Goal: Task Accomplishment & Management: Manage account settings

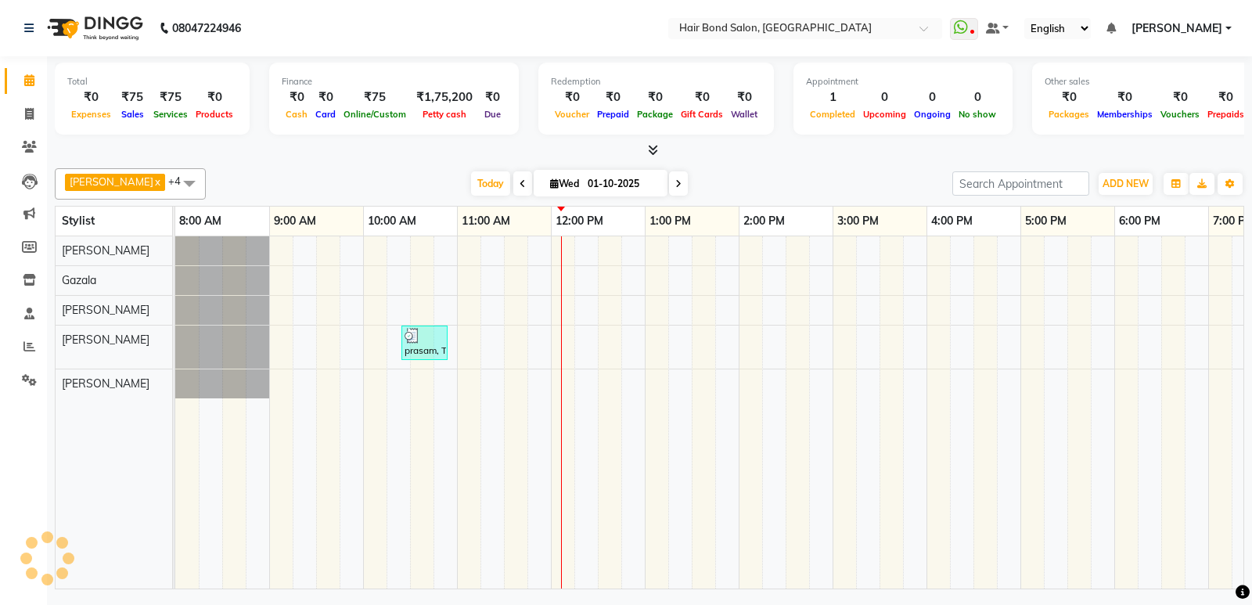
click at [199, 185] on span at bounding box center [189, 183] width 31 height 30
click at [193, 182] on span at bounding box center [189, 183] width 31 height 30
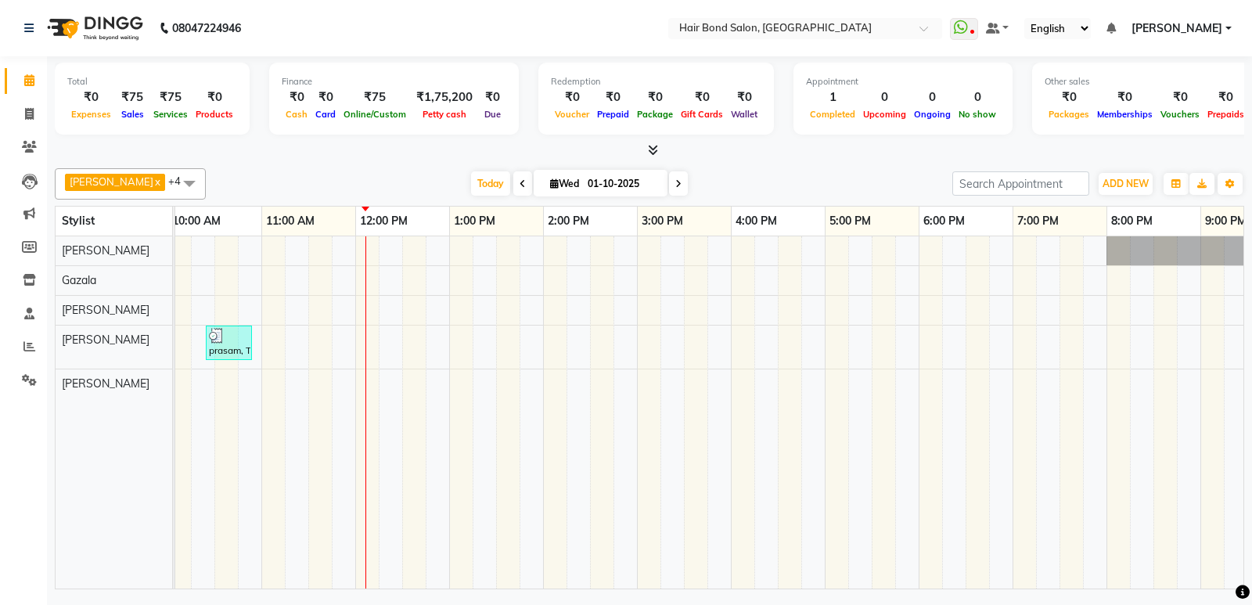
click at [193, 182] on span at bounding box center [189, 183] width 31 height 30
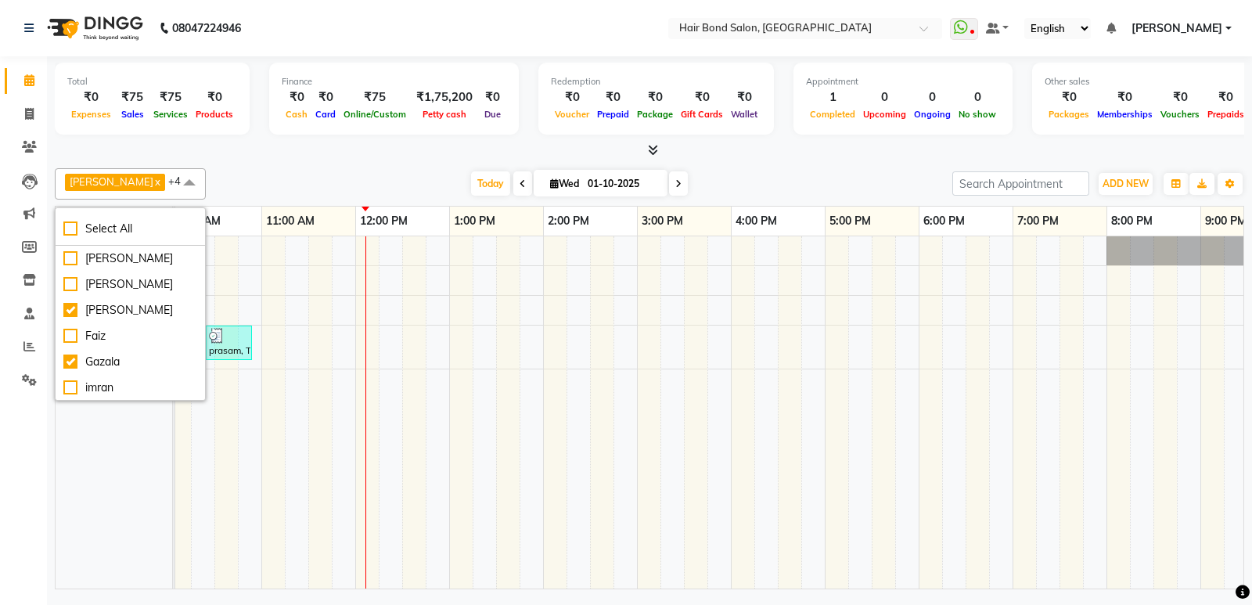
checkbox input "false"
click at [238, 149] on div at bounding box center [650, 150] width 1190 height 16
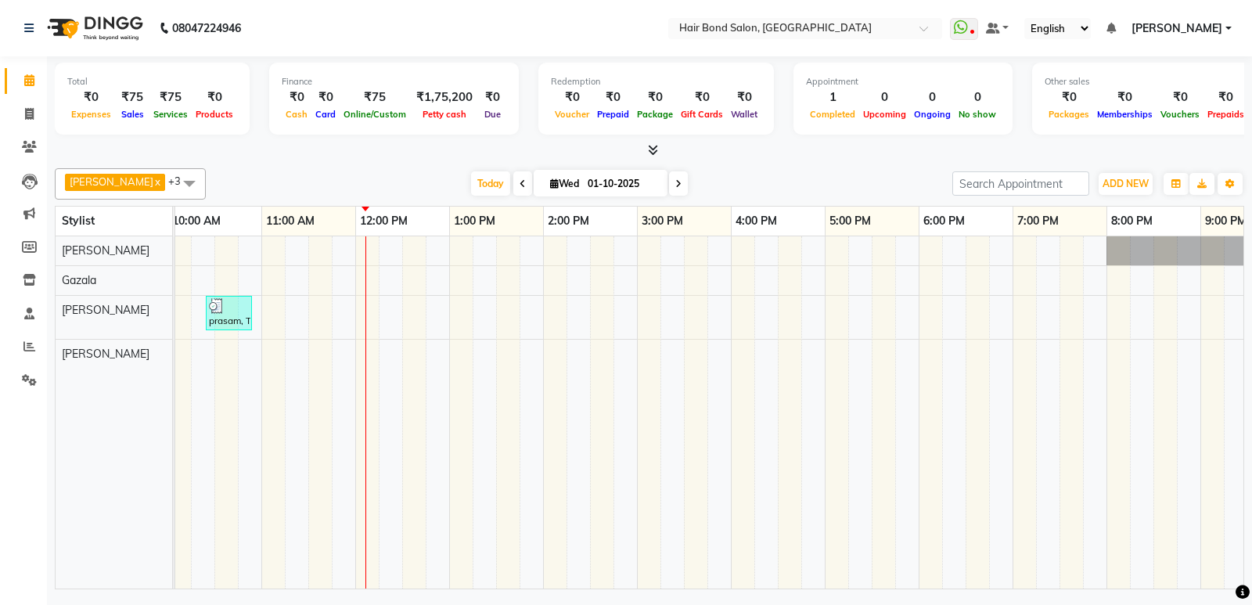
drag, startPoint x: 152, startPoint y: 189, endPoint x: 146, endPoint y: 199, distance: 10.9
click at [174, 197] on span at bounding box center [189, 183] width 31 height 30
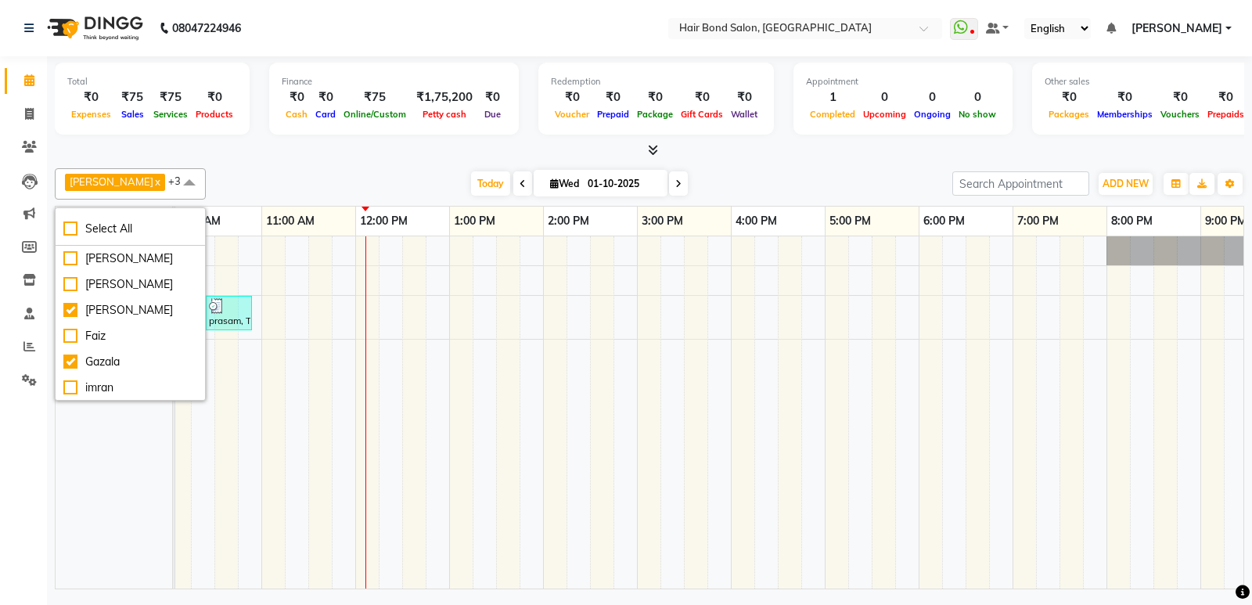
scroll to position [78, 0]
click at [123, 292] on div "Gazala" at bounding box center [130, 283] width 134 height 16
checkbox input "false"
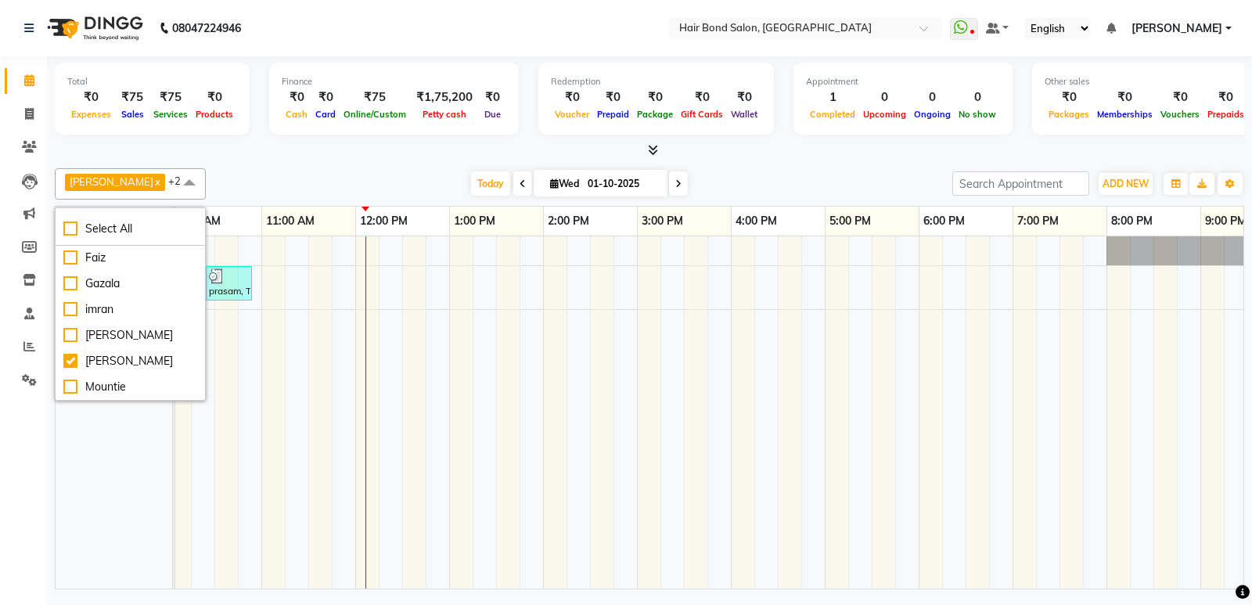
click at [239, 160] on div "Total ₹0 Expenses ₹75 Sales ₹75 Services ₹0 Products Finance ₹0 Cash ₹0 Card ₹7…" at bounding box center [649, 324] width 1205 height 537
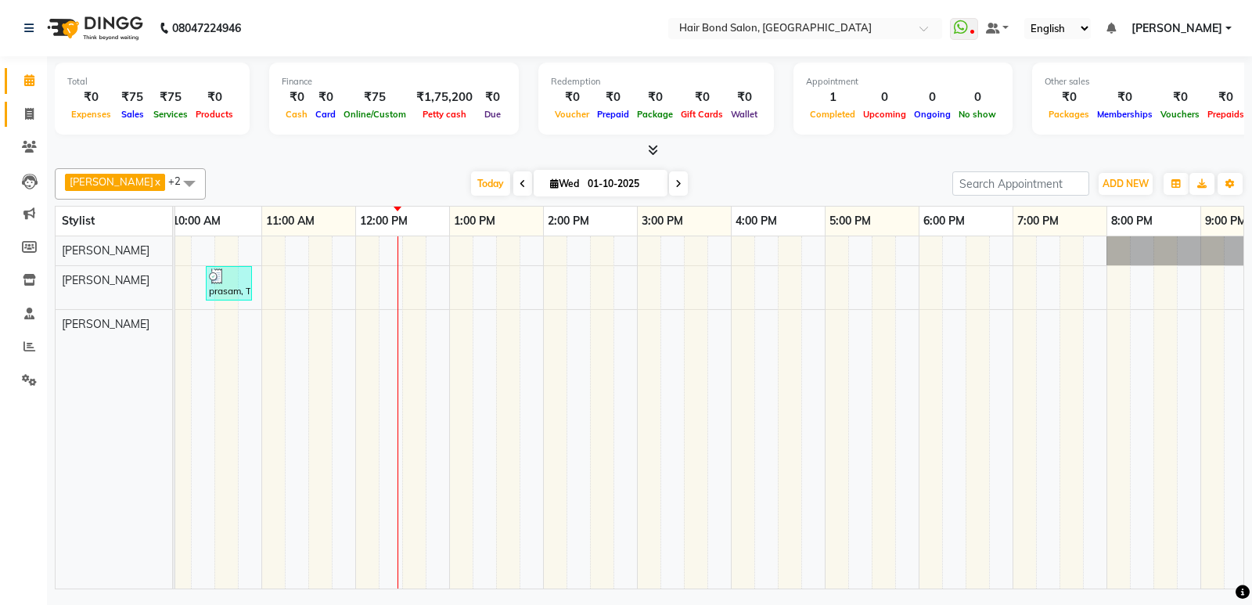
drag, startPoint x: 717, startPoint y: 225, endPoint x: 31, endPoint y: 113, distance: 694.8
click at [22, 111] on span at bounding box center [29, 115] width 27 height 18
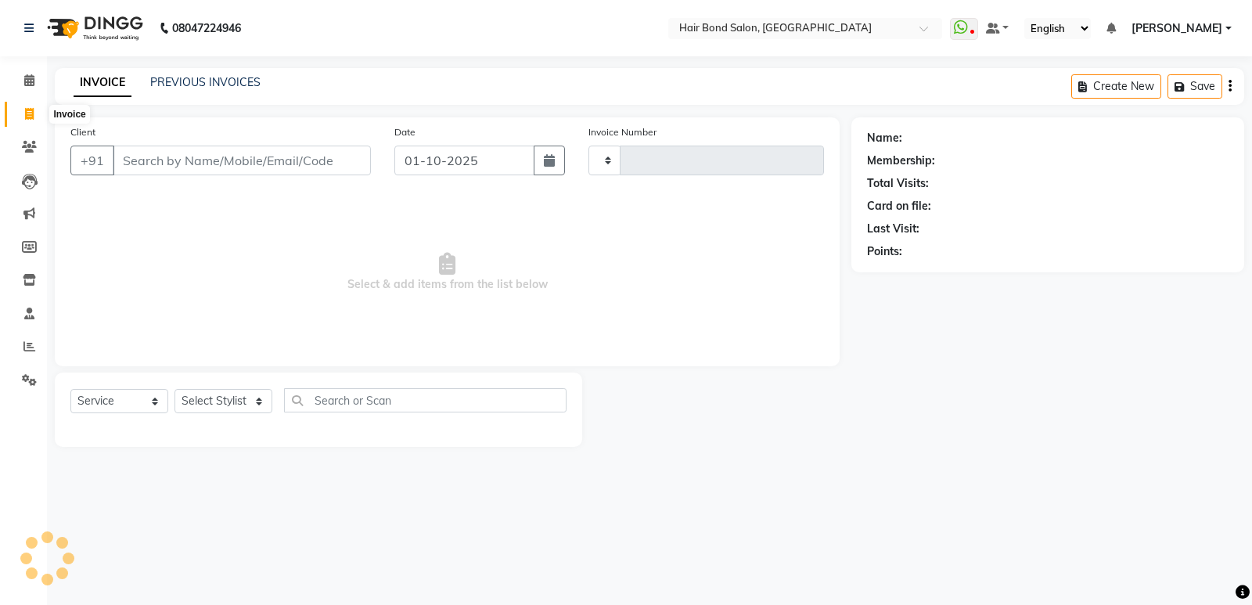
click at [31, 113] on icon at bounding box center [29, 114] width 9 height 12
select select "service"
type input "0503"
select select "8721"
click at [31, 81] on icon at bounding box center [29, 80] width 10 height 12
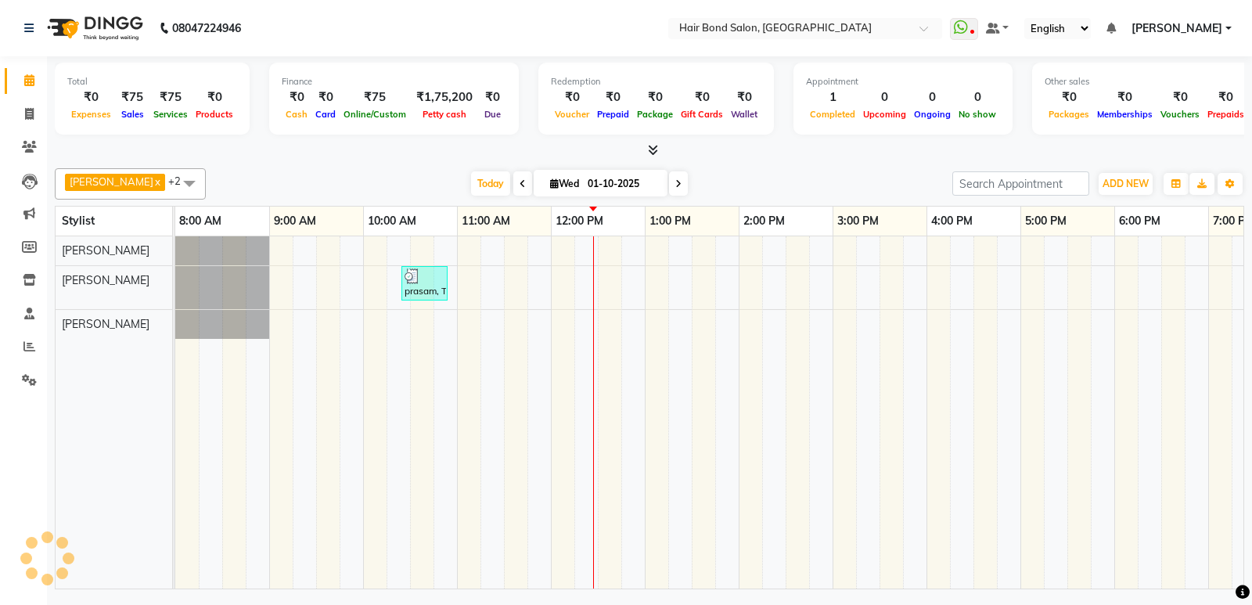
scroll to position [0, 340]
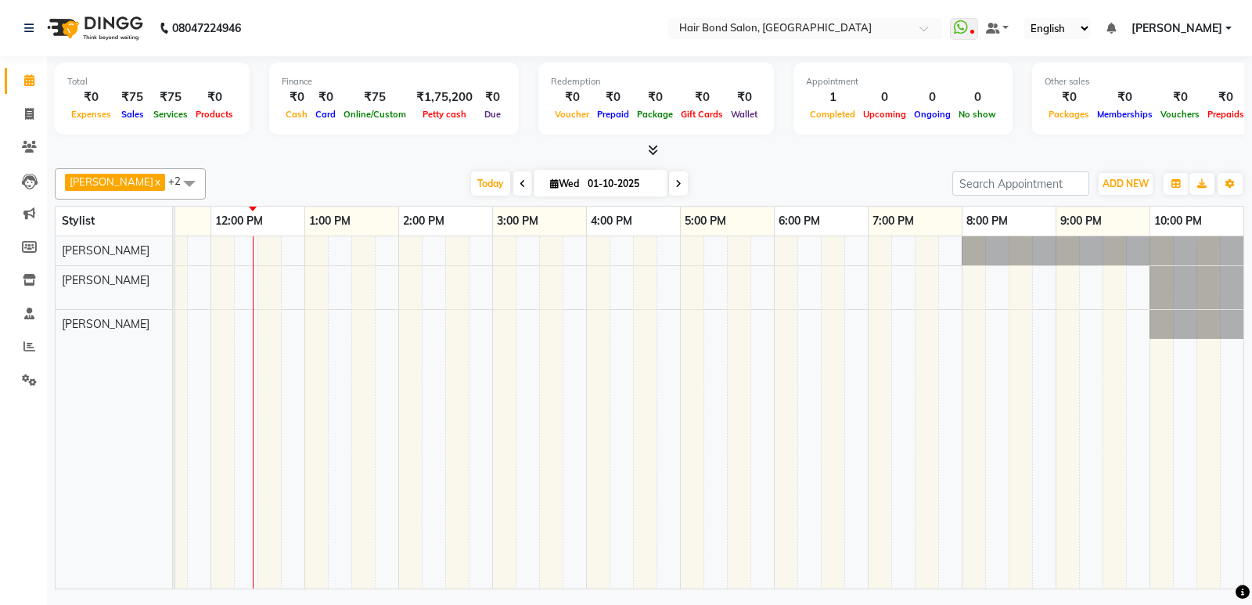
click at [399, 275] on div "prasam, TK01, 10:25 AM-10:55 AM, HAIR WASH - Basic Hair wash Short" at bounding box center [539, 412] width 1409 height 352
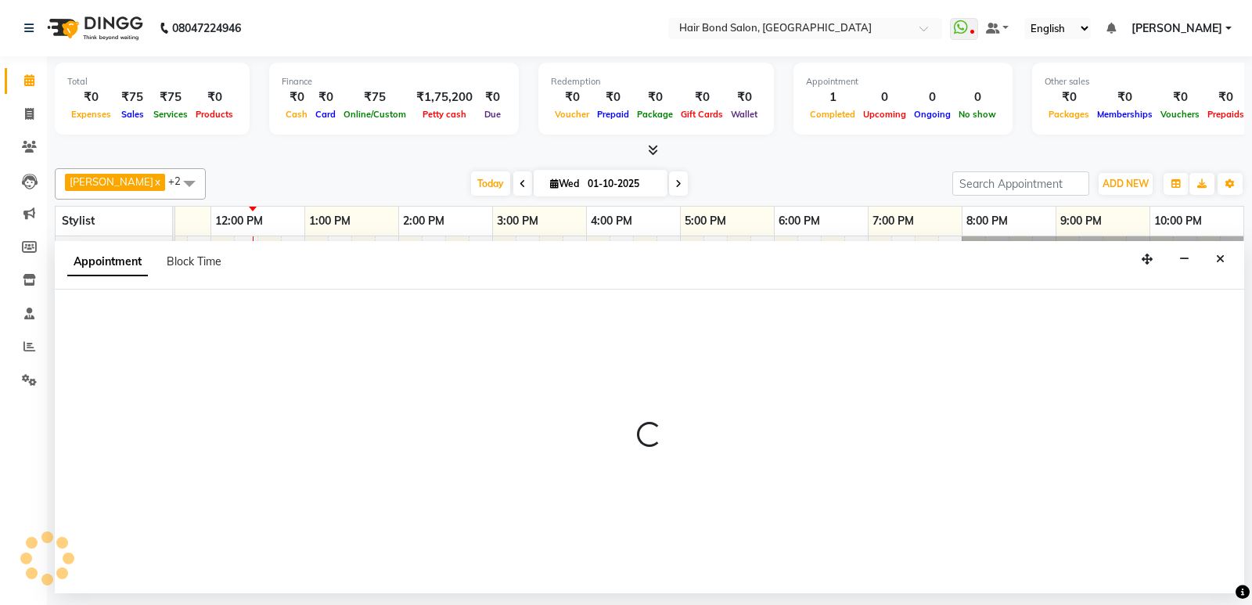
select select "90700"
select select "tentative"
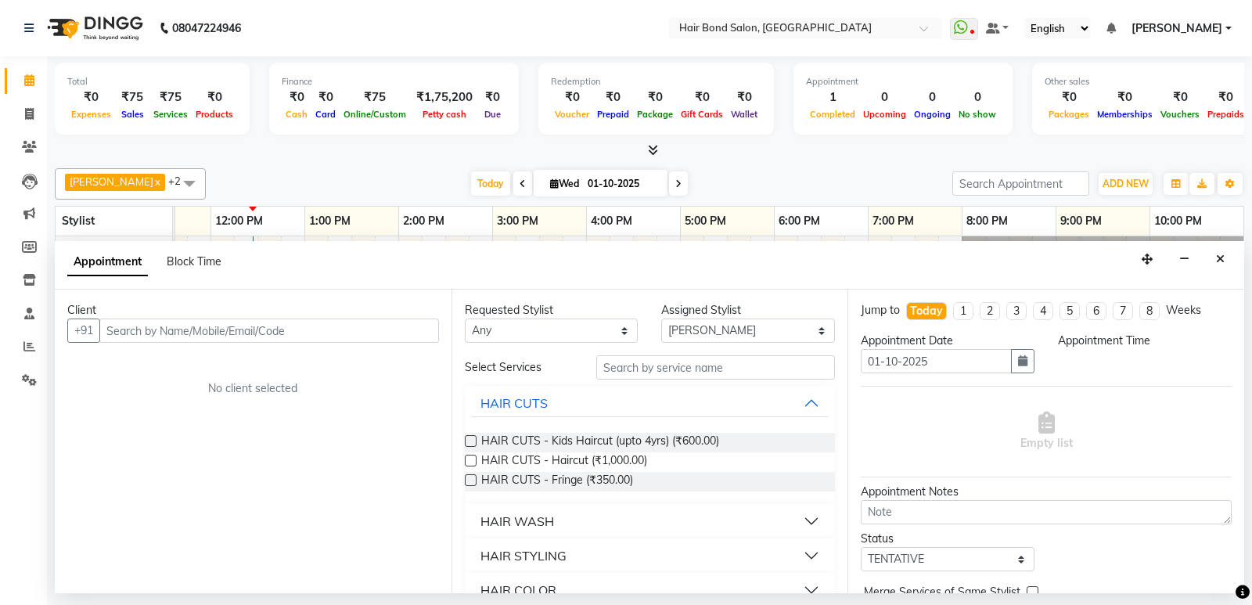
click at [736, 178] on div "[DATE] [DATE]" at bounding box center [579, 183] width 731 height 23
select select "840"
click at [1215, 265] on button "Close" at bounding box center [1220, 259] width 23 height 24
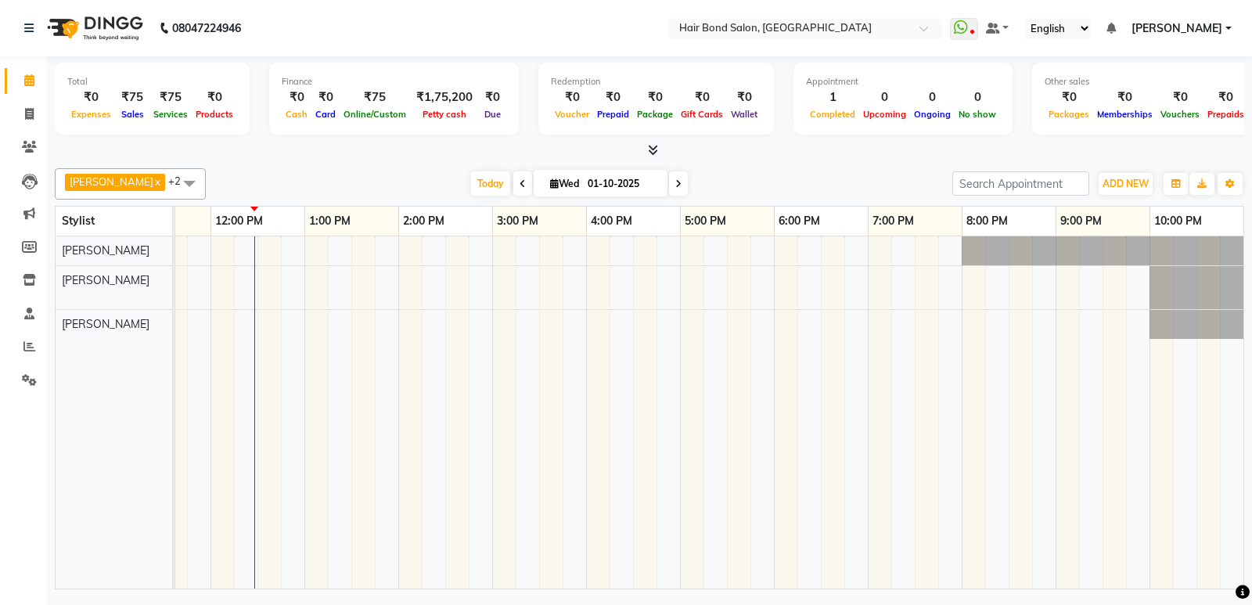
click at [494, 287] on div "prasam, TK01, 10:25 AM-10:55 AM, HAIR WASH - Basic Hair wash Short" at bounding box center [539, 412] width 1409 height 352
select select "90700"
select select "tentative"
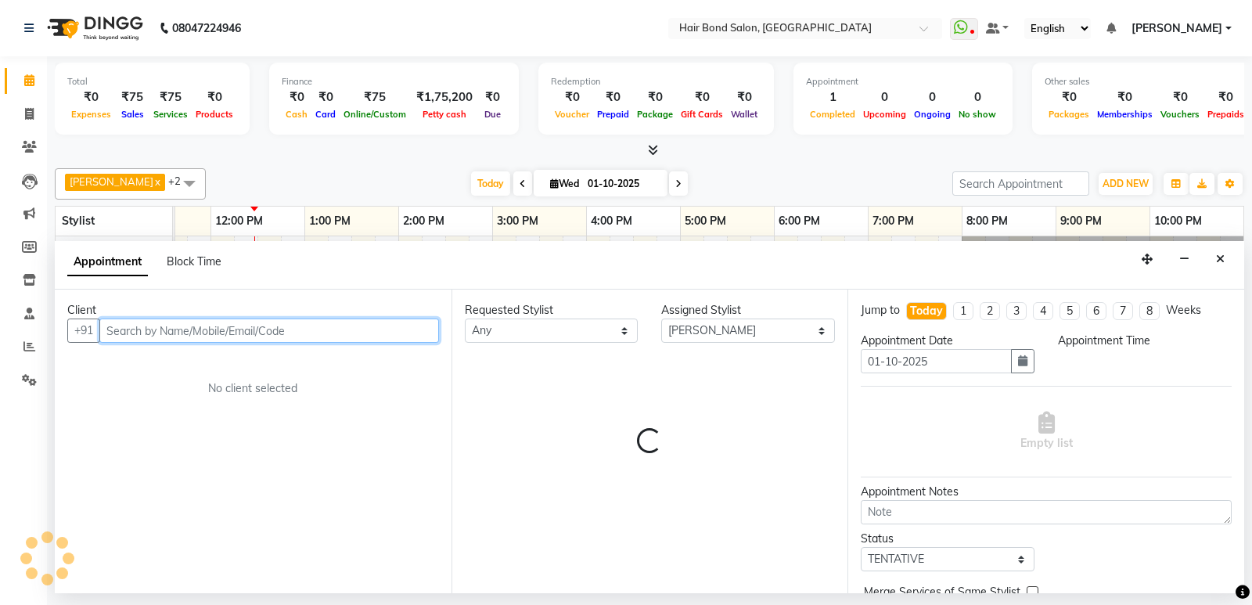
select select "900"
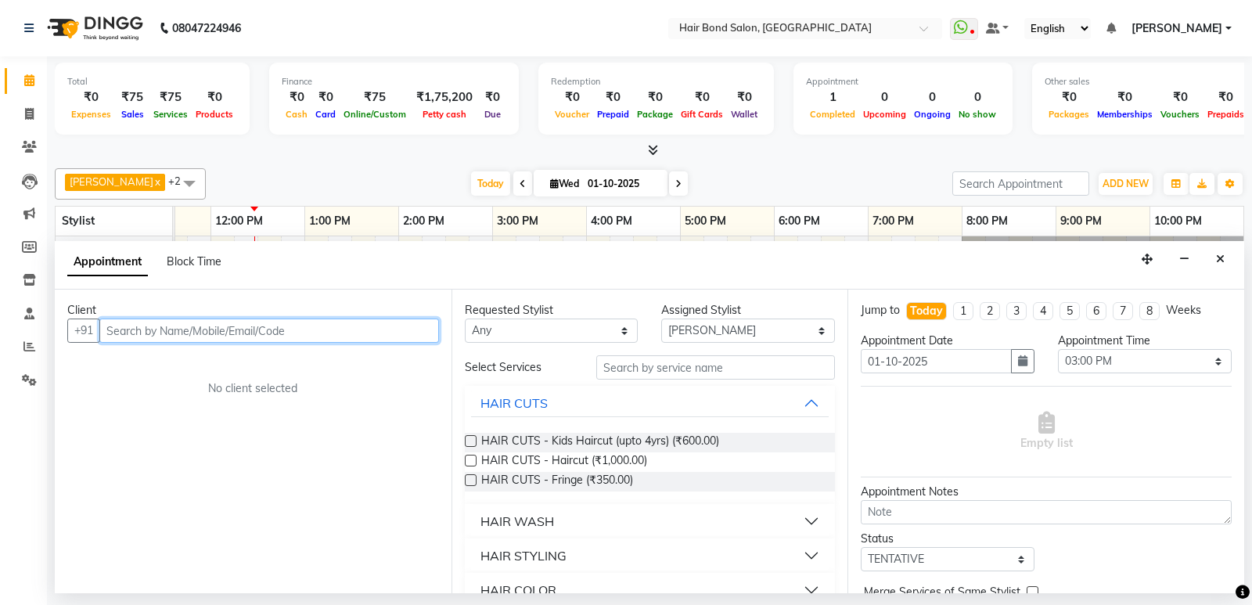
click at [293, 333] on input "text" at bounding box center [269, 331] width 340 height 24
type input "891627242"
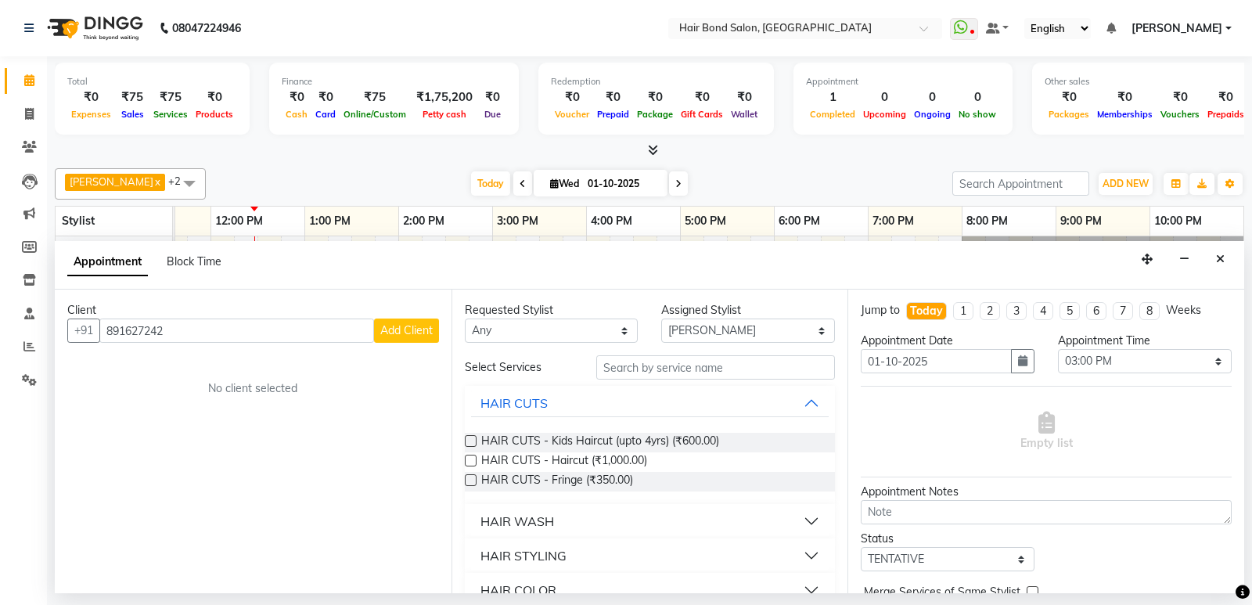
click at [399, 321] on button "Add Client" at bounding box center [406, 331] width 65 height 24
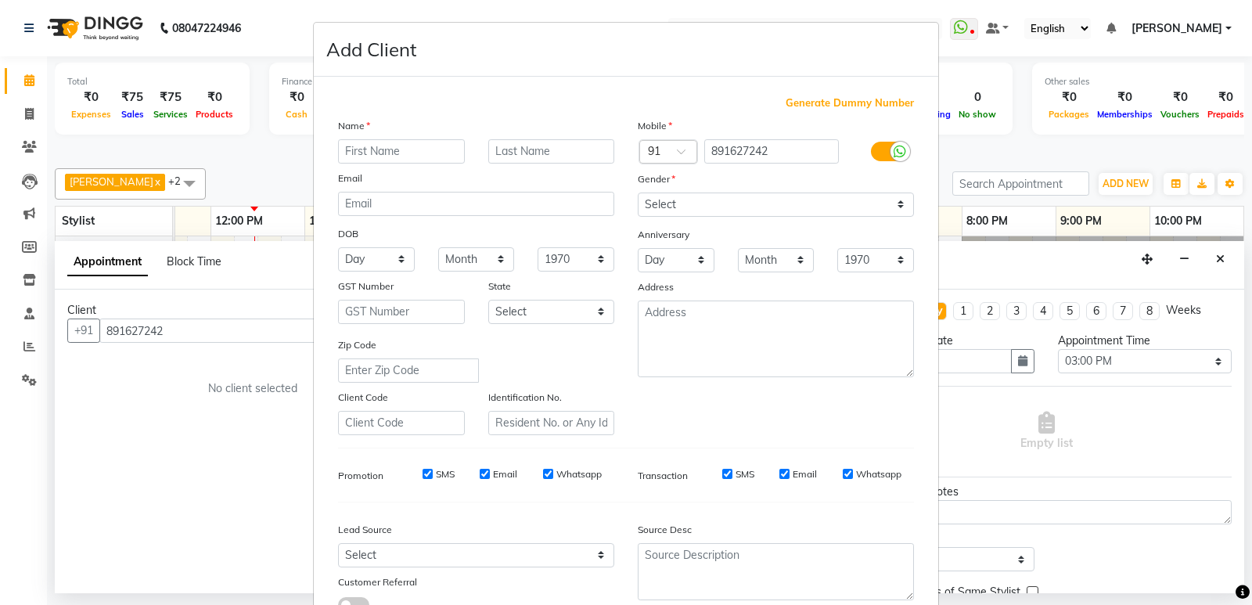
click at [374, 157] on input "text" at bounding box center [401, 151] width 127 height 24
type input "[PERSON_NAME]"
click at [889, 207] on select "Select [DEMOGRAPHIC_DATA] [DEMOGRAPHIC_DATA] Other Prefer Not To Say" at bounding box center [776, 205] width 276 height 24
click at [895, 207] on select "Select [DEMOGRAPHIC_DATA] [DEMOGRAPHIC_DATA] Other Prefer Not To Say" at bounding box center [776, 205] width 276 height 24
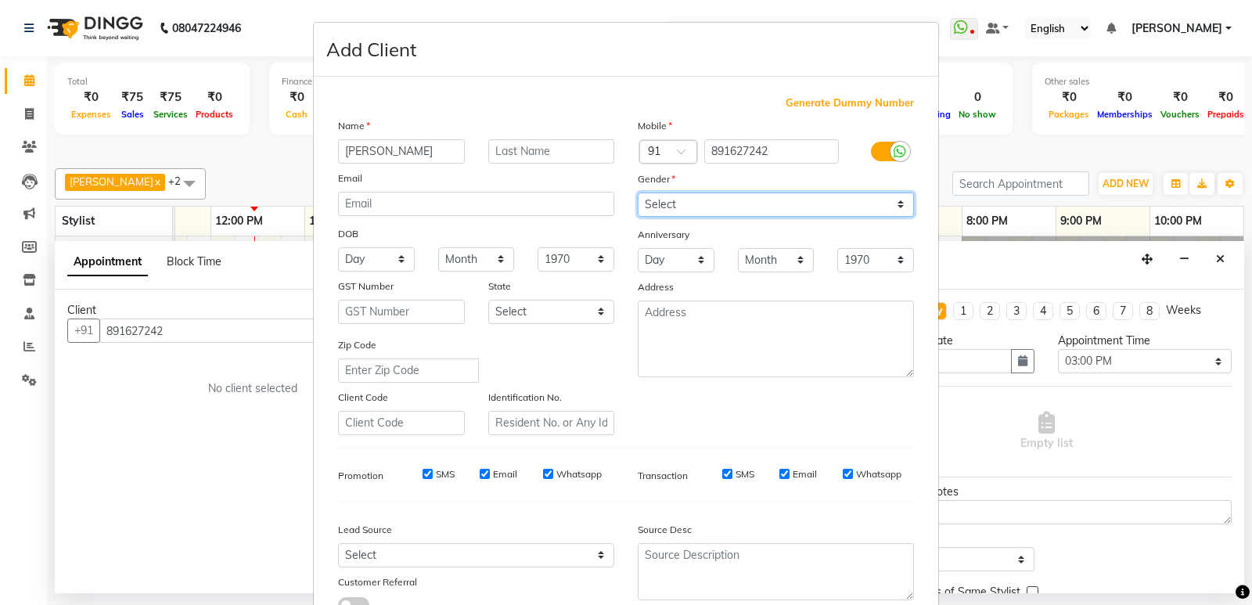
select select "[DEMOGRAPHIC_DATA]"
click at [638, 193] on select "Select [DEMOGRAPHIC_DATA] [DEMOGRAPHIC_DATA] Other Prefer Not To Say" at bounding box center [776, 205] width 276 height 24
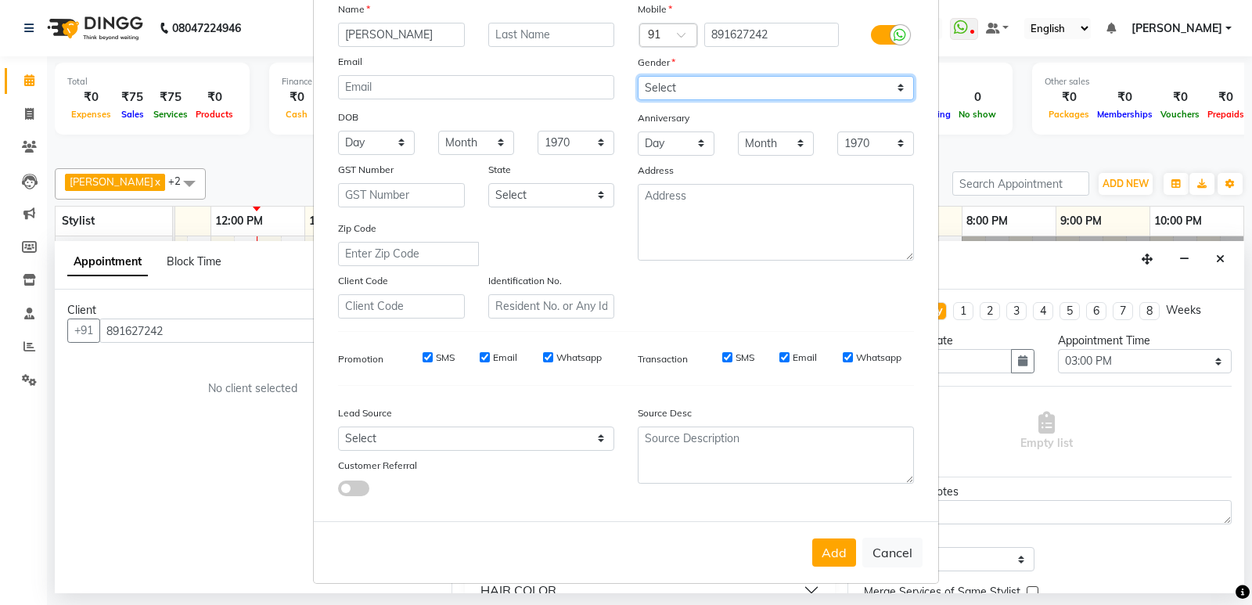
scroll to position [117, 0]
click at [832, 562] on button "Add" at bounding box center [834, 552] width 44 height 28
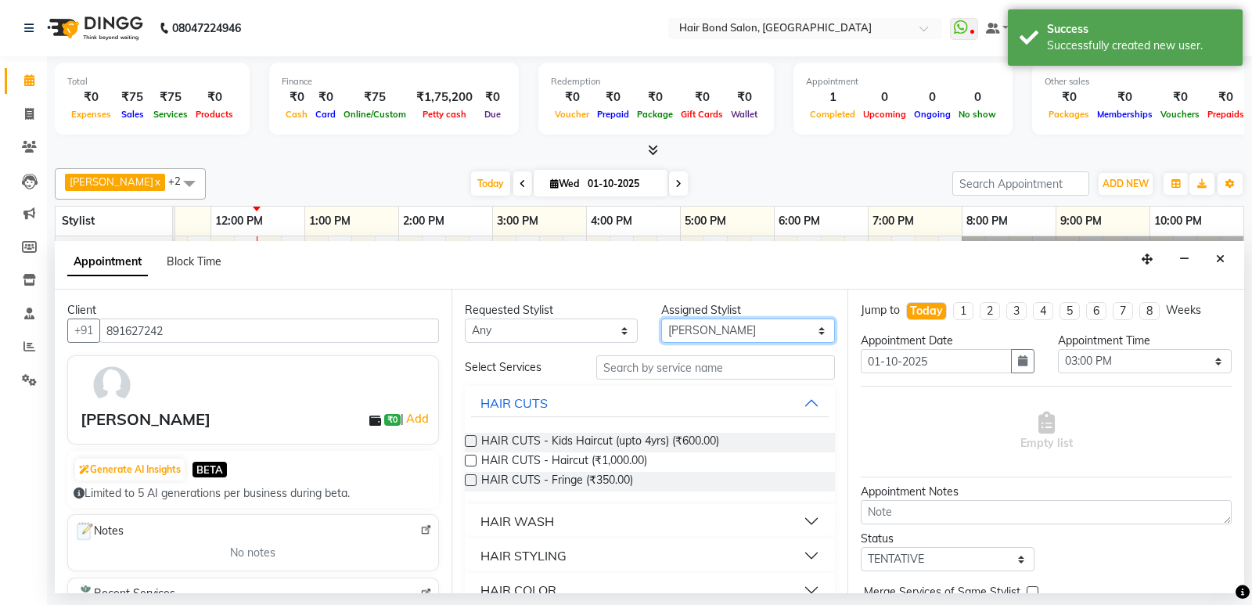
click at [812, 328] on select "Select [PERSON_NAME] [PERSON_NAME] [PERSON_NAME] [PERSON_NAME] [PERSON_NAME] Mo…" at bounding box center [748, 331] width 174 height 24
select select "88188"
click at [661, 319] on select "Select [PERSON_NAME] [PERSON_NAME] [PERSON_NAME] [PERSON_NAME] [PERSON_NAME] Mo…" at bounding box center [748, 331] width 174 height 24
click at [700, 375] on input "text" at bounding box center [715, 367] width 239 height 24
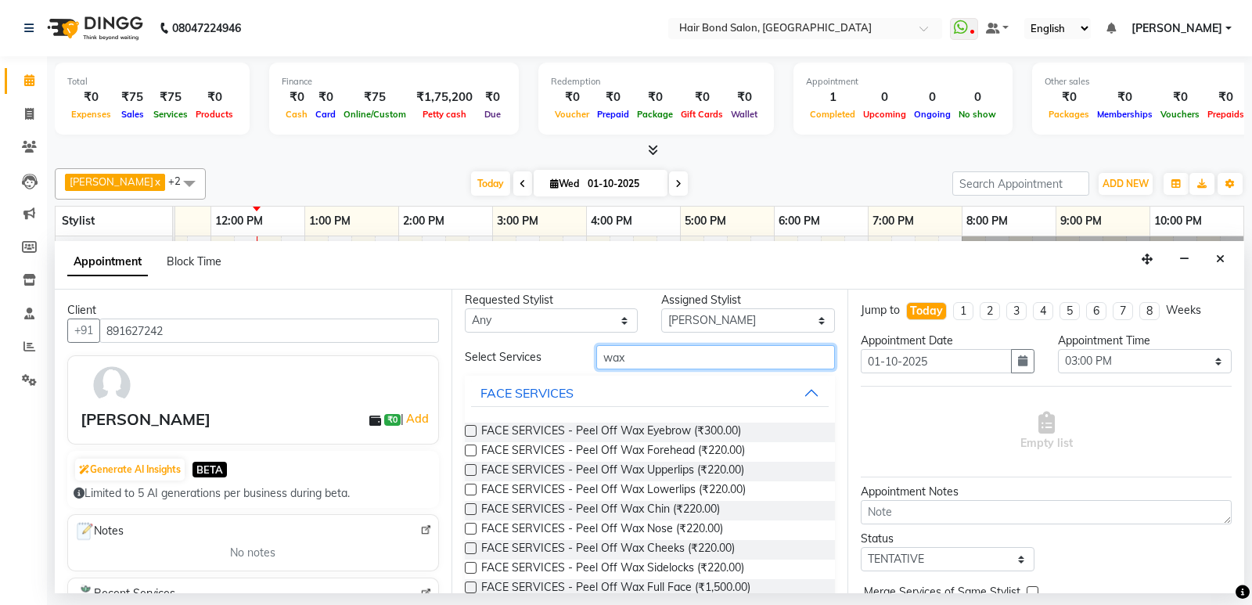
scroll to position [0, 0]
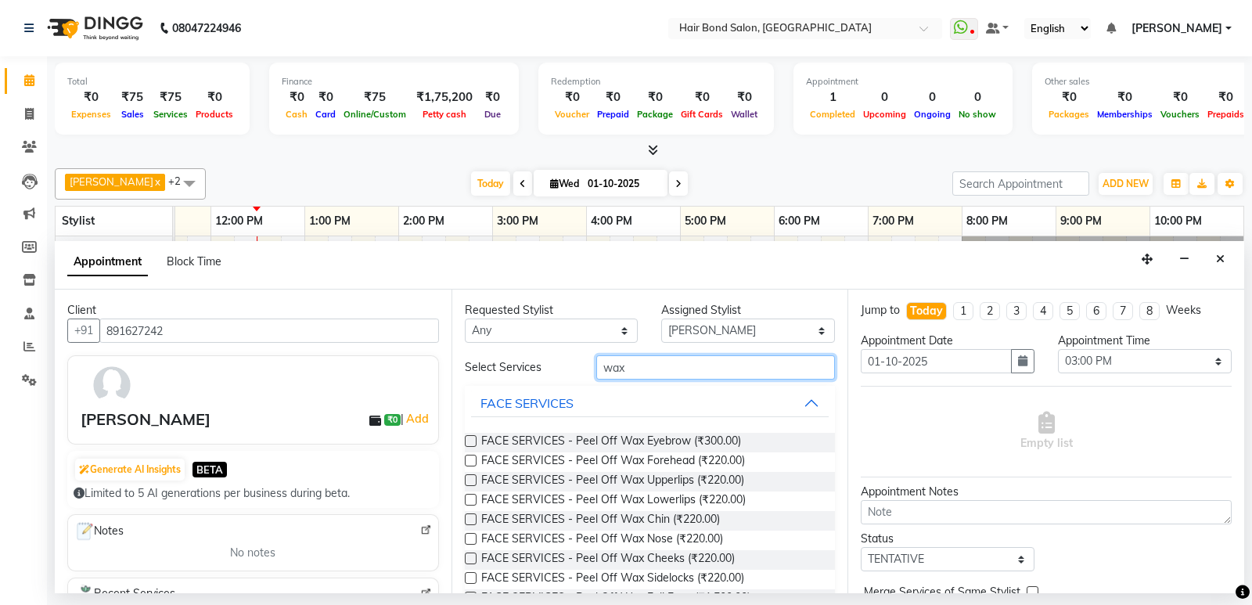
click at [740, 366] on input "wax" at bounding box center [715, 367] width 239 height 24
type input "w"
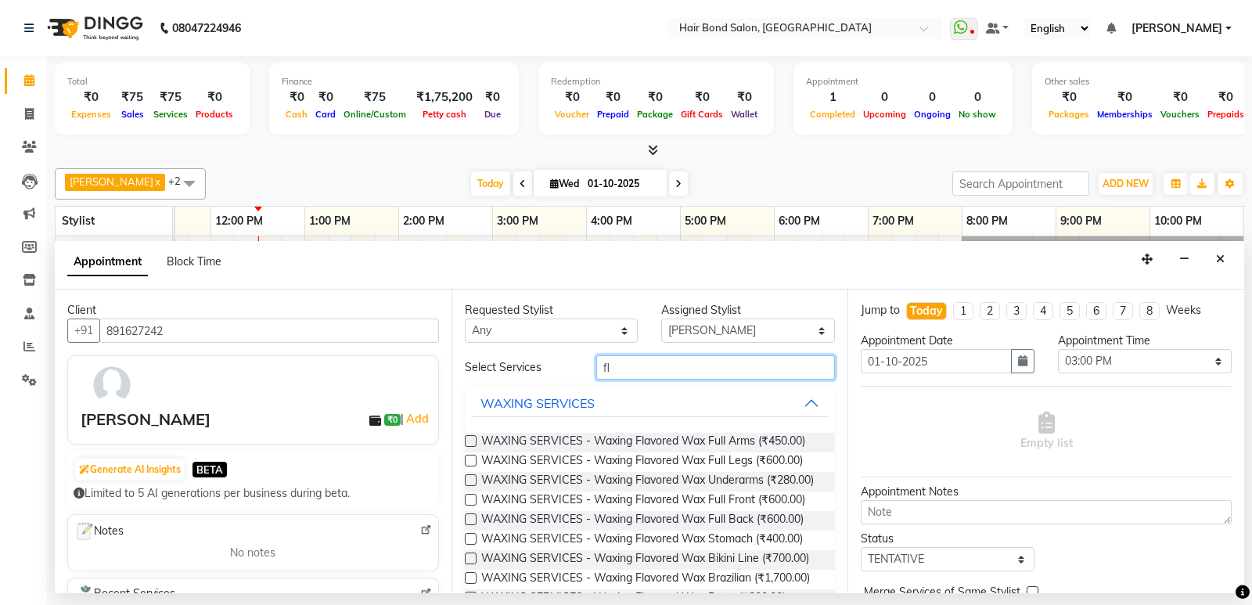
type input "fl"
click at [471, 438] on label at bounding box center [471, 441] width 12 height 12
click at [471, 438] on input "checkbox" at bounding box center [470, 443] width 10 height 10
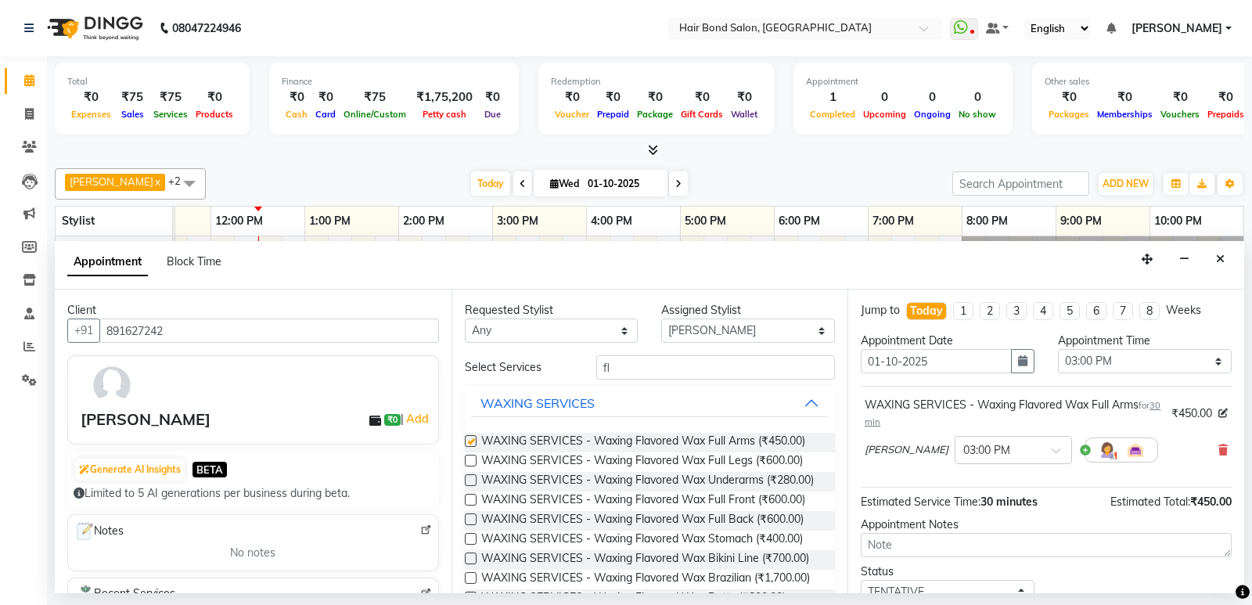
checkbox input "false"
click at [470, 465] on label at bounding box center [471, 461] width 12 height 12
click at [470, 465] on input "checkbox" at bounding box center [470, 462] width 10 height 10
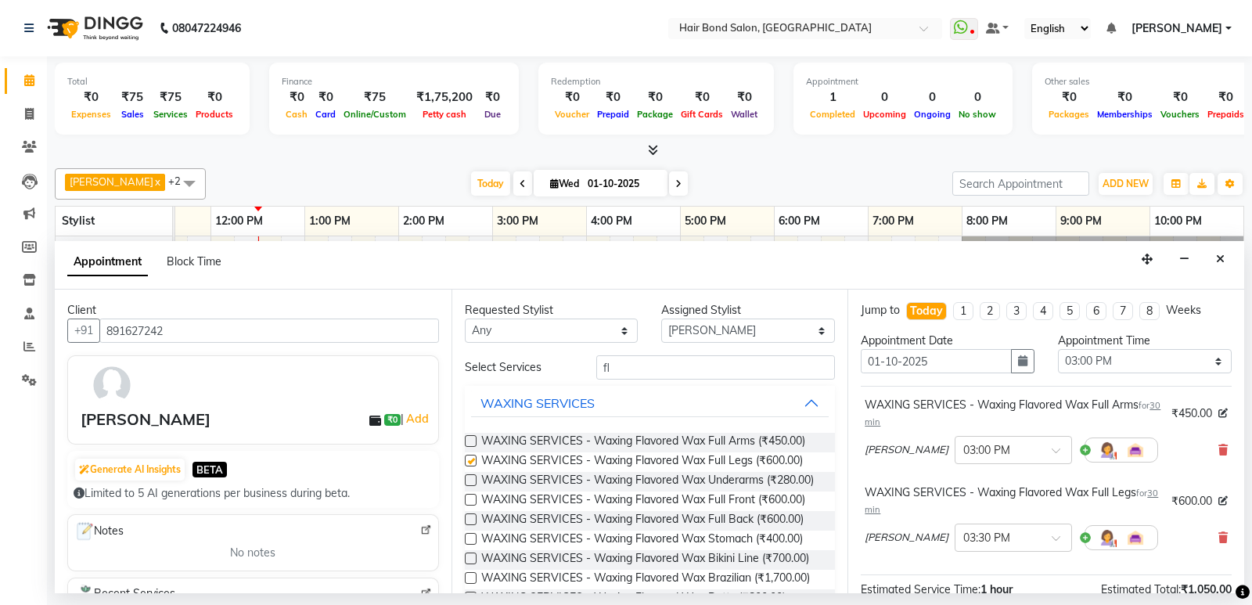
checkbox input "false"
click at [470, 479] on label at bounding box center [471, 480] width 12 height 12
click at [470, 479] on input "checkbox" at bounding box center [470, 482] width 10 height 10
checkbox input "false"
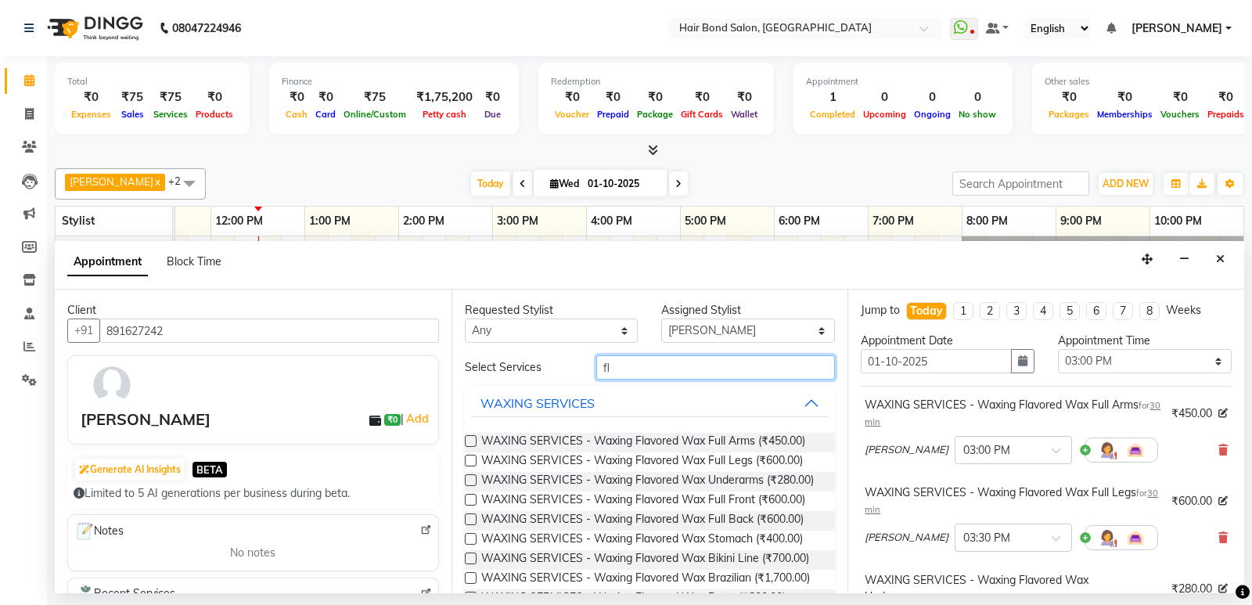
type input "f"
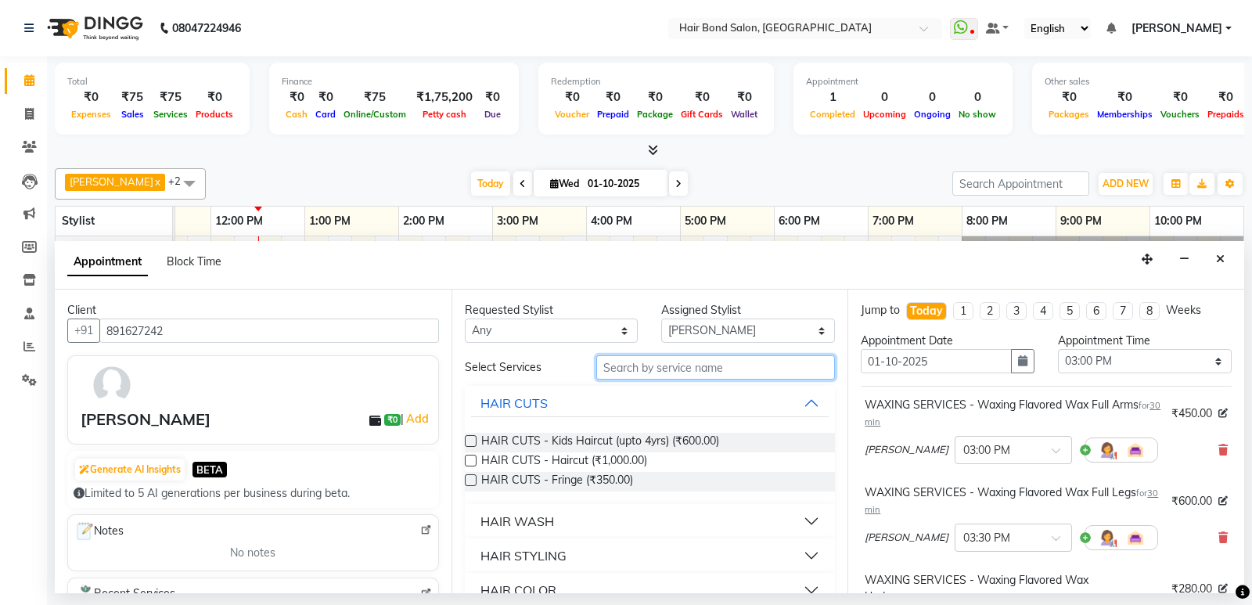
drag, startPoint x: 769, startPoint y: 369, endPoint x: 828, endPoint y: 367, distance: 58.7
click at [771, 369] on input "text" at bounding box center [715, 367] width 239 height 24
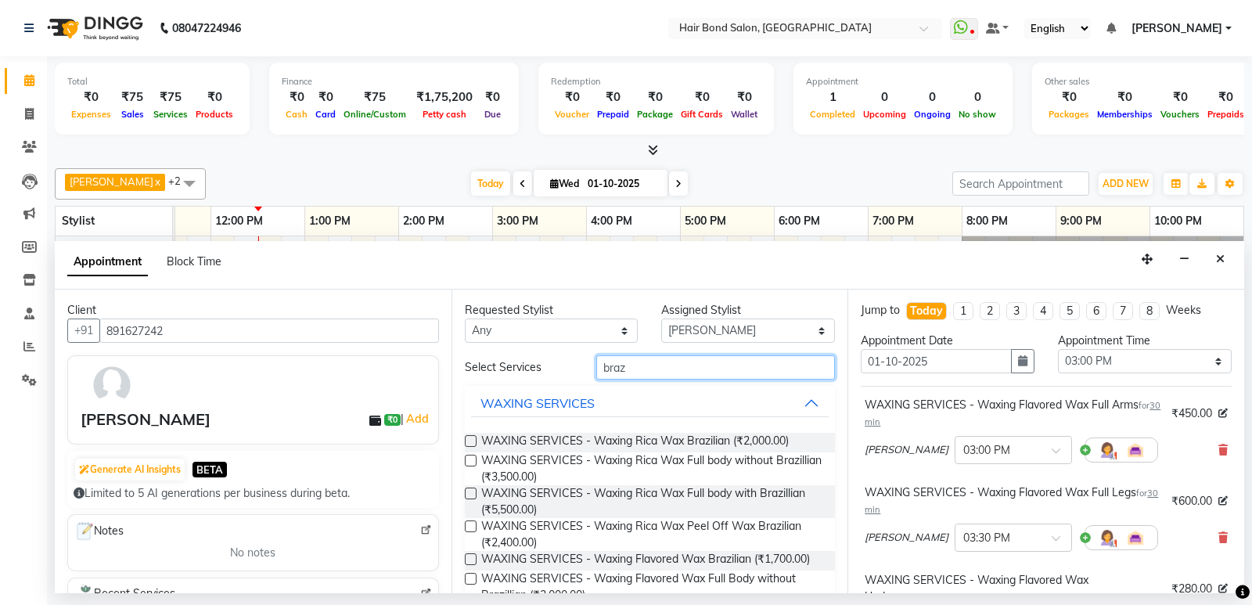
scroll to position [78, 0]
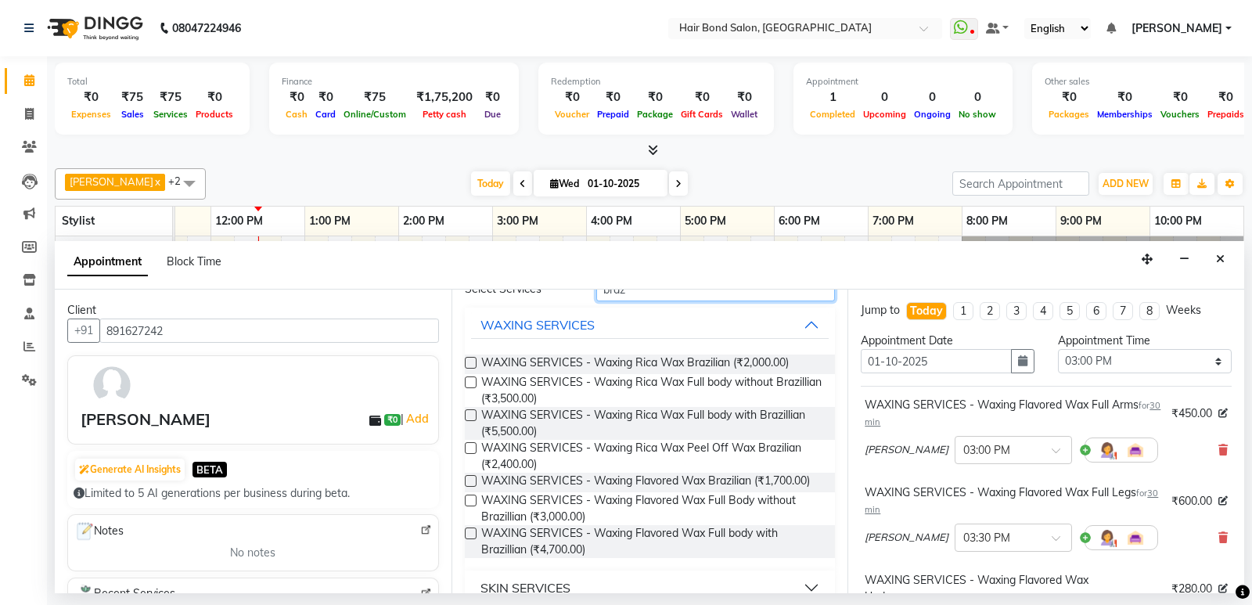
type input "braz"
click at [470, 447] on label at bounding box center [471, 448] width 12 height 12
click at [470, 447] on input "checkbox" at bounding box center [470, 450] width 10 height 10
checkbox input "false"
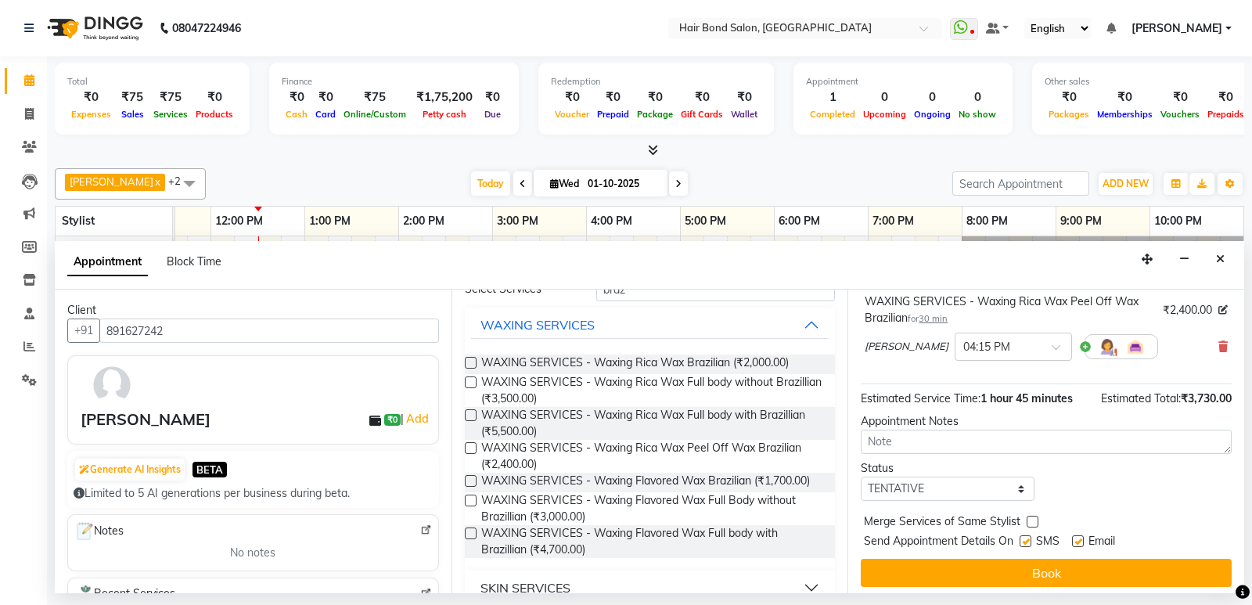
scroll to position [373, 0]
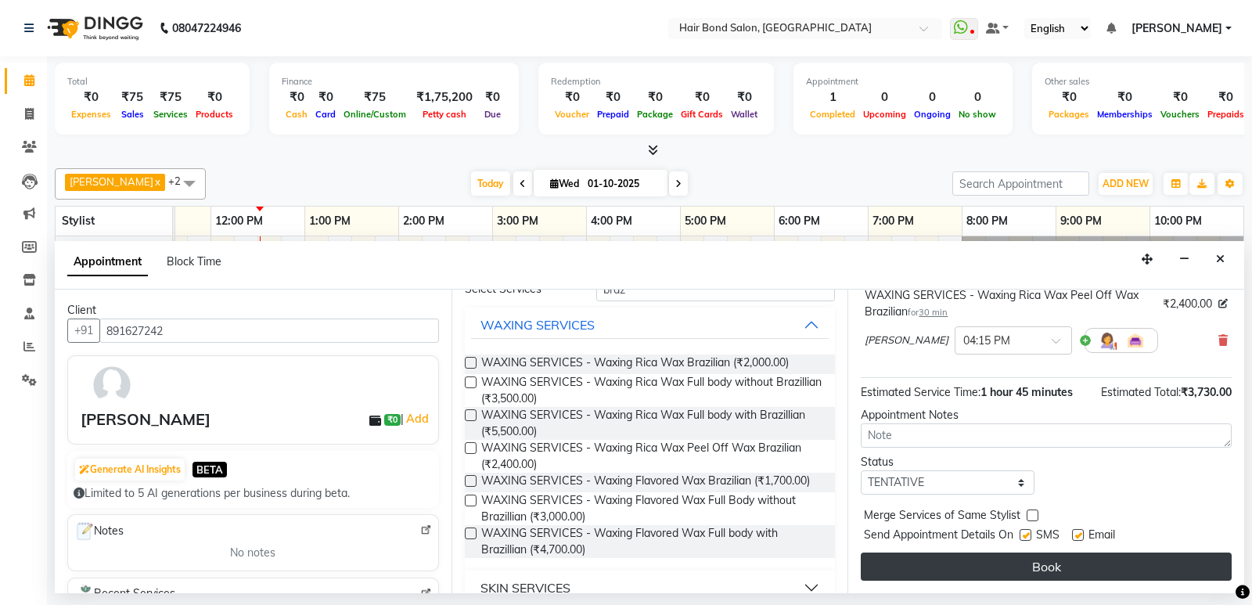
click at [995, 562] on button "Book" at bounding box center [1046, 567] width 371 height 28
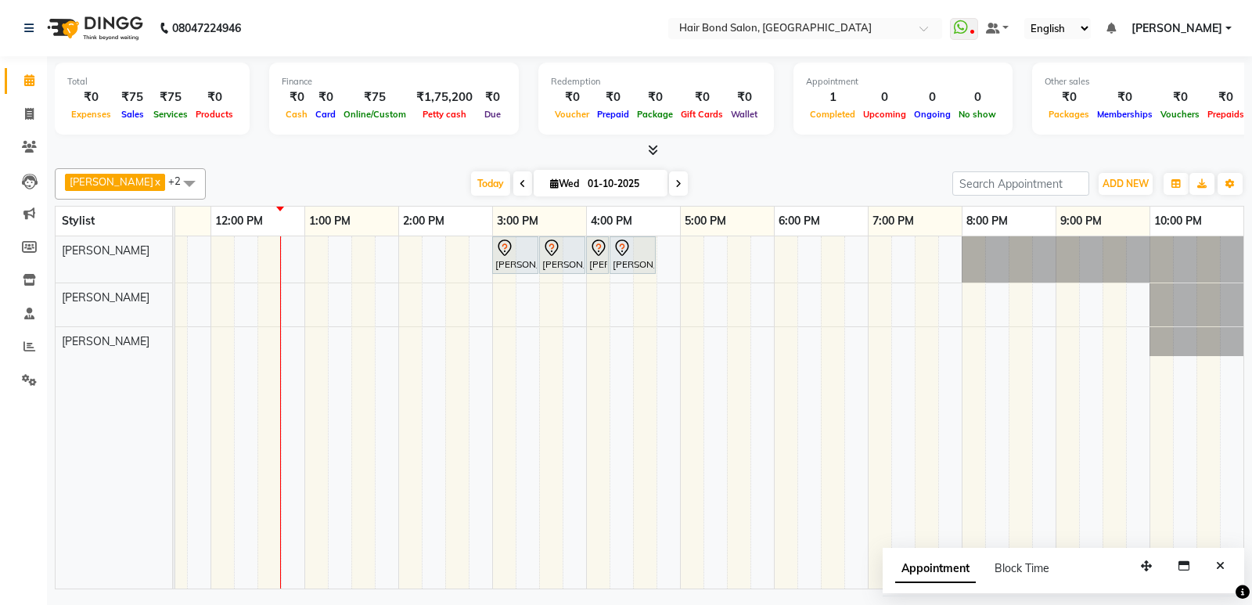
click at [669, 182] on span at bounding box center [678, 183] width 19 height 24
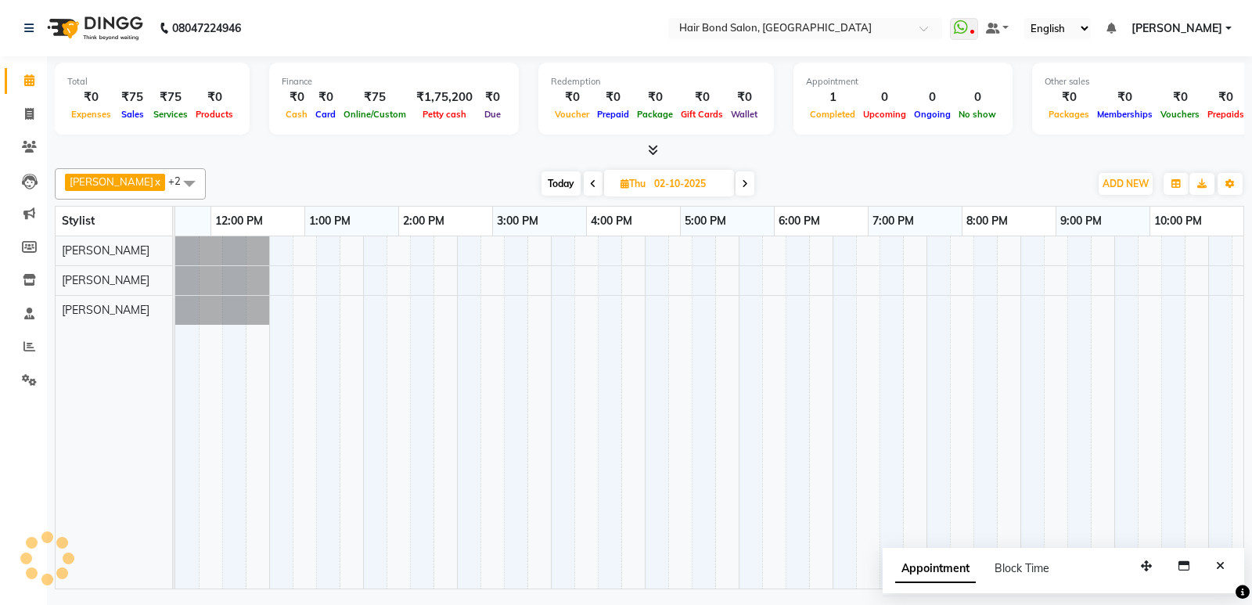
scroll to position [0, 340]
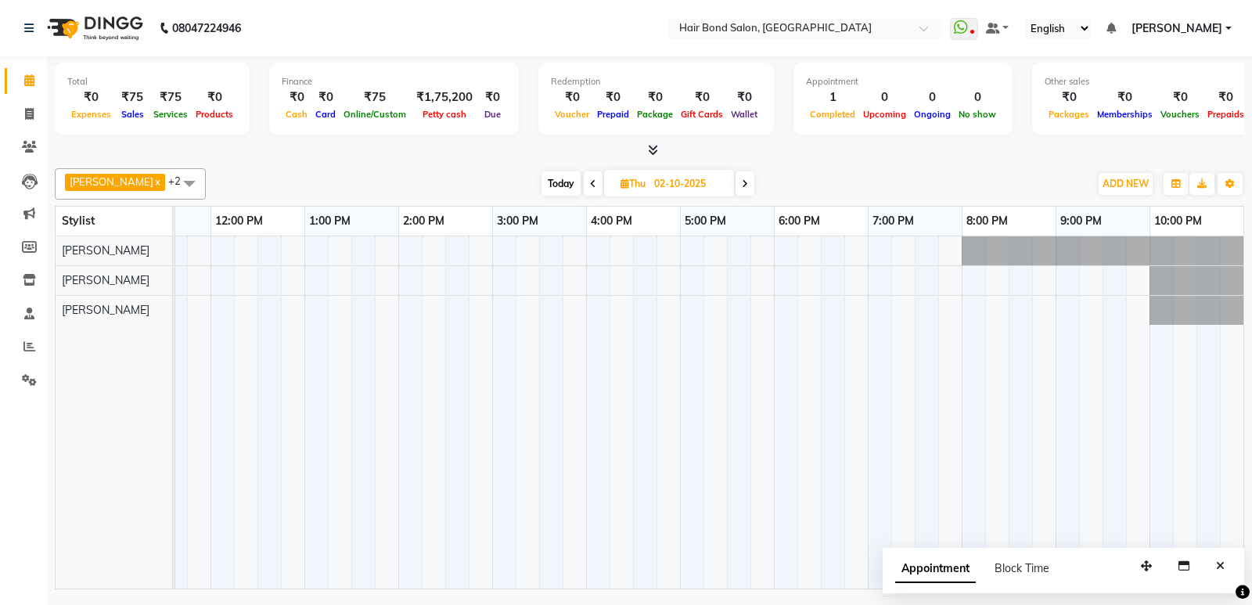
click at [736, 186] on span at bounding box center [745, 183] width 19 height 24
click at [733, 185] on span at bounding box center [742, 183] width 19 height 24
type input "04-10-2025"
click at [185, 283] on div at bounding box center [539, 412] width 1409 height 352
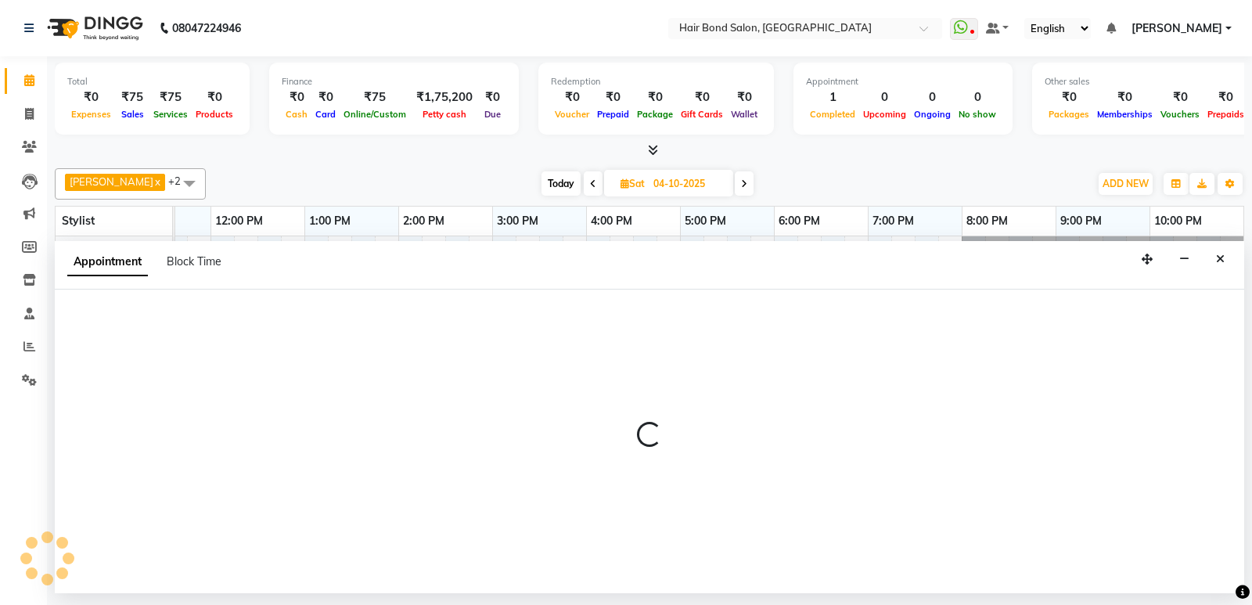
select select "90700"
select select "tentative"
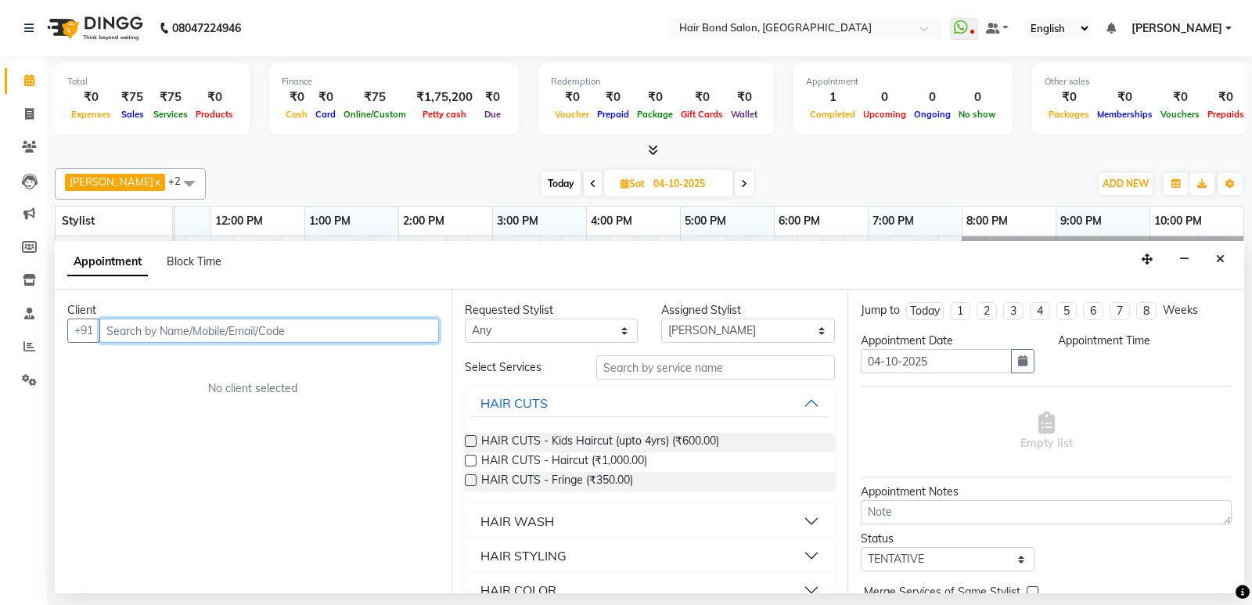
select select "690"
click at [247, 163] on div "[PERSON_NAME] x [PERSON_NAME] x +2 Select All [PERSON_NAME] [PERSON_NAME] [PERS…" at bounding box center [650, 375] width 1190 height 427
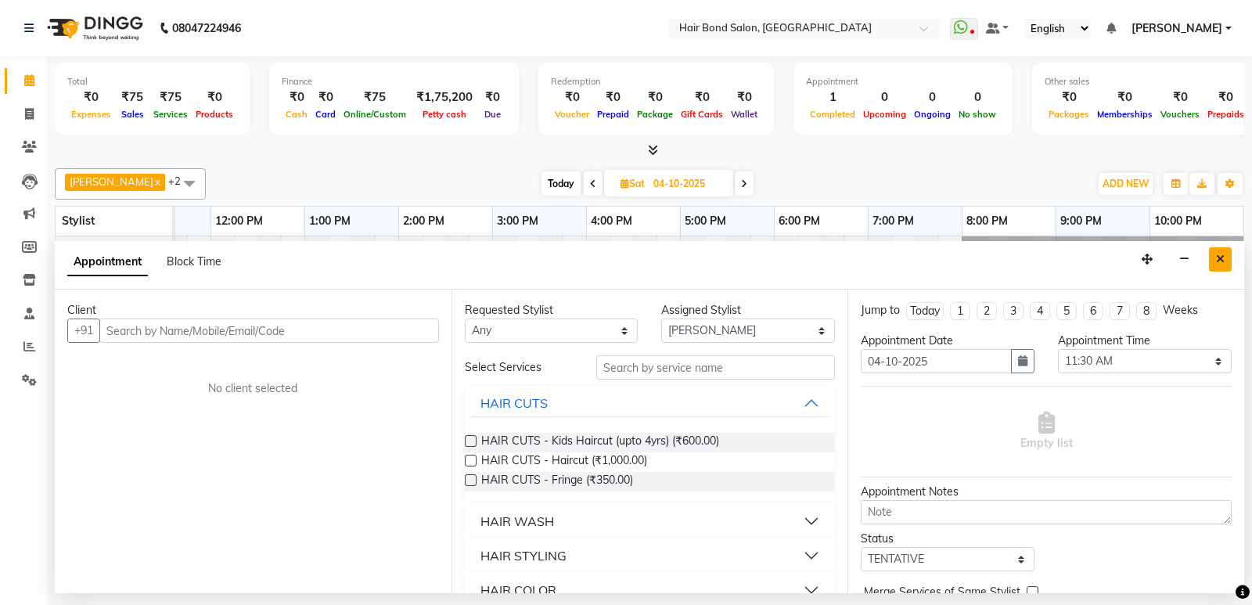
click at [1223, 257] on button "Close" at bounding box center [1220, 259] width 23 height 24
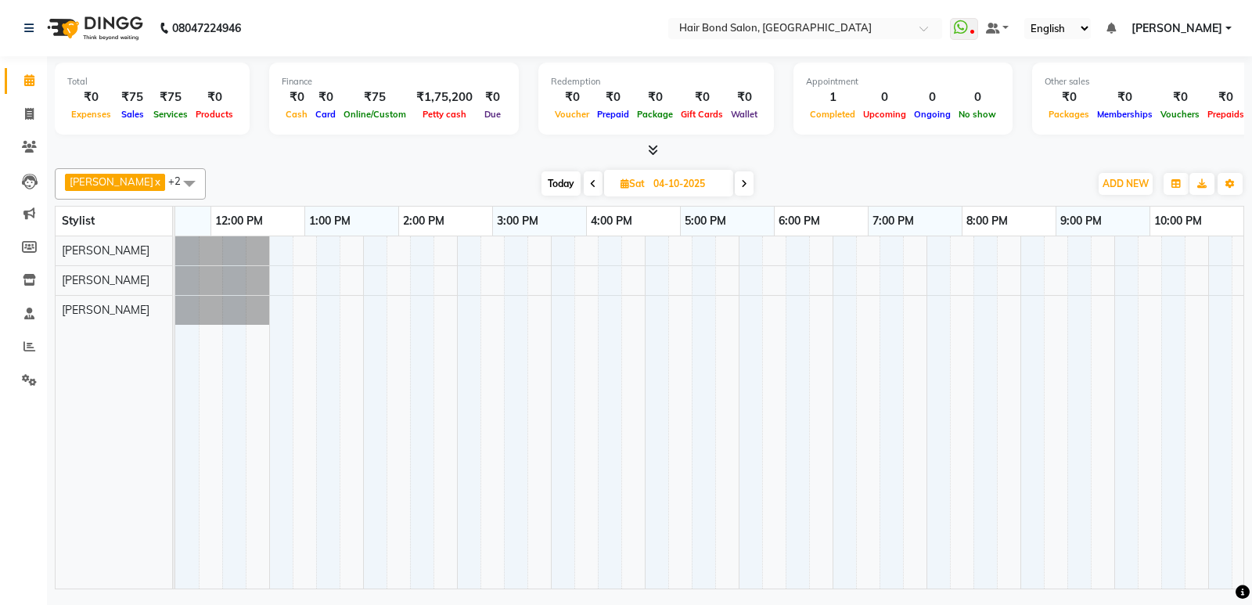
scroll to position [0, 0]
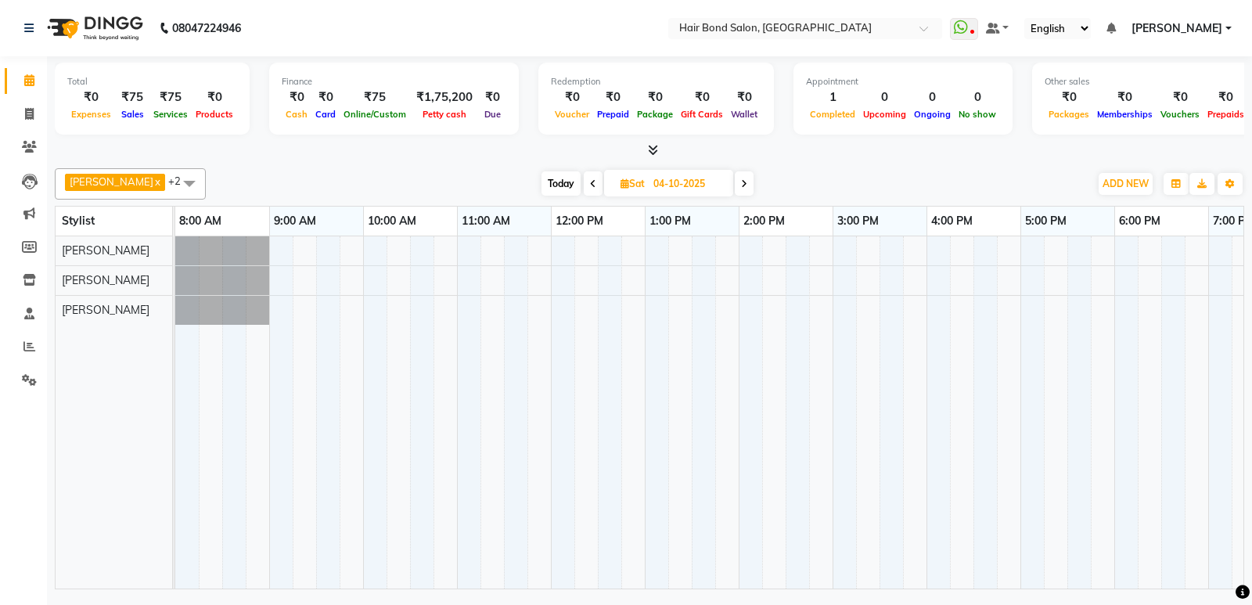
drag, startPoint x: 423, startPoint y: 348, endPoint x: 887, endPoint y: 171, distance: 496.7
click at [887, 172] on div "[DATE] [DATE]" at bounding box center [648, 183] width 868 height 23
click at [460, 279] on div at bounding box center [879, 412] width 1409 height 352
select select "90700"
select select "tentative"
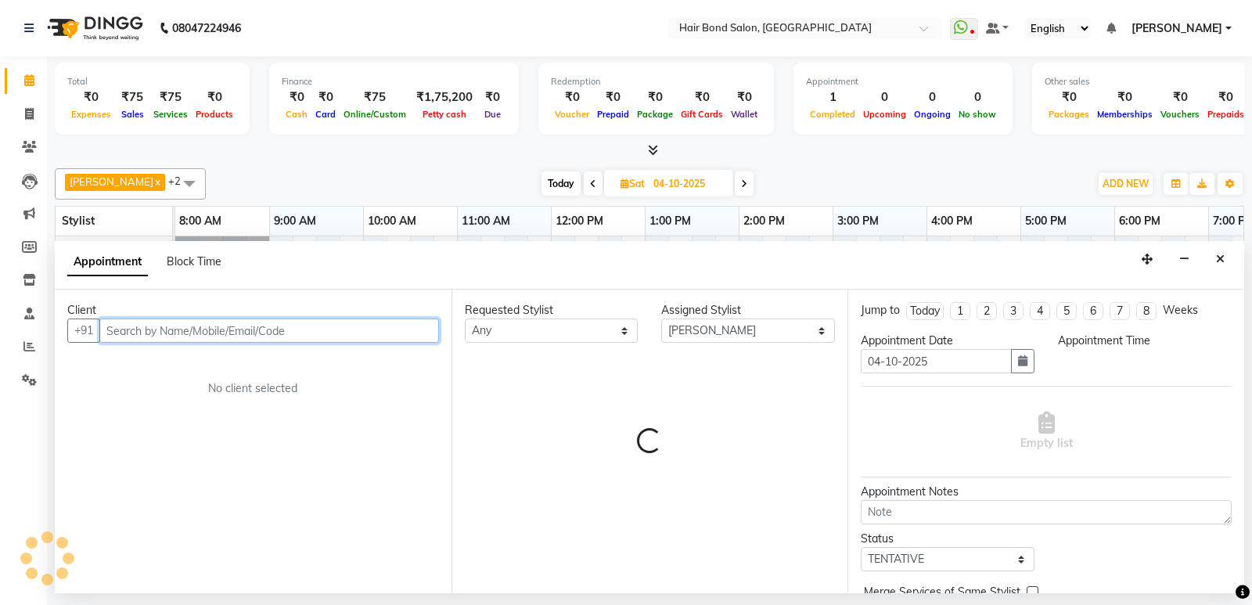
select select "660"
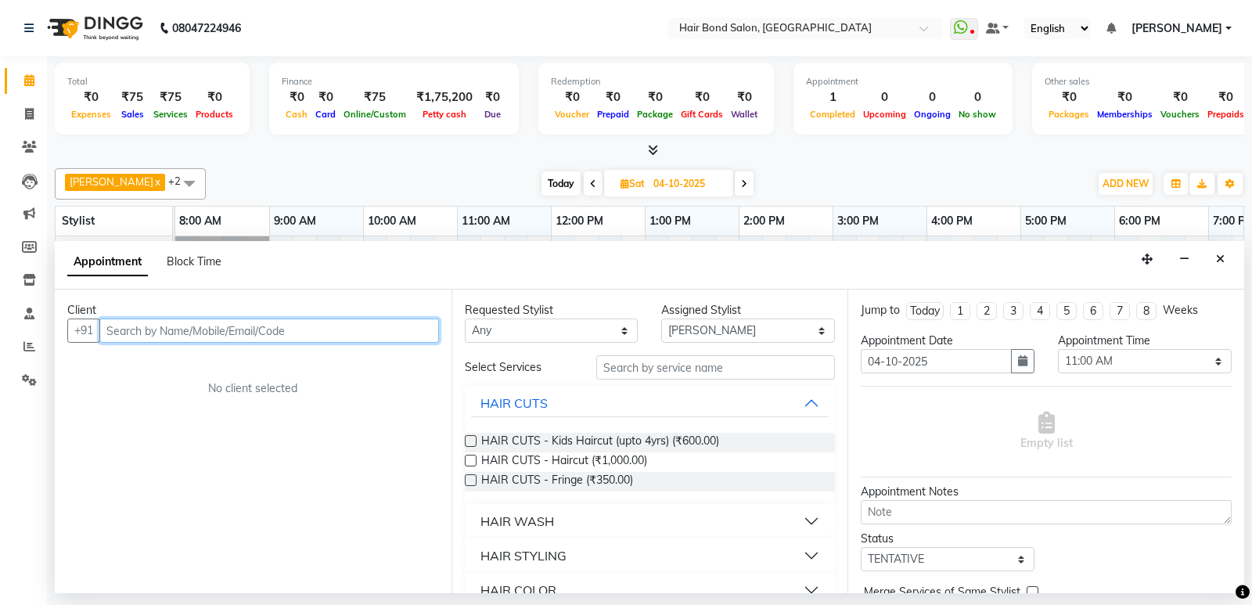
click at [233, 338] on input "text" at bounding box center [269, 331] width 340 height 24
type input "9913434598"
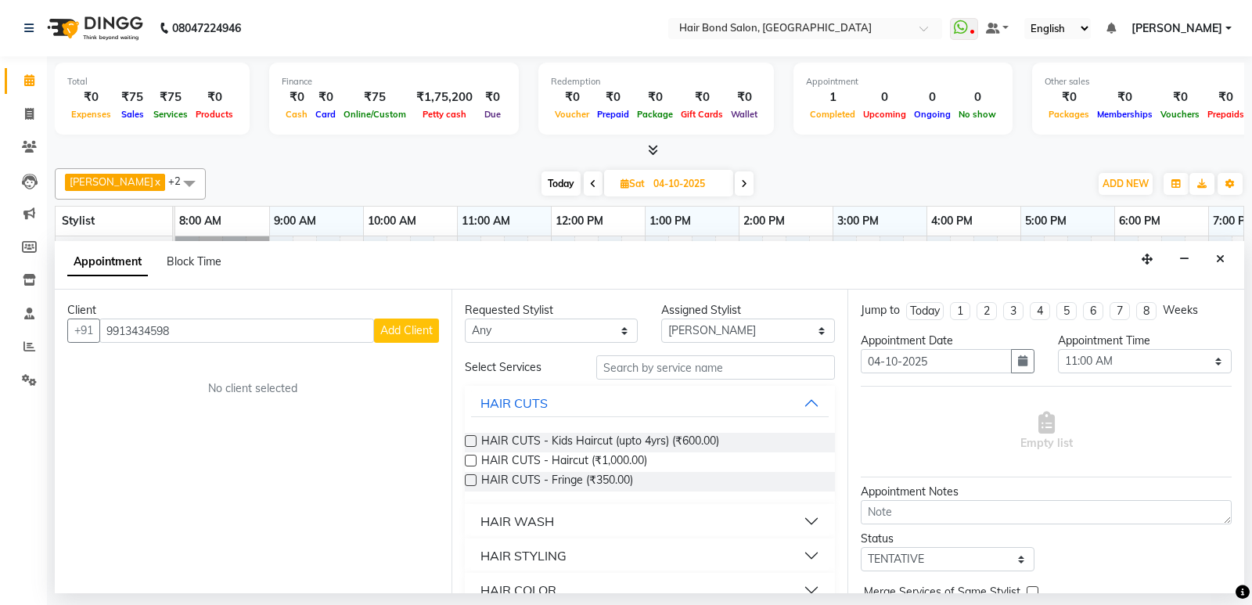
click at [395, 335] on span "Add Client" at bounding box center [406, 330] width 52 height 14
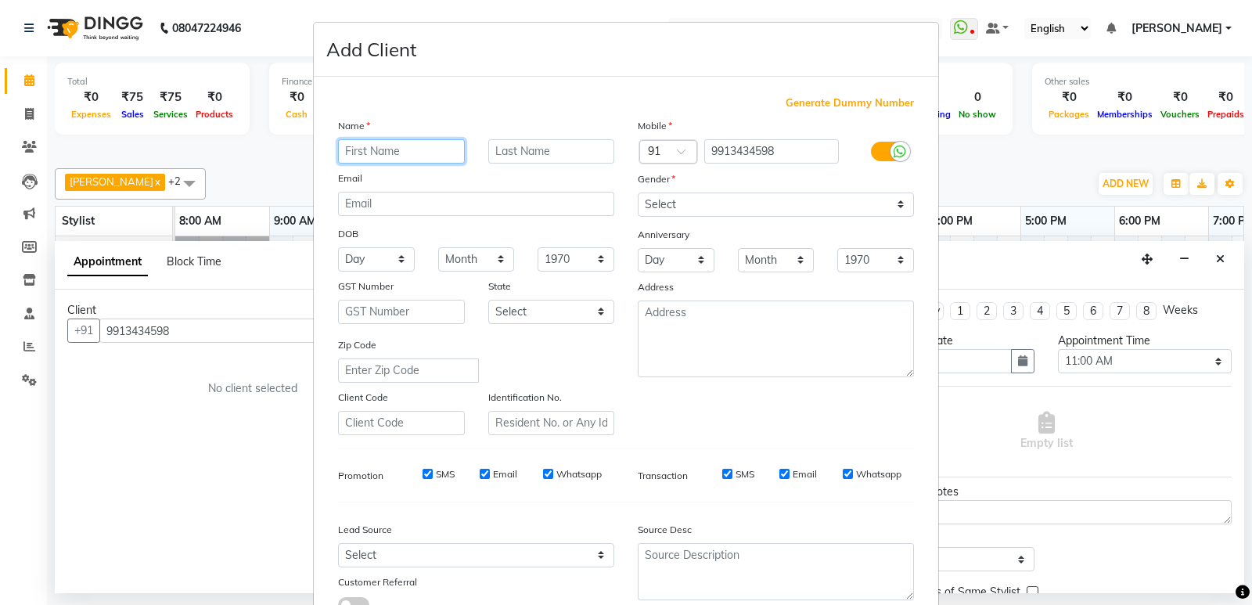
click at [441, 153] on input "text" at bounding box center [401, 151] width 127 height 24
type input "seema"
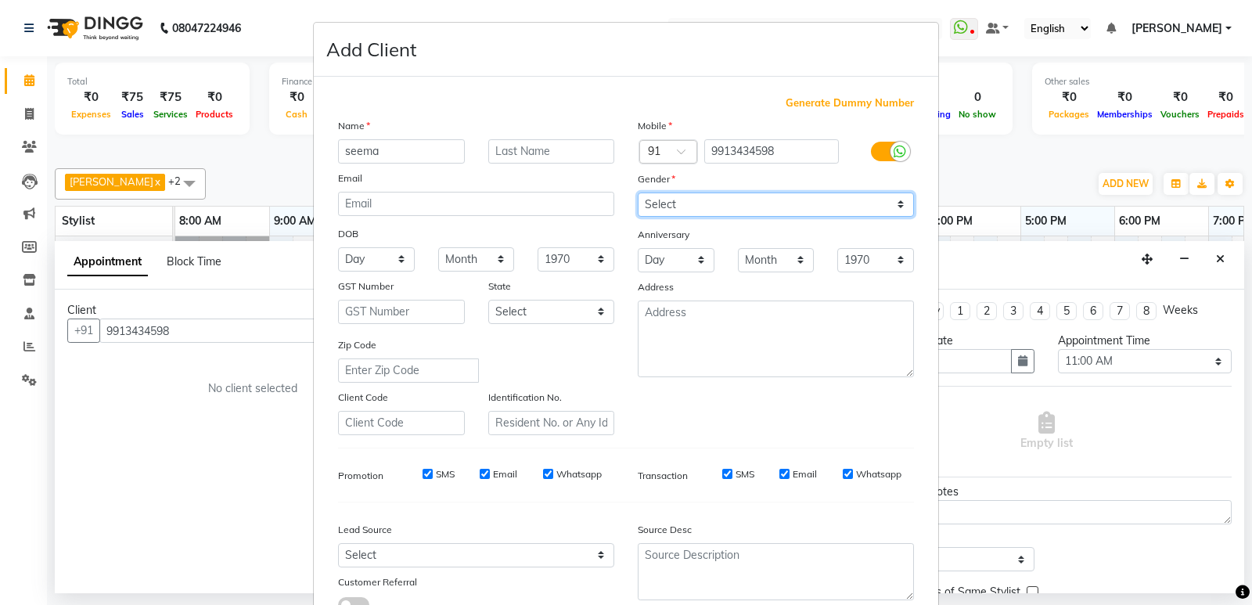
click at [900, 202] on select "Select [DEMOGRAPHIC_DATA] [DEMOGRAPHIC_DATA] Other Prefer Not To Say" at bounding box center [776, 205] width 276 height 24
select select "[DEMOGRAPHIC_DATA]"
click at [638, 193] on select "Select [DEMOGRAPHIC_DATA] [DEMOGRAPHIC_DATA] Other Prefer Not To Say" at bounding box center [776, 205] width 276 height 24
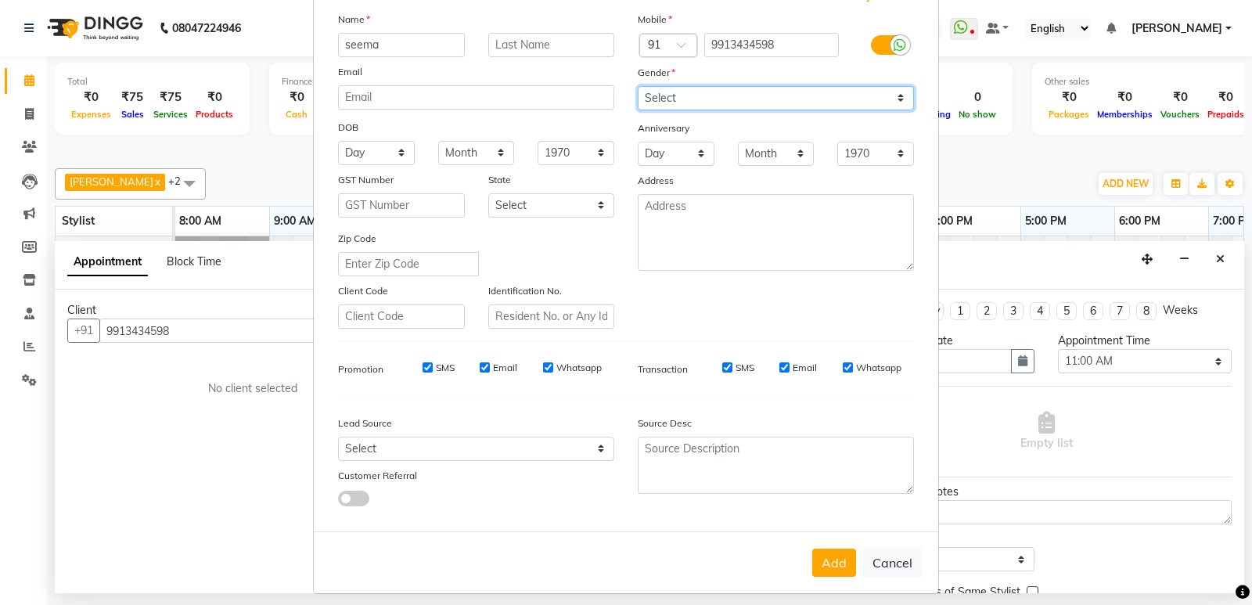
scroll to position [117, 0]
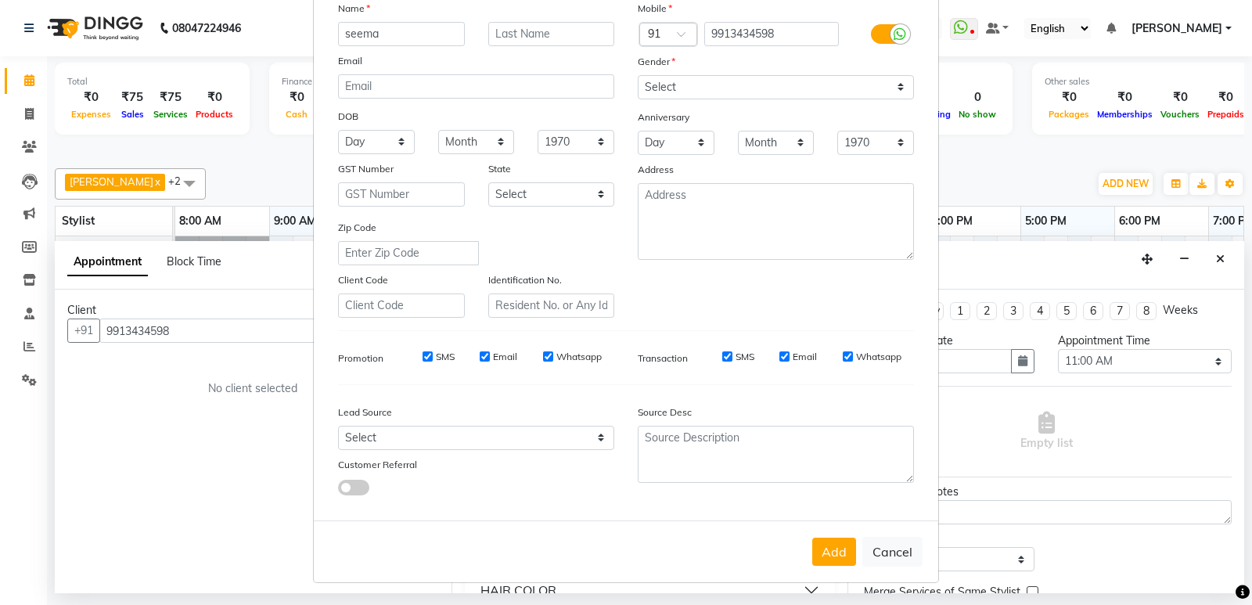
click at [816, 538] on button "Add" at bounding box center [834, 552] width 44 height 28
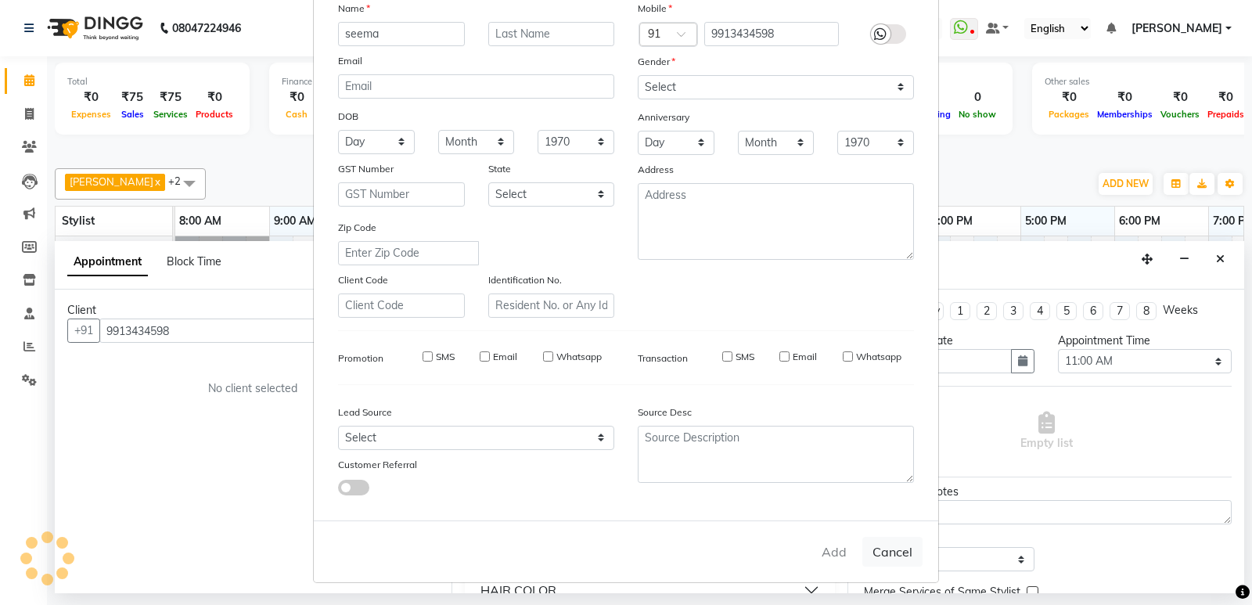
select select
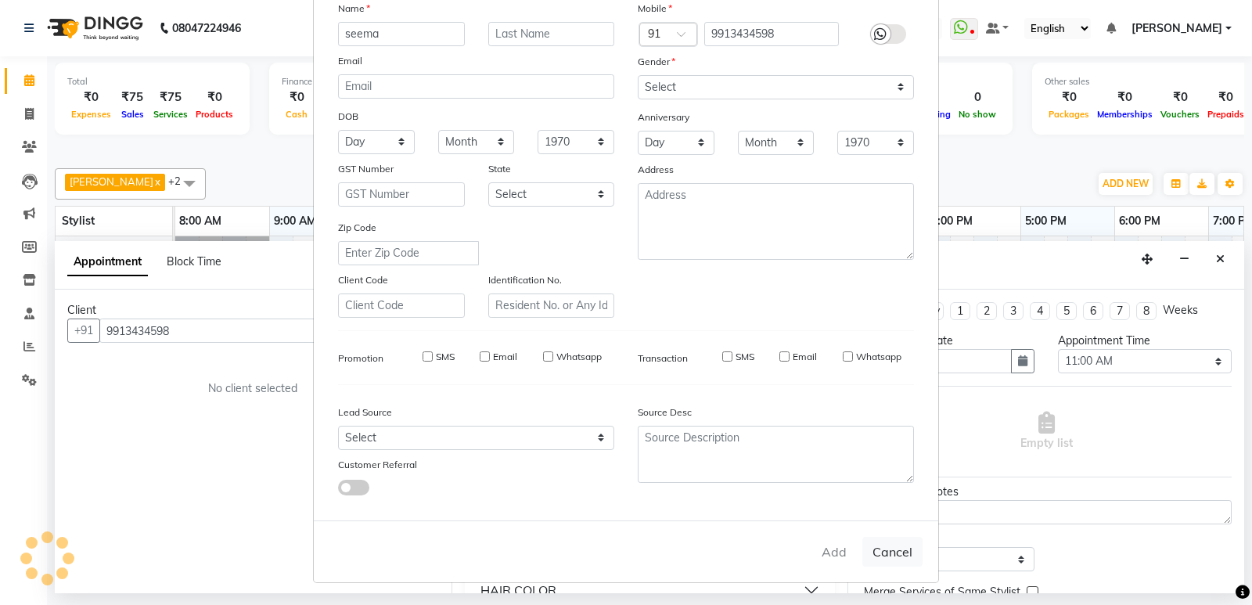
select select
checkbox input "false"
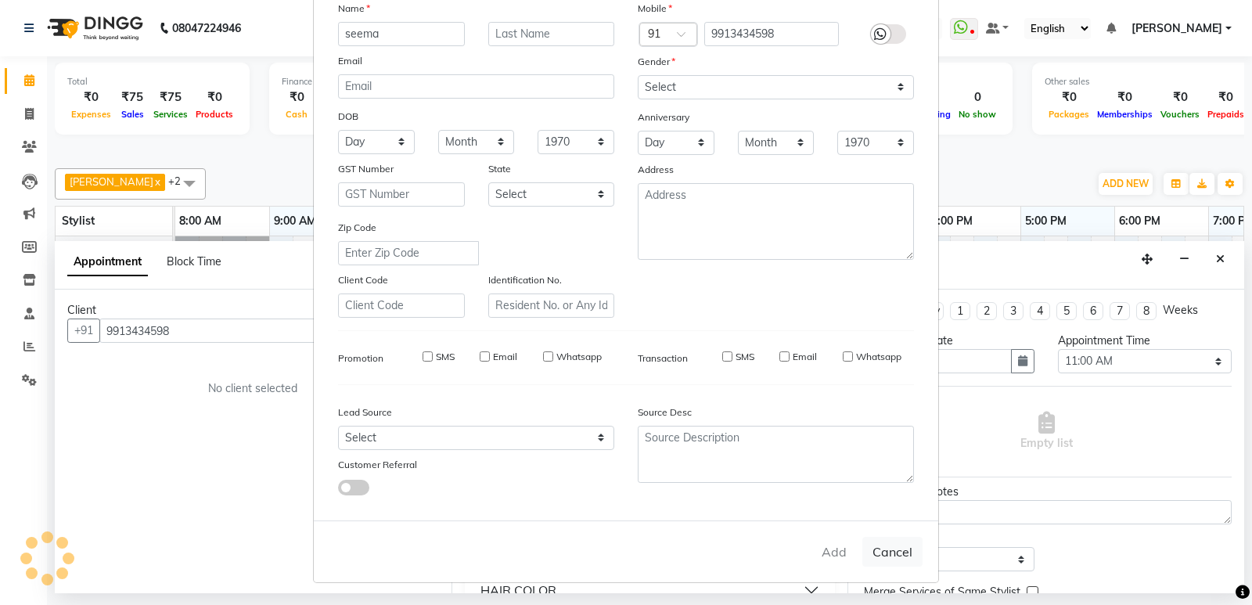
checkbox input "false"
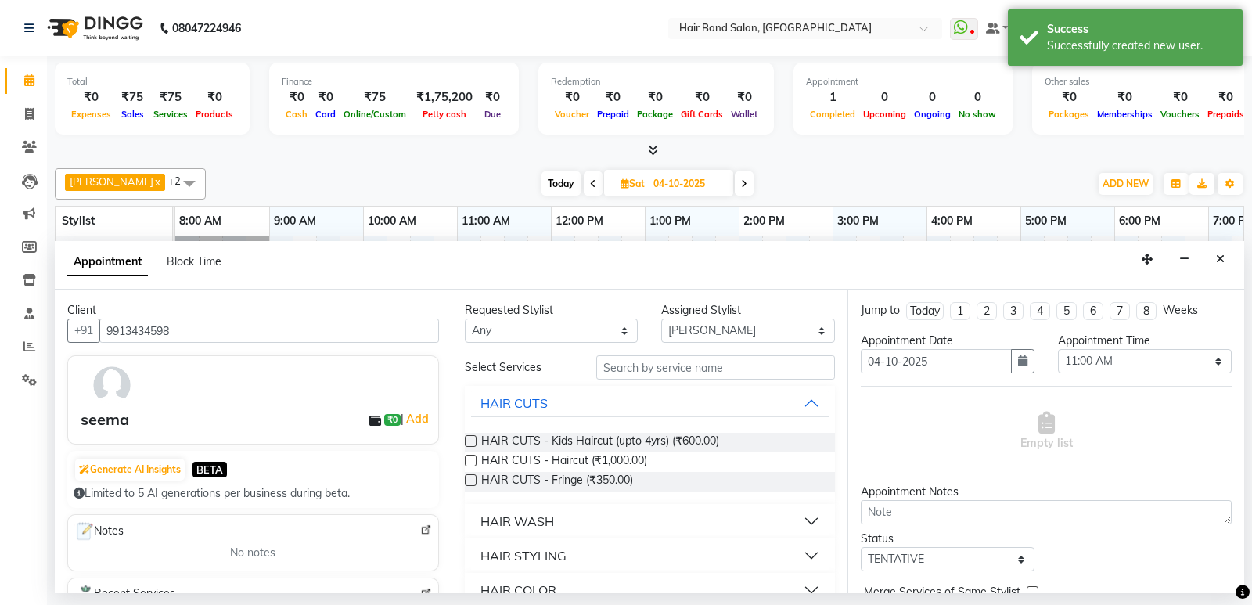
click at [738, 379] on input "text" at bounding box center [715, 367] width 239 height 24
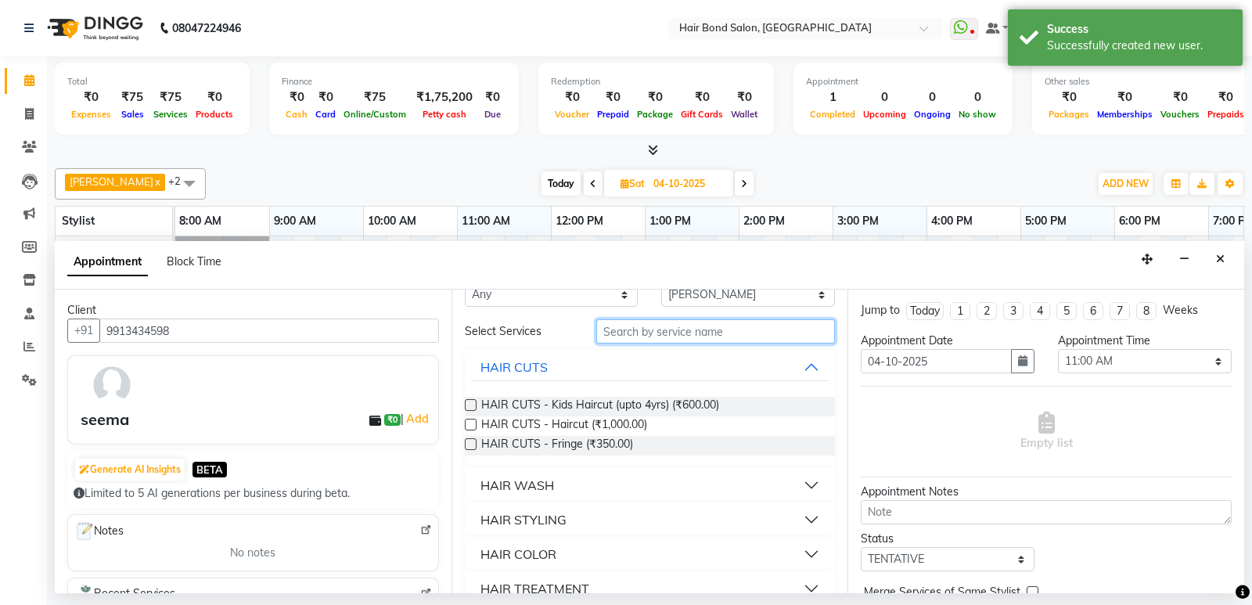
scroll to position [78, 0]
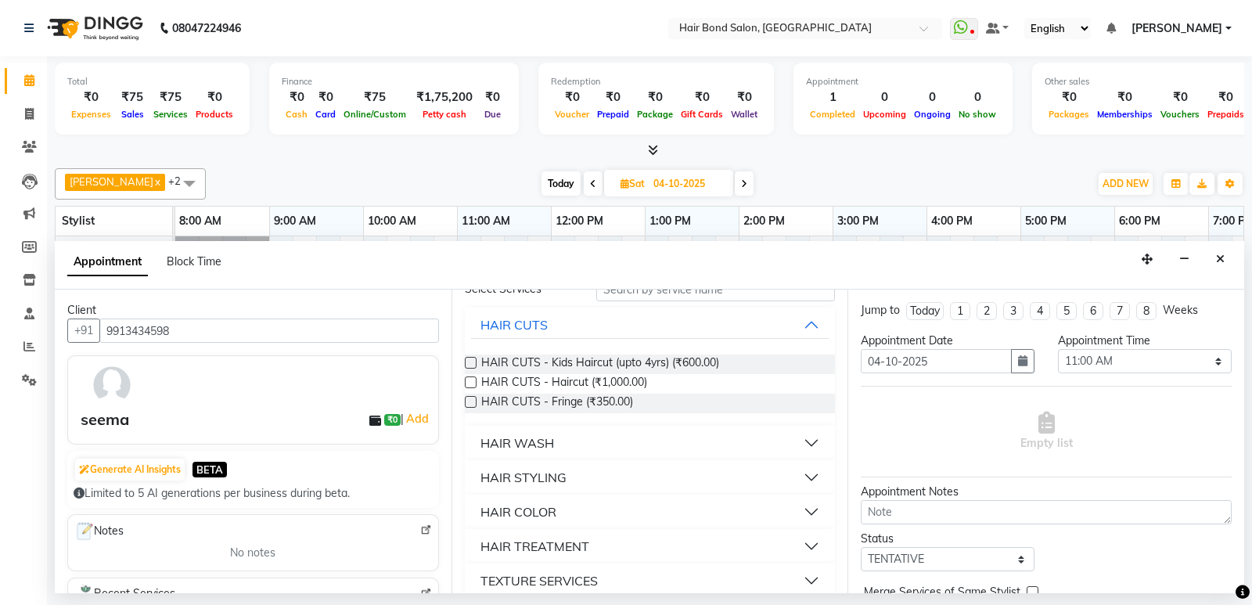
click at [555, 521] on button "HAIR COLOR" at bounding box center [650, 512] width 358 height 28
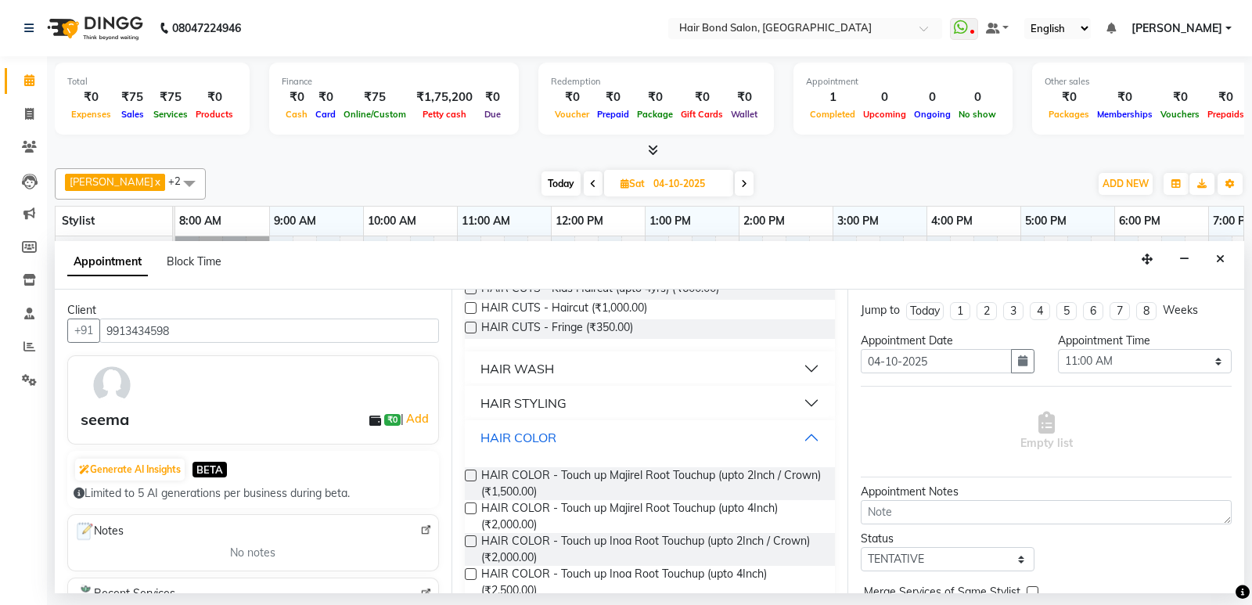
scroll to position [157, 0]
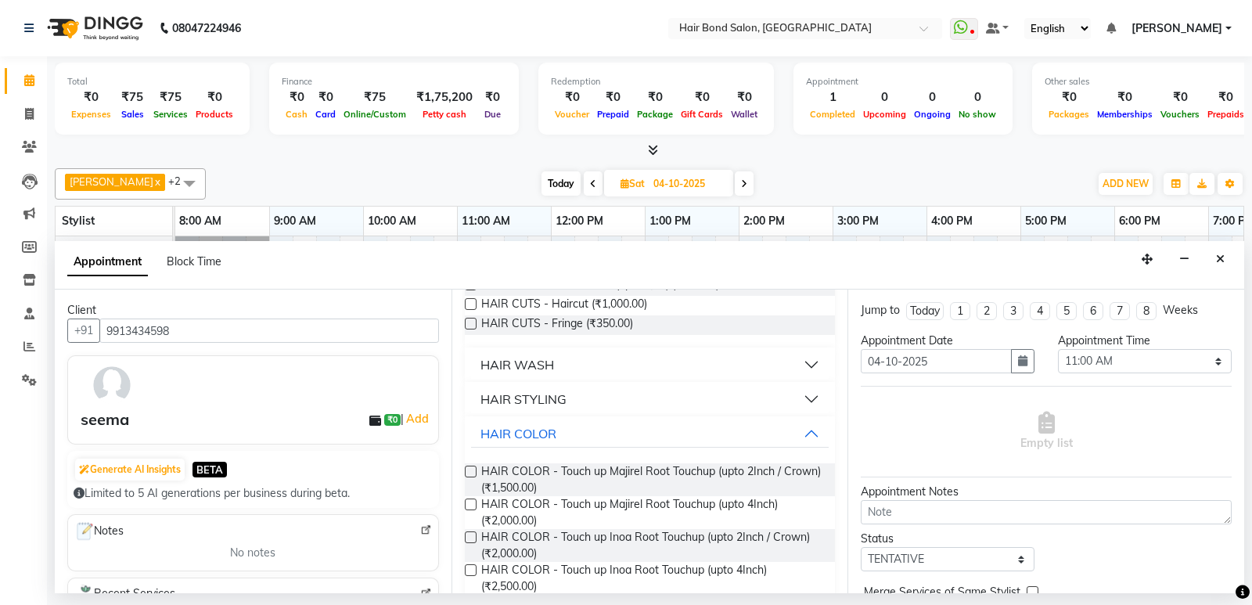
click at [470, 504] on label at bounding box center [471, 505] width 12 height 12
click at [470, 504] on input "checkbox" at bounding box center [470, 506] width 10 height 10
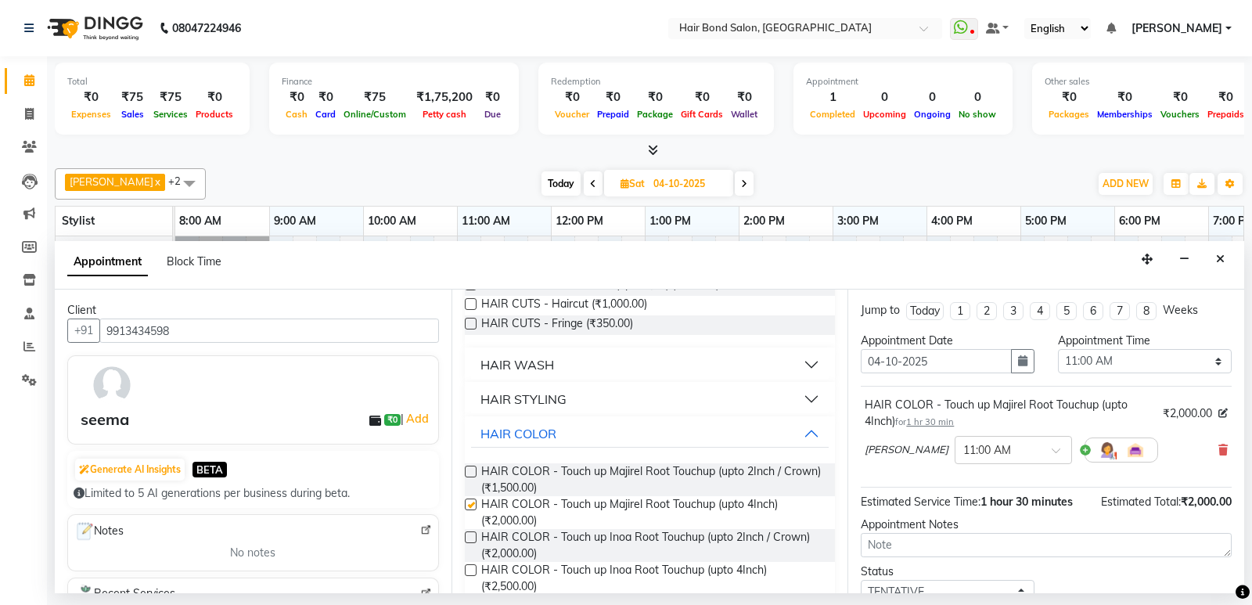
checkbox input "false"
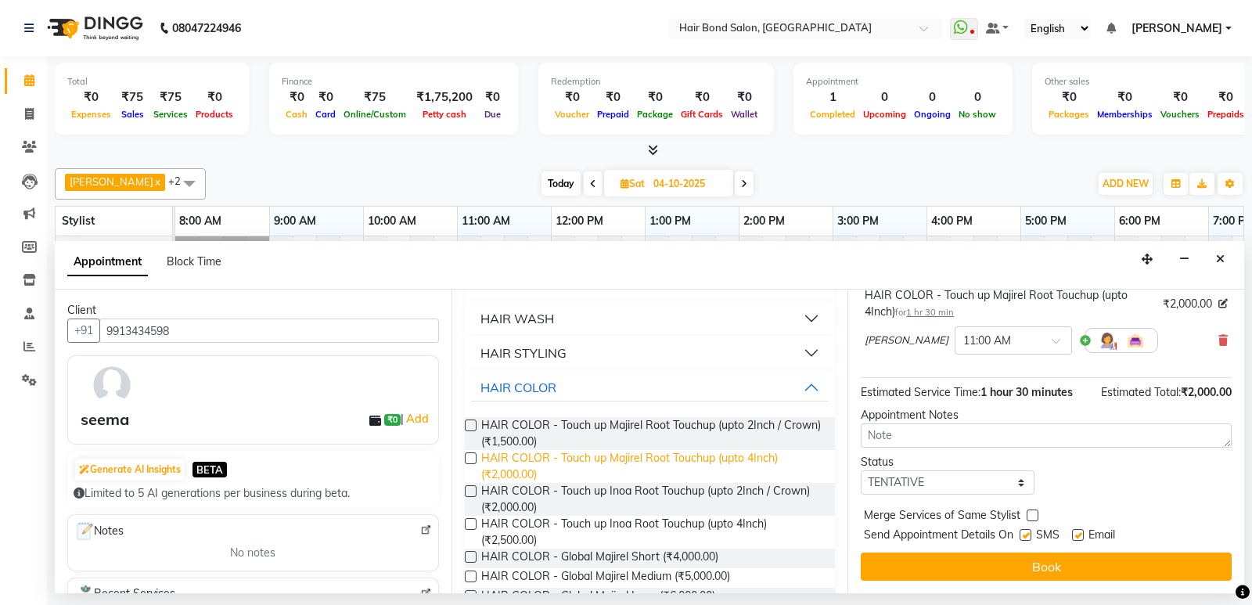
scroll to position [235, 0]
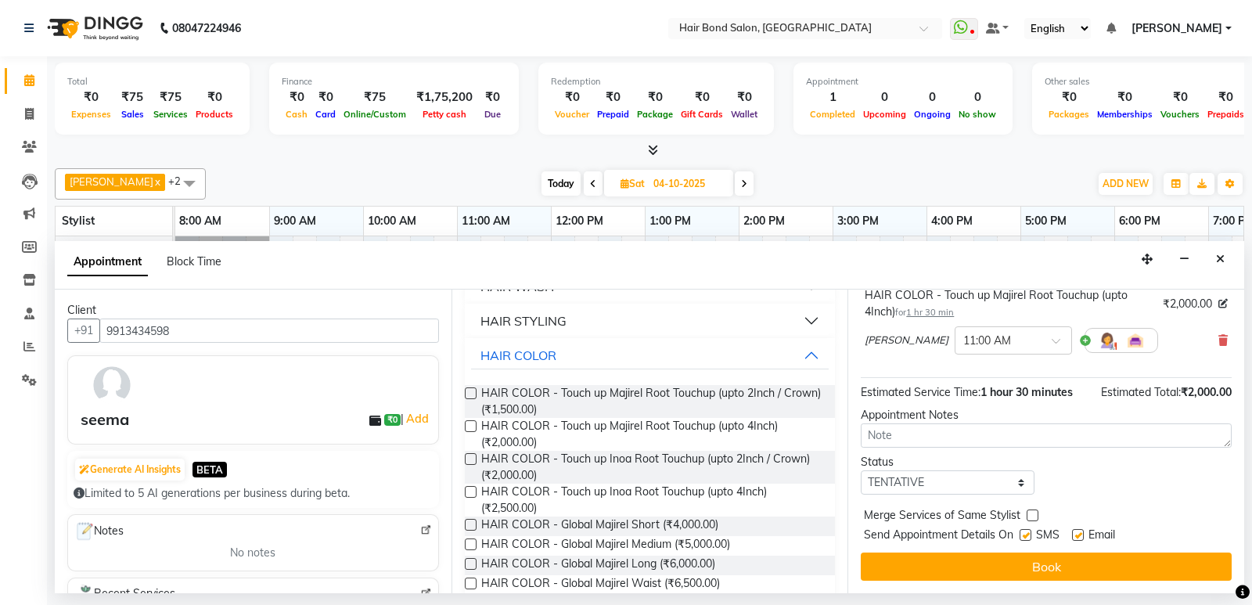
click at [915, 553] on button "Book" at bounding box center [1046, 567] width 371 height 28
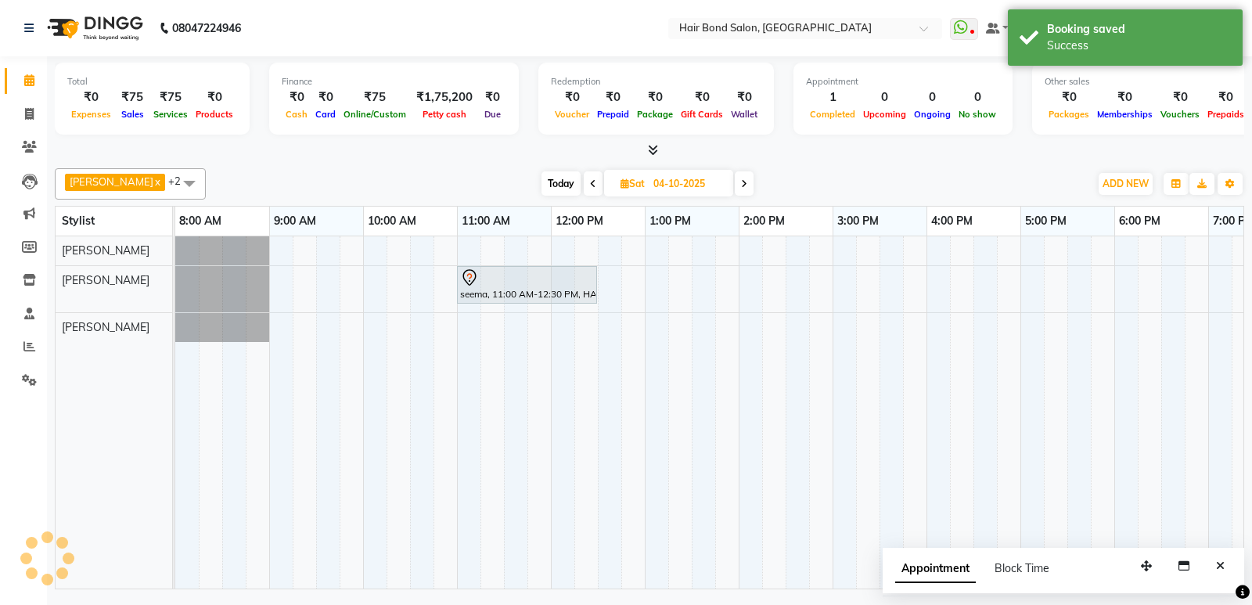
click at [584, 182] on span at bounding box center [593, 183] width 19 height 24
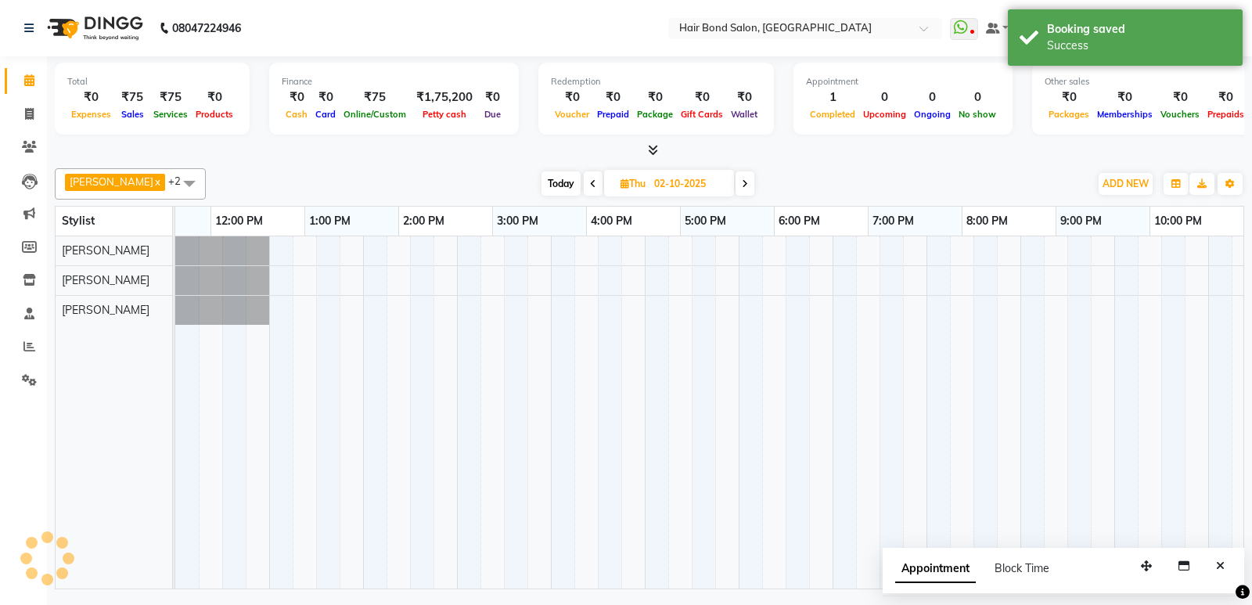
scroll to position [0, 340]
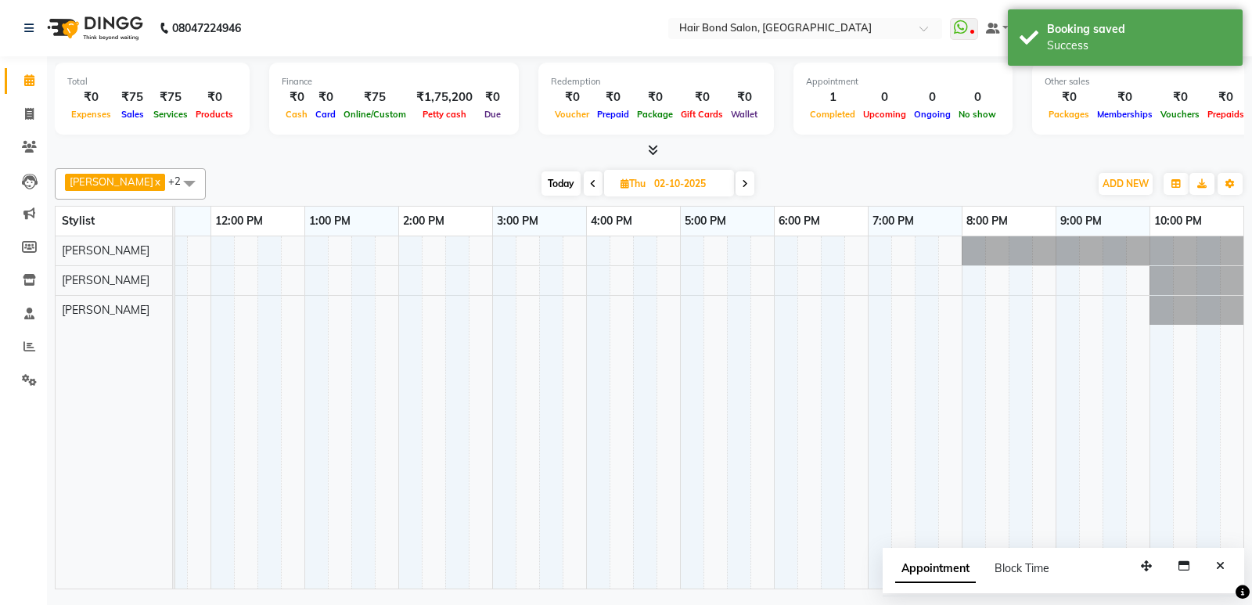
click at [584, 182] on span at bounding box center [593, 183] width 19 height 24
type input "01-10-2025"
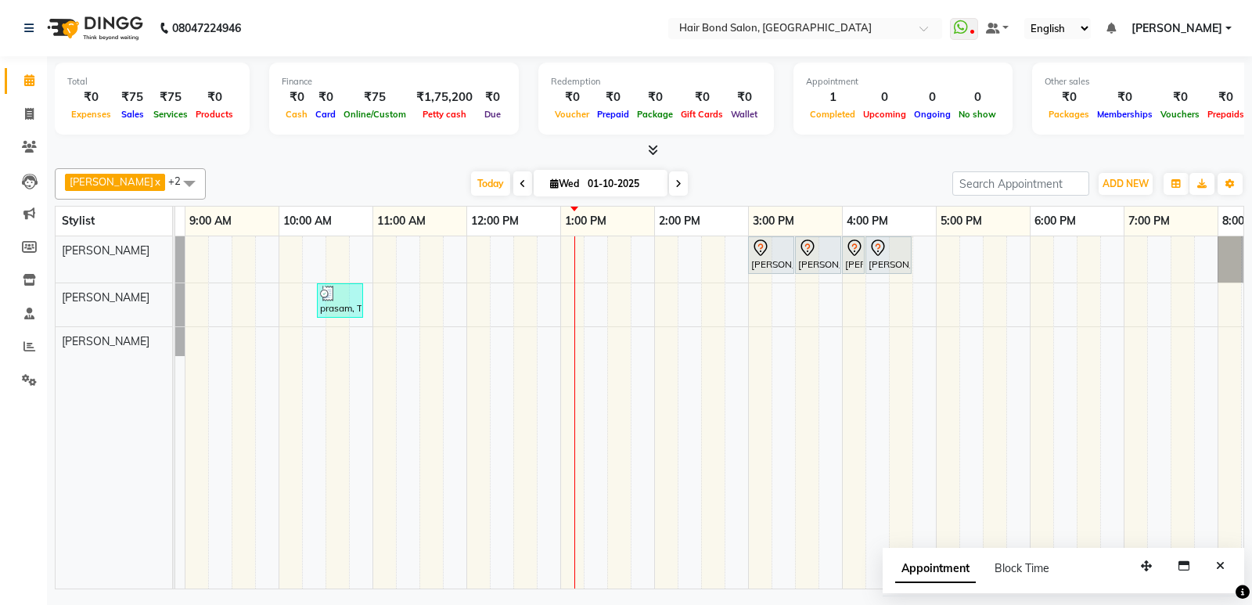
scroll to position [0, 0]
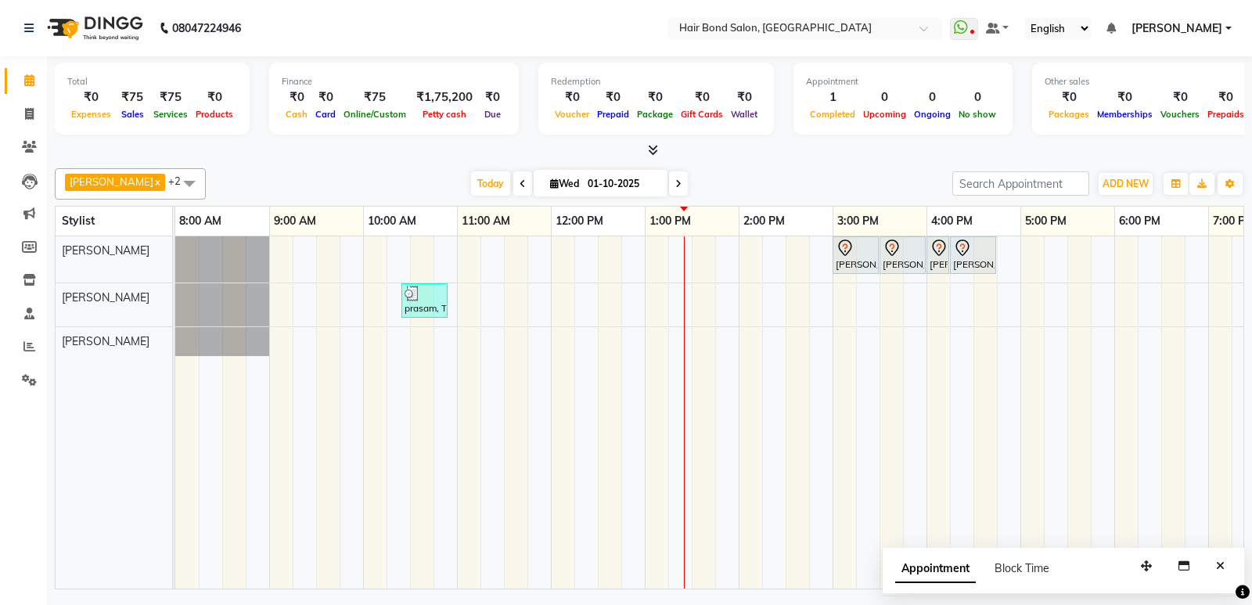
drag, startPoint x: 344, startPoint y: 581, endPoint x: 387, endPoint y: 171, distance: 411.5
click at [387, 171] on div "Total ₹0 Expenses ₹75 Sales ₹75 Services ₹0 Products Finance ₹0 Cash ₹0 Card ₹7…" at bounding box center [649, 324] width 1205 height 537
click at [1248, 164] on div "Total ₹0 Expenses ₹75 Sales ₹75 Services ₹0 Products Finance ₹0 Cash ₹0 Card ₹7…" at bounding box center [649, 324] width 1205 height 537
click at [350, 153] on div at bounding box center [650, 150] width 1190 height 16
click at [174, 177] on span at bounding box center [189, 183] width 31 height 30
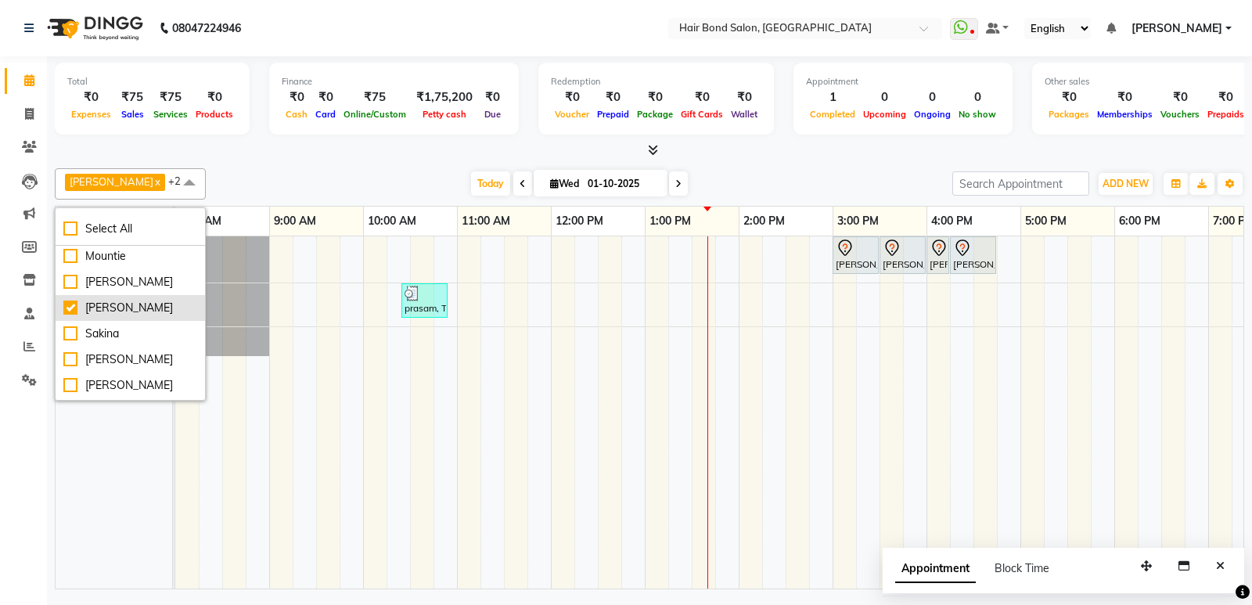
scroll to position [235, 0]
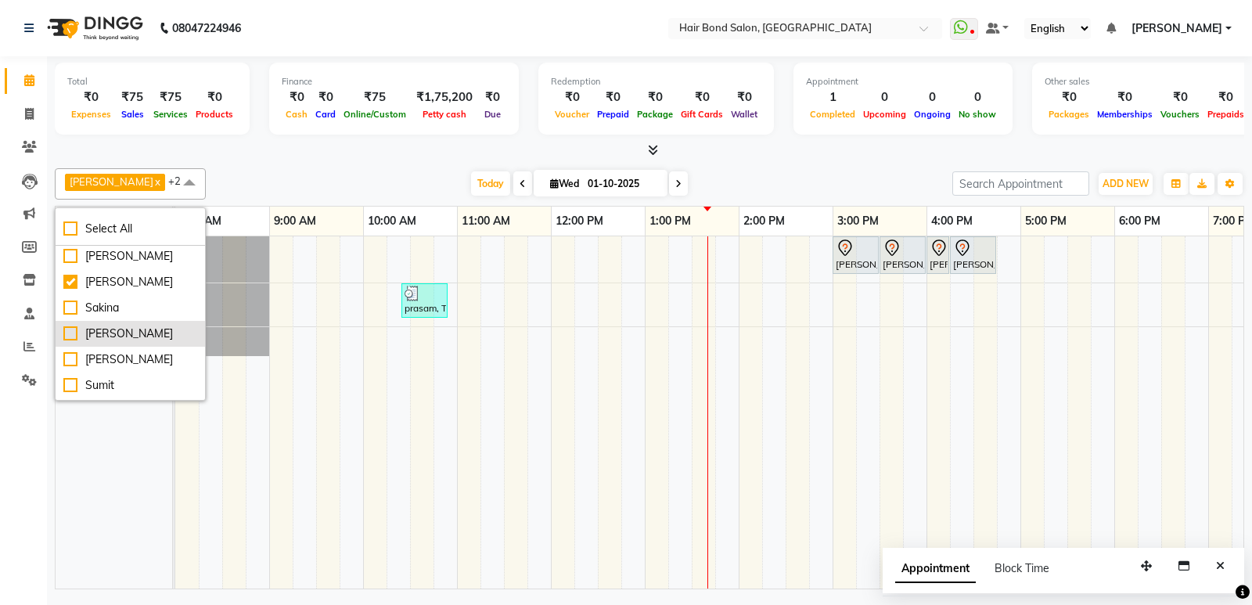
click at [68, 342] on div "[PERSON_NAME]" at bounding box center [130, 334] width 134 height 16
checkbox input "true"
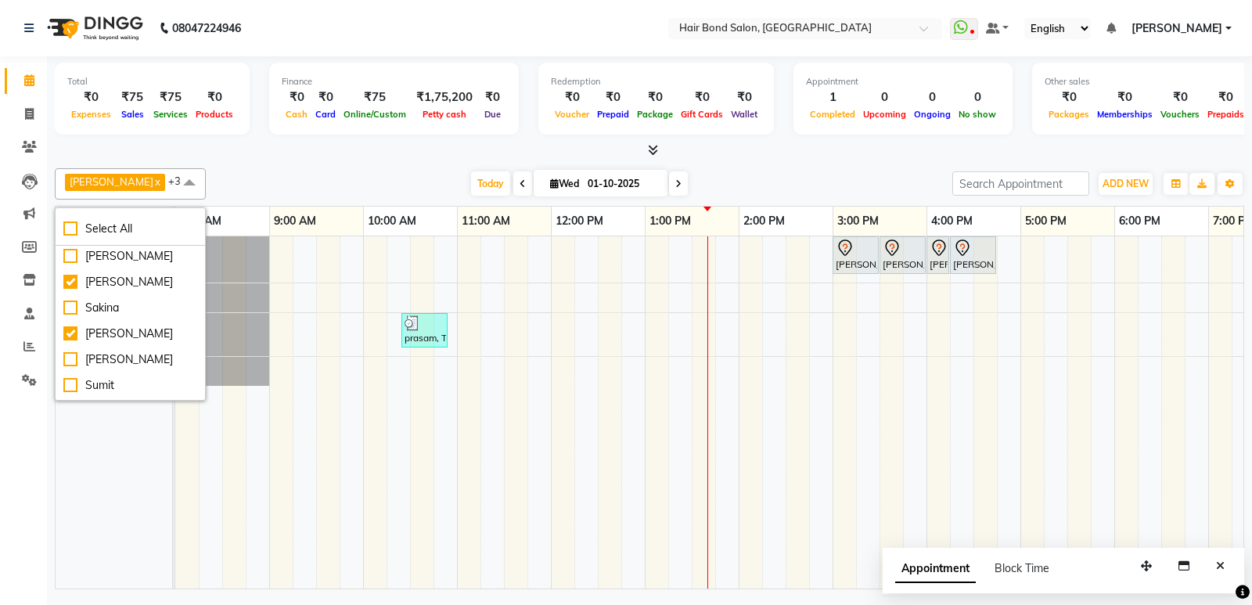
click at [190, 522] on td at bounding box center [186, 412] width 23 height 352
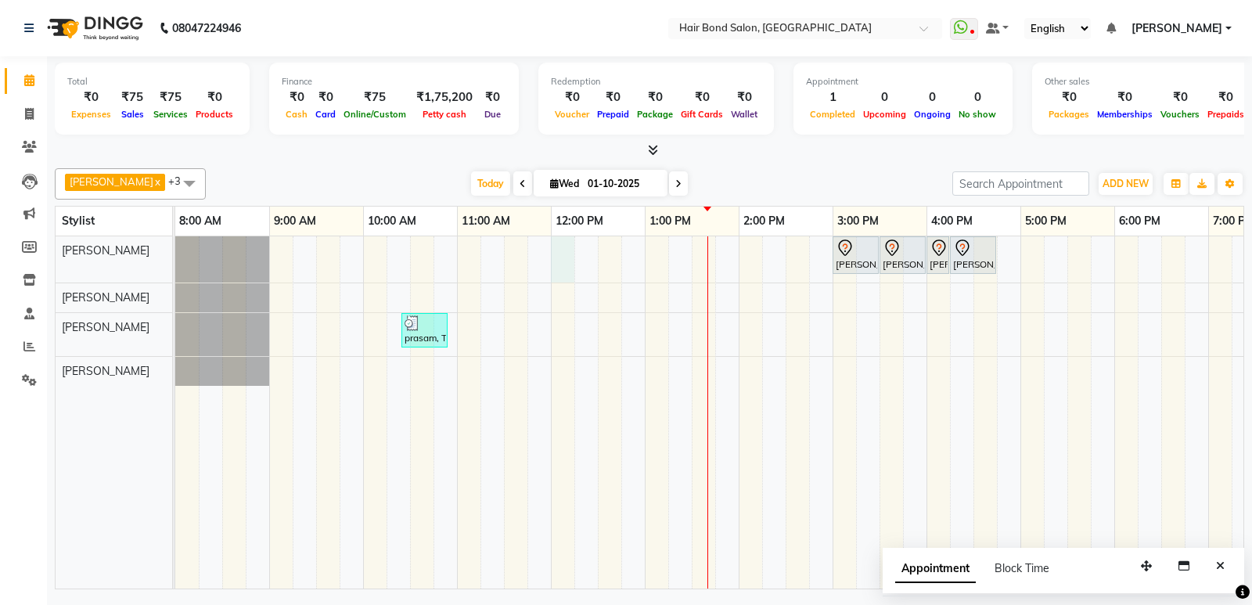
click at [560, 256] on div "[PERSON_NAME], TK02, 03:00 PM-03:30 PM, WAXING SERVICES - Waxing Flavored Wax F…" at bounding box center [879, 412] width 1409 height 352
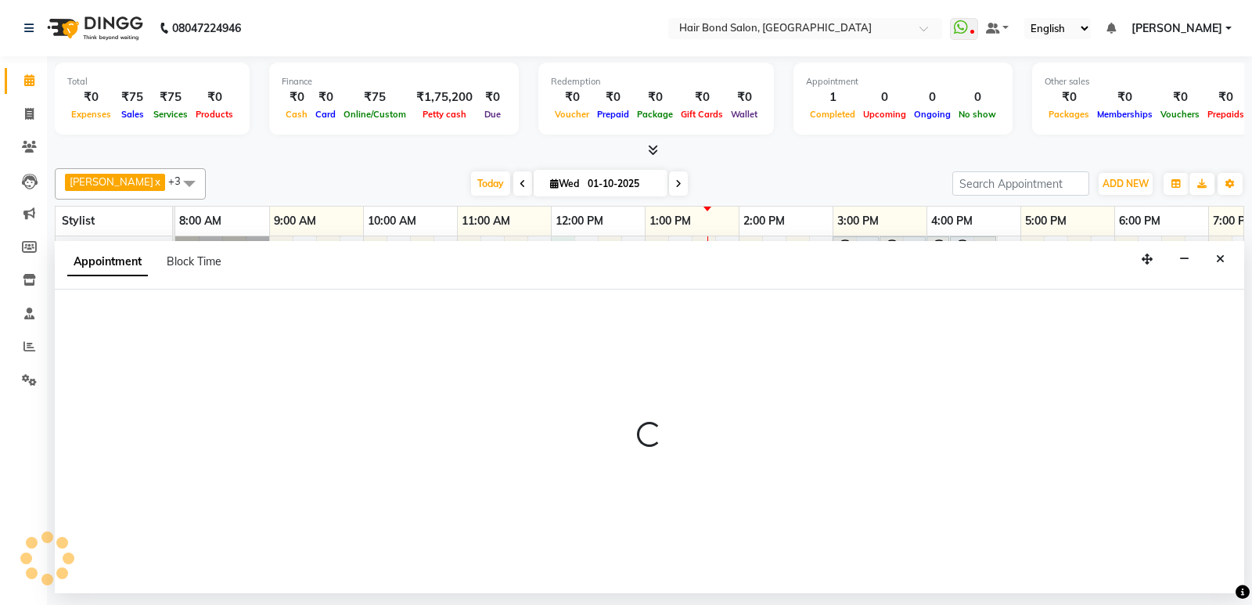
select select "88188"
select select "tentative"
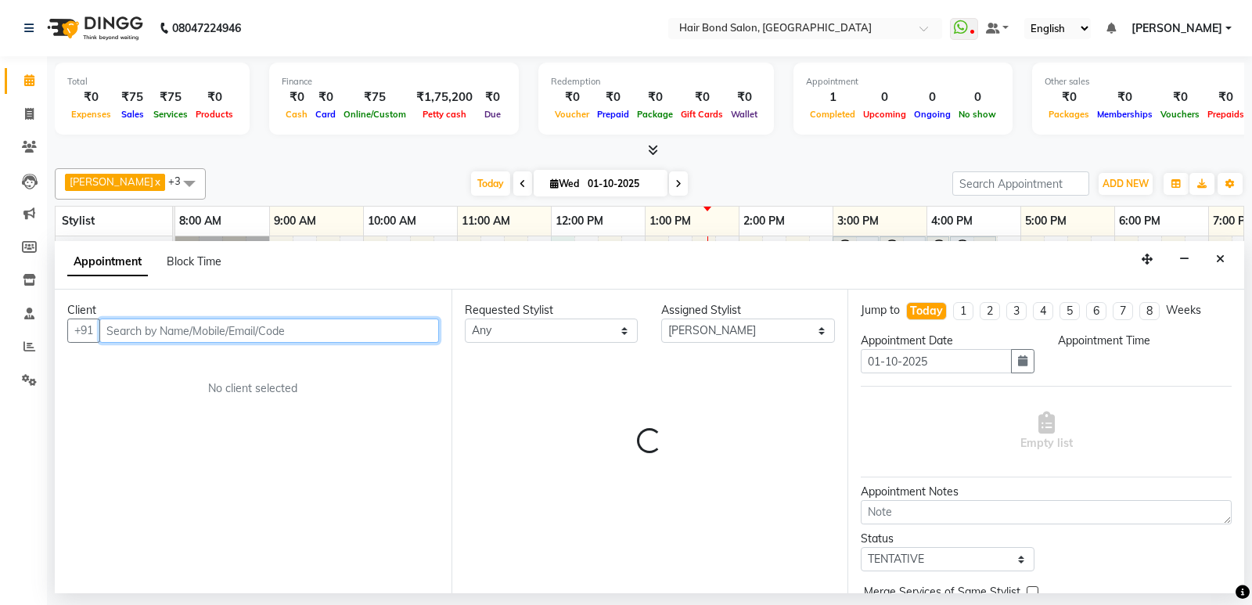
select select "720"
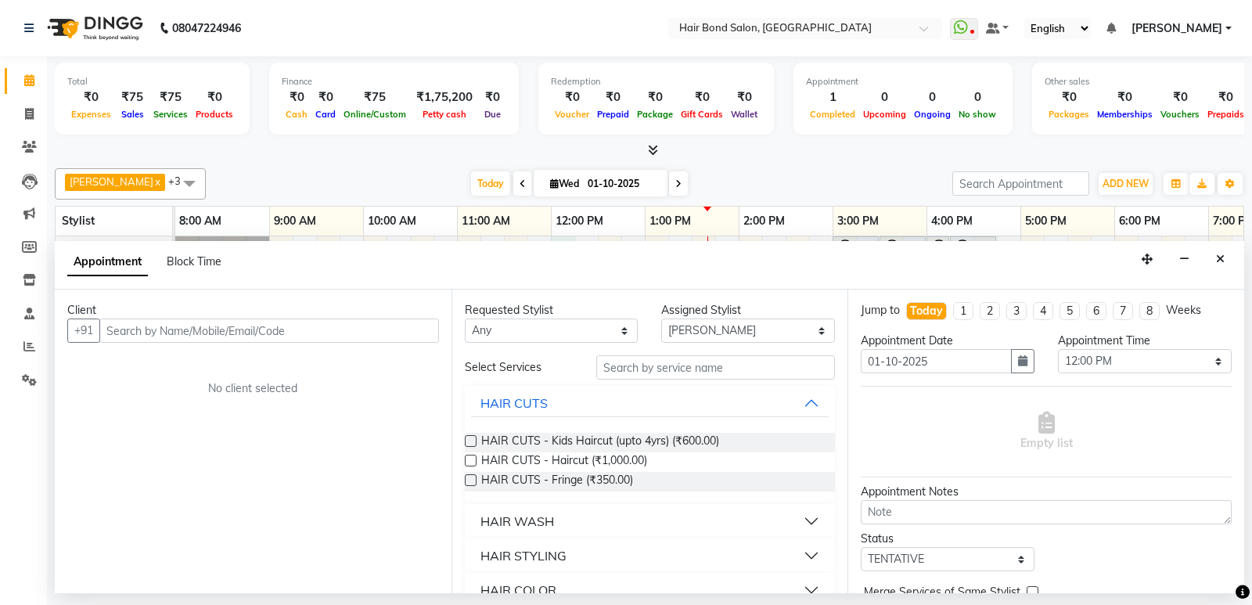
click at [526, 373] on div "Select Services" at bounding box center [518, 367] width 131 height 16
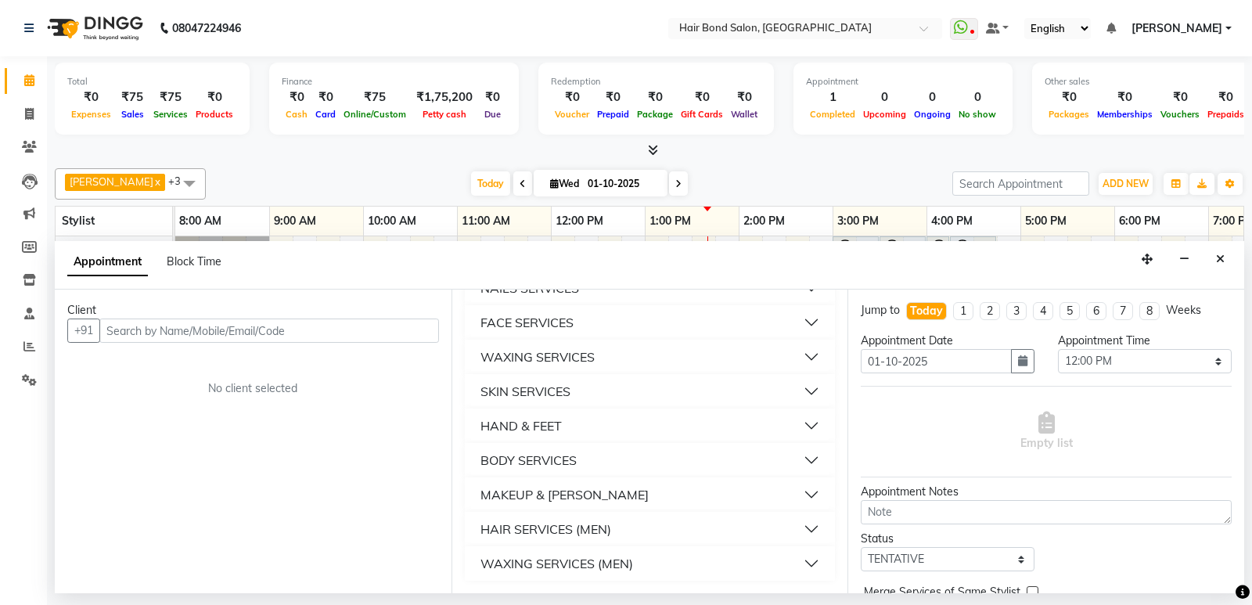
scroll to position [0, 0]
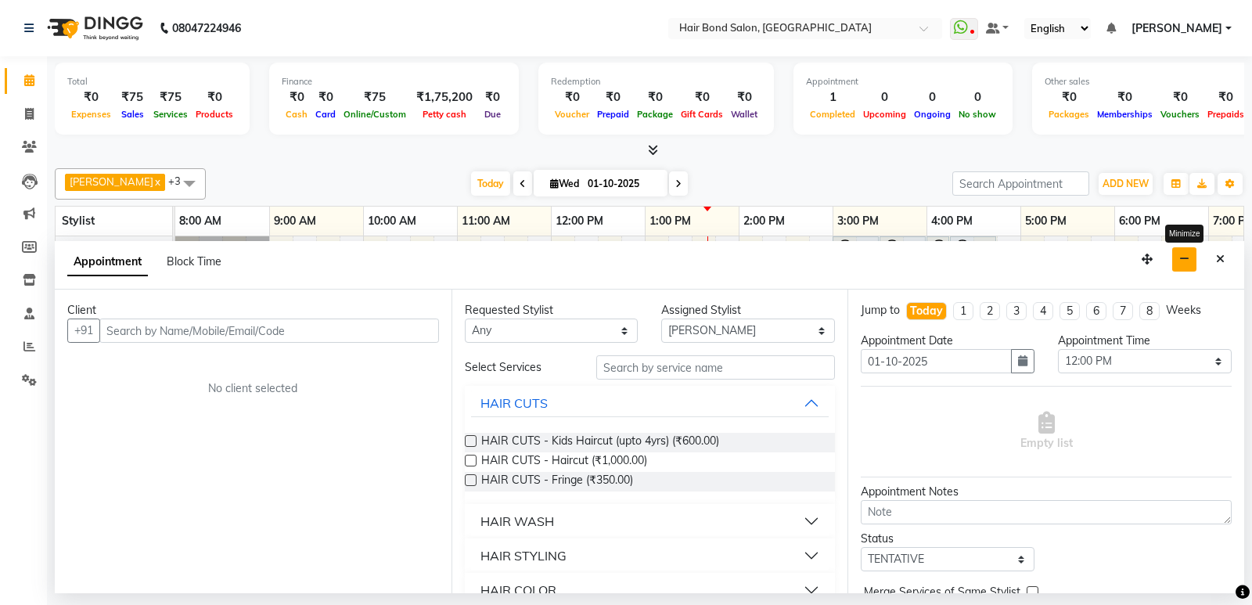
click at [1190, 257] on button "button" at bounding box center [1184, 259] width 24 height 24
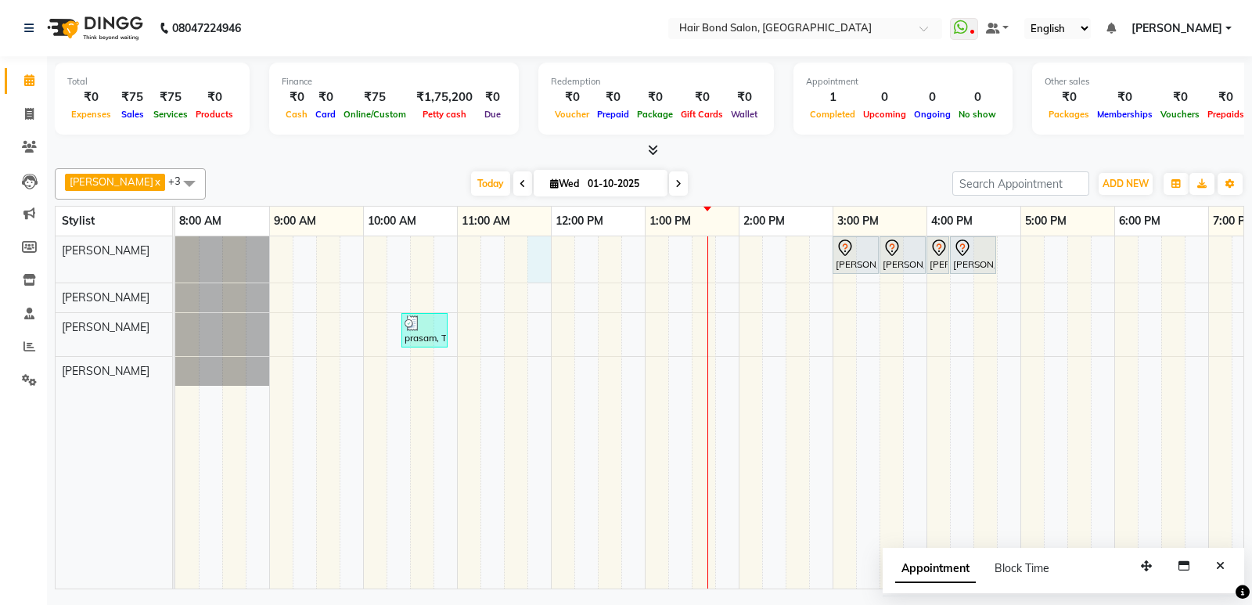
click at [529, 250] on div "[PERSON_NAME], TK02, 03:00 PM-03:30 PM, WAXING SERVICES - Waxing Flavored Wax F…" at bounding box center [879, 412] width 1409 height 352
select select "88188"
select select "705"
select select "tentative"
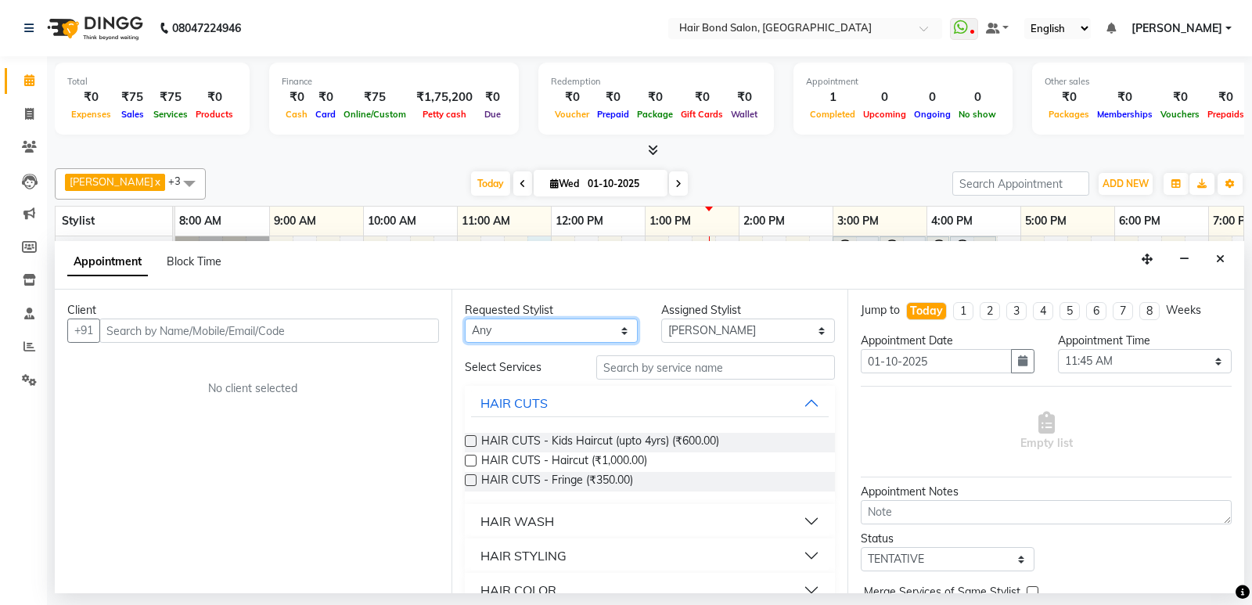
click at [621, 330] on select "Any [PERSON_NAME] [PERSON_NAME] [PERSON_NAME] [PERSON_NAME] [PERSON_NAME] Mount…" at bounding box center [552, 331] width 174 height 24
click at [620, 329] on select "Any [PERSON_NAME] [PERSON_NAME] [PERSON_NAME] [PERSON_NAME] [PERSON_NAME] Mount…" at bounding box center [552, 331] width 174 height 24
click at [1179, 265] on button "button" at bounding box center [1184, 259] width 24 height 24
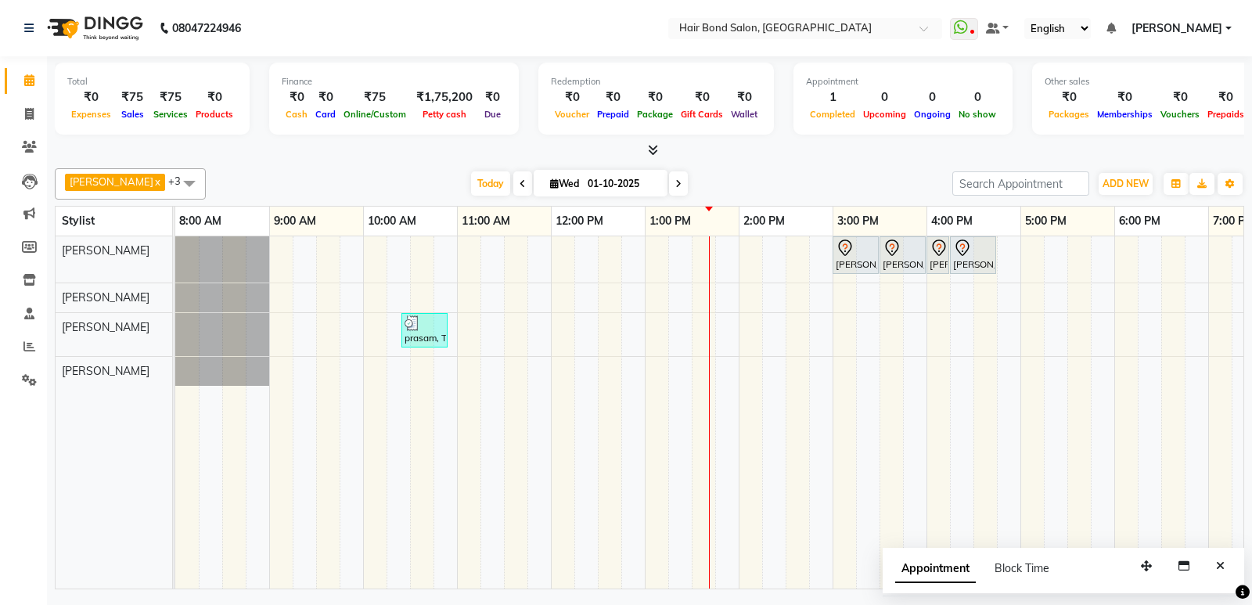
drag, startPoint x: 1221, startPoint y: 567, endPoint x: 1214, endPoint y: 561, distance: 8.9
click at [1219, 565] on icon "Close" at bounding box center [1220, 565] width 9 height 11
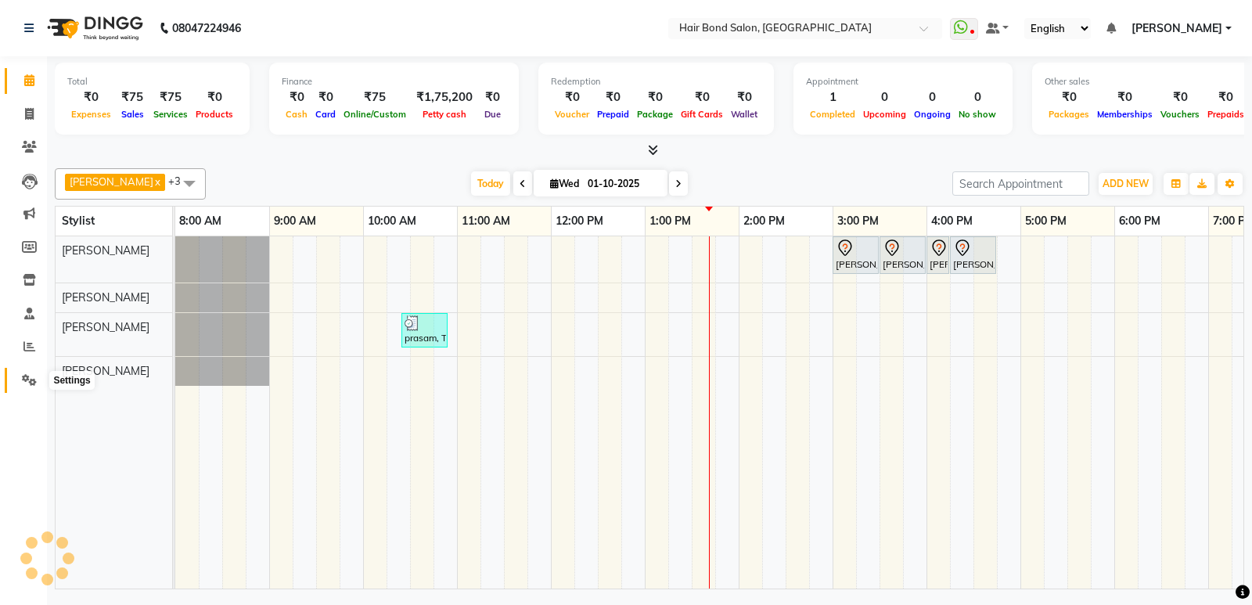
click at [20, 380] on span at bounding box center [29, 381] width 27 height 18
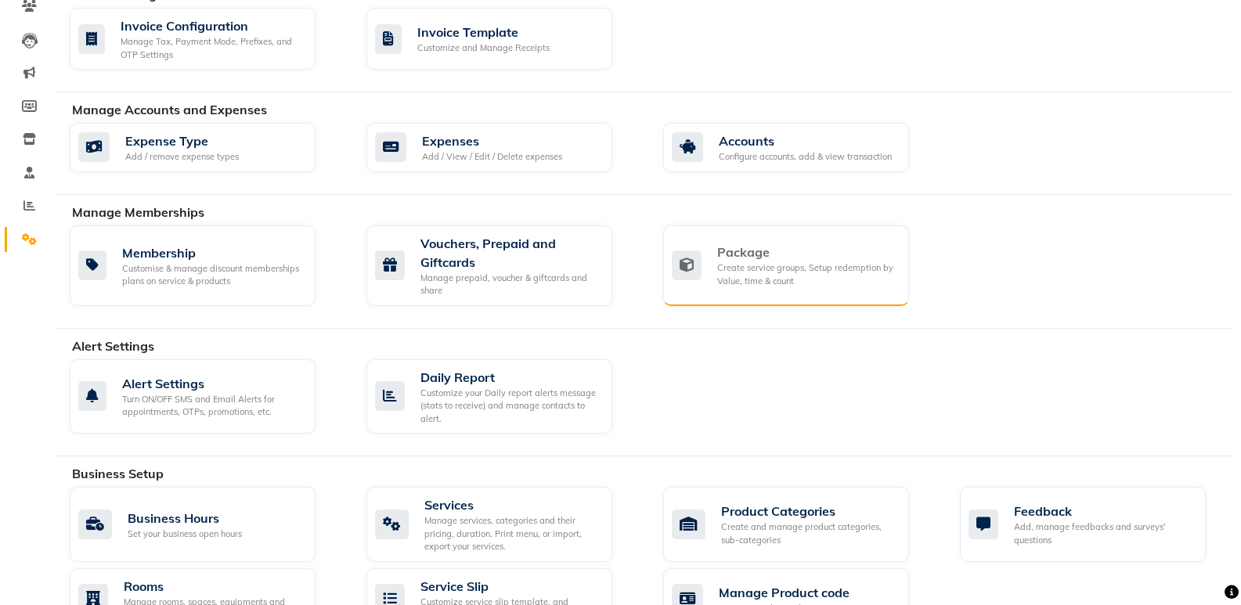
scroll to position [157, 0]
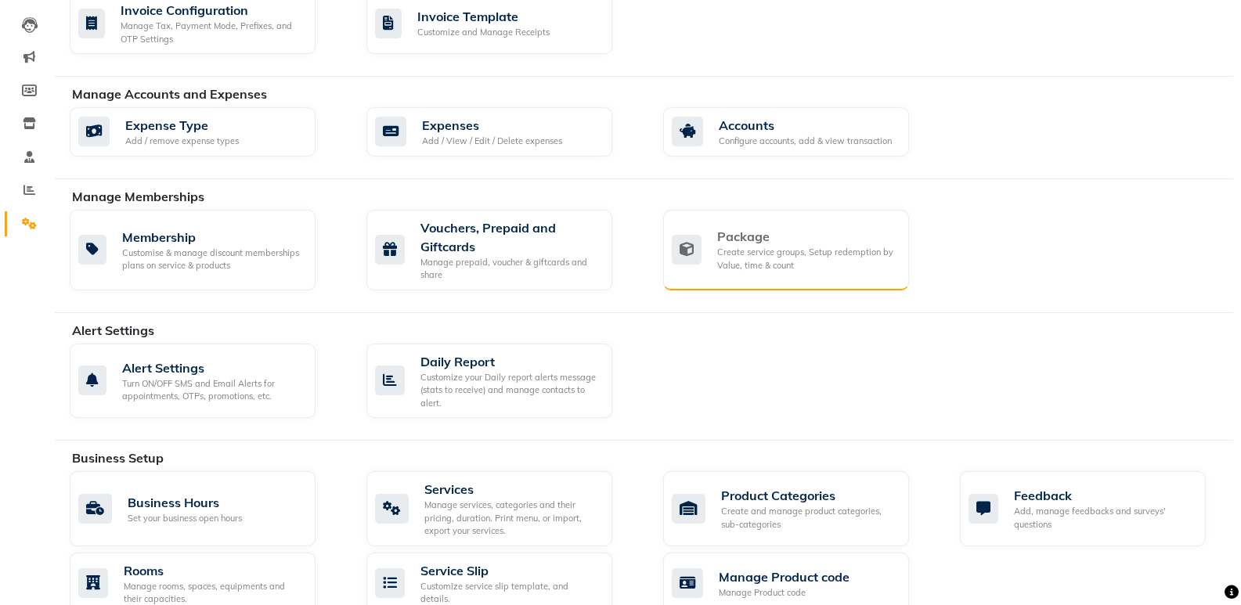
click at [737, 232] on div "Package" at bounding box center [806, 236] width 179 height 19
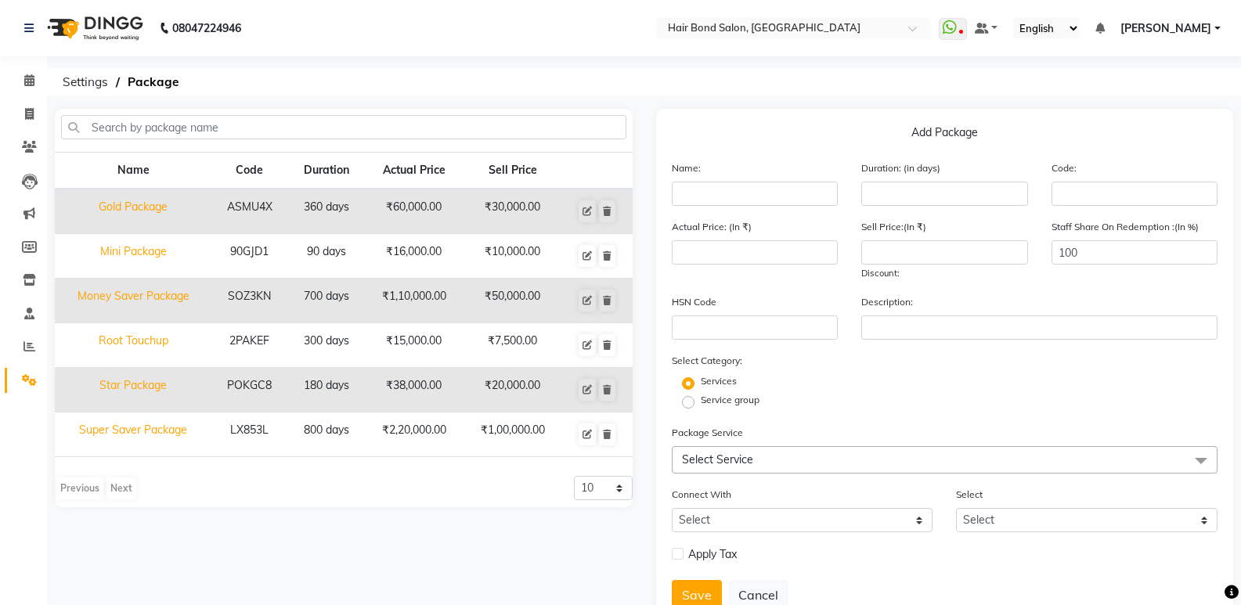
scroll to position [56, 0]
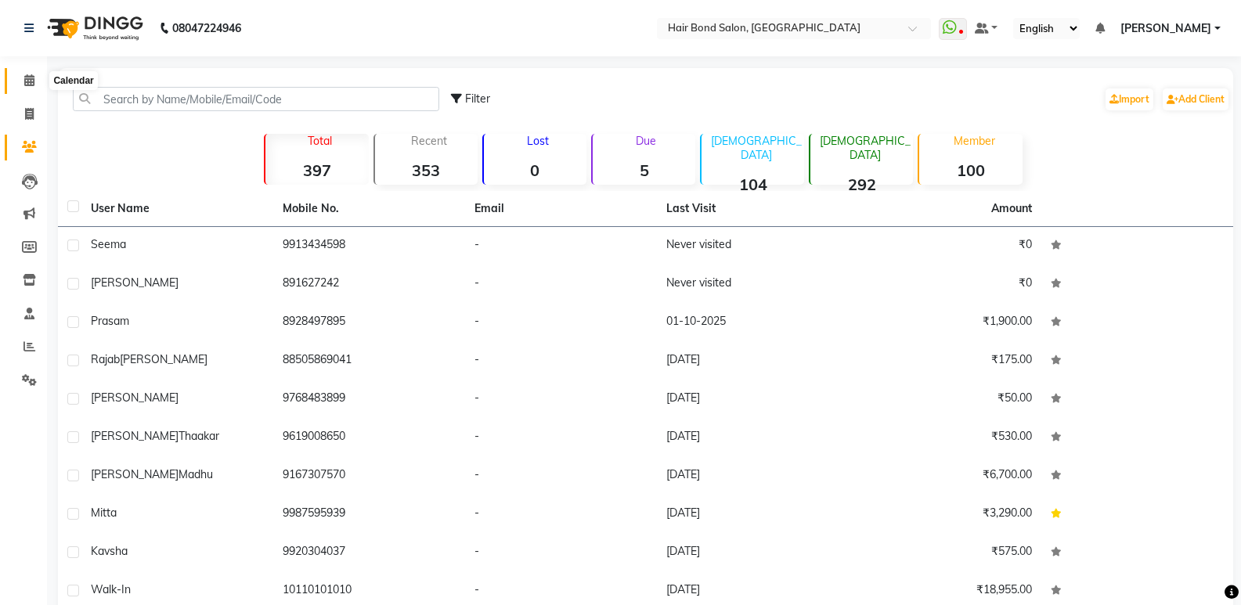
click at [19, 78] on span at bounding box center [29, 81] width 27 height 18
click at [23, 78] on span at bounding box center [29, 81] width 27 height 18
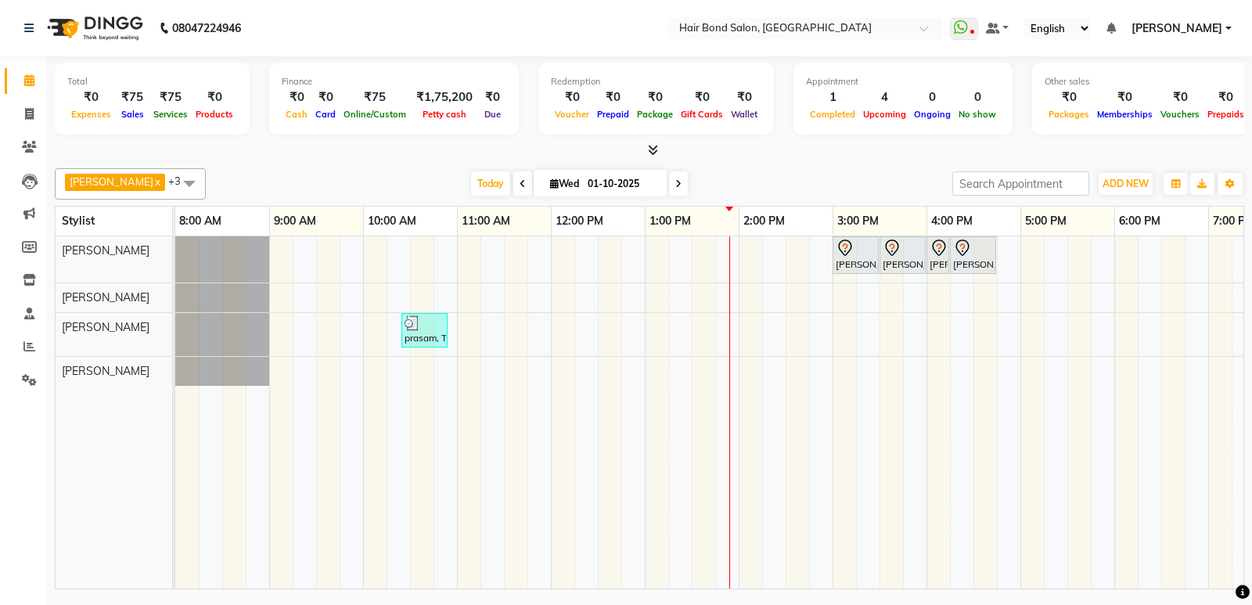
click at [675, 179] on icon at bounding box center [678, 183] width 6 height 9
type input "02-10-2025"
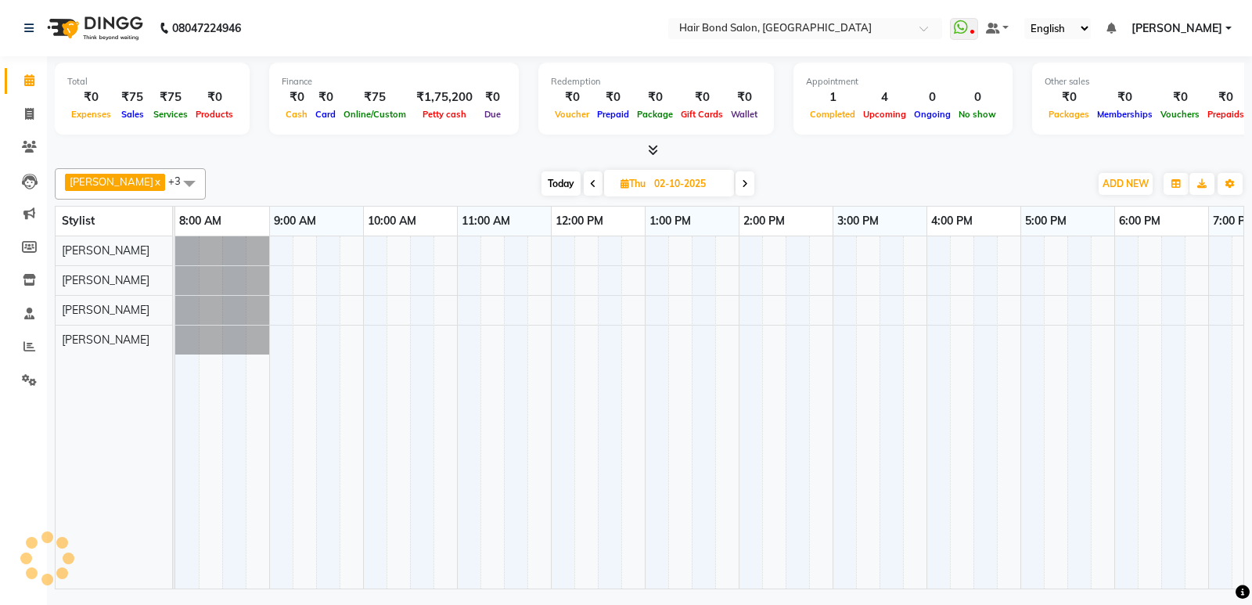
scroll to position [0, 340]
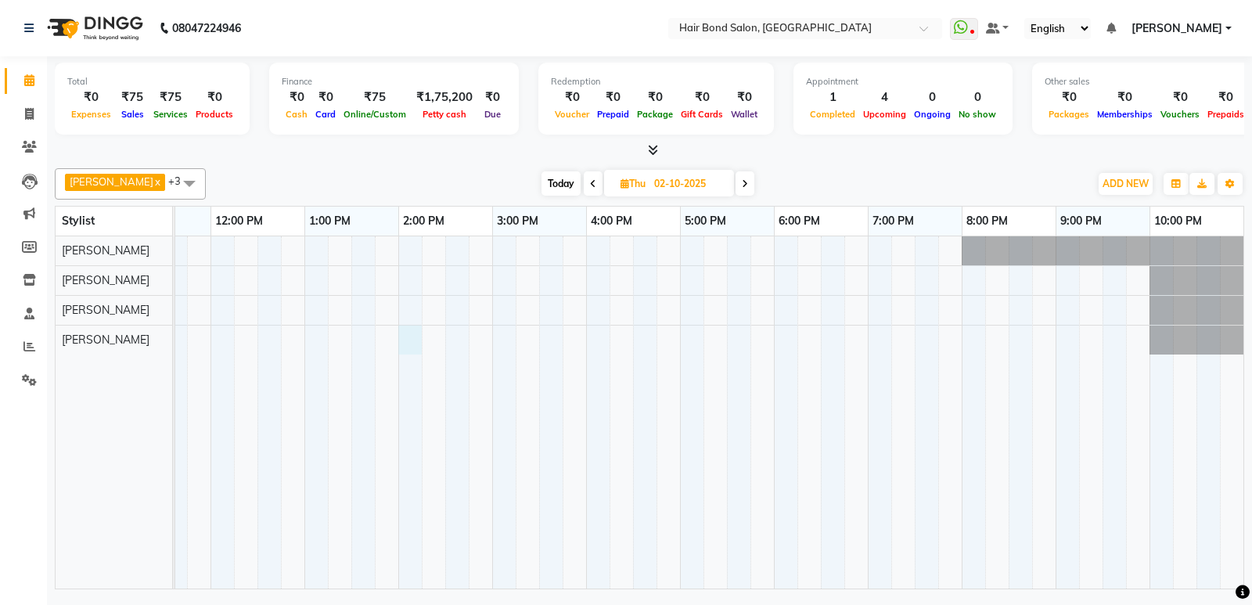
click at [399, 350] on div at bounding box center [539, 412] width 1409 height 352
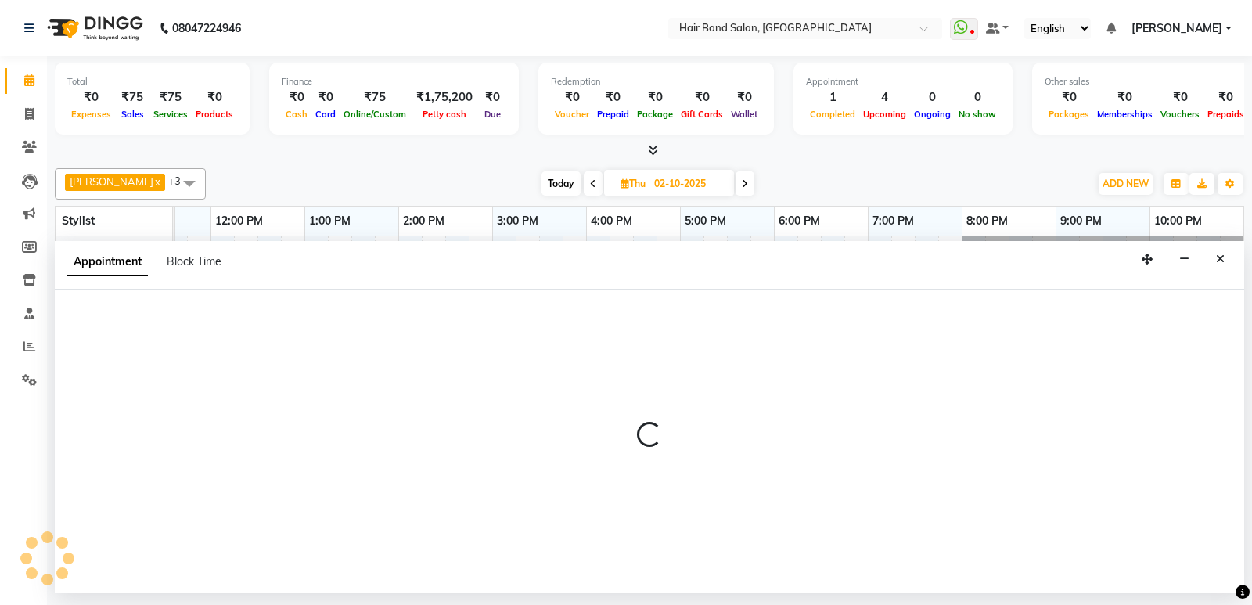
select select "92019"
select select "tentative"
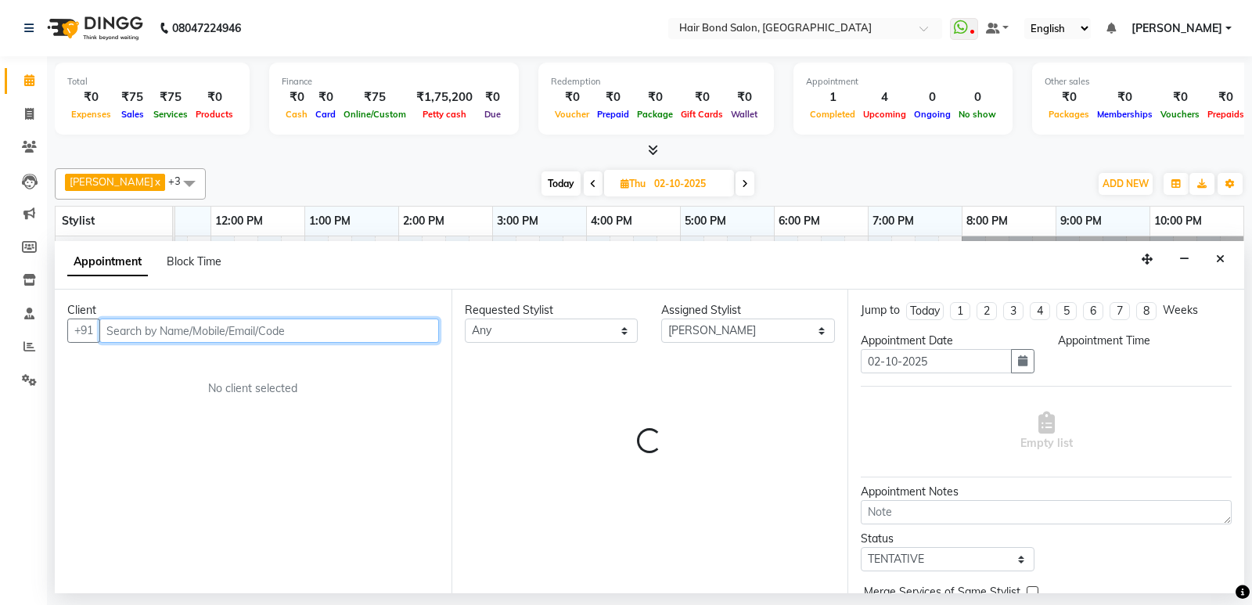
select select "840"
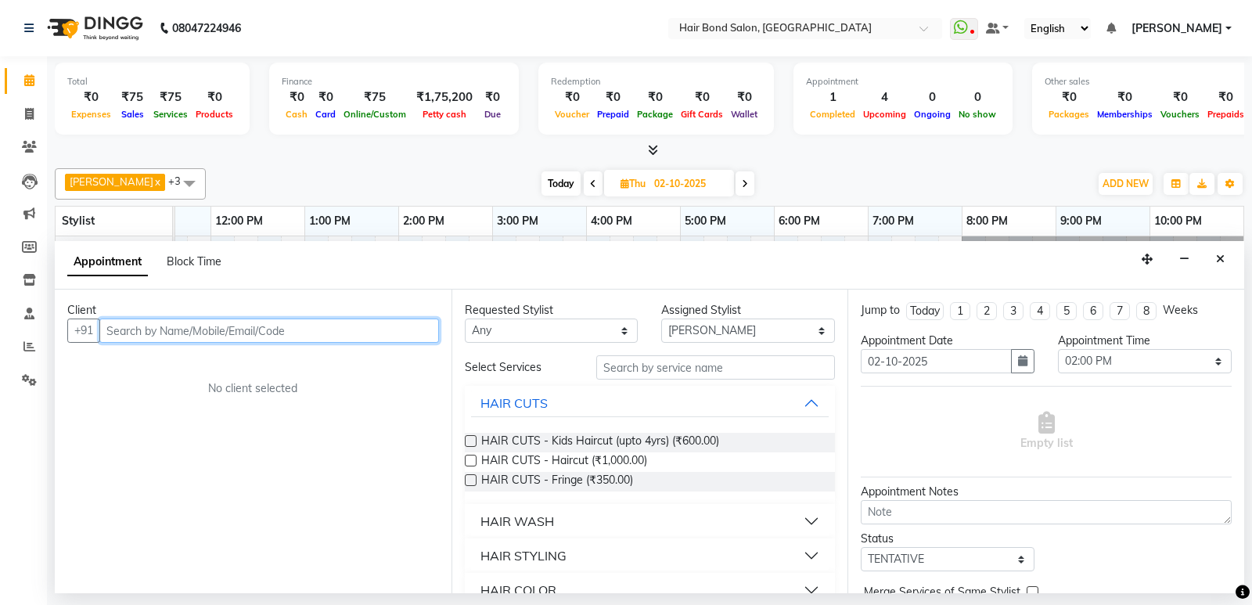
click at [211, 319] on input "text" at bounding box center [269, 331] width 340 height 24
type input "9870582317"
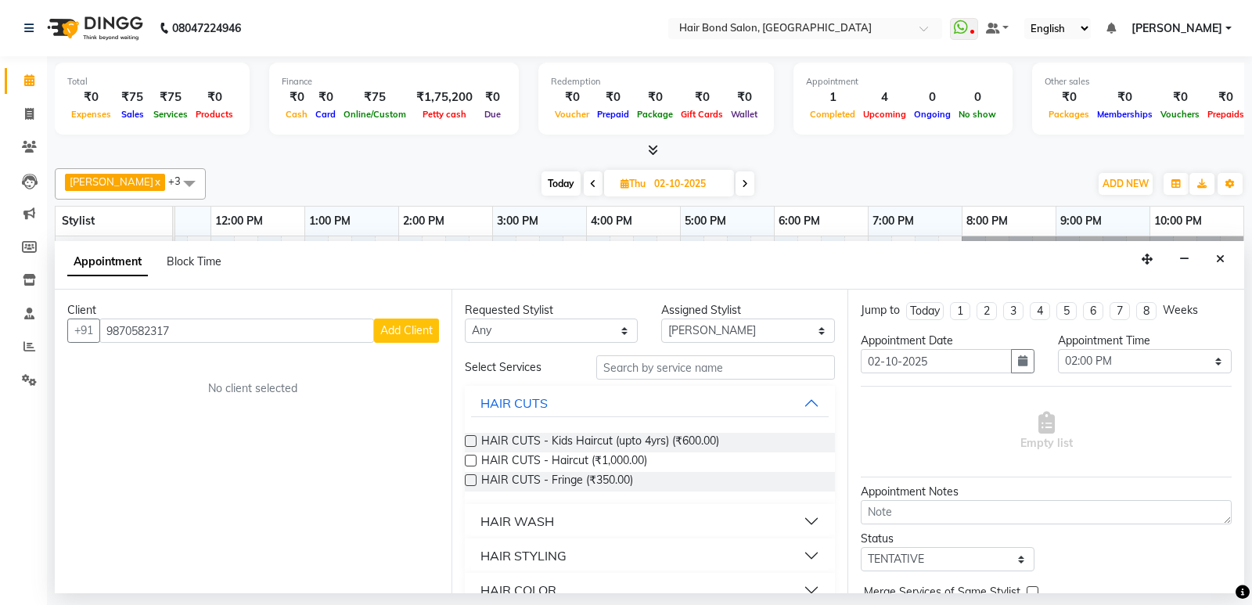
click at [395, 331] on span "Add Client" at bounding box center [406, 330] width 52 height 14
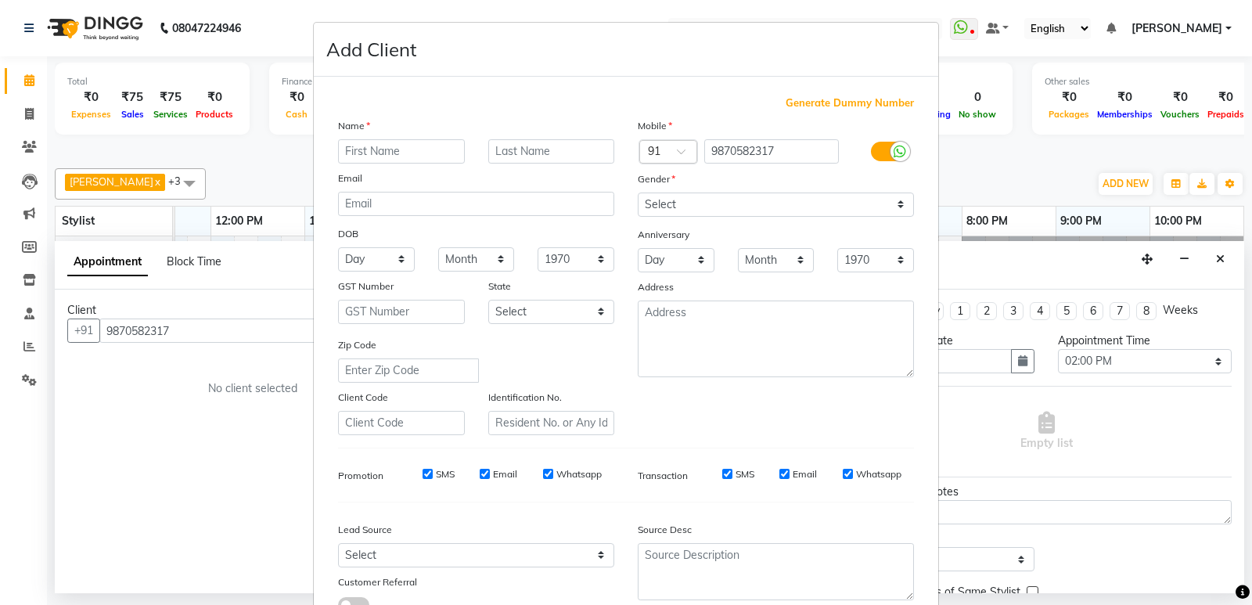
click at [347, 138] on div "Name" at bounding box center [351, 128] width 50 height 22
click at [348, 149] on input "text" at bounding box center [401, 151] width 127 height 24
type input "k"
type input "maloni"
click at [535, 162] on input "text" at bounding box center [551, 151] width 127 height 24
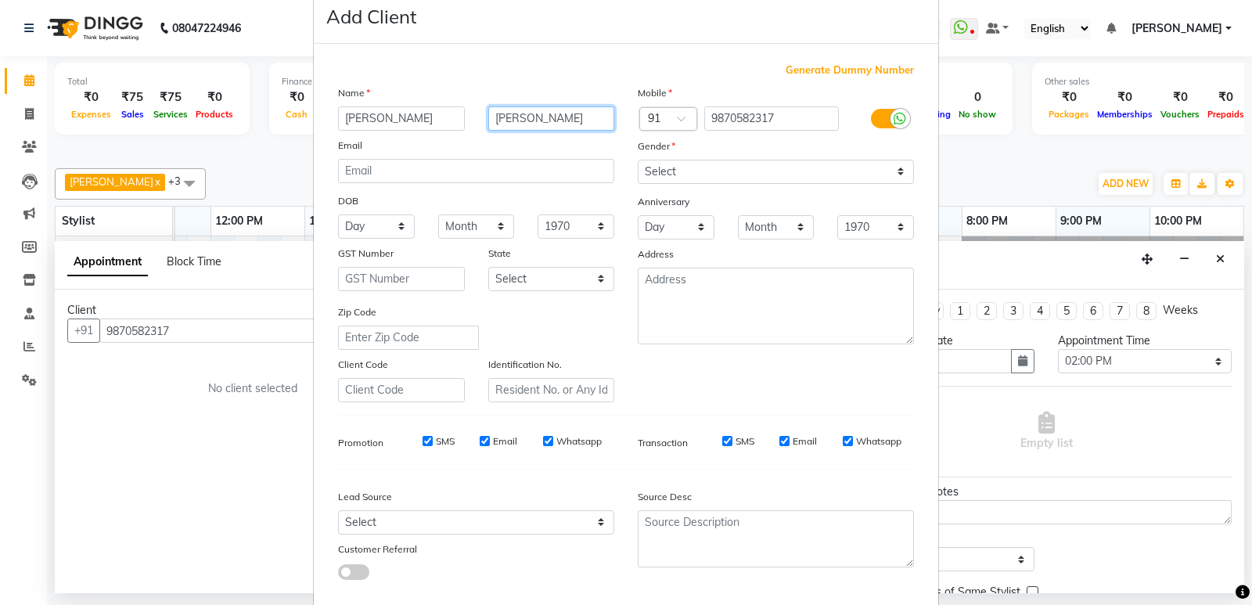
scroll to position [78, 0]
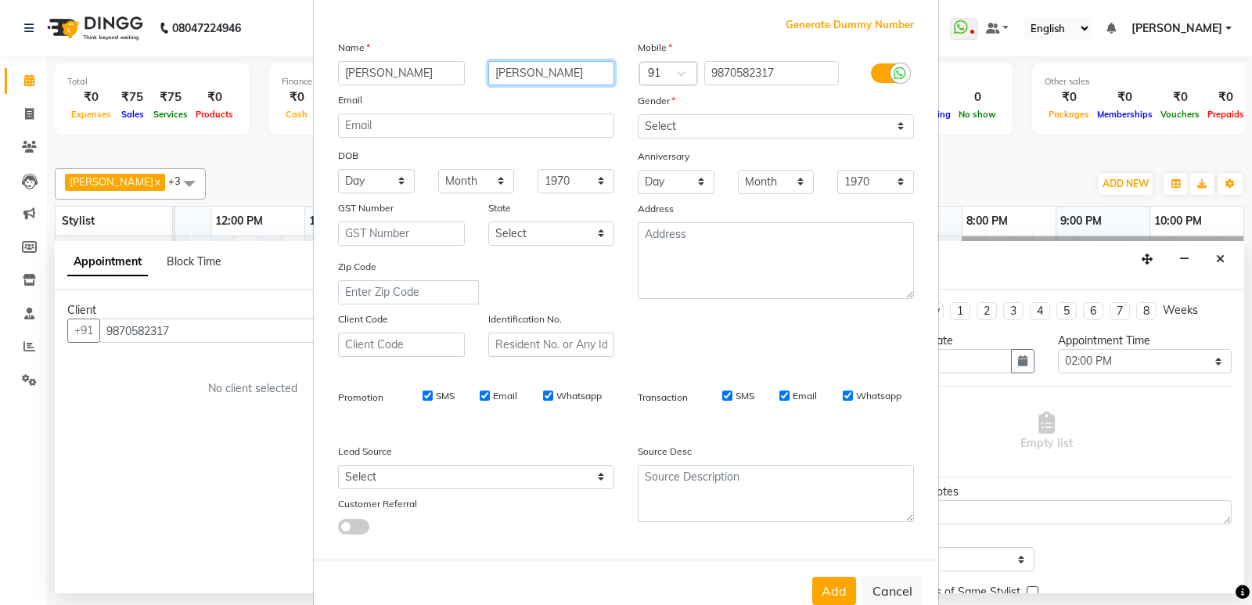
type input "ruparel"
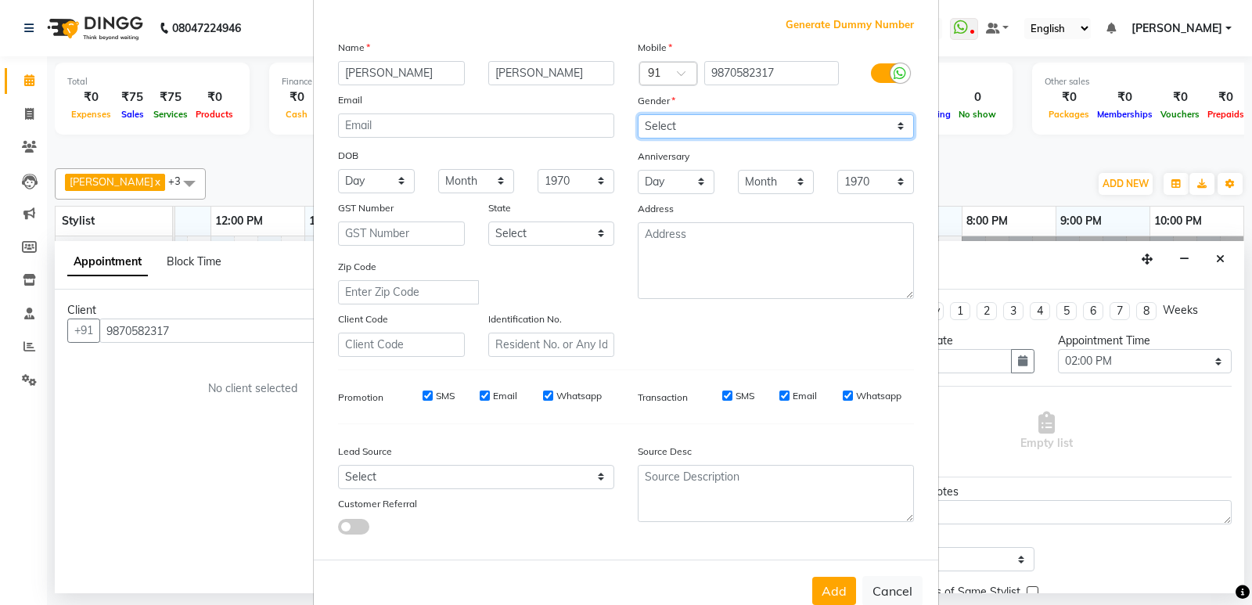
click at [906, 123] on select "Select [DEMOGRAPHIC_DATA] [DEMOGRAPHIC_DATA] Other Prefer Not To Say" at bounding box center [776, 126] width 276 height 24
select select "[DEMOGRAPHIC_DATA]"
click at [638, 114] on select "Select [DEMOGRAPHIC_DATA] [DEMOGRAPHIC_DATA] Other Prefer Not To Say" at bounding box center [776, 126] width 276 height 24
click at [820, 596] on button "Add" at bounding box center [834, 591] width 44 height 28
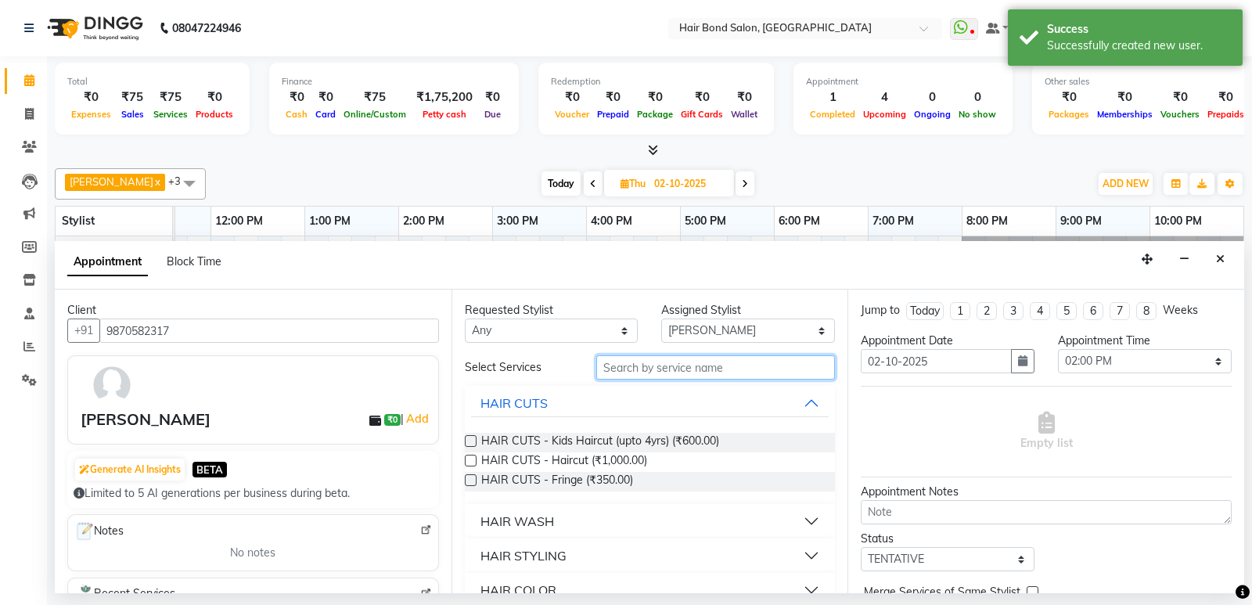
click at [677, 367] on input "text" at bounding box center [715, 367] width 239 height 24
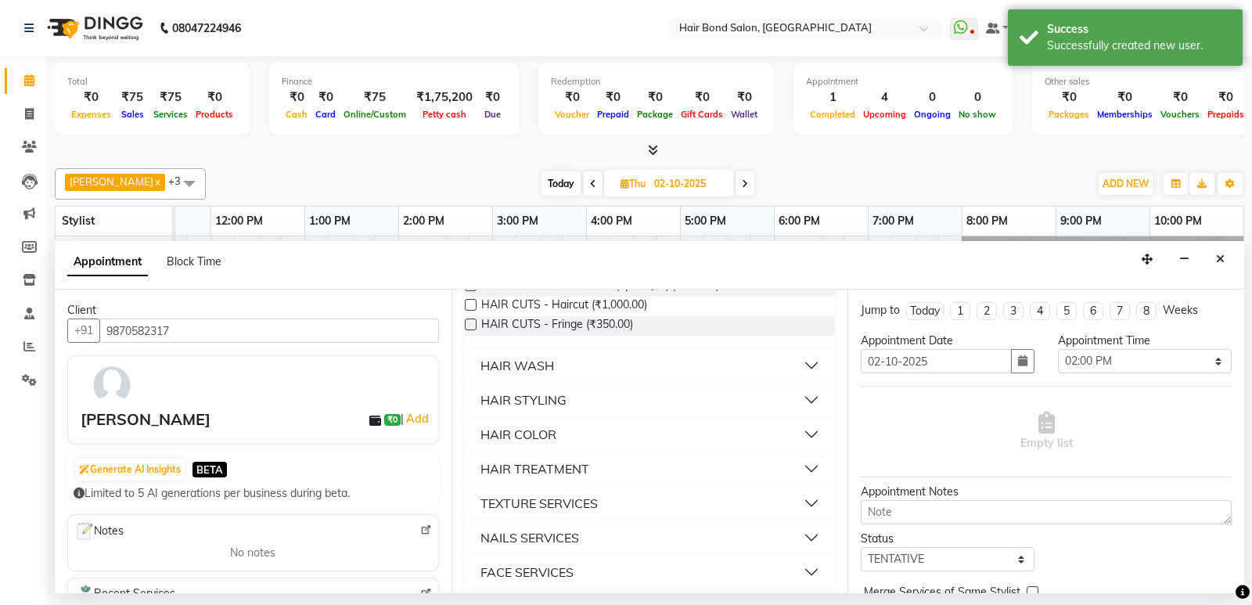
scroll to position [157, 0]
click at [575, 470] on div "HAIR TREATMENT" at bounding box center [535, 468] width 109 height 19
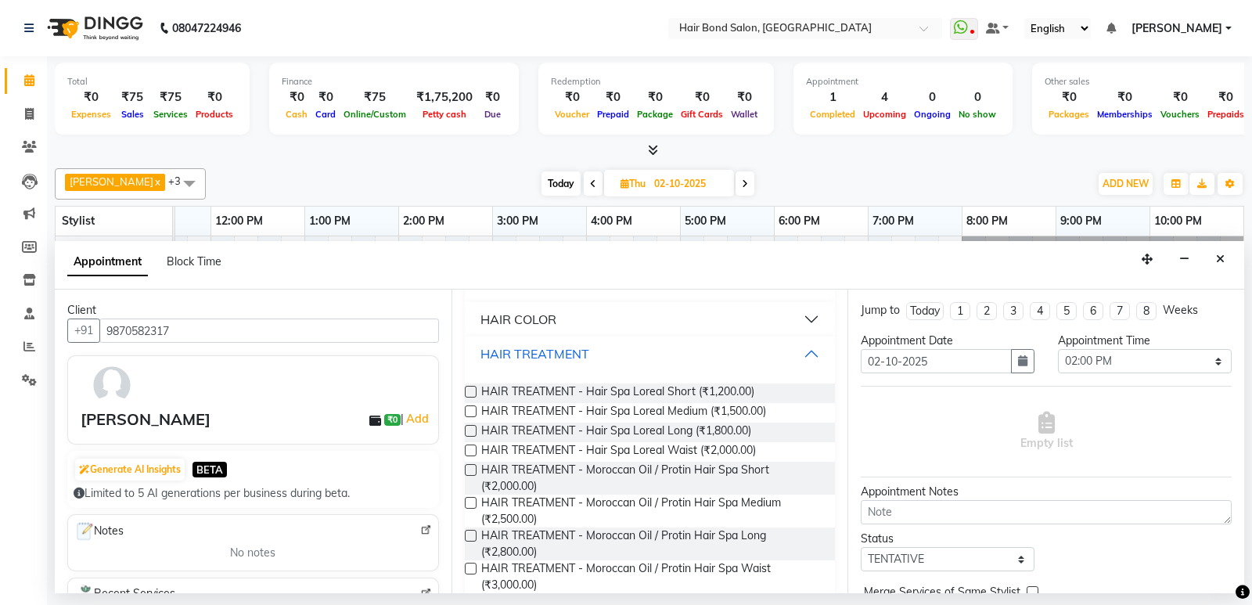
scroll to position [235, 0]
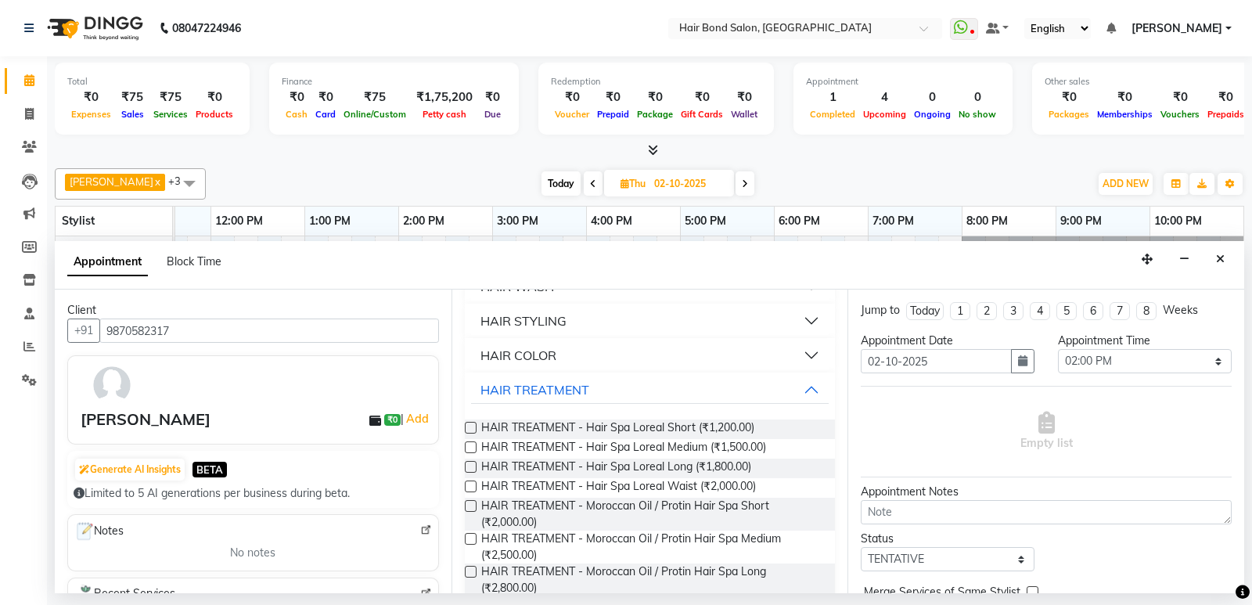
click at [554, 355] on div "HAIR COLOR" at bounding box center [519, 355] width 76 height 19
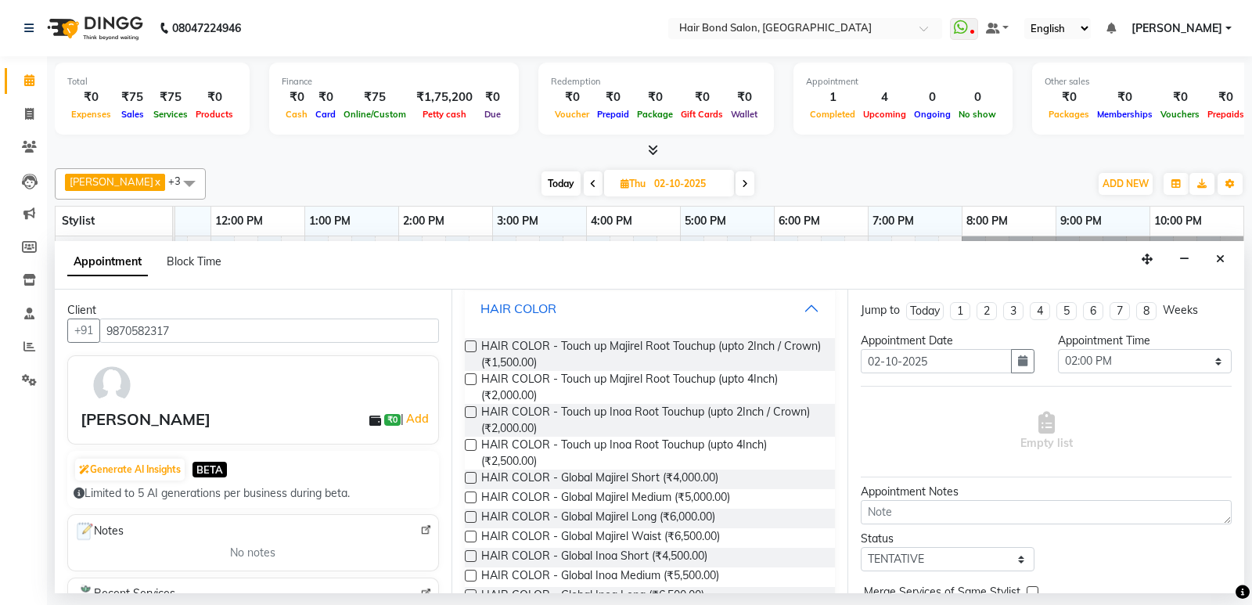
scroll to position [313, 0]
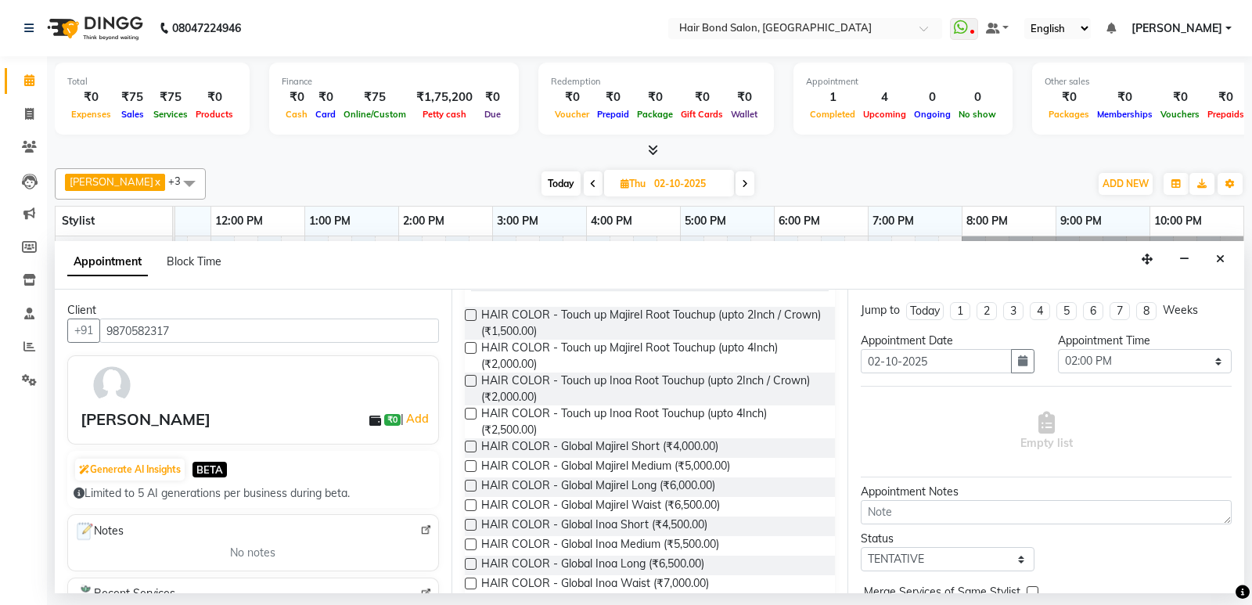
click at [473, 448] on label at bounding box center [471, 447] width 12 height 12
click at [473, 448] on input "checkbox" at bounding box center [470, 448] width 10 height 10
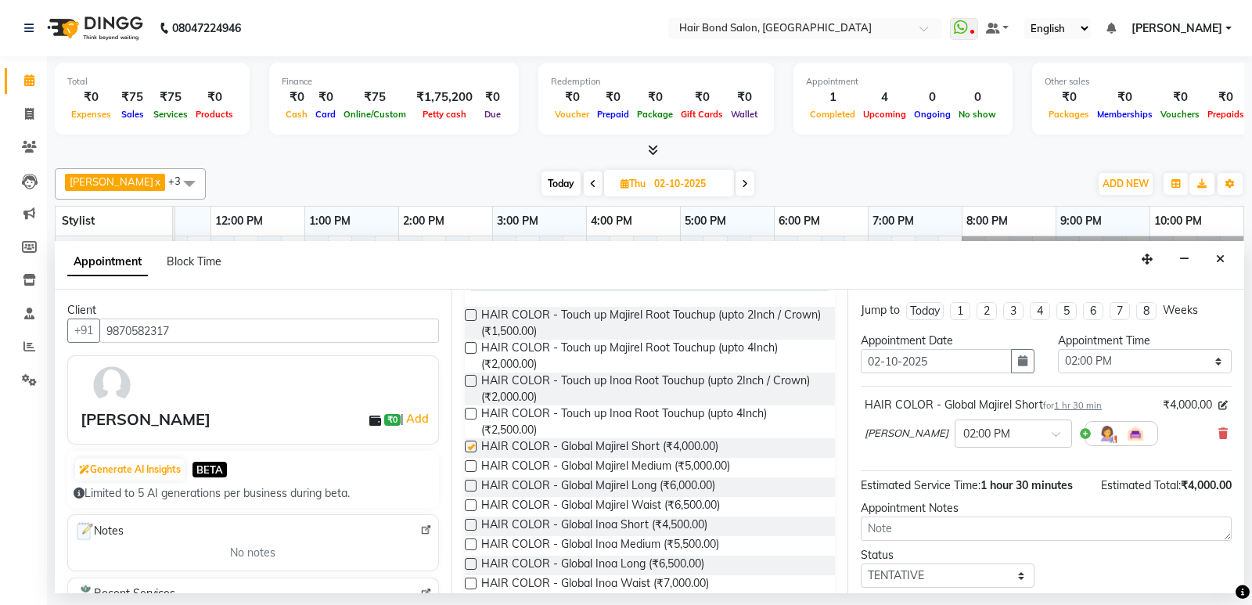
checkbox input "false"
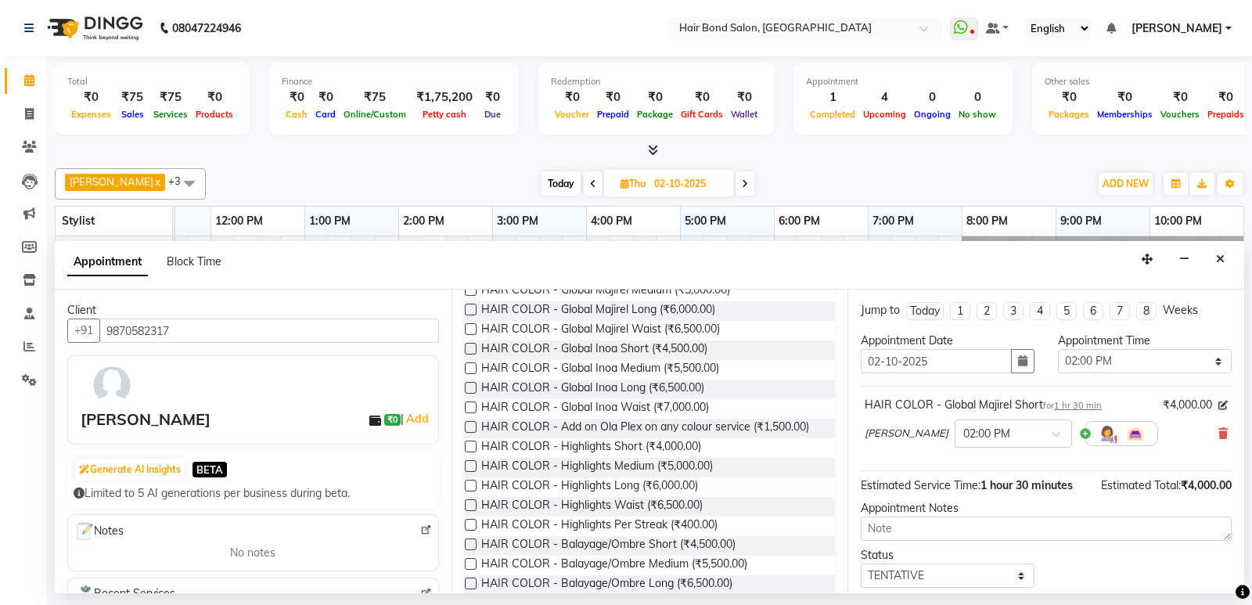
scroll to position [470, 0]
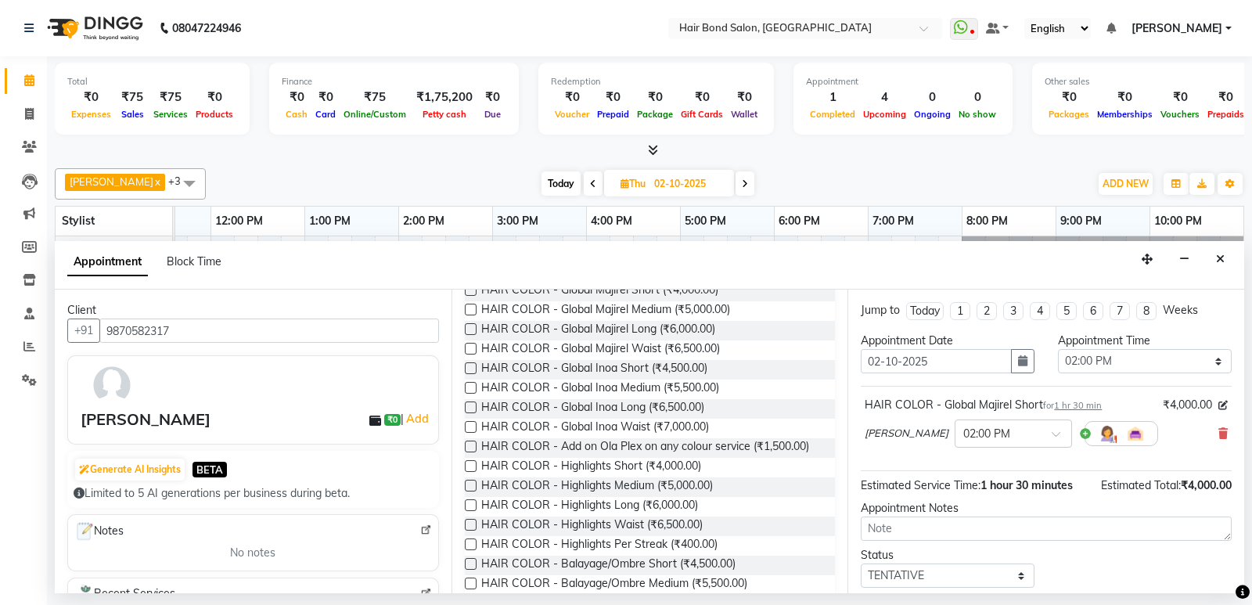
click at [849, 293] on div "Jump to Today 1 2 3 4 5 6 7 8 Weeks Appointment Date 02-10-2025 Appointment Tim…" at bounding box center [1046, 442] width 397 height 304
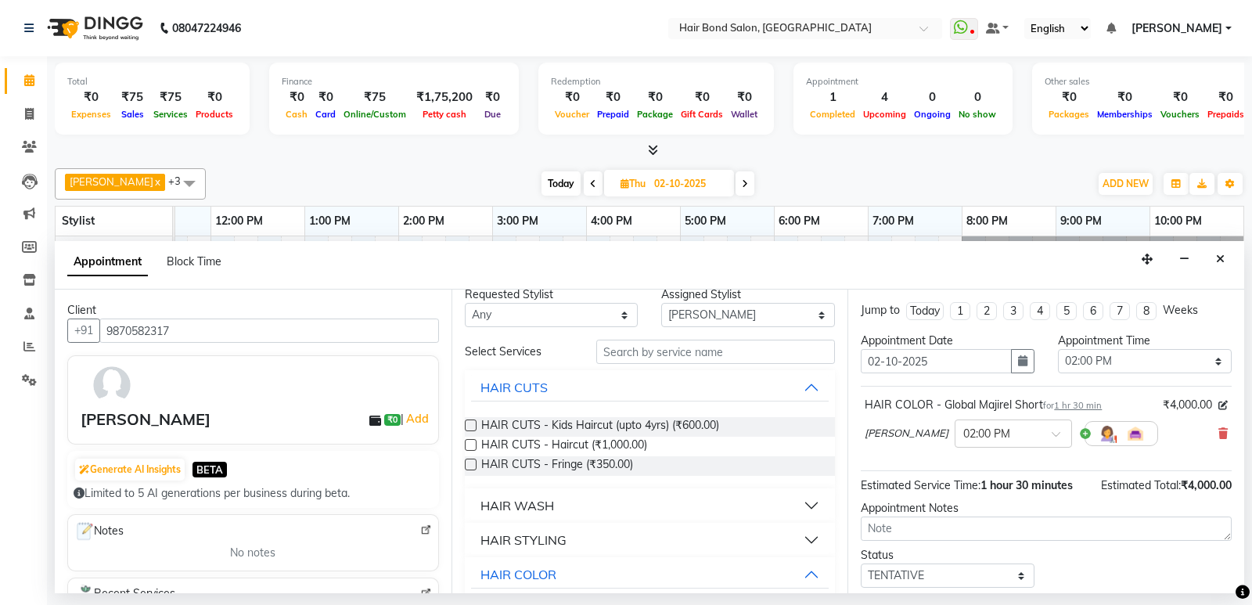
scroll to position [0, 0]
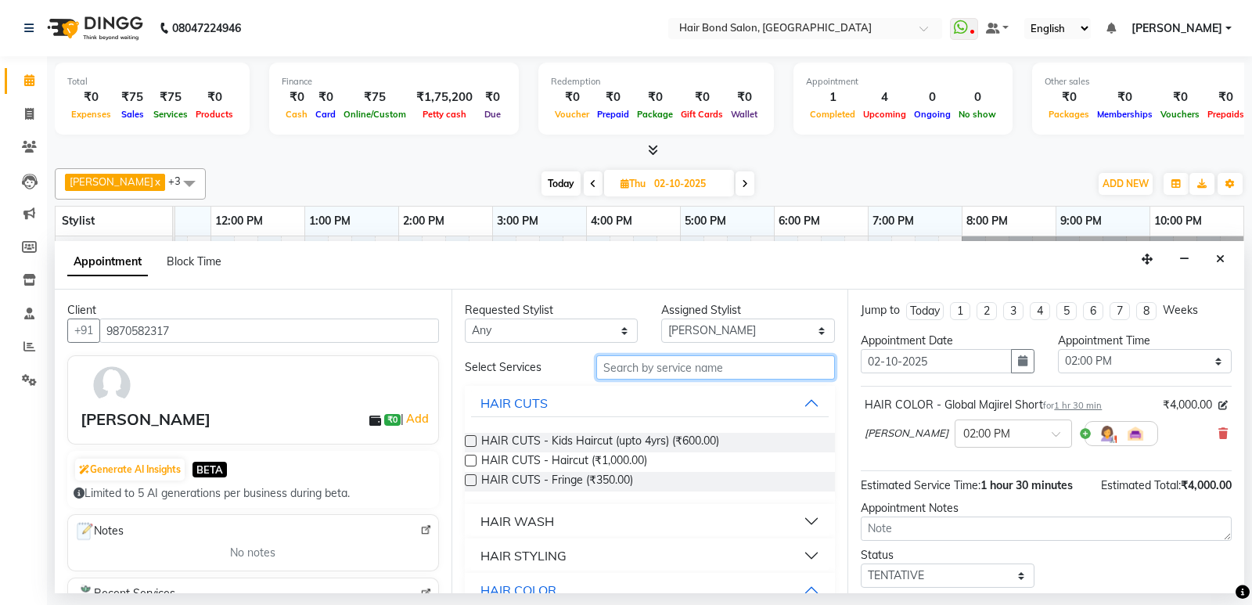
click at [754, 367] on input "text" at bounding box center [715, 367] width 239 height 24
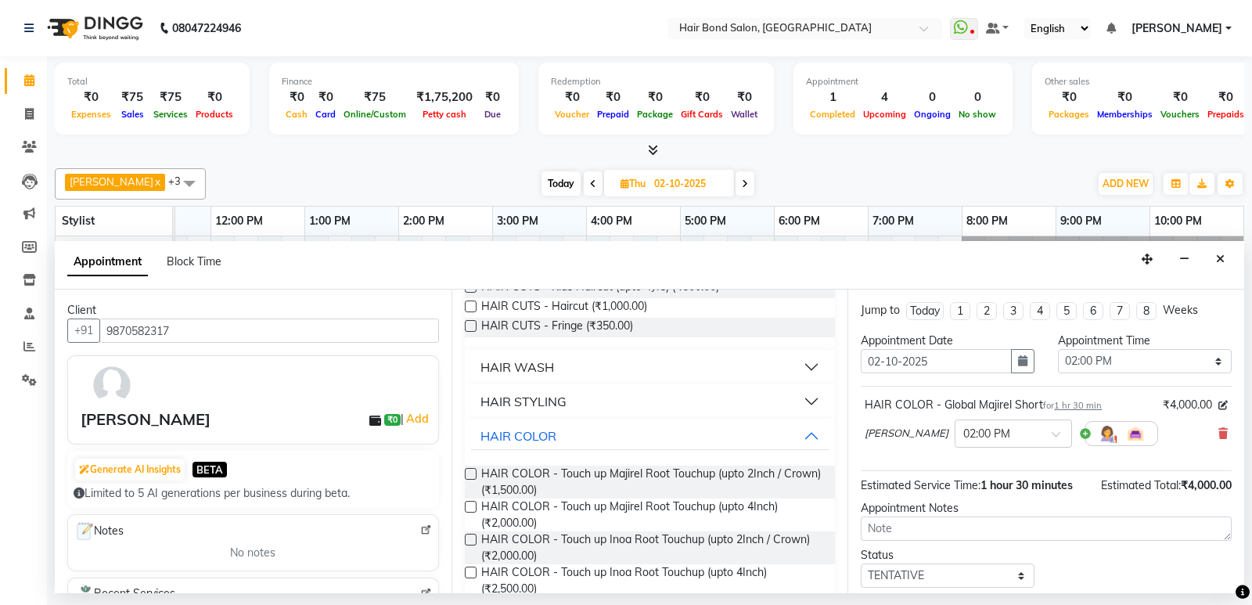
scroll to position [157, 0]
click at [794, 429] on button "HAIR COLOR" at bounding box center [650, 434] width 358 height 28
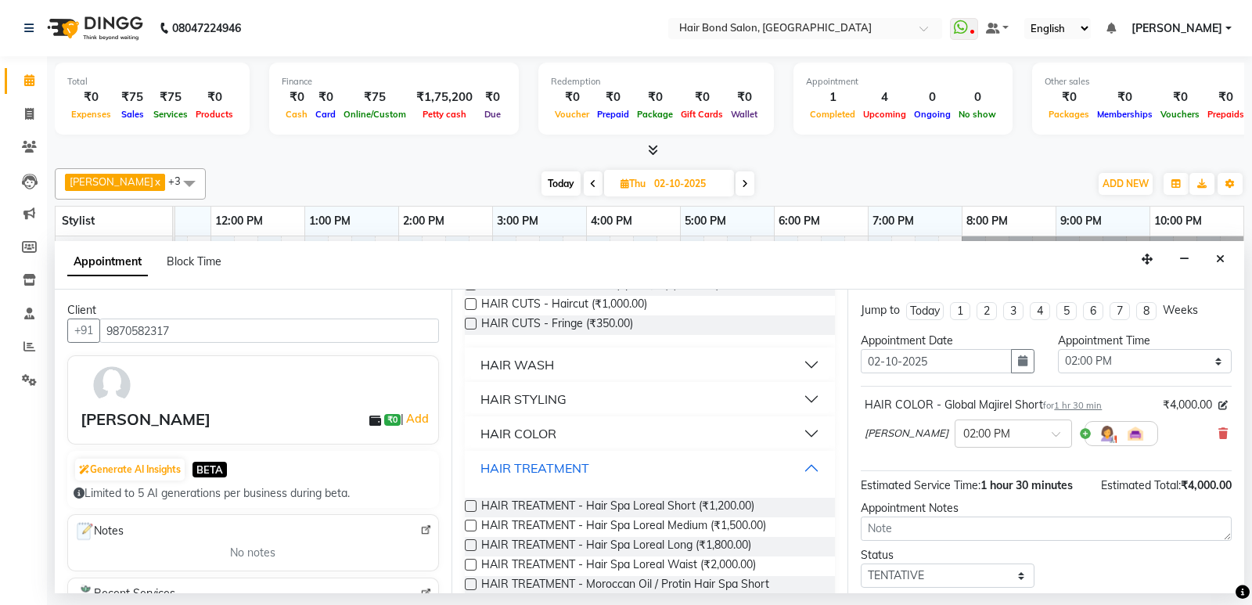
drag, startPoint x: 660, startPoint y: 455, endPoint x: 660, endPoint y: 467, distance: 12.5
click at [660, 461] on button "HAIR TREATMENT" at bounding box center [650, 468] width 358 height 28
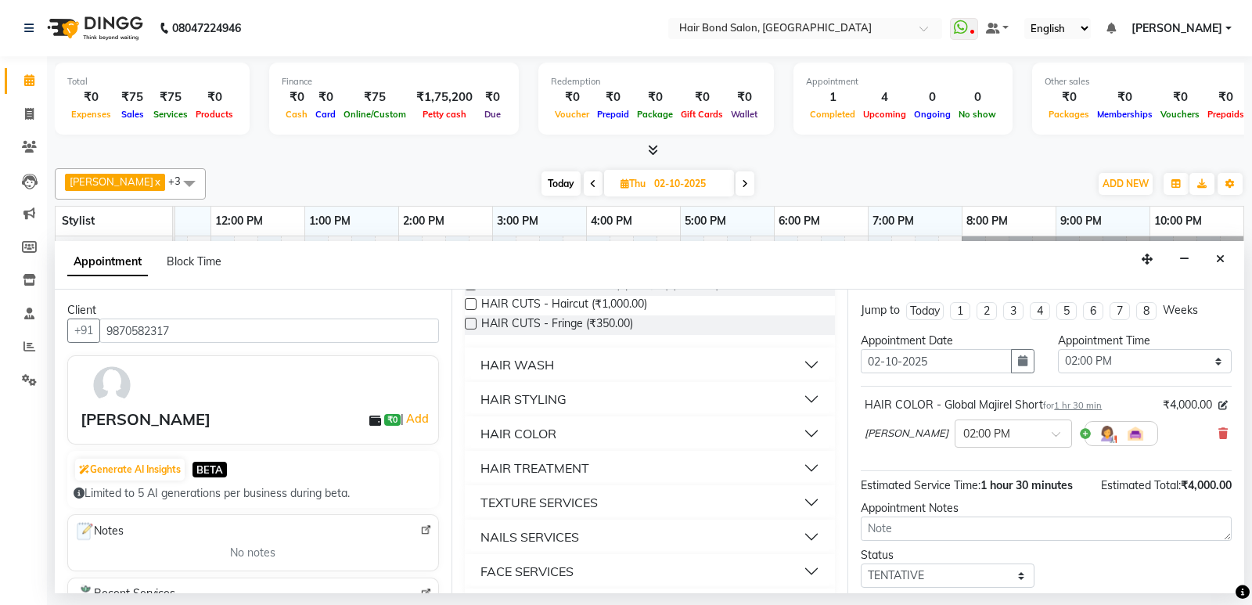
click at [578, 466] on div "HAIR TREATMENT" at bounding box center [535, 468] width 109 height 19
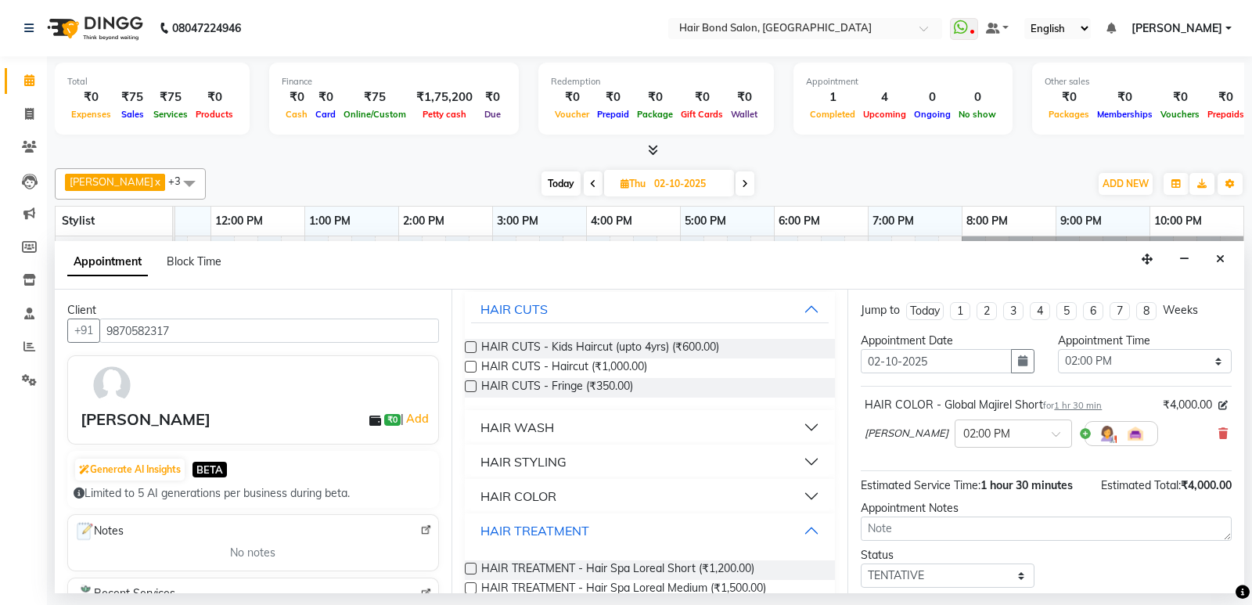
scroll to position [78, 0]
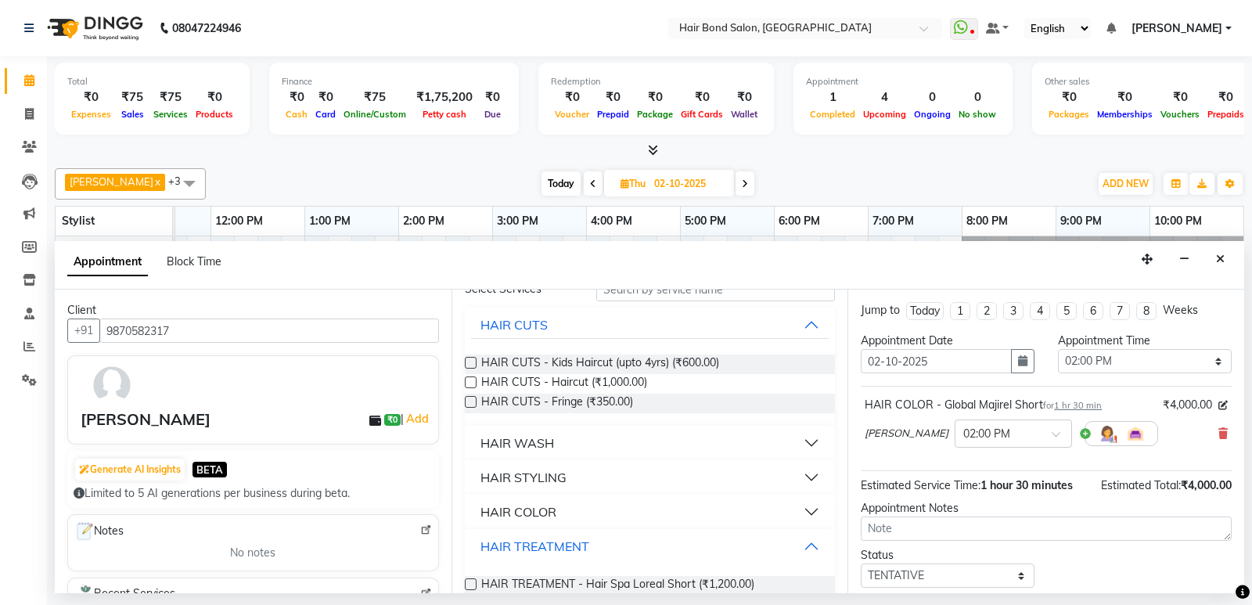
click at [804, 546] on button "HAIR TREATMENT" at bounding box center [650, 546] width 358 height 28
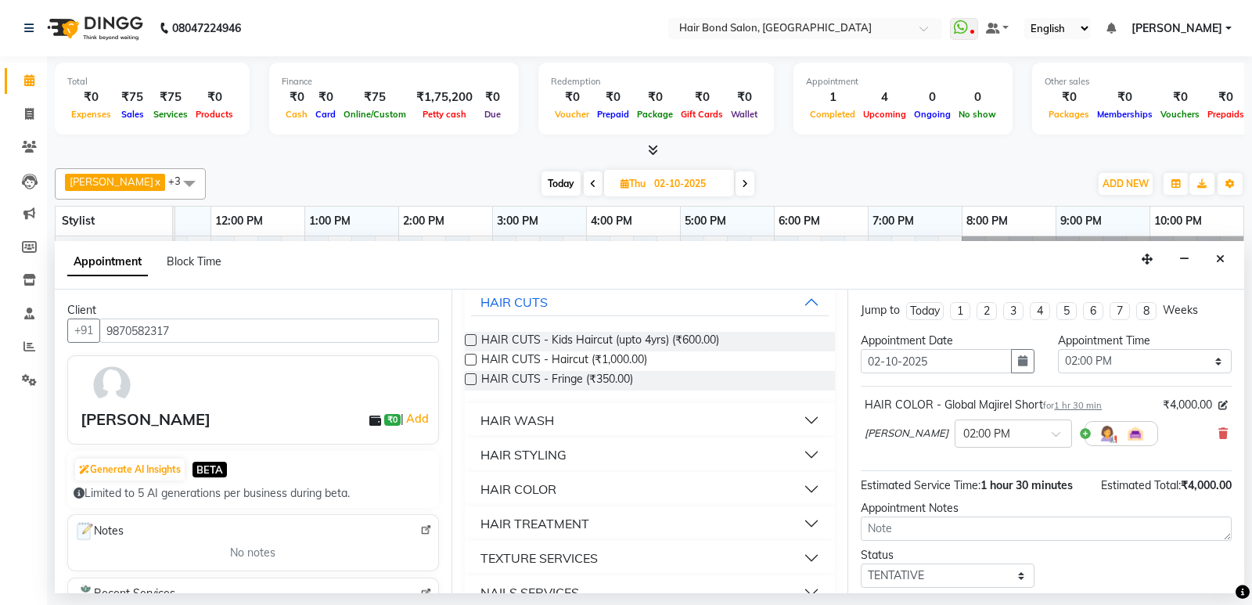
scroll to position [157, 0]
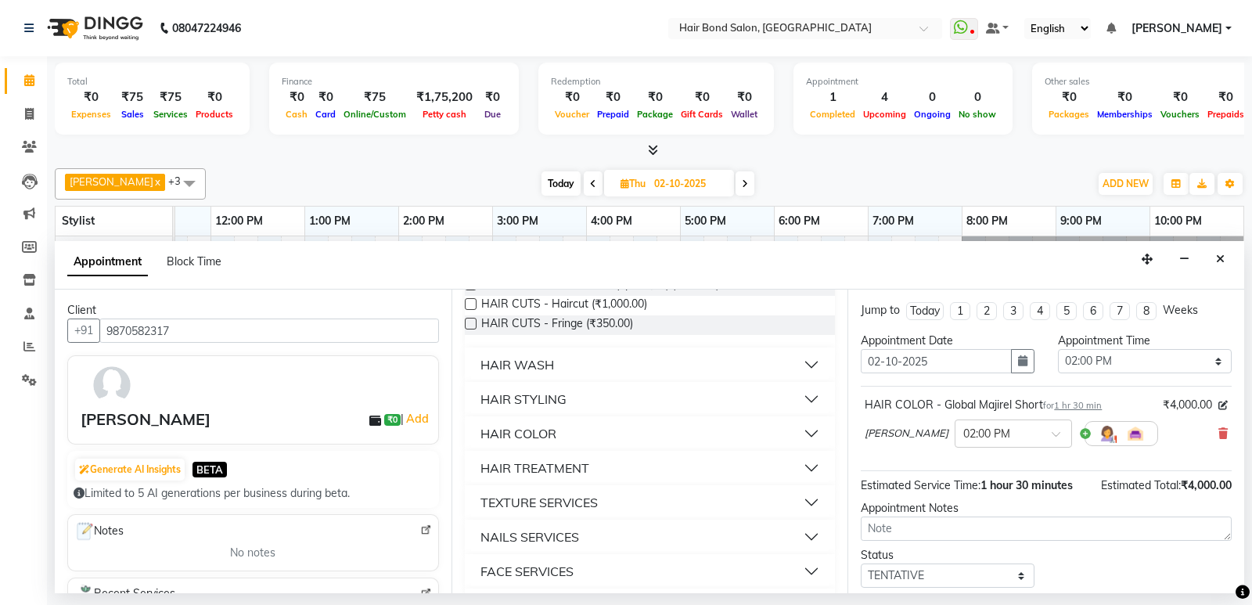
click at [630, 504] on button "TEXTURE SERVICES" at bounding box center [650, 502] width 358 height 28
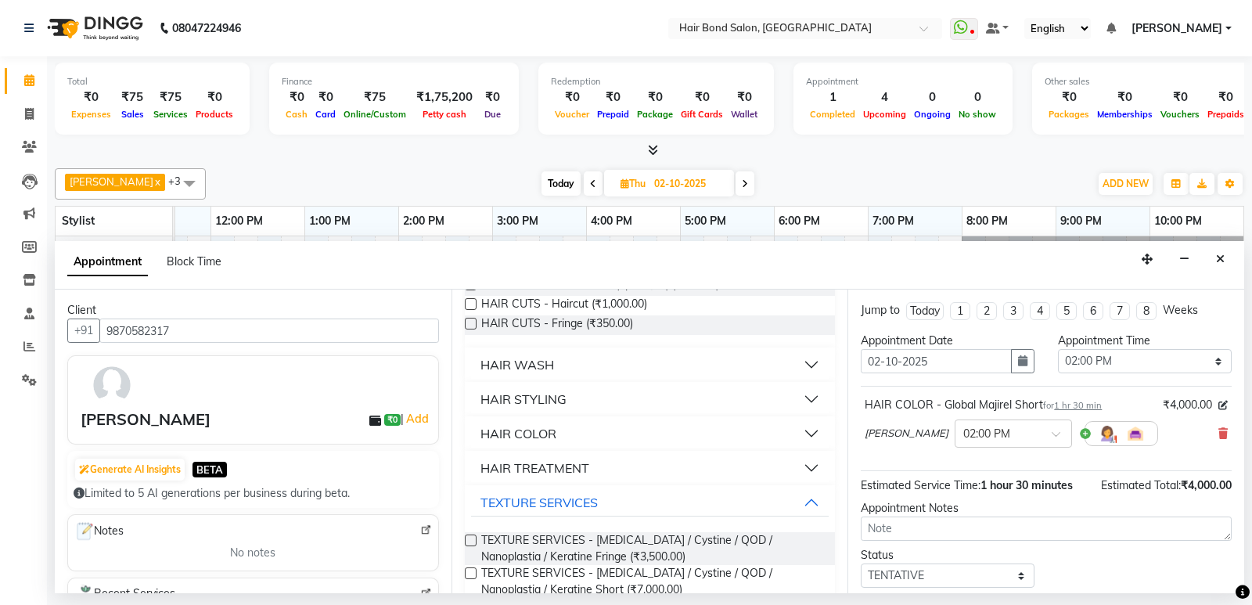
click at [472, 538] on label at bounding box center [471, 541] width 12 height 12
click at [472, 538] on input "checkbox" at bounding box center [470, 542] width 10 height 10
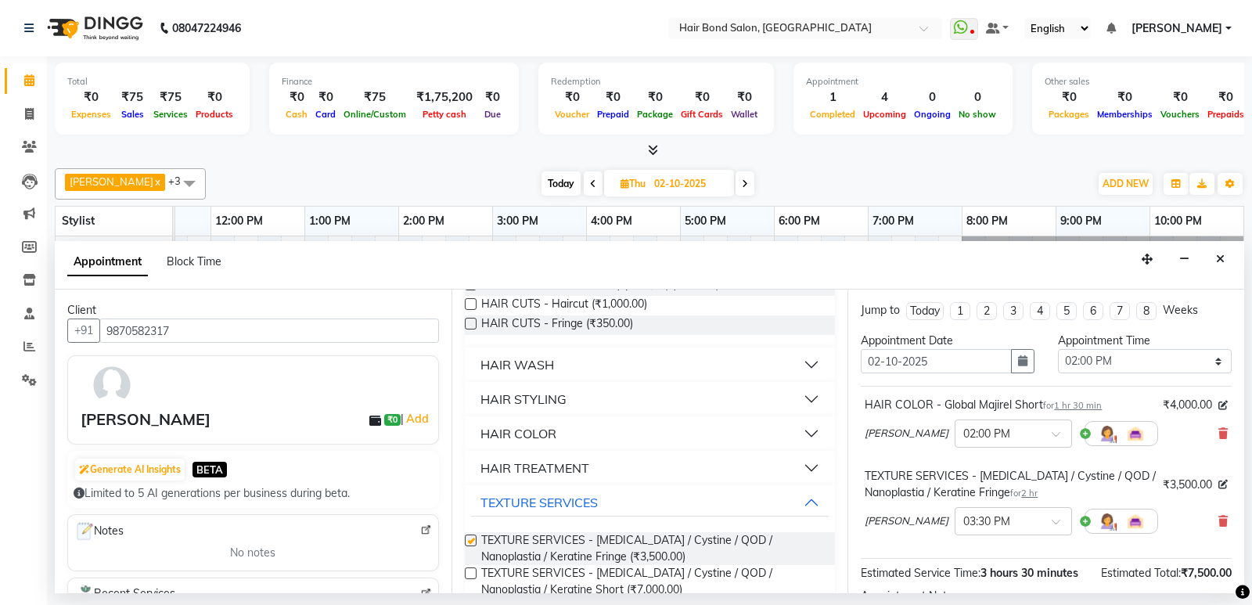
checkbox input "false"
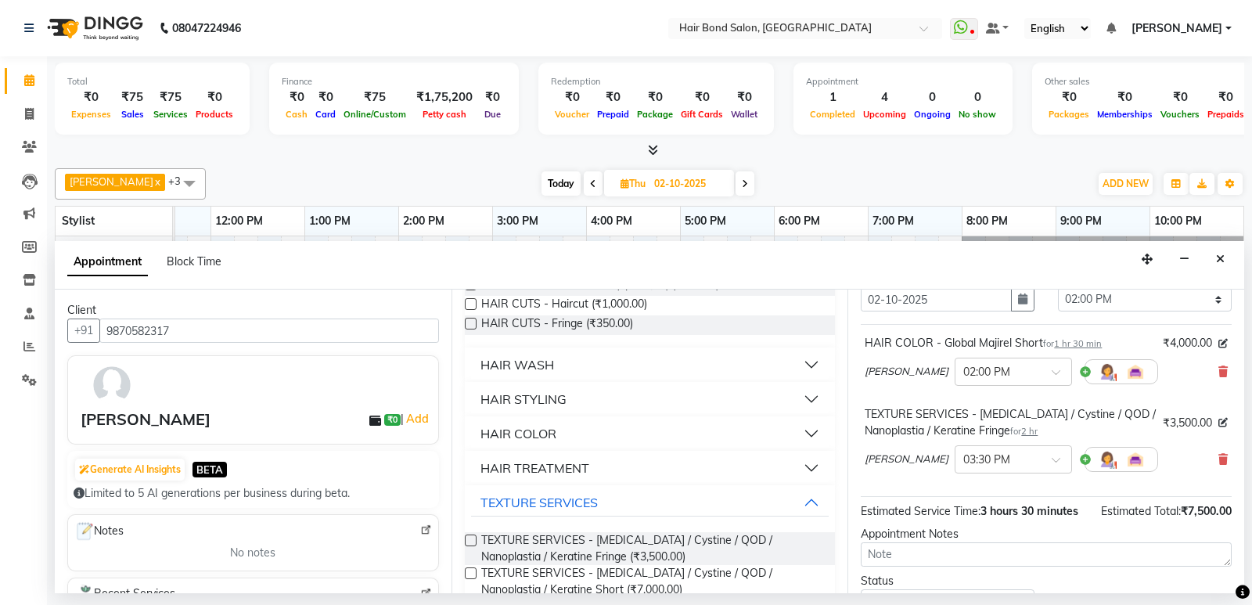
scroll to position [181, 0]
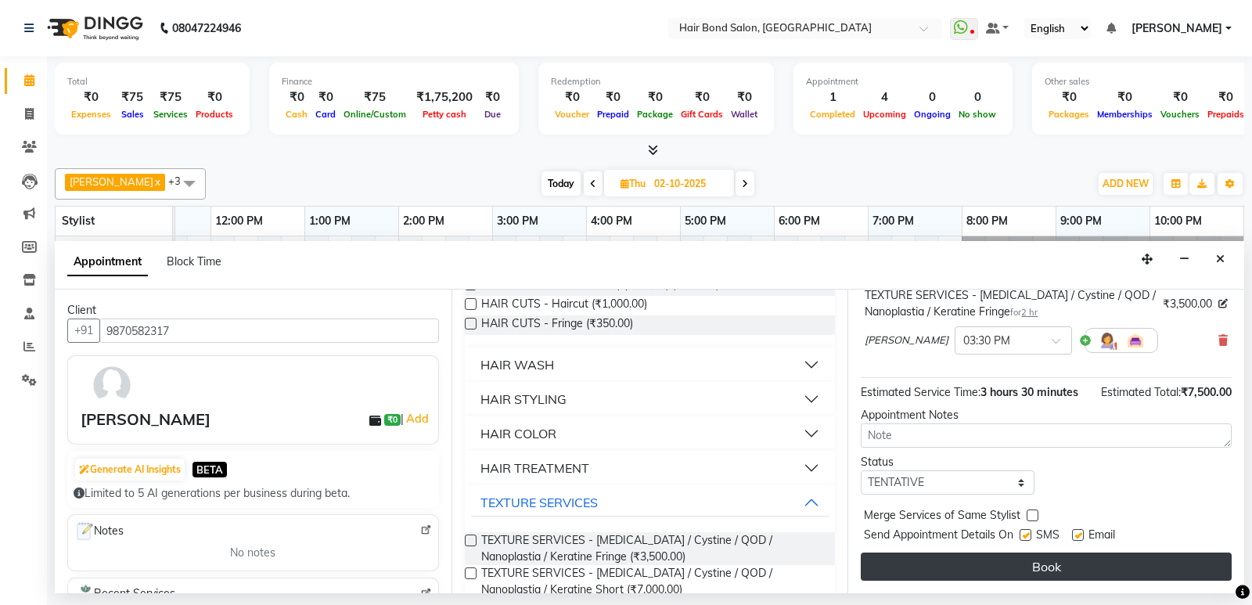
click at [1036, 568] on button "Book" at bounding box center [1046, 567] width 371 height 28
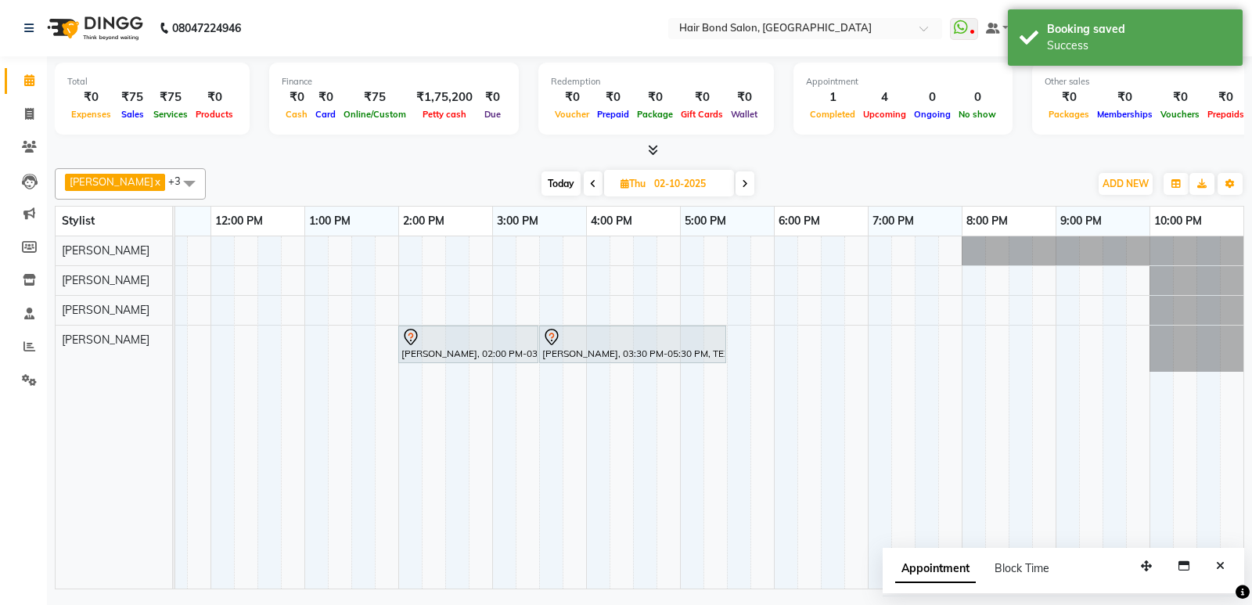
scroll to position [0, 0]
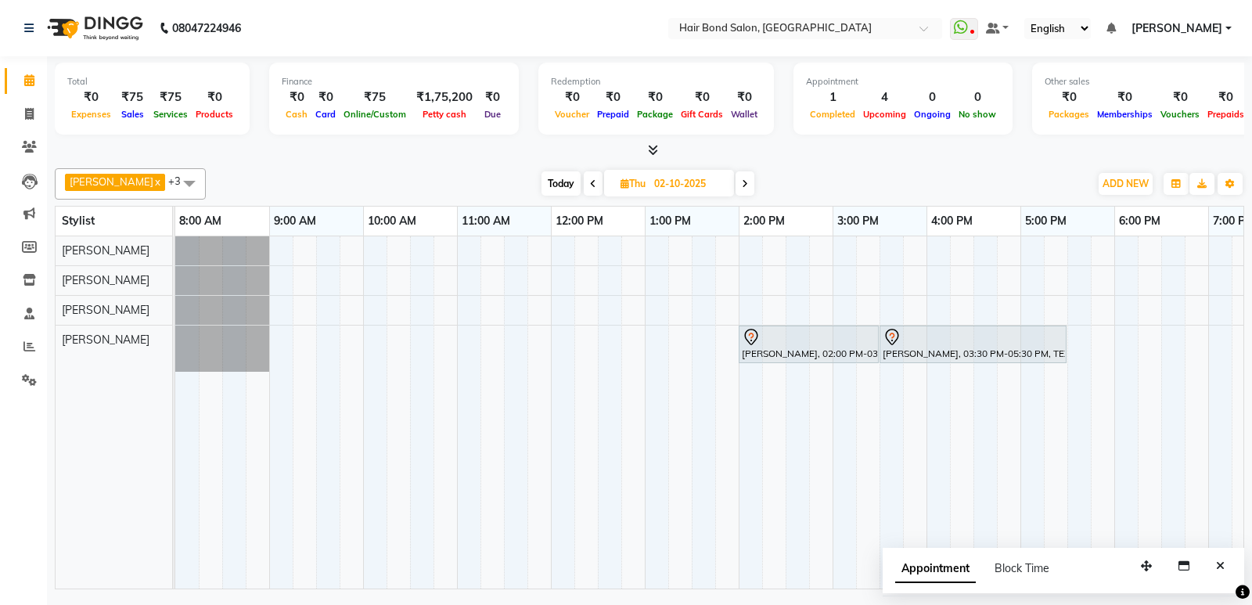
click at [590, 184] on icon at bounding box center [593, 183] width 6 height 9
type input "01-10-2025"
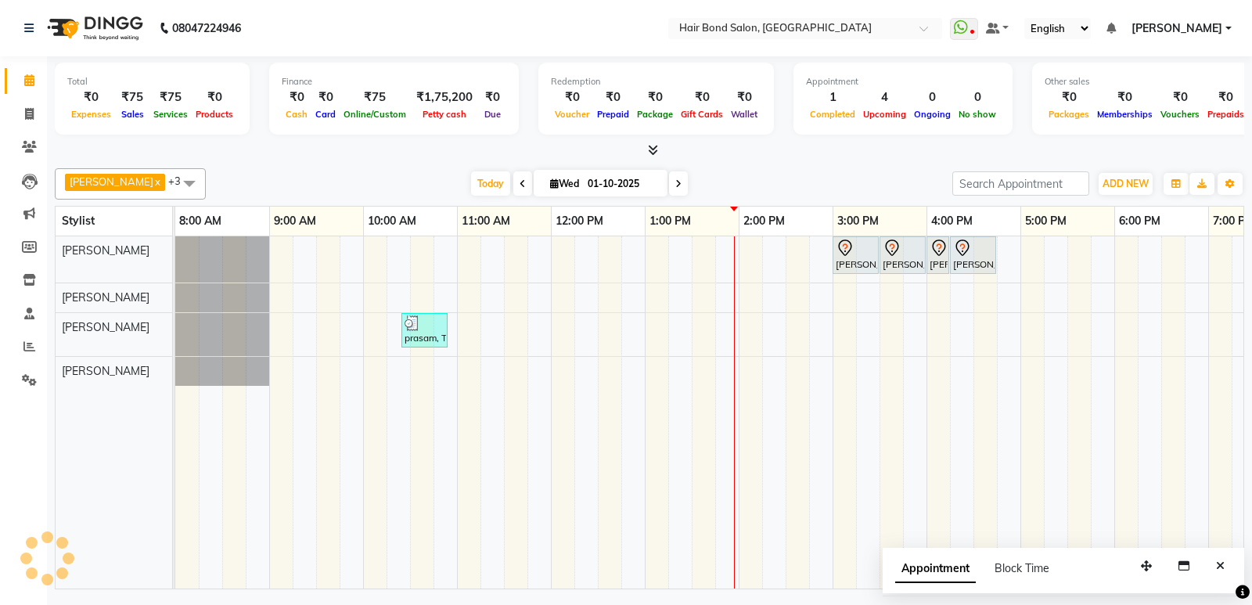
scroll to position [0, 340]
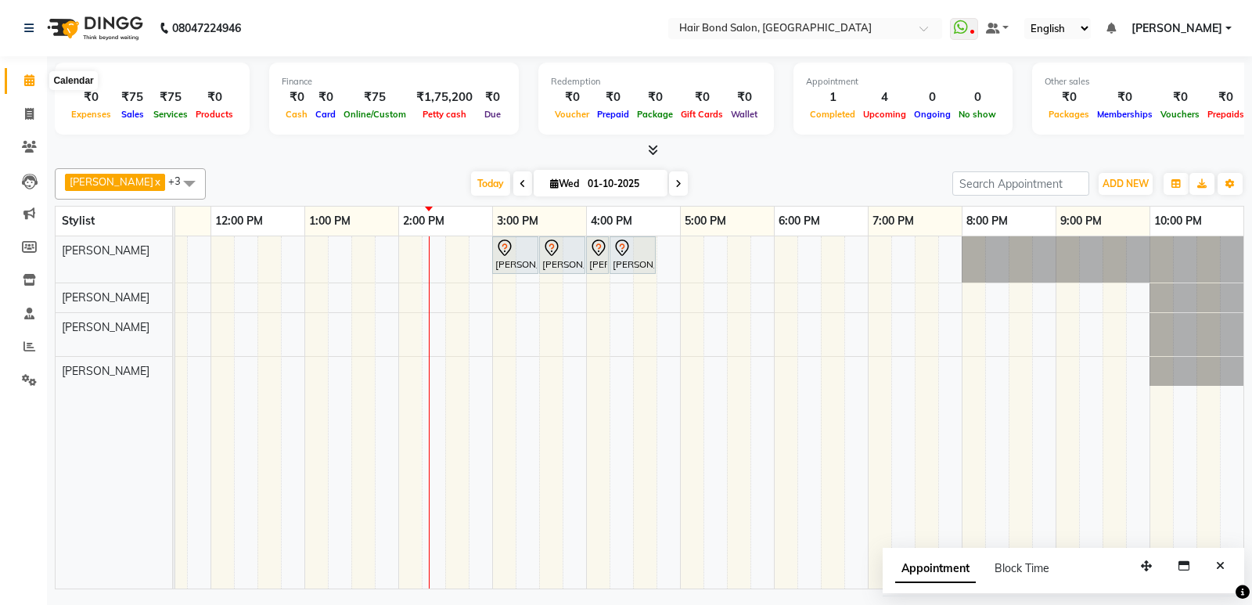
click at [28, 83] on icon at bounding box center [29, 80] width 10 height 12
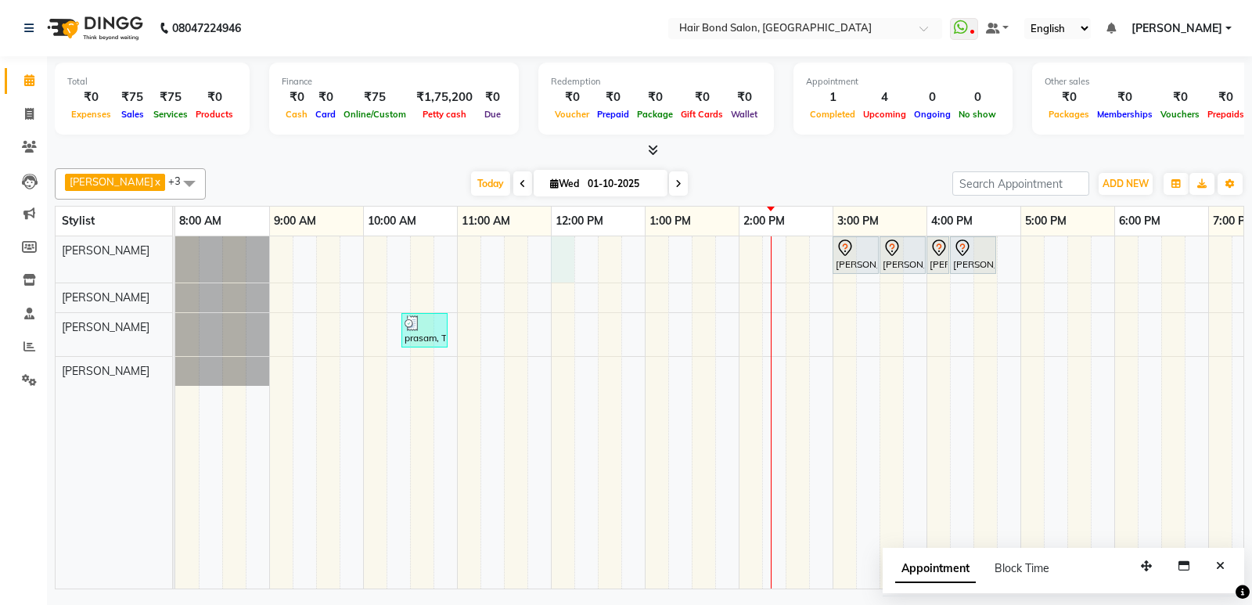
click at [561, 253] on div "[PERSON_NAME], TK02, 03:00 PM-03:30 PM, WAXING SERVICES - Waxing Flavored Wax F…" at bounding box center [879, 412] width 1409 height 352
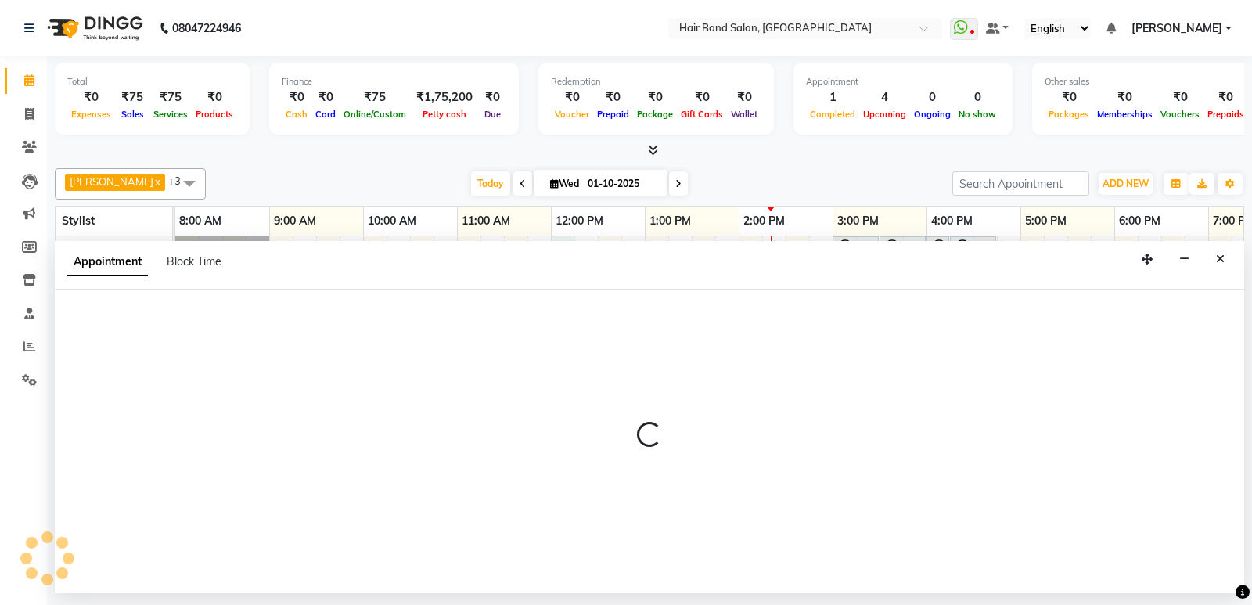
select select "88188"
select select "tentative"
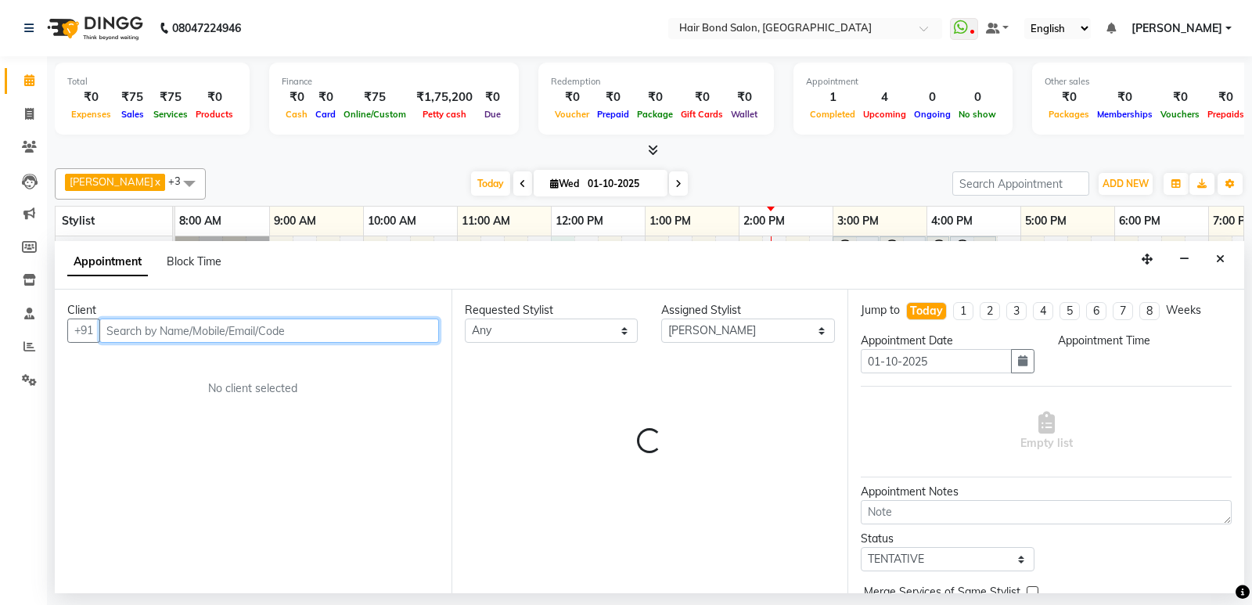
select select "720"
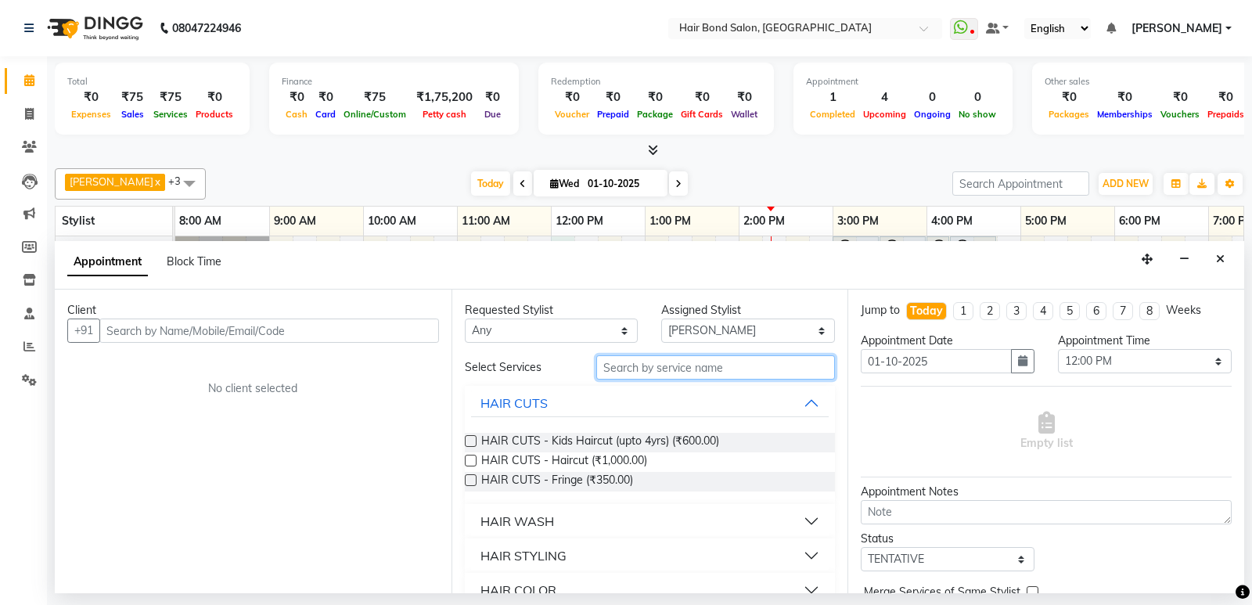
click at [702, 369] on input "text" at bounding box center [715, 367] width 239 height 24
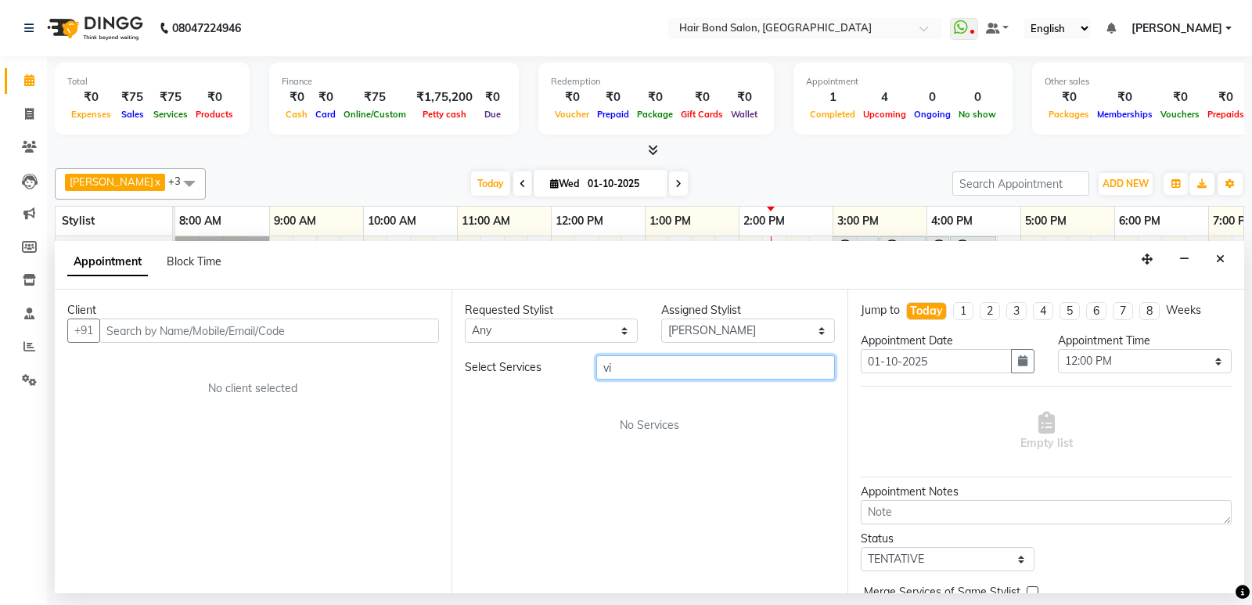
type input "v"
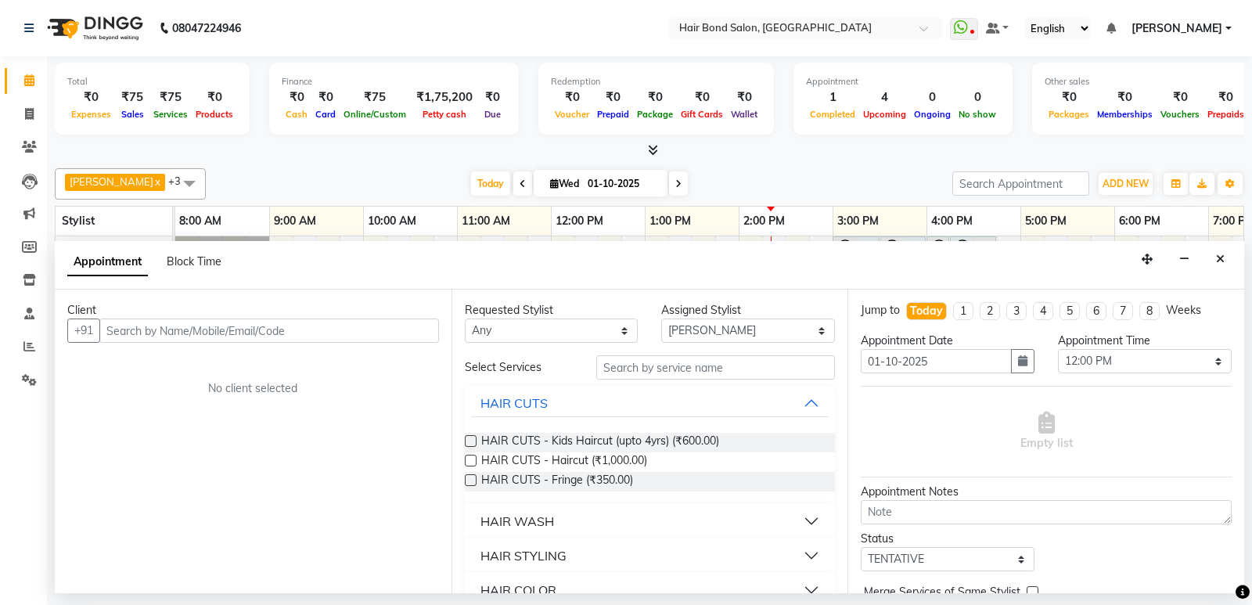
click at [394, 318] on div "Client" at bounding box center [253, 310] width 372 height 16
click at [412, 332] on input "text" at bounding box center [269, 331] width 340 height 24
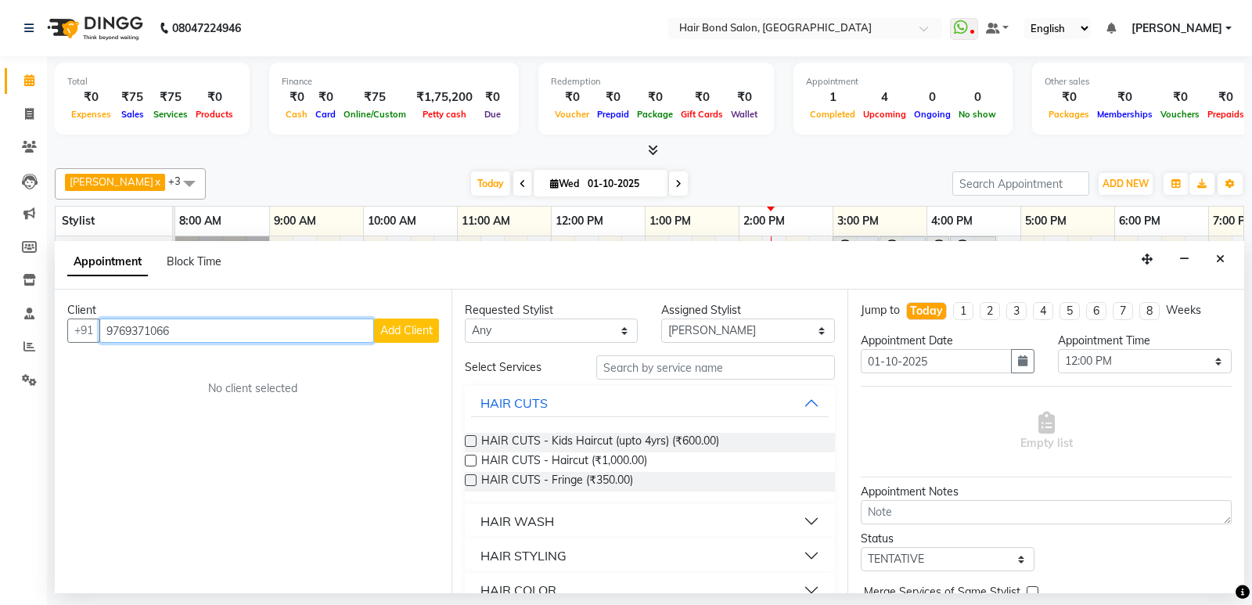
type input "9769371066"
click at [420, 323] on span "Add Client" at bounding box center [406, 330] width 52 height 14
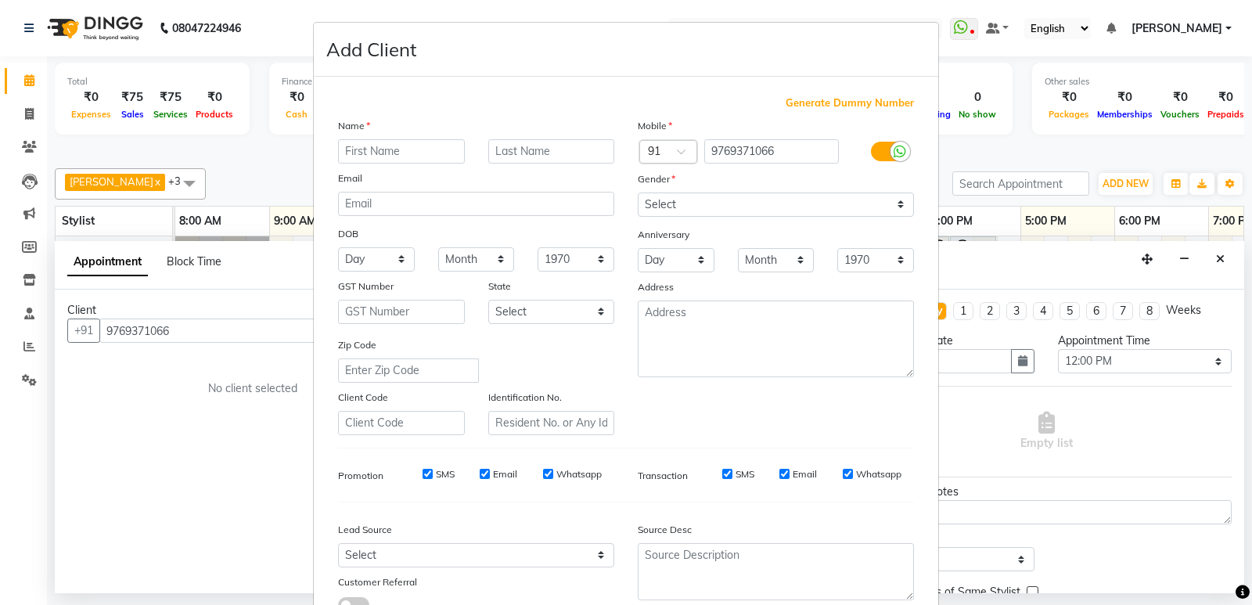
click at [441, 156] on input "text" at bounding box center [401, 151] width 127 height 24
type input "shafique"
click at [531, 160] on input "text" at bounding box center [551, 151] width 127 height 24
type input "sk"
click at [709, 207] on select "Select [DEMOGRAPHIC_DATA] [DEMOGRAPHIC_DATA] Other Prefer Not To Say" at bounding box center [776, 205] width 276 height 24
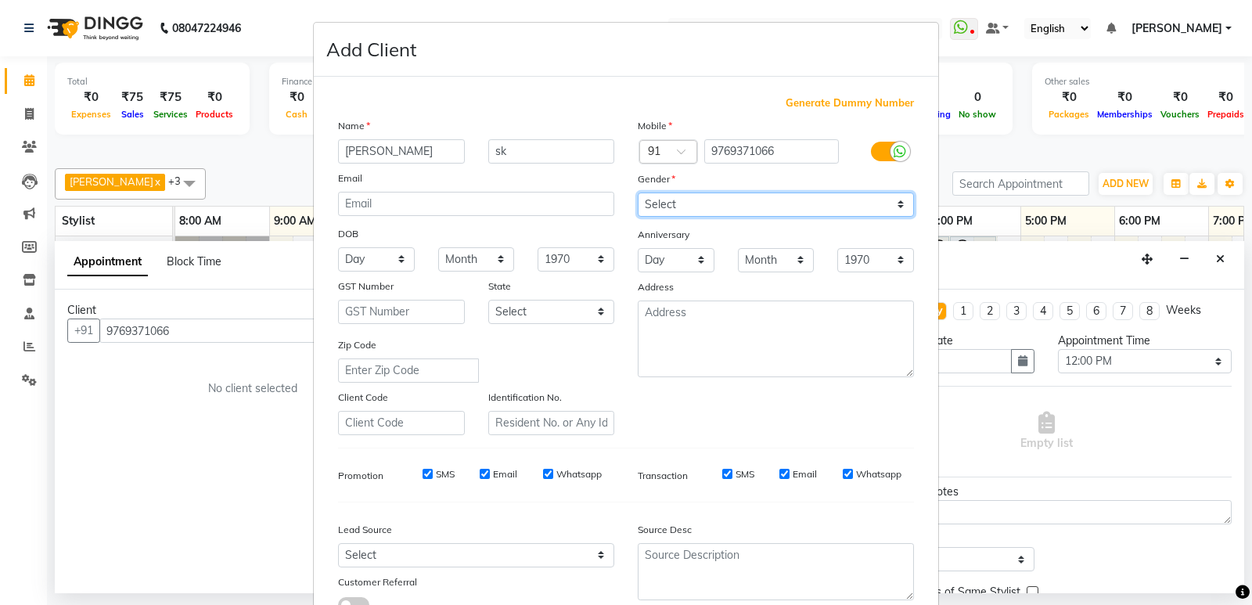
click at [638, 193] on select "Select [DEMOGRAPHIC_DATA] [DEMOGRAPHIC_DATA] Other Prefer Not To Say" at bounding box center [776, 205] width 276 height 24
click at [754, 200] on select "Select [DEMOGRAPHIC_DATA] [DEMOGRAPHIC_DATA] Other Prefer Not To Say" at bounding box center [776, 205] width 276 height 24
select select "male"
click at [638, 193] on select "Select [DEMOGRAPHIC_DATA] [DEMOGRAPHIC_DATA] Other Prefer Not To Say" at bounding box center [776, 205] width 276 height 24
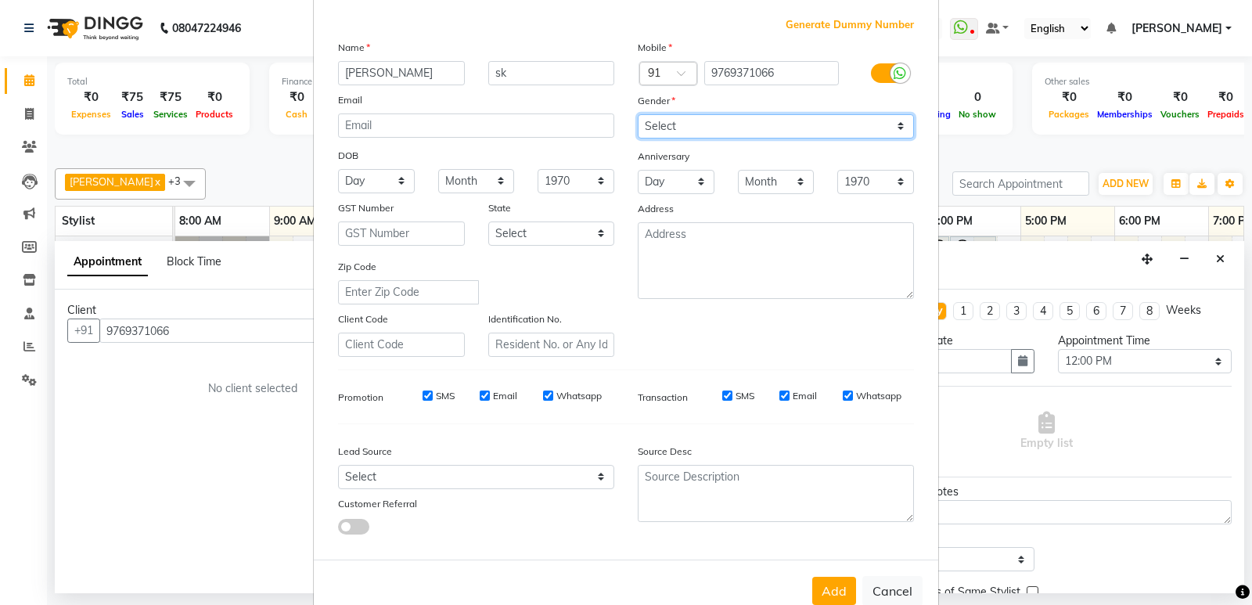
scroll to position [117, 0]
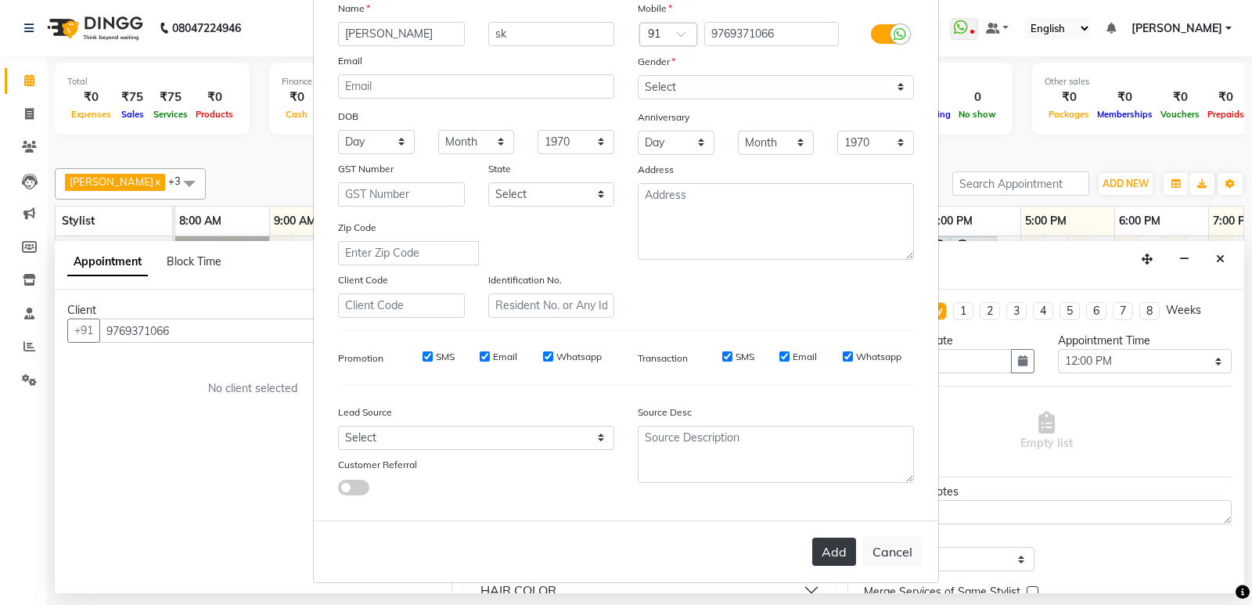
click at [835, 549] on button "Add" at bounding box center [834, 552] width 44 height 28
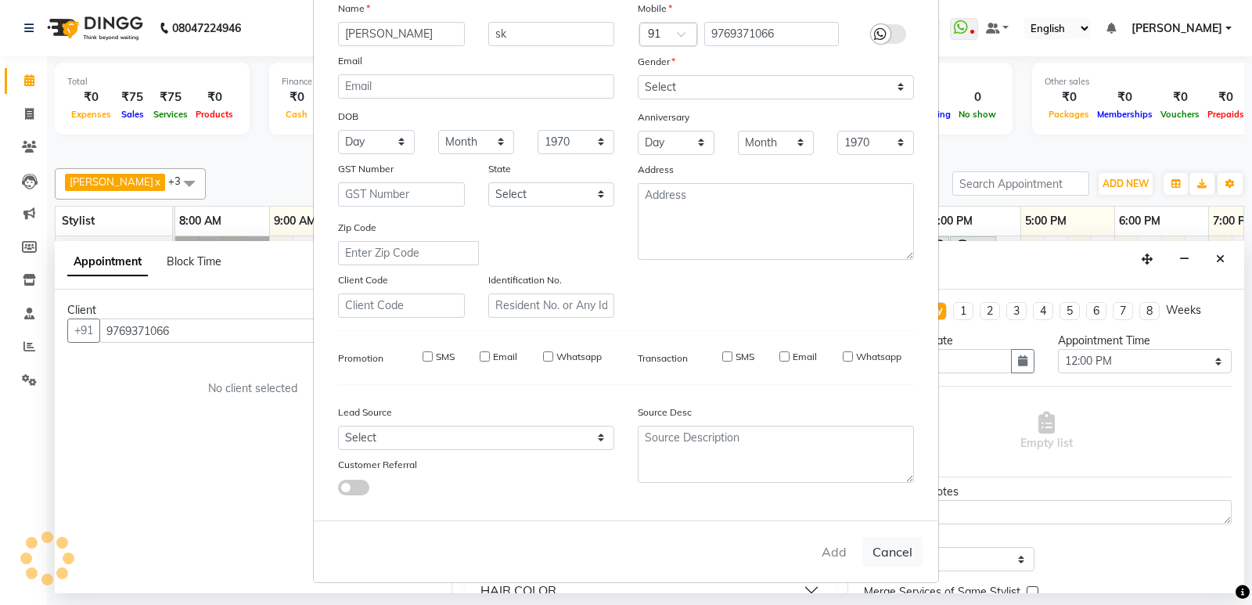
select select
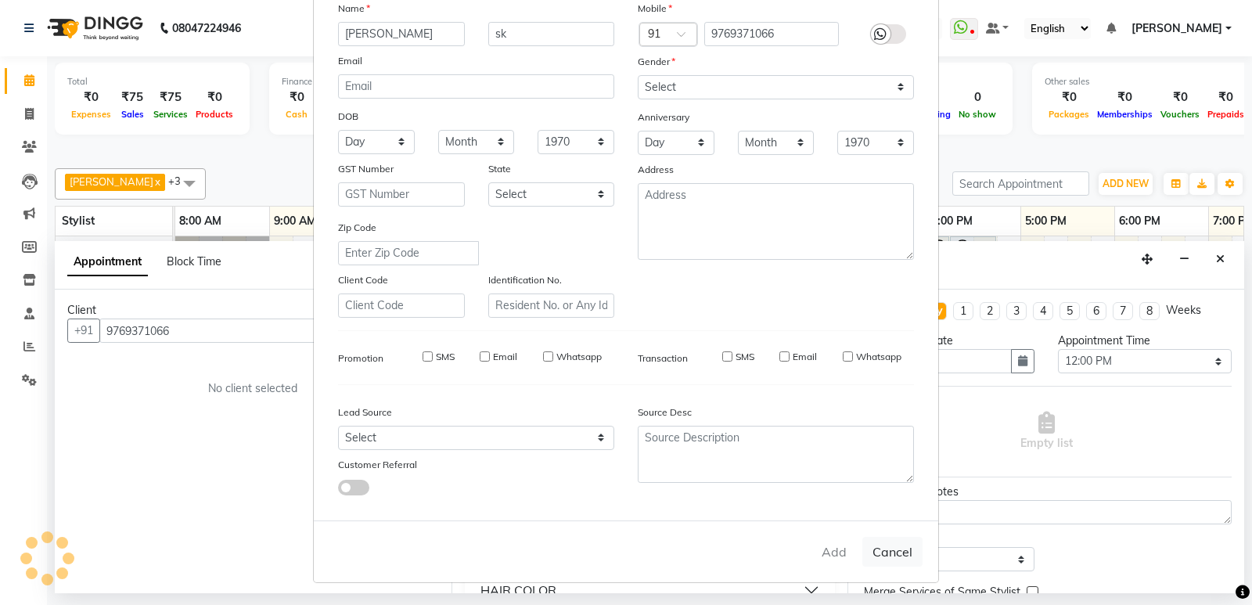
select select
checkbox input "false"
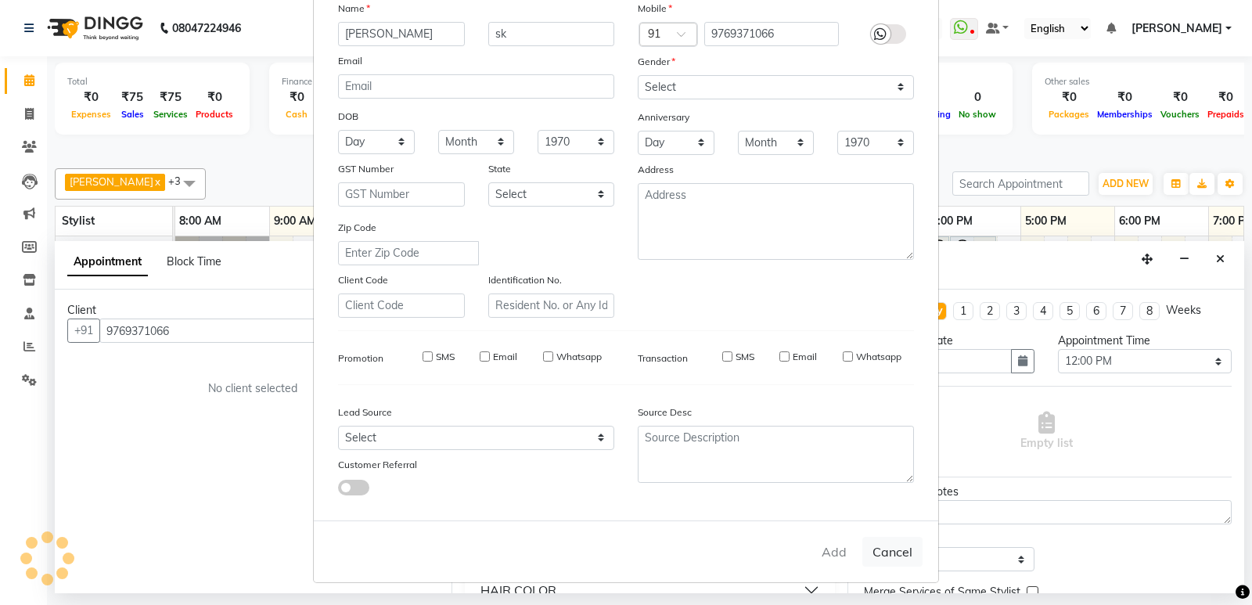
checkbox input "false"
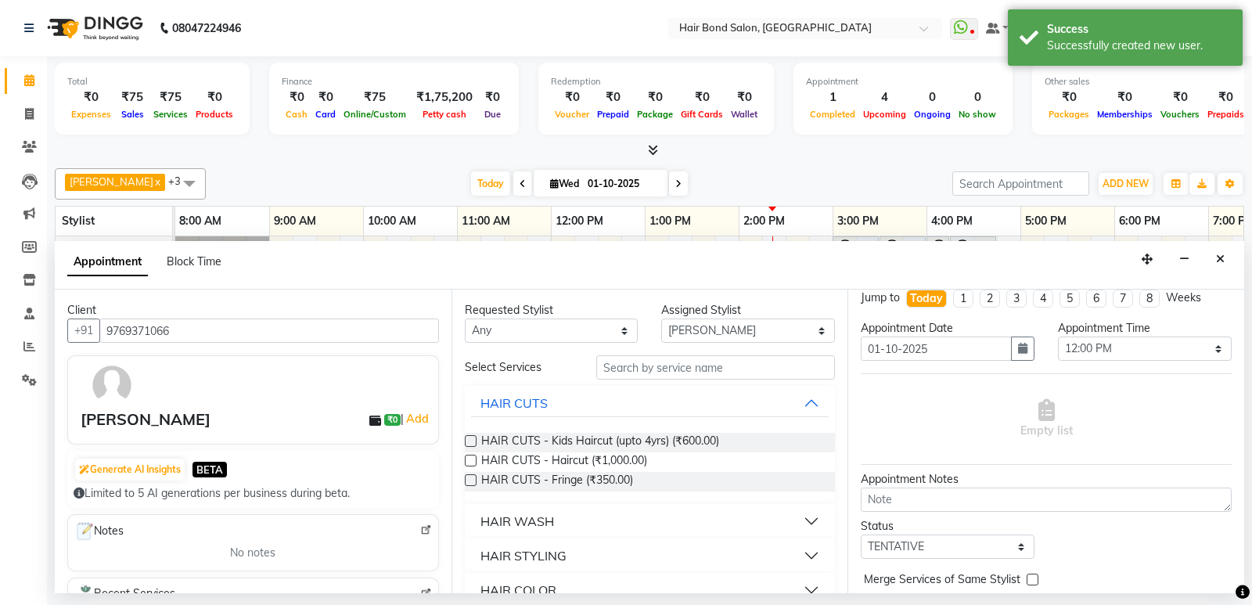
scroll to position [0, 0]
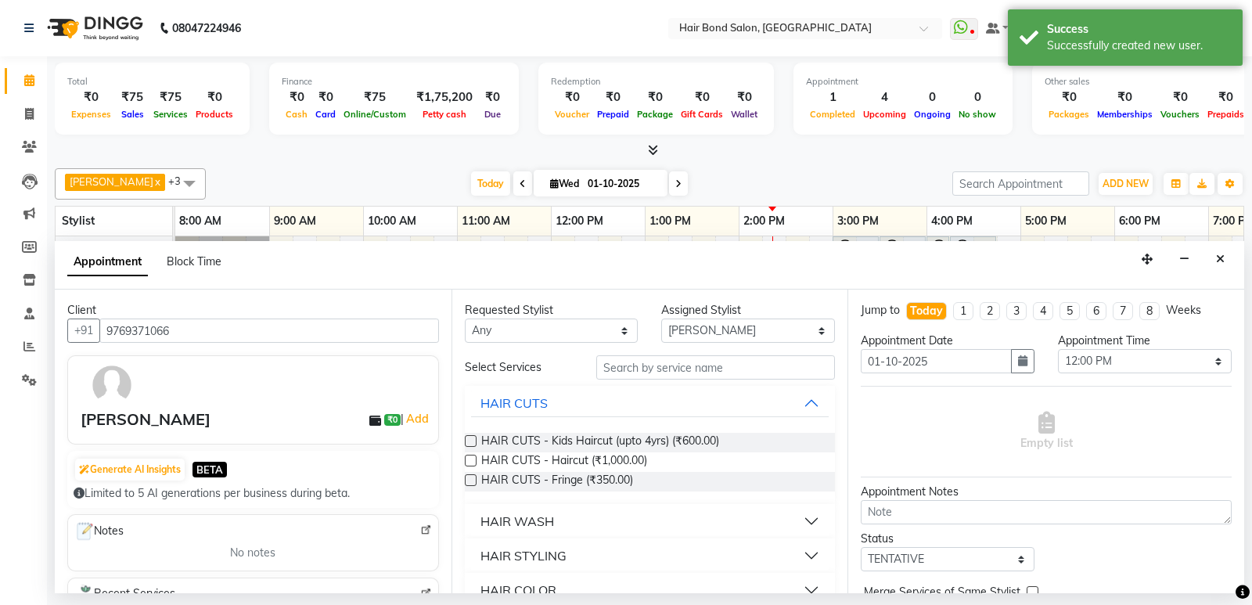
click at [467, 442] on label at bounding box center [471, 441] width 12 height 12
click at [467, 442] on input "checkbox" at bounding box center [470, 443] width 10 height 10
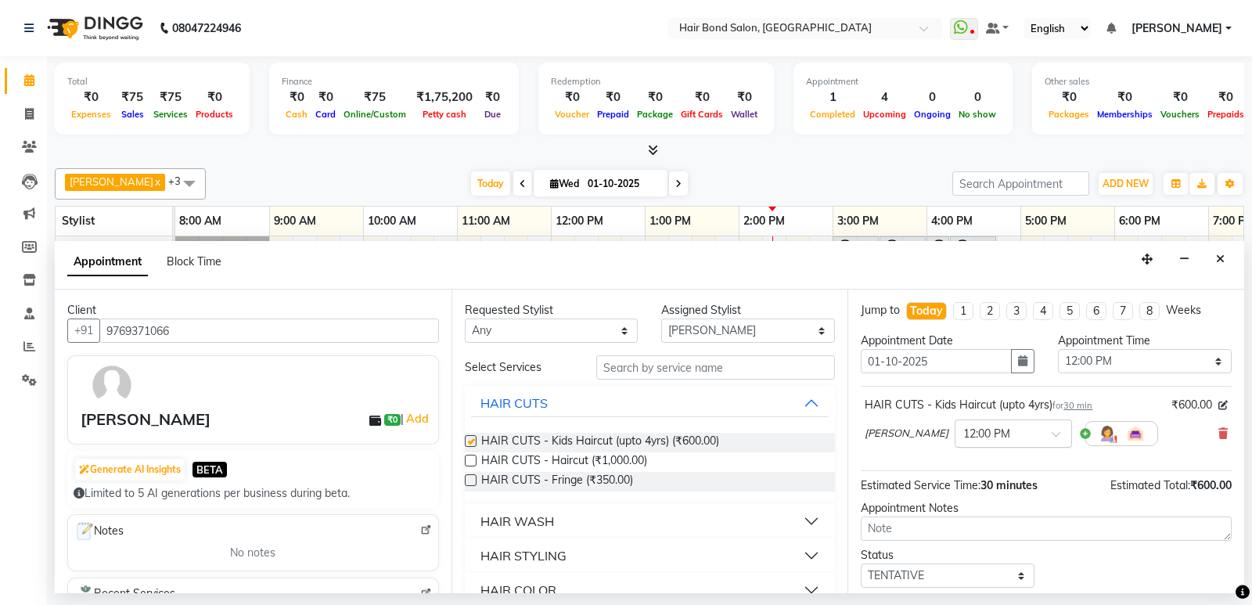
checkbox input "false"
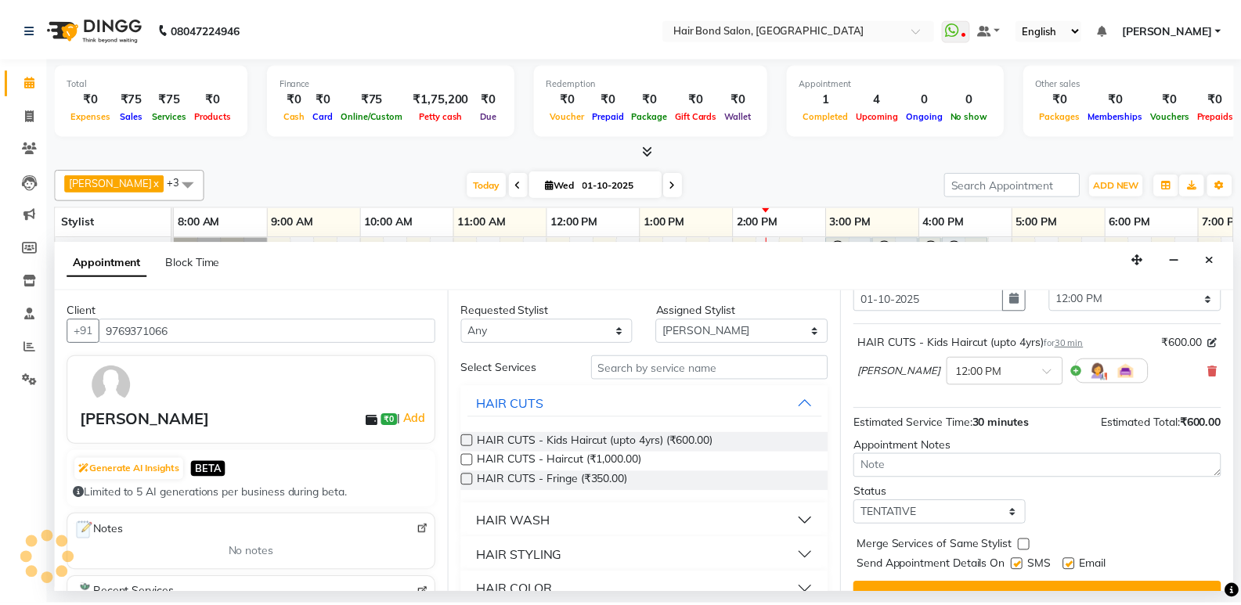
scroll to position [93, 0]
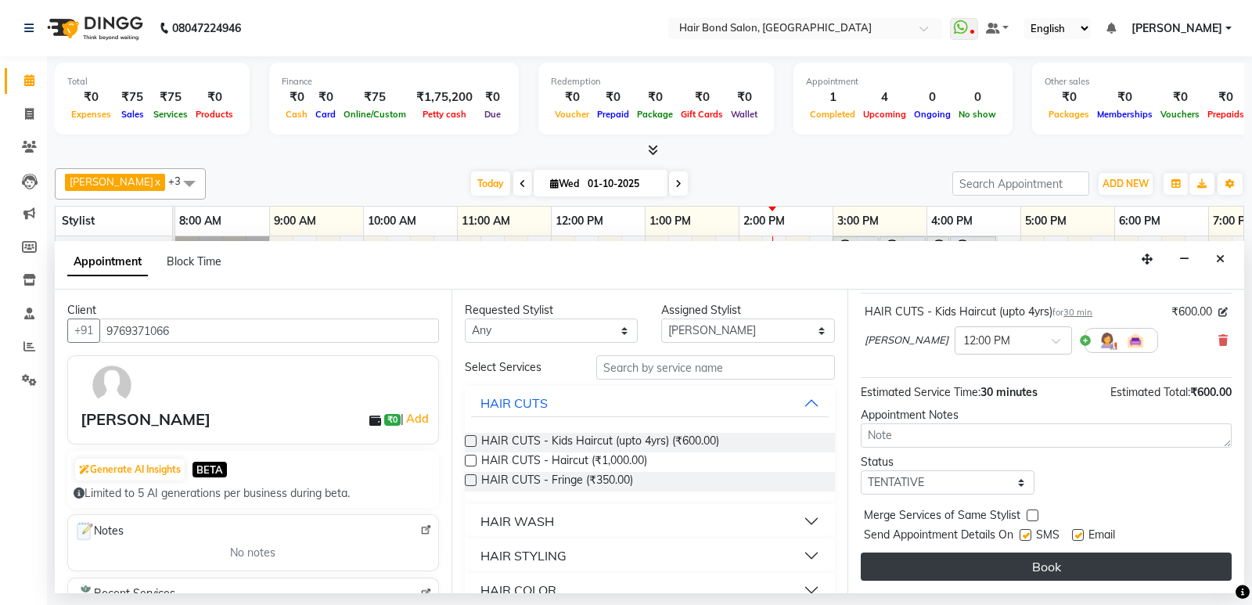
click at [985, 560] on button "Book" at bounding box center [1046, 567] width 371 height 28
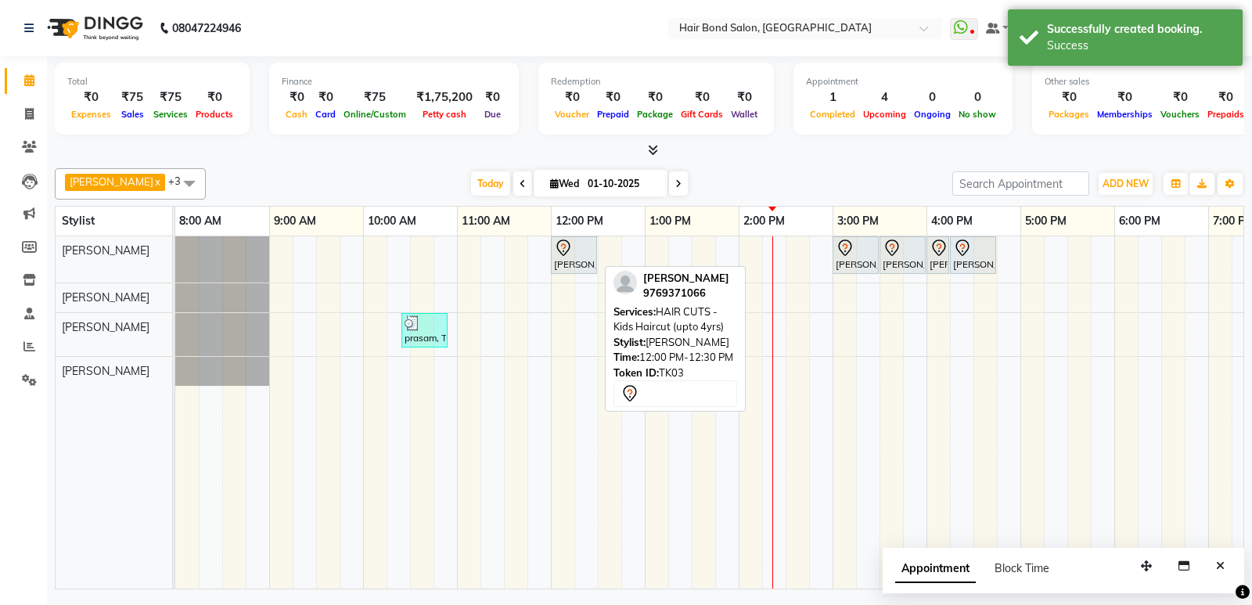
click at [570, 260] on div "shafique sk, TK03, 12:00 PM-12:30 PM, HAIR CUTS - Kids Haircut (upto 4yrs)" at bounding box center [574, 255] width 43 height 33
select select "7"
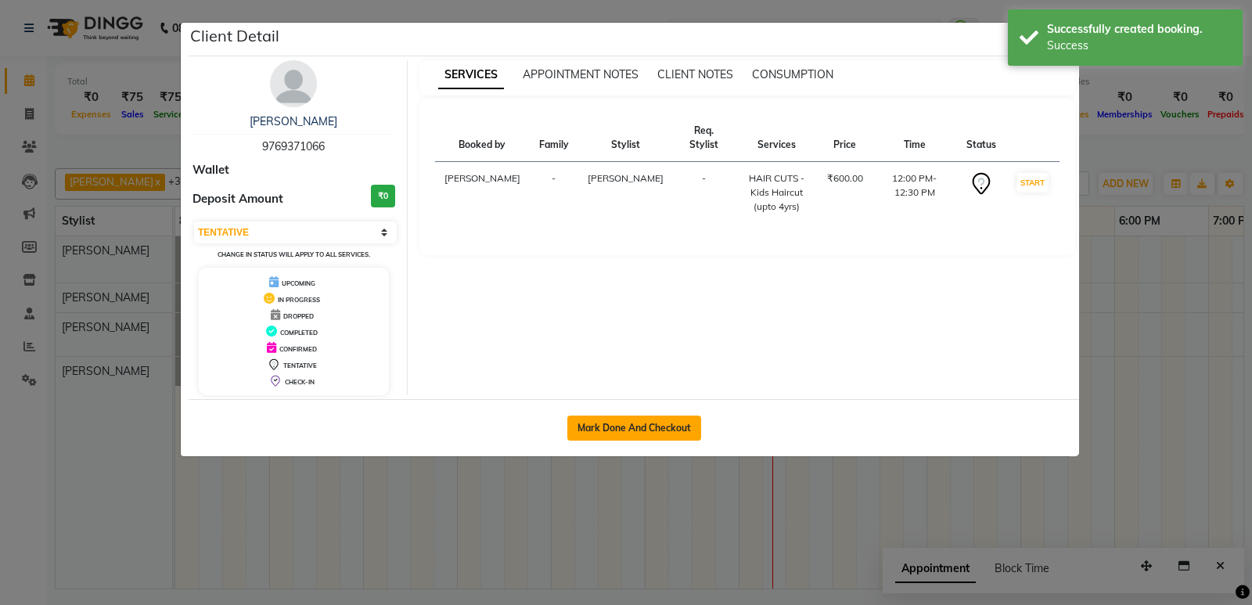
click at [640, 434] on button "Mark Done And Checkout" at bounding box center [634, 428] width 134 height 25
select select "service"
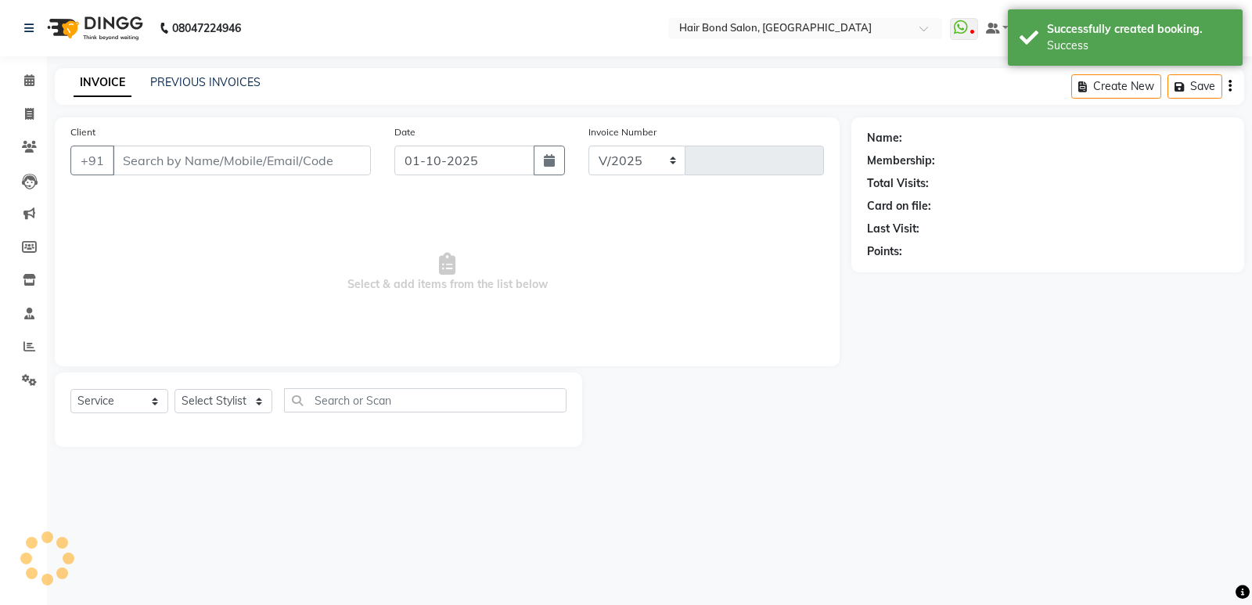
select select "8721"
type input "0503"
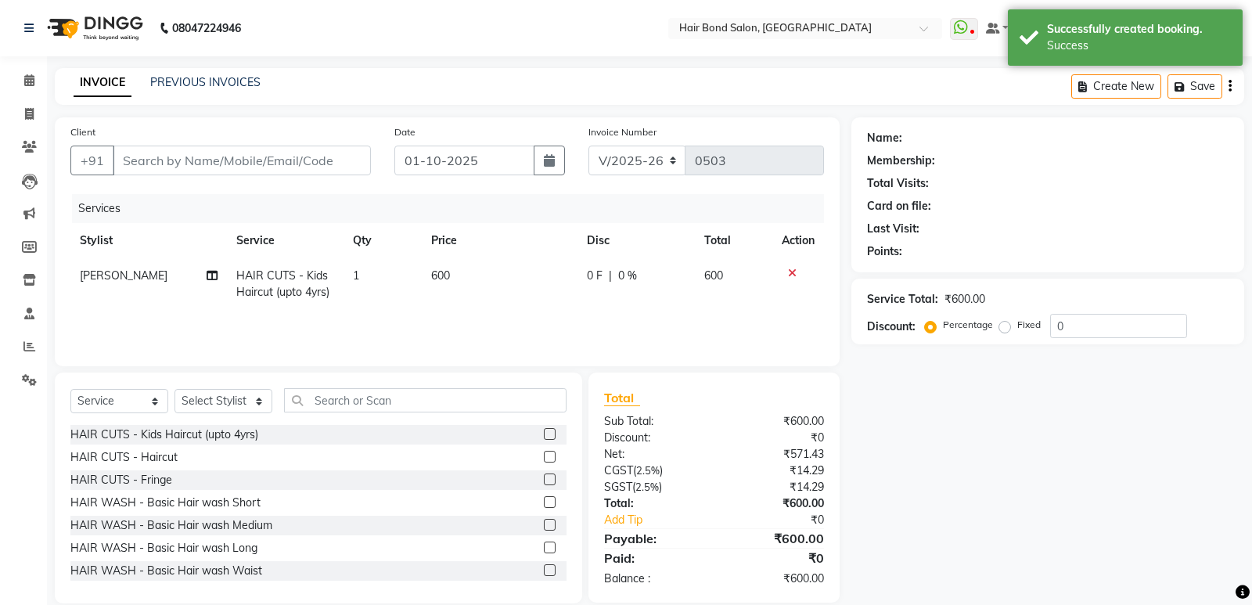
type input "9769371066"
select select "88188"
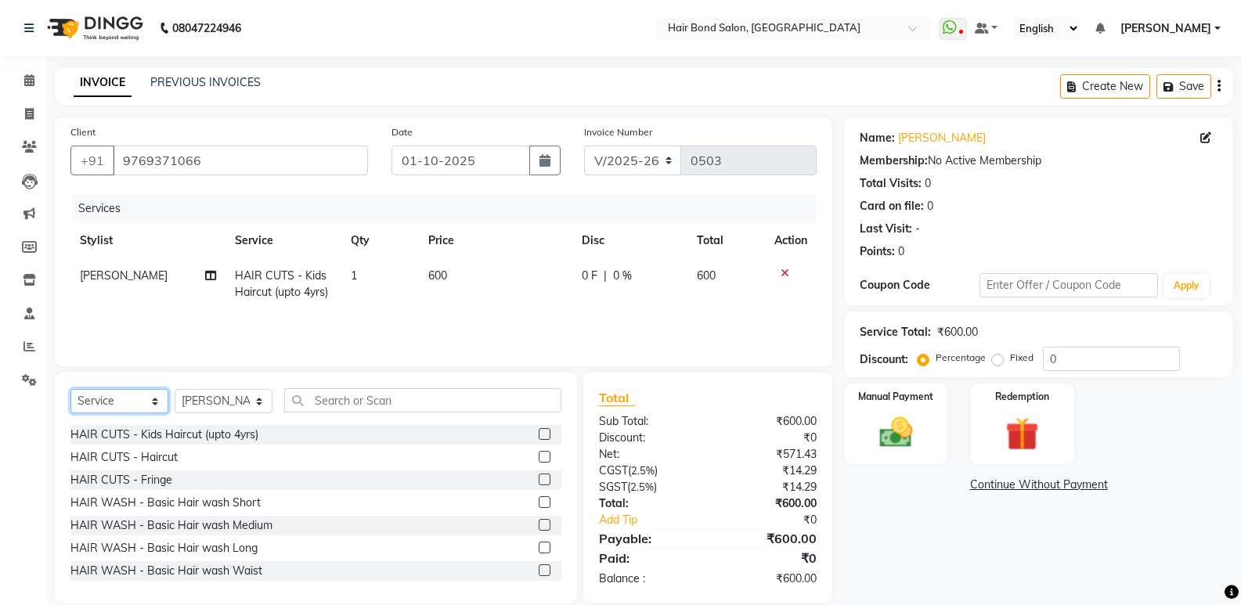
click at [153, 400] on select "Select Service Product Membership Package Voucher Prepaid Gift Card" at bounding box center [119, 401] width 98 height 24
select select "product"
click at [70, 389] on select "Select Service Product Membership Package Voucher Prepaid Gift Card" at bounding box center [119, 401] width 98 height 24
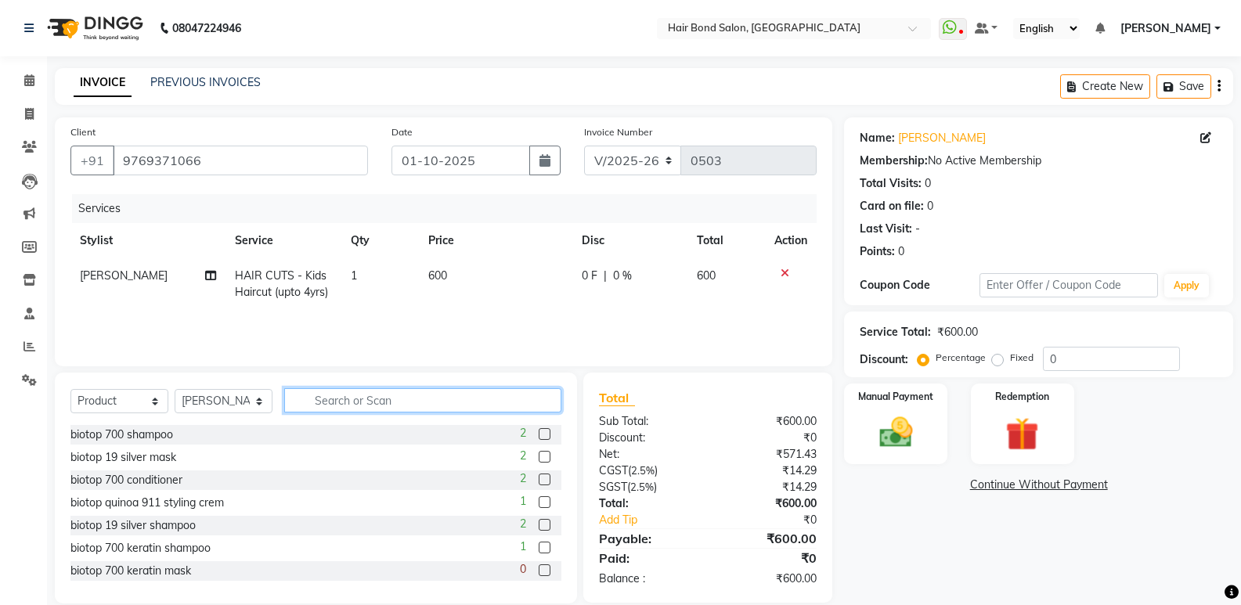
click at [492, 403] on input "text" at bounding box center [422, 400] width 277 height 24
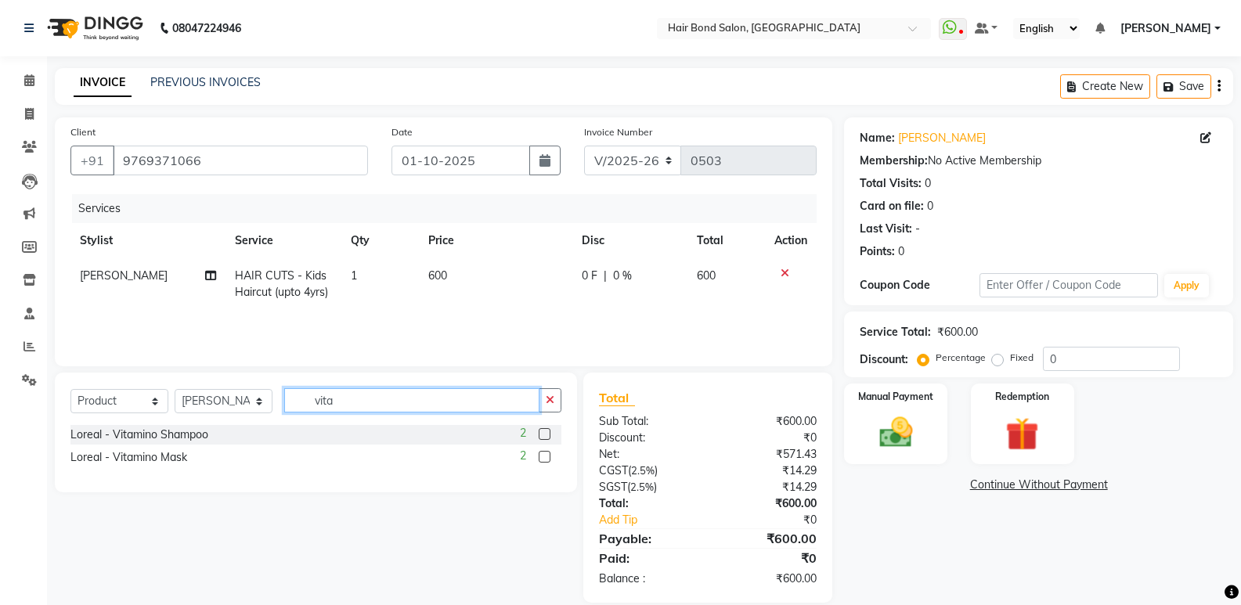
type input "vita"
click at [545, 435] on label at bounding box center [544, 434] width 12 height 12
click at [545, 435] on input "checkbox" at bounding box center [543, 435] width 10 height 10
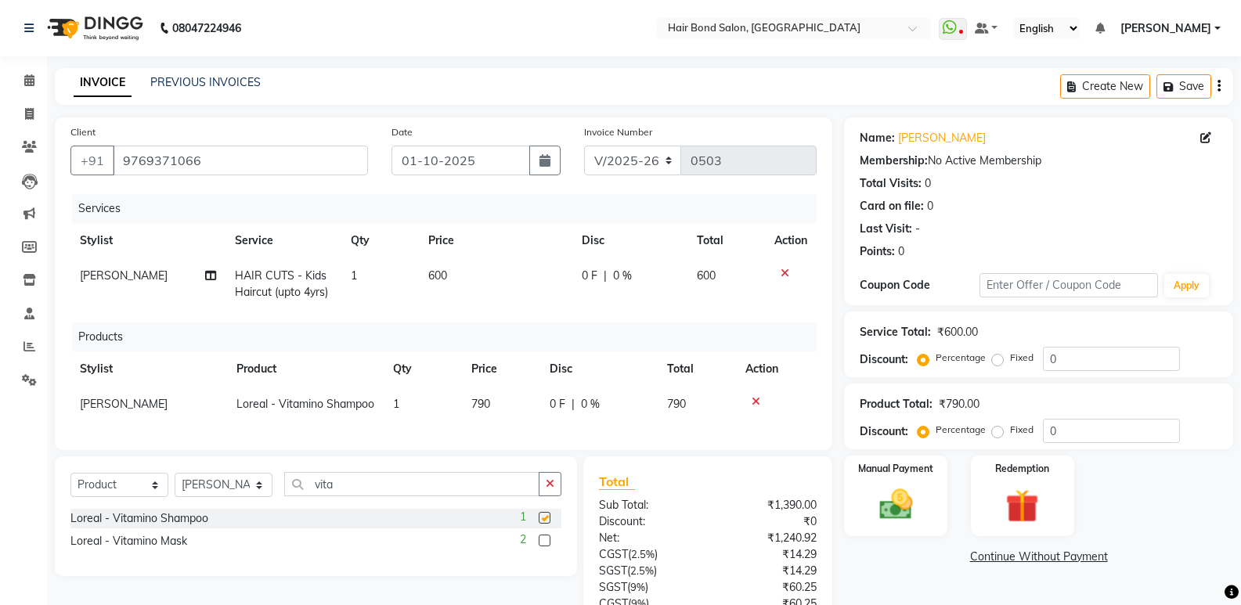
checkbox input "false"
drag, startPoint x: 783, startPoint y: 275, endPoint x: 768, endPoint y: 271, distance: 15.4
click at [775, 273] on div at bounding box center [790, 273] width 33 height 11
click at [782, 272] on icon at bounding box center [784, 273] width 9 height 11
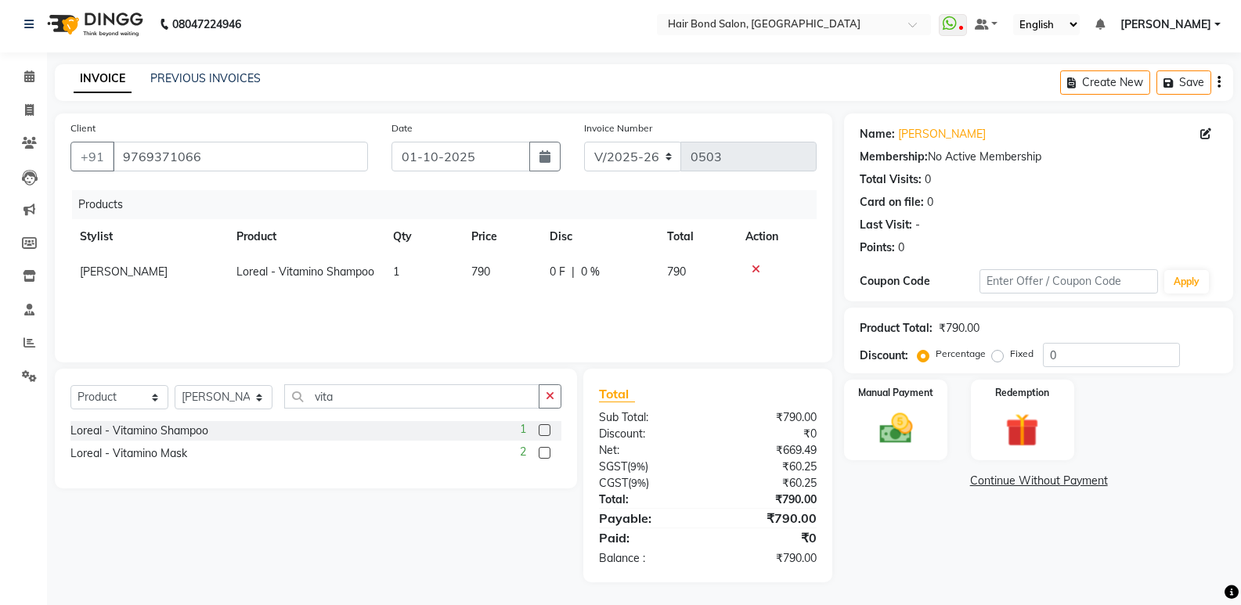
scroll to position [5, 0]
click at [888, 434] on img at bounding box center [895, 428] width 56 height 40
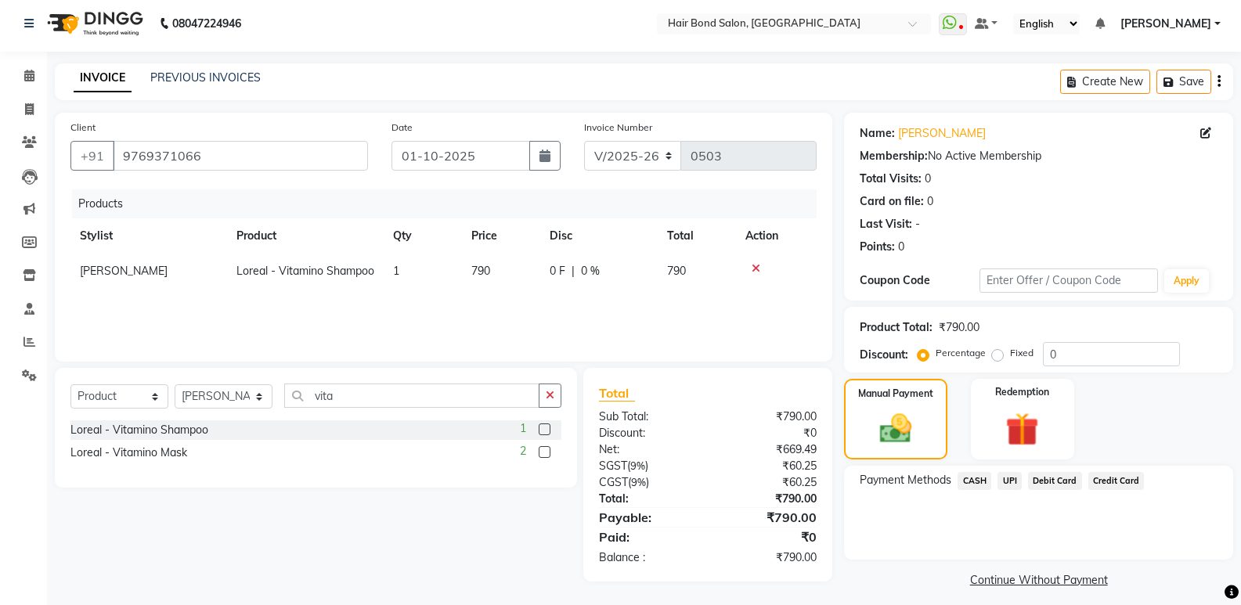
click at [1009, 479] on span "UPI" at bounding box center [1009, 481] width 24 height 18
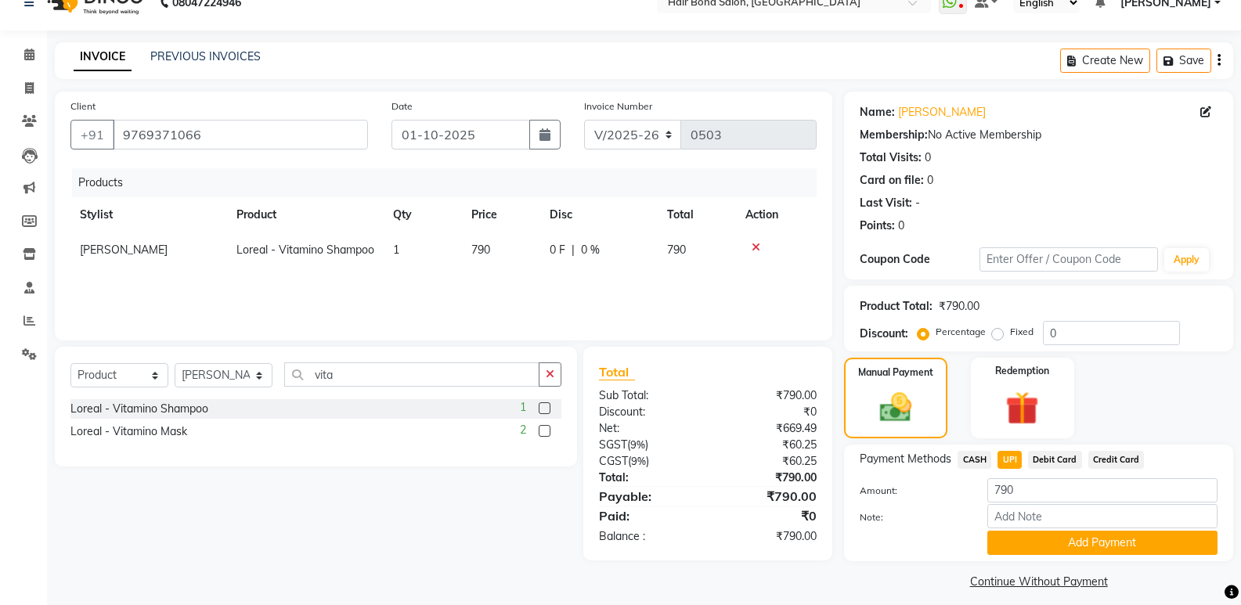
scroll to position [38, 0]
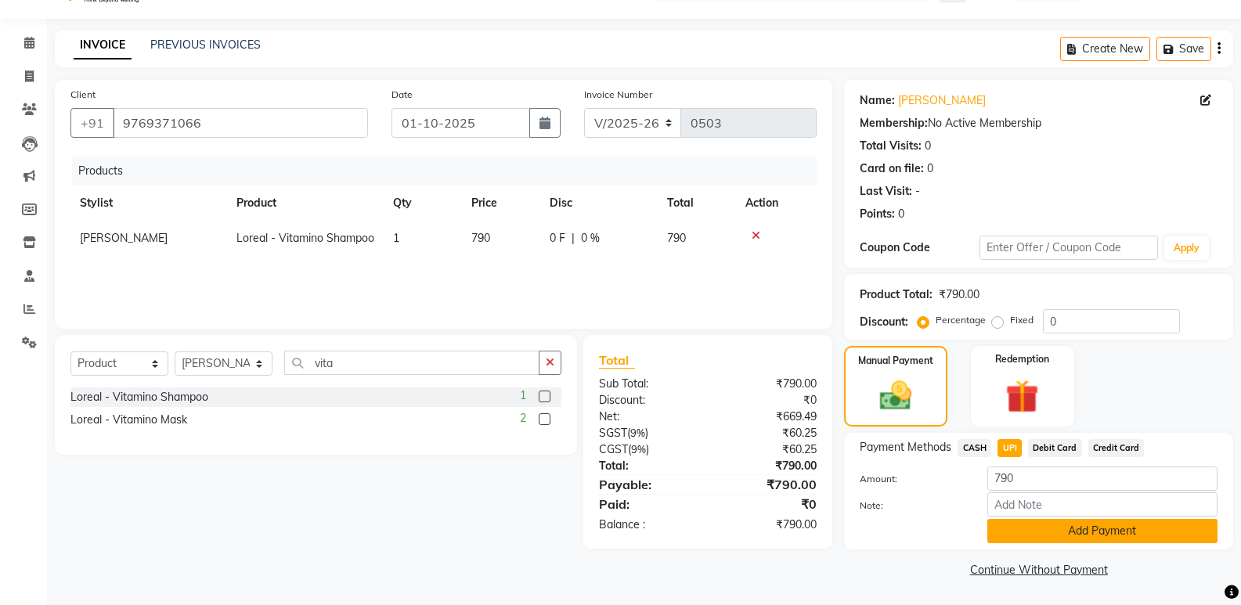
click at [1151, 536] on button "Add Payment" at bounding box center [1102, 531] width 230 height 24
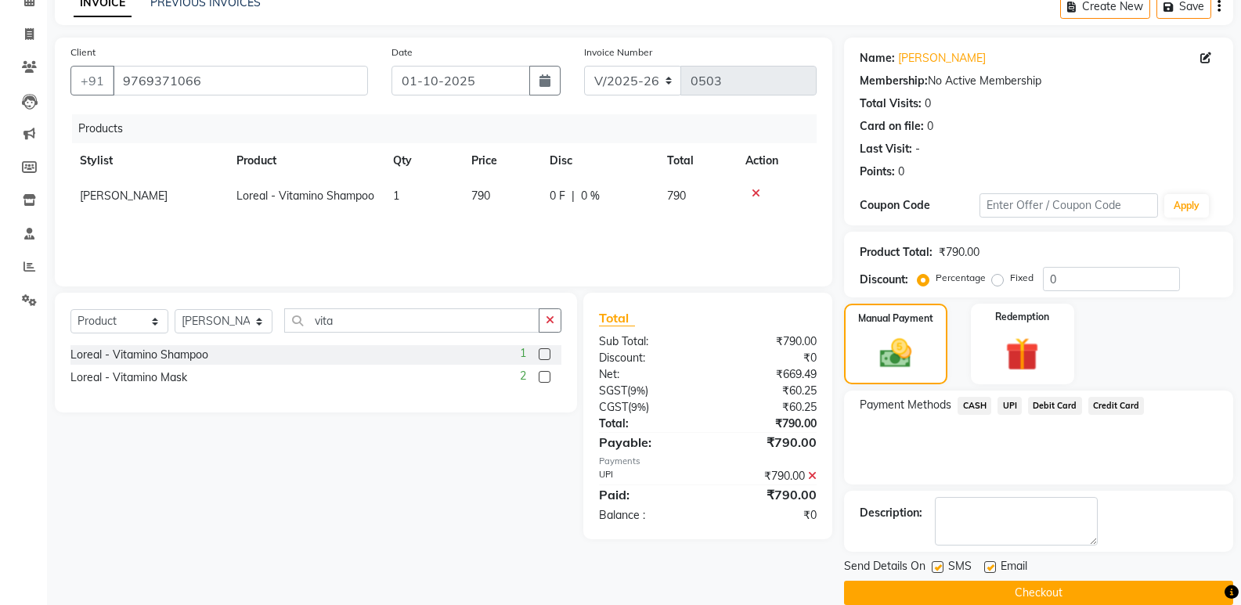
scroll to position [103, 0]
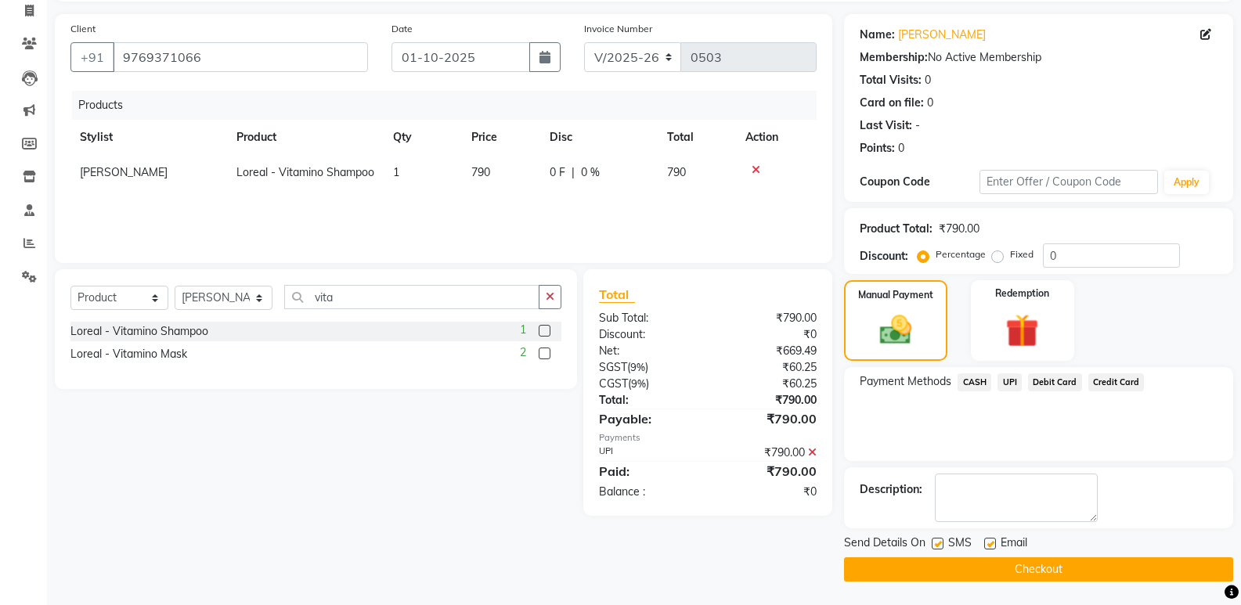
click at [1022, 567] on button "Checkout" at bounding box center [1038, 569] width 389 height 24
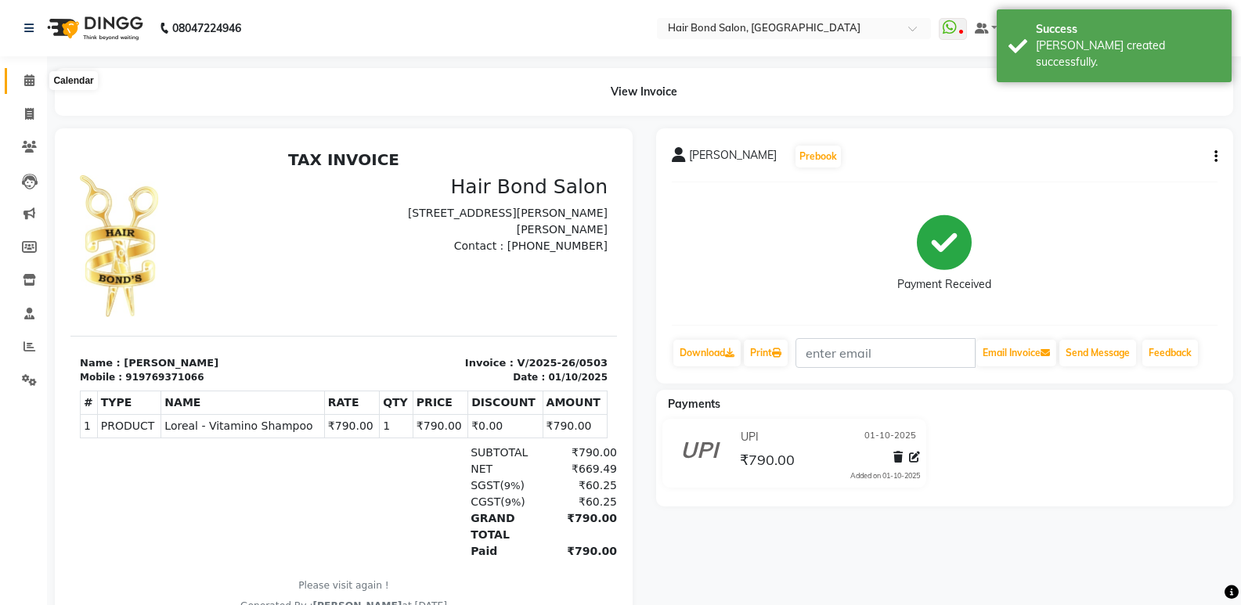
click at [31, 77] on icon at bounding box center [29, 80] width 10 height 12
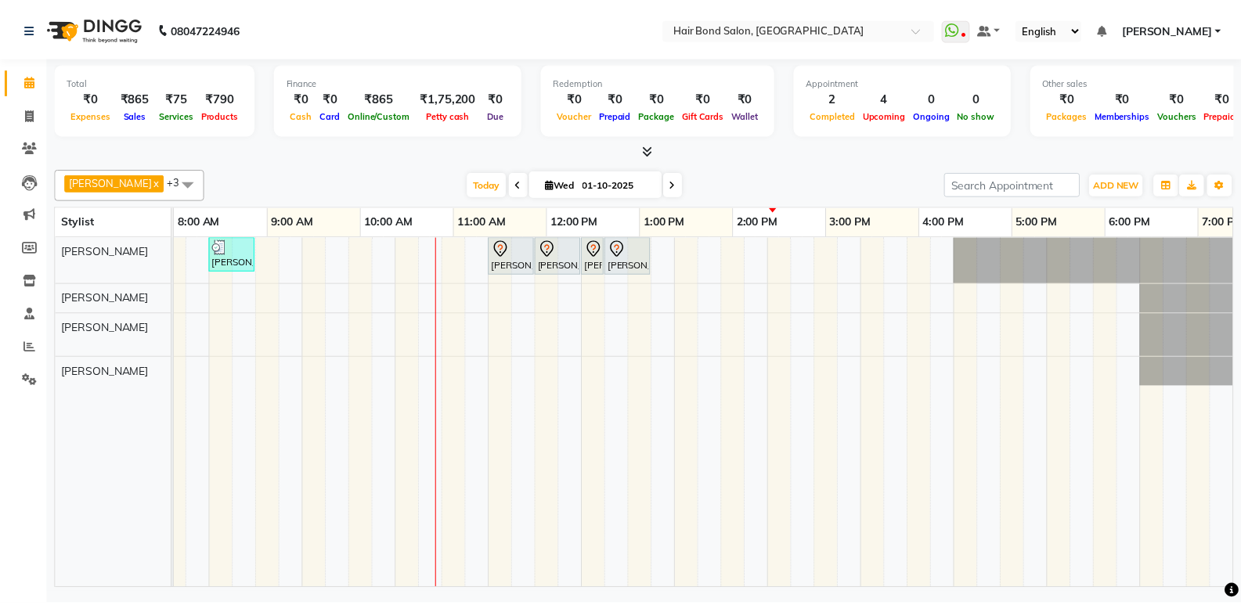
scroll to position [0, 340]
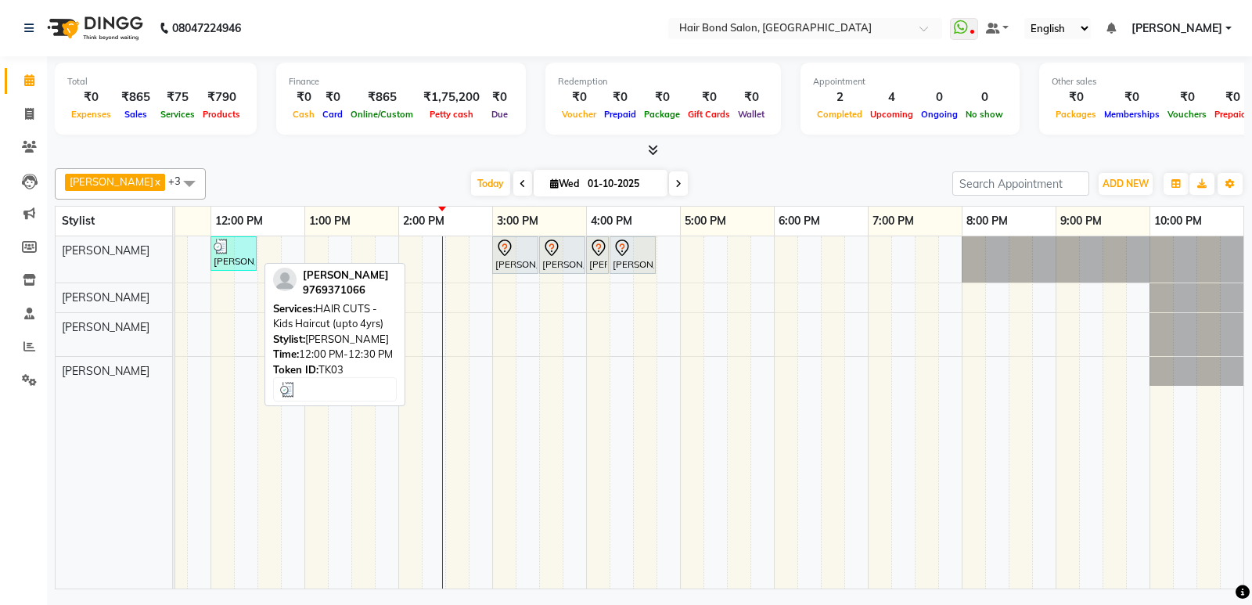
click at [234, 247] on div at bounding box center [234, 247] width 40 height 16
select select "3"
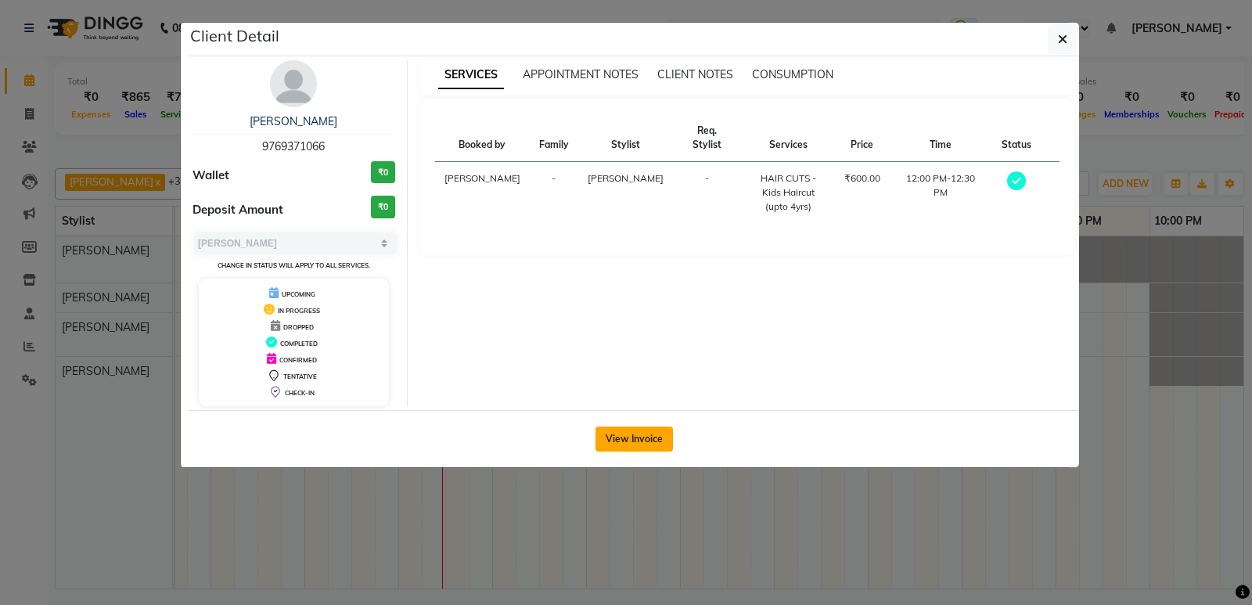
click at [635, 434] on button "View Invoice" at bounding box center [634, 439] width 77 height 25
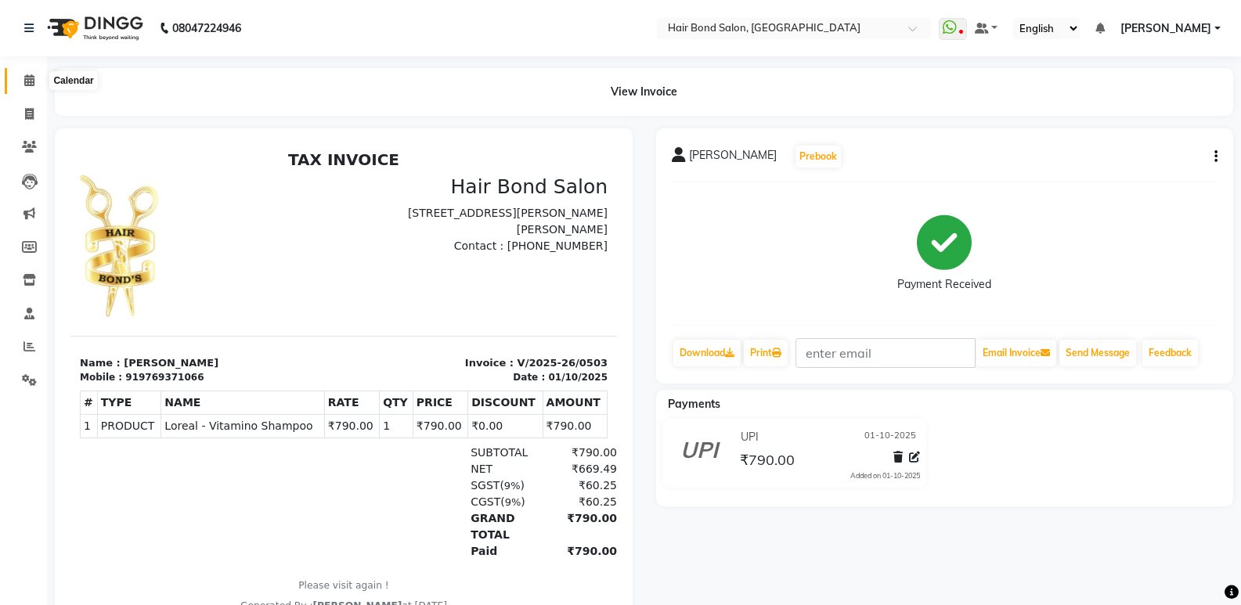
click at [26, 78] on icon at bounding box center [29, 80] width 10 height 12
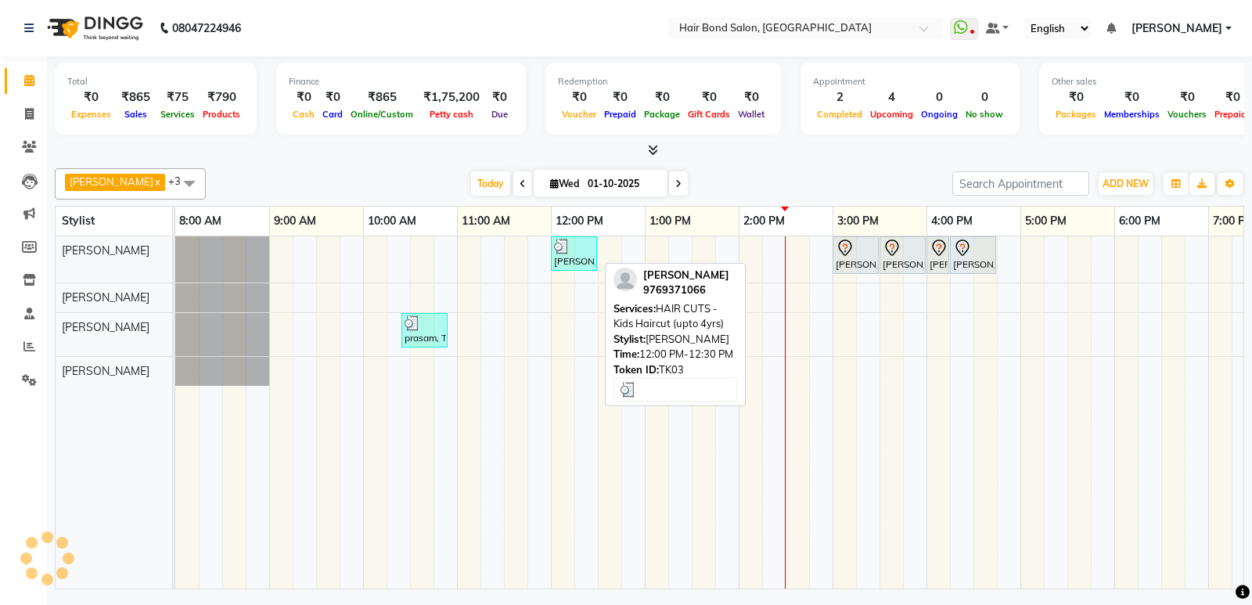
click at [566, 256] on div "shafique sk, TK03, 12:00 PM-12:30 PM, HAIR CUTS - Kids Haircut (upto 4yrs)" at bounding box center [574, 254] width 43 height 30
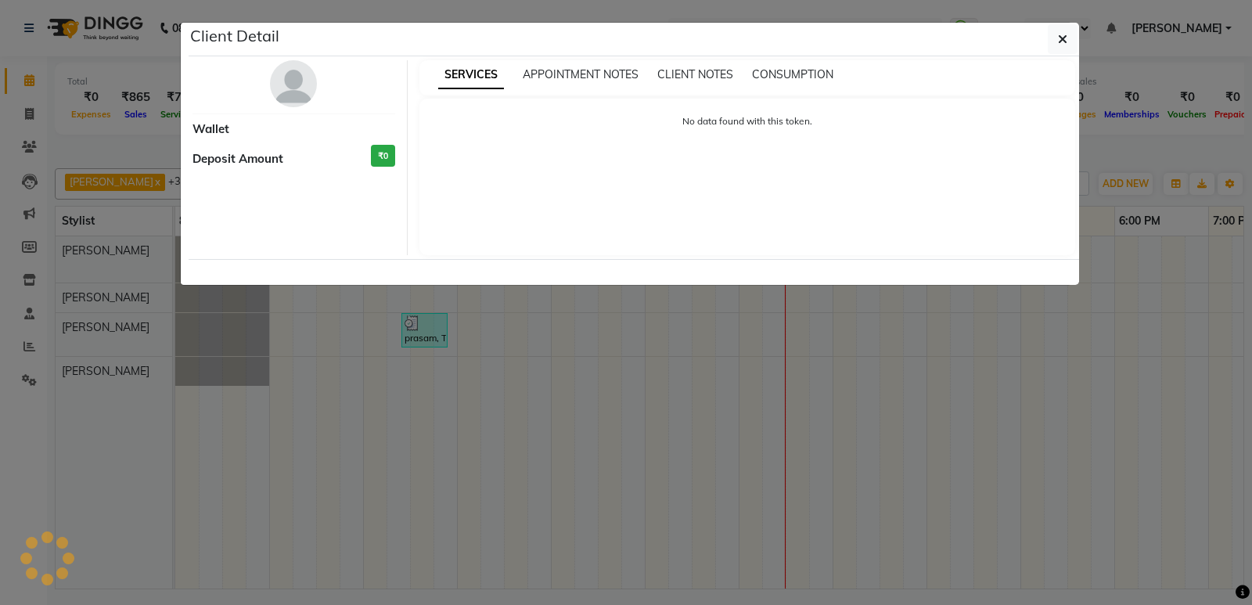
select select "3"
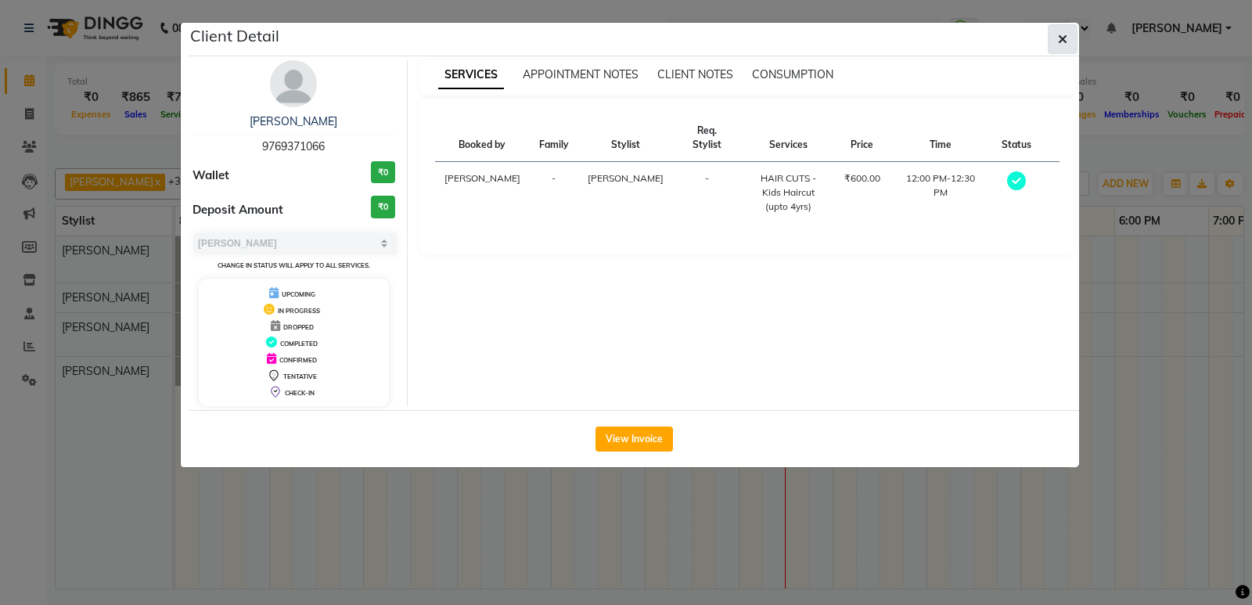
click at [1067, 37] on icon "button" at bounding box center [1062, 39] width 9 height 13
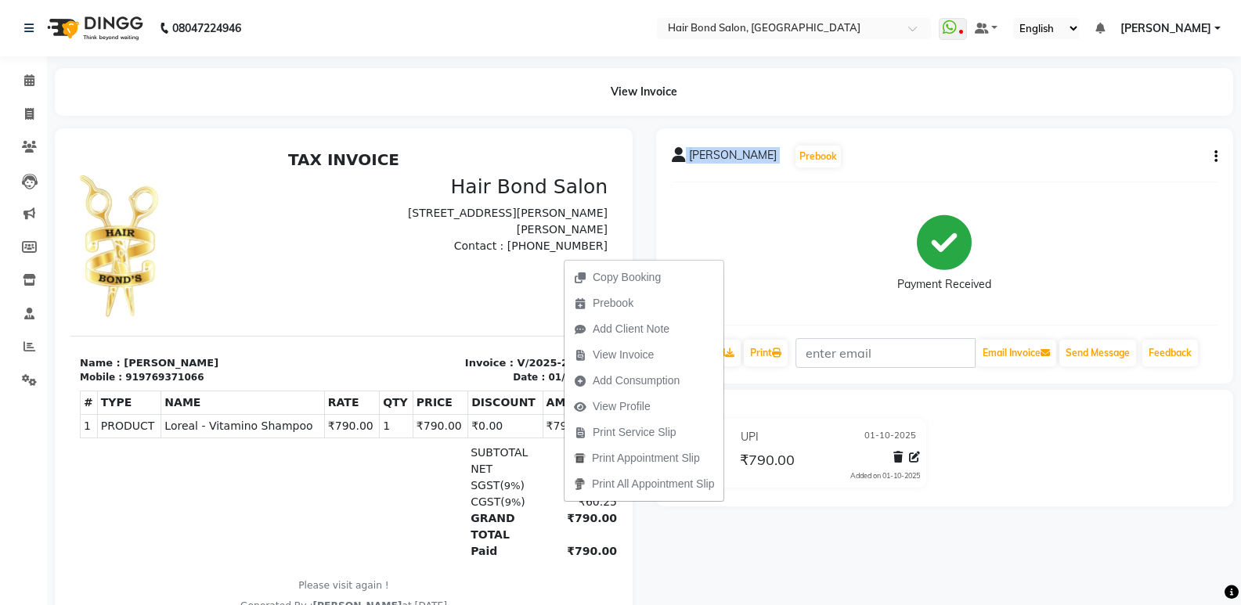
drag, startPoint x: 1003, startPoint y: 172, endPoint x: 1011, endPoint y: 175, distance: 9.2
click at [1011, 175] on div "shafique sk Prebook Payment Received Download Print Email Invoice Send Message …" at bounding box center [945, 255] width 578 height 255
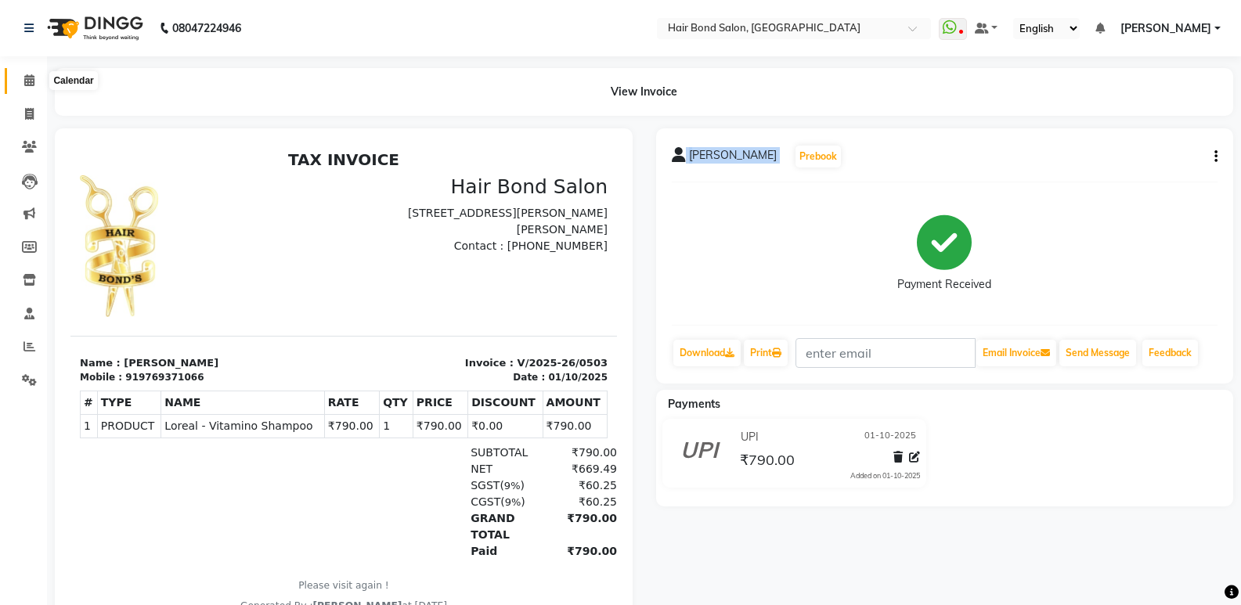
click at [31, 86] on span at bounding box center [29, 81] width 27 height 18
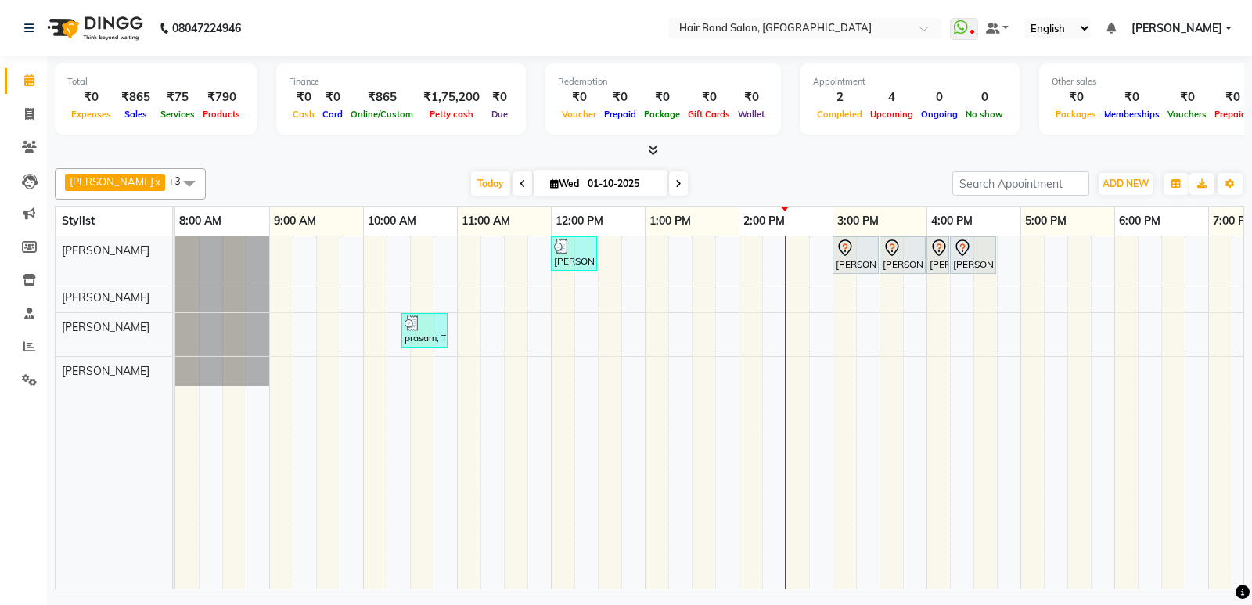
click at [29, 70] on link "Calendar" at bounding box center [24, 81] width 38 height 26
click at [34, 346] on icon at bounding box center [29, 346] width 12 height 12
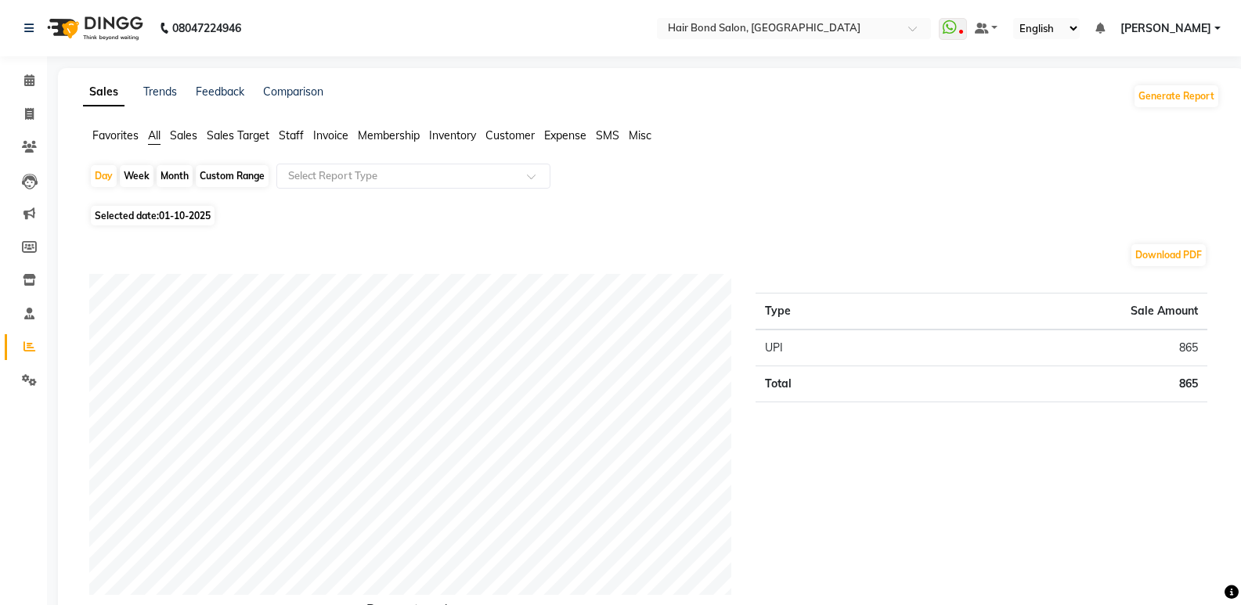
click at [202, 213] on span "01-10-2025" at bounding box center [185, 216] width 52 height 12
select select "10"
select select "2025"
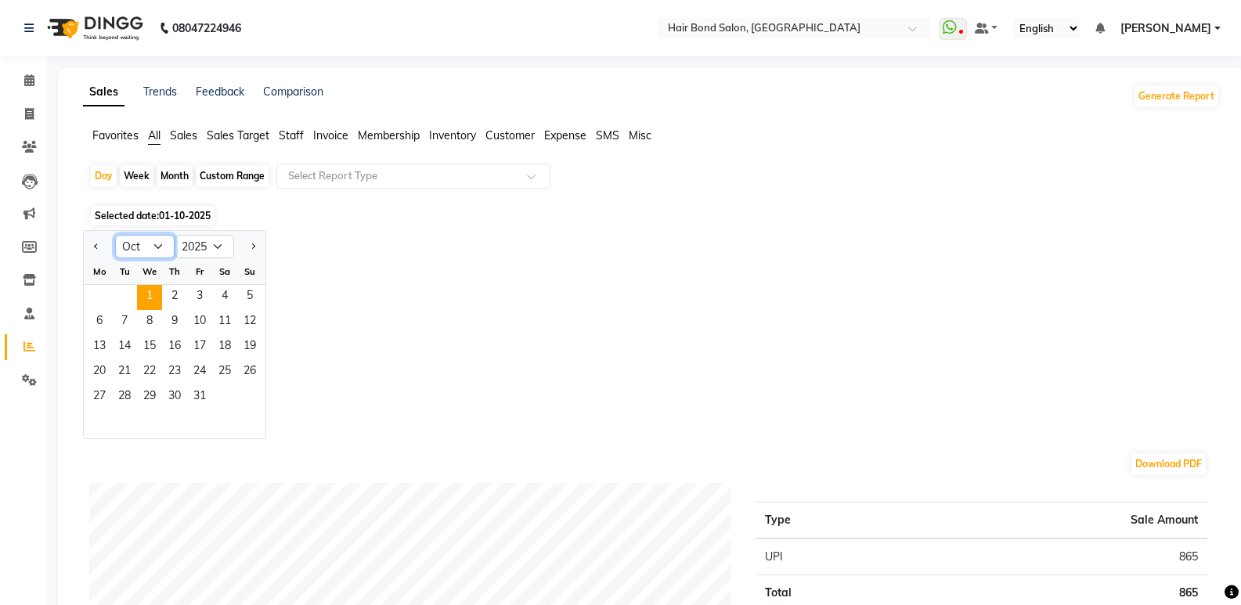
click at [153, 247] on select "Jan Feb Mar Apr May Jun Jul Aug Sep Oct Nov Dec" at bounding box center [144, 246] width 59 height 23
select select "9"
click at [115, 235] on select "Jan Feb Mar Apr May Jun Jul Aug Sep Oct Nov Dec" at bounding box center [144, 246] width 59 height 23
click at [100, 289] on span "1" at bounding box center [99, 297] width 25 height 25
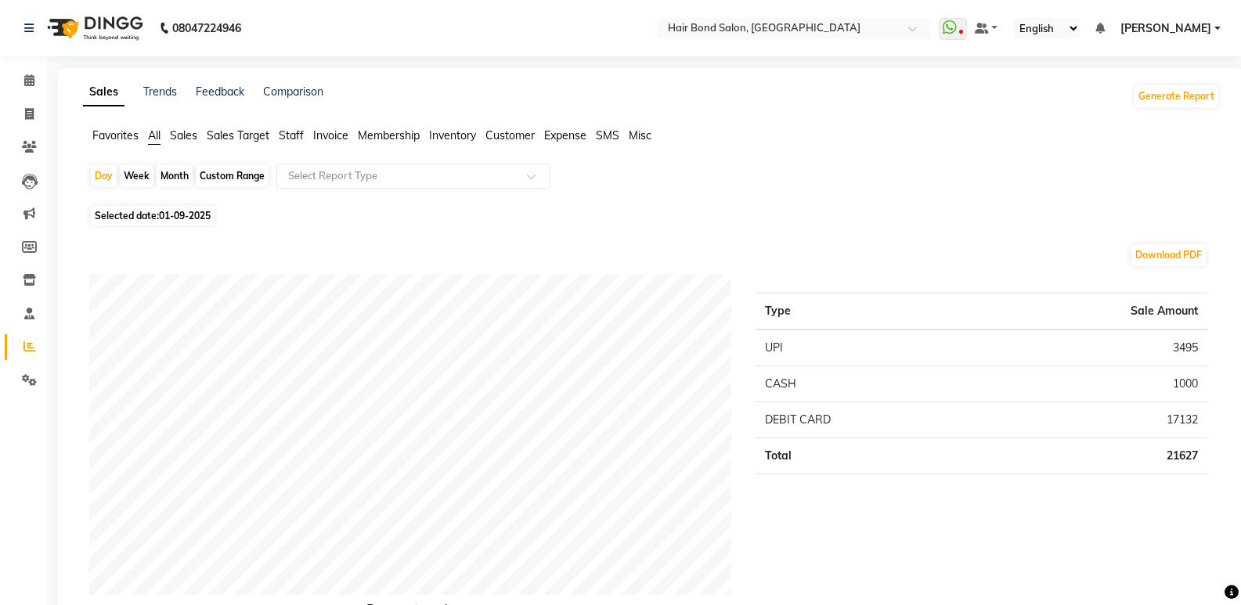
click at [192, 215] on span "01-09-2025" at bounding box center [185, 216] width 52 height 12
select select "9"
select select "2025"
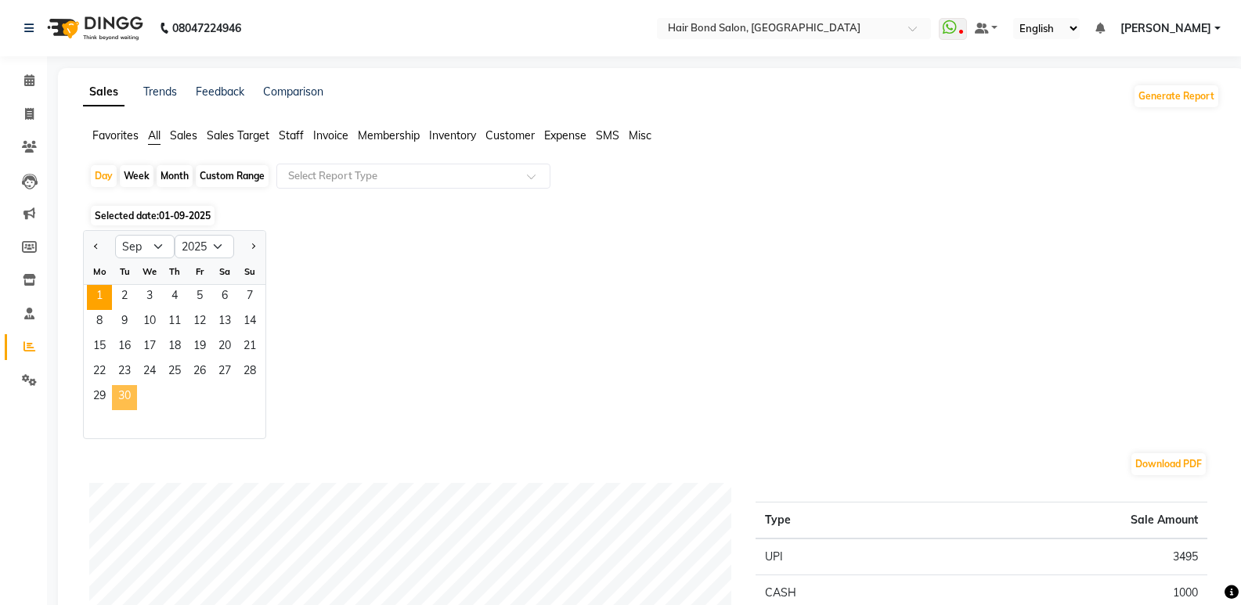
click at [120, 398] on span "30" at bounding box center [124, 397] width 25 height 25
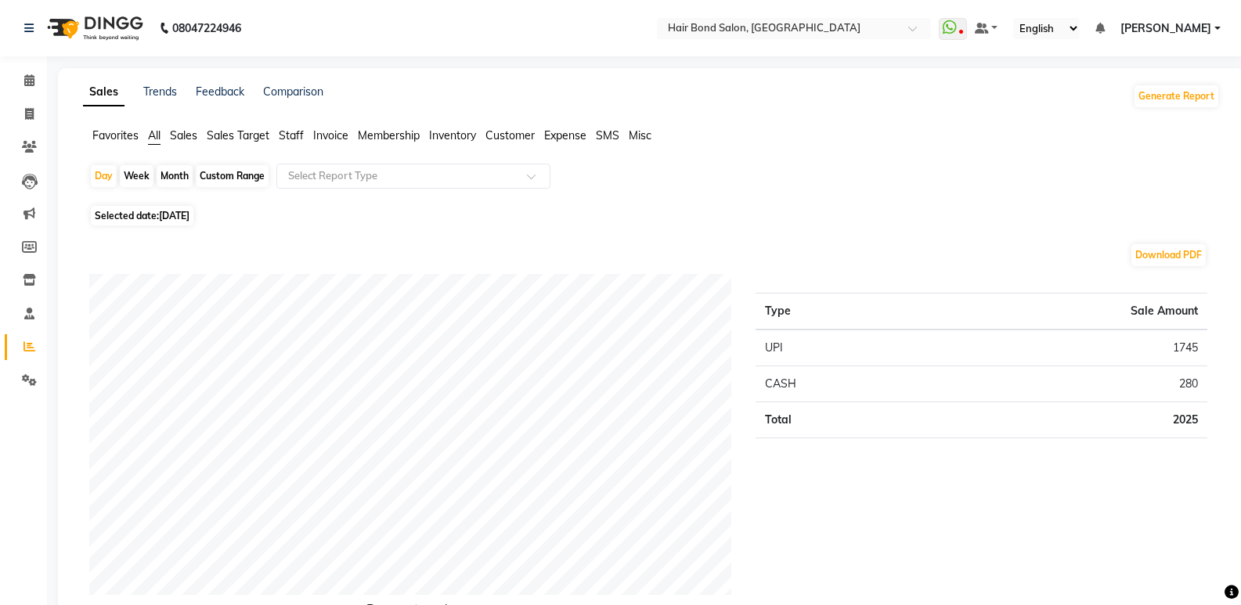
click at [175, 171] on div "Month" at bounding box center [175, 176] width 36 height 22
select select "9"
select select "2025"
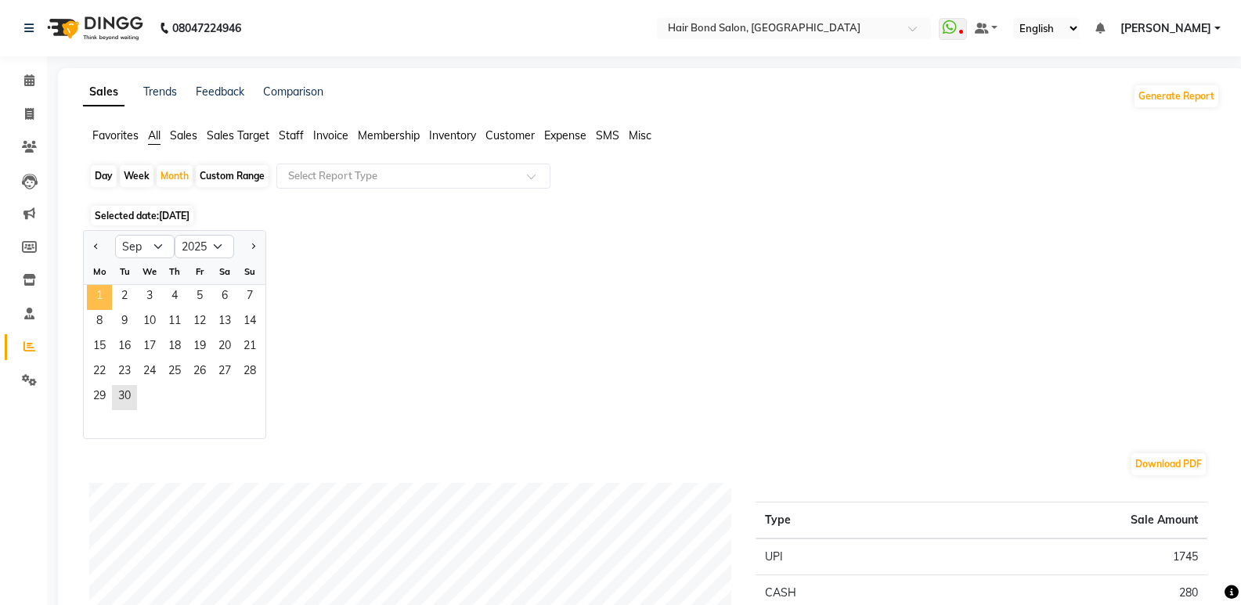
click at [102, 289] on span "1" at bounding box center [99, 297] width 25 height 25
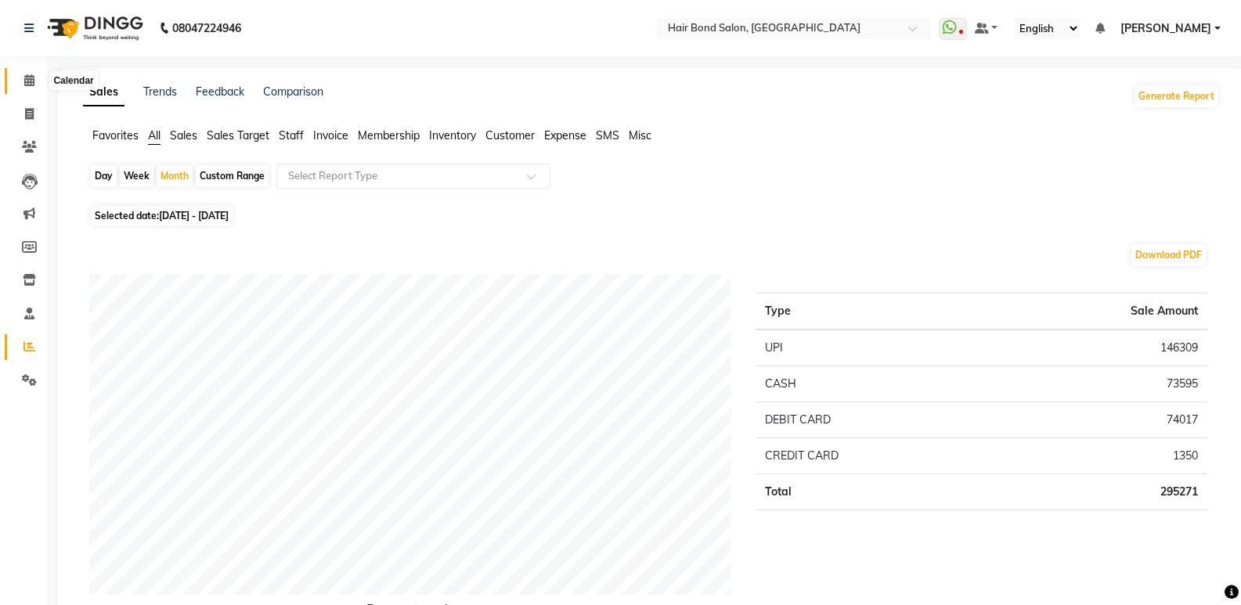
click at [30, 77] on icon at bounding box center [29, 80] width 10 height 12
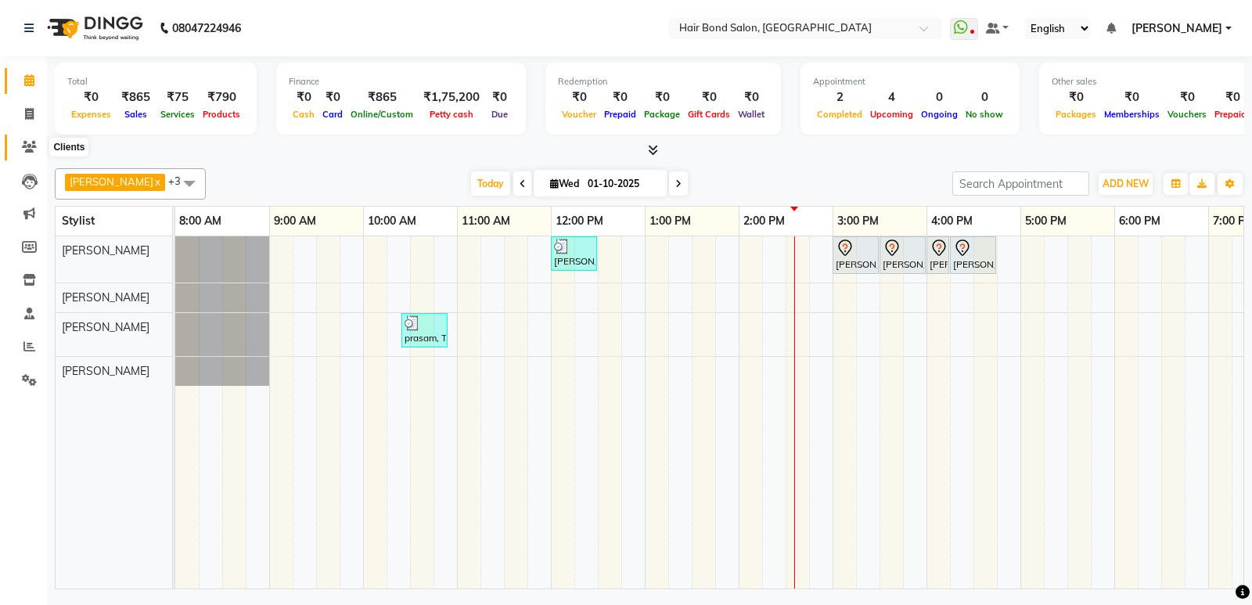
click at [27, 142] on icon at bounding box center [29, 147] width 15 height 12
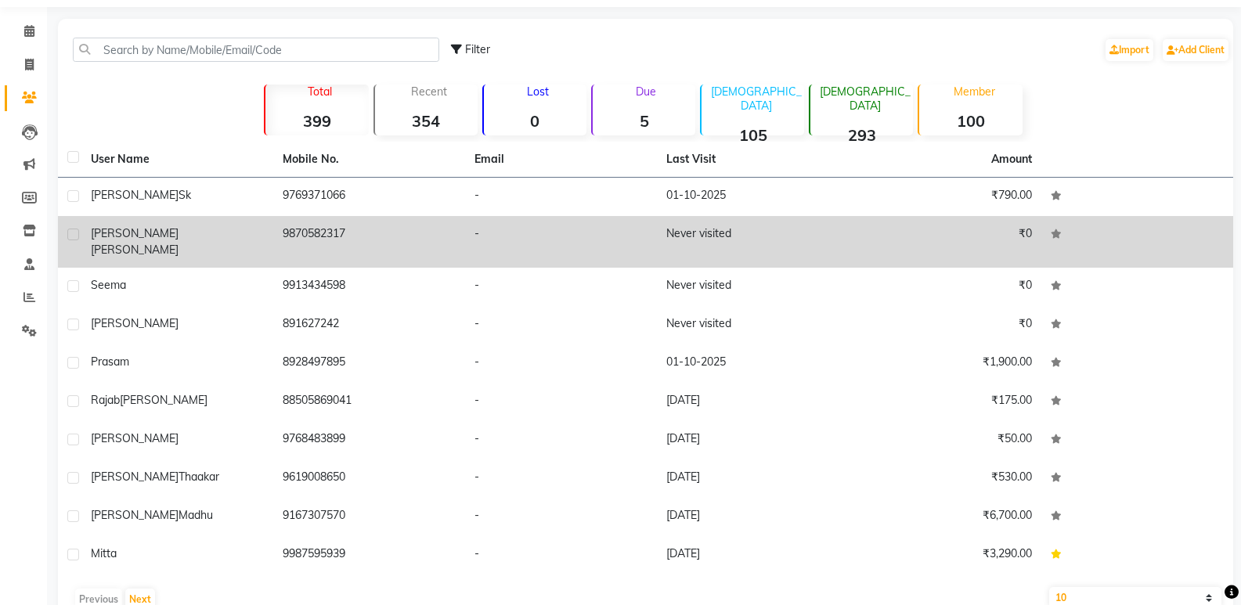
scroll to position [73, 0]
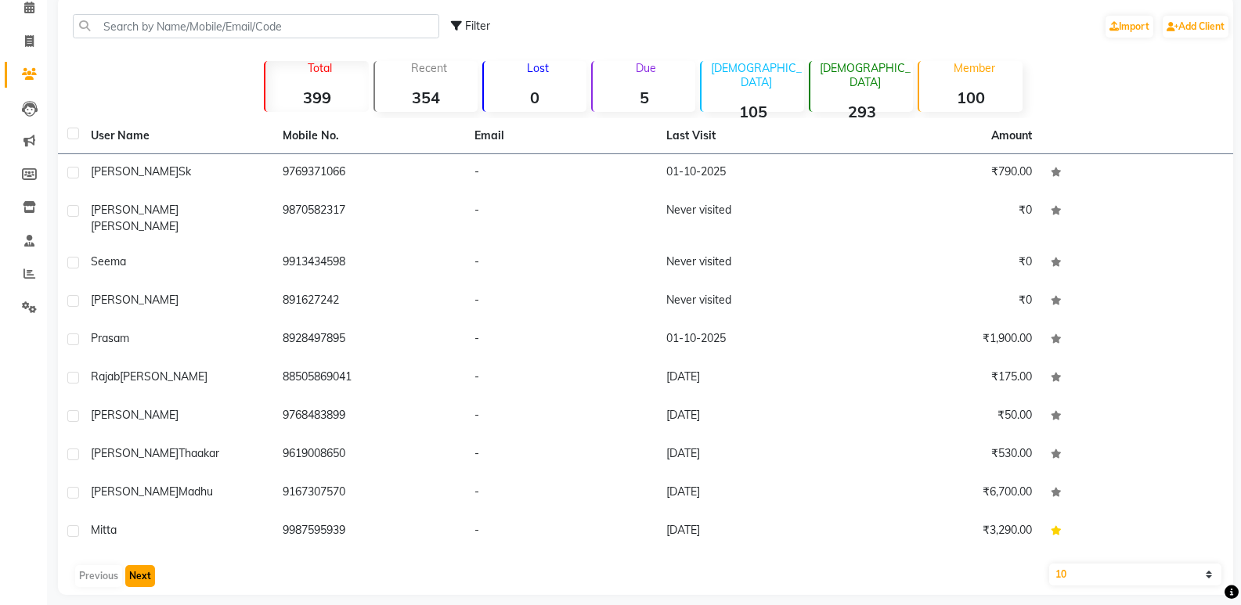
click at [131, 565] on button "Next" at bounding box center [140, 576] width 30 height 22
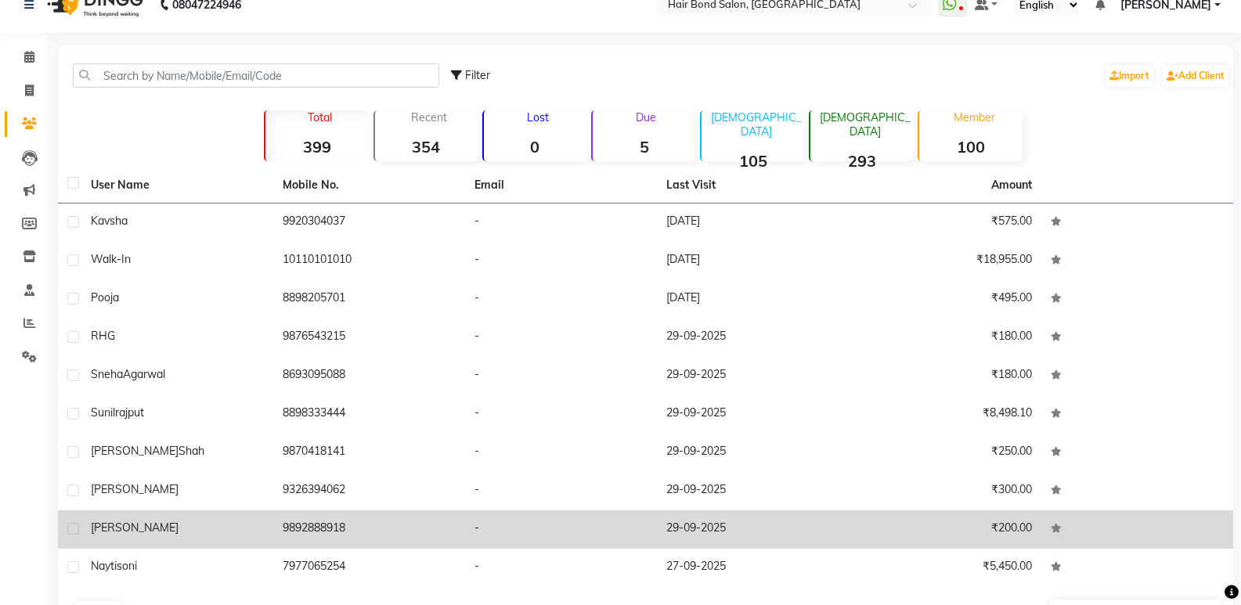
scroll to position [0, 0]
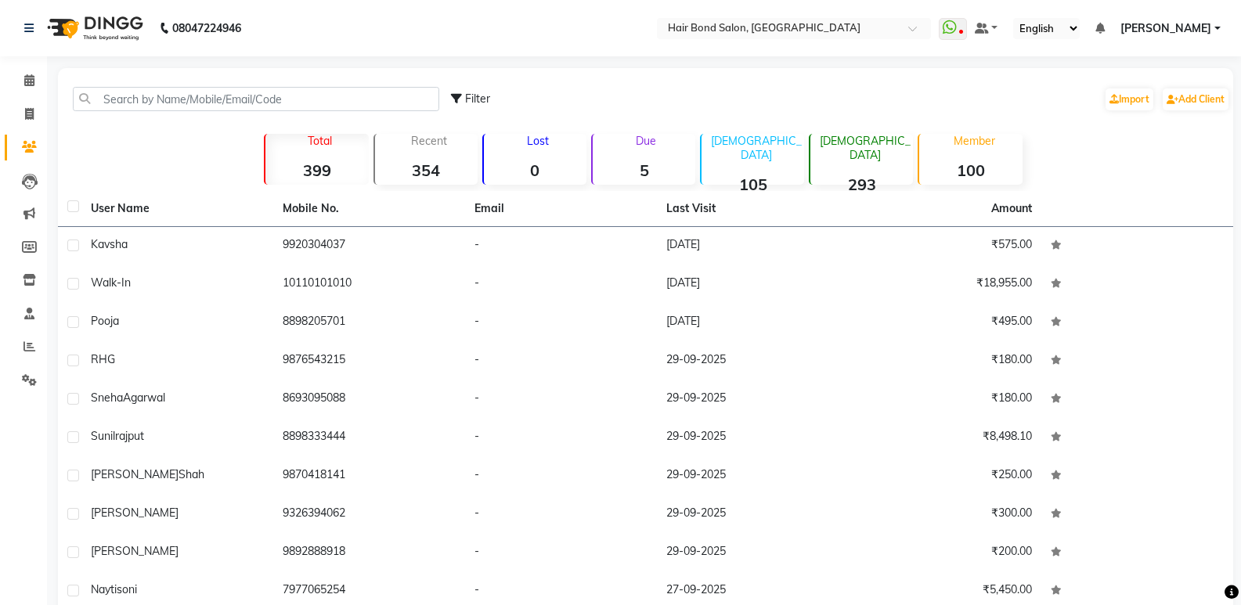
click at [464, 93] on div "Filter" at bounding box center [470, 99] width 39 height 16
select select "1000000"
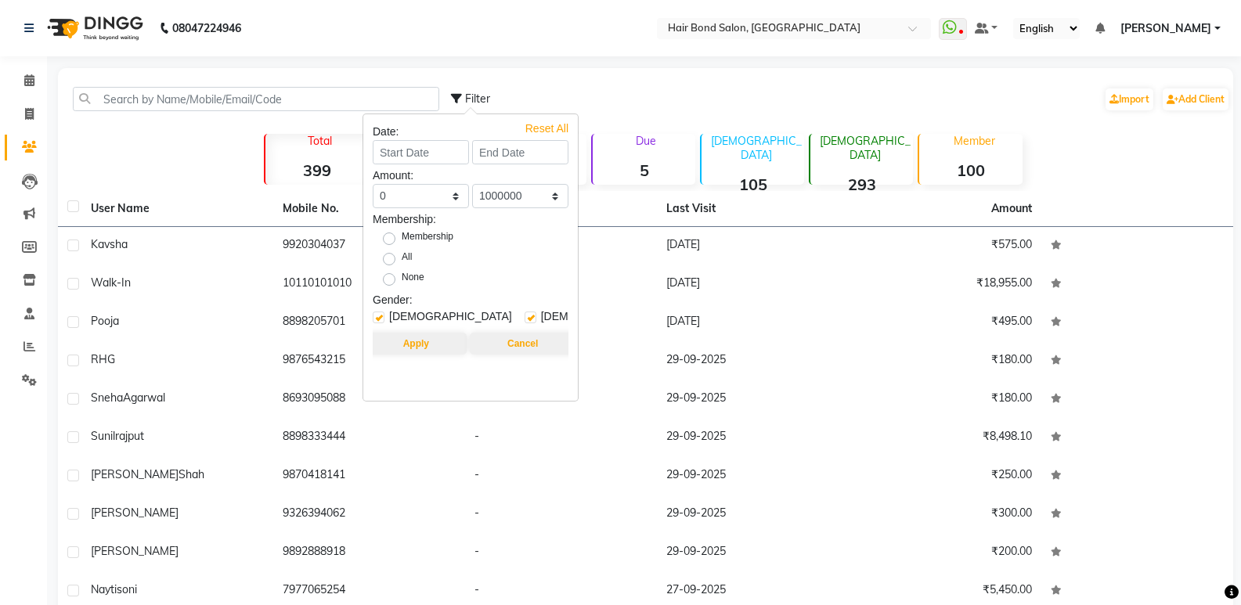
click at [402, 236] on label "Membership" at bounding box center [428, 238] width 52 height 19
click at [389, 236] on input "Membership" at bounding box center [394, 237] width 10 height 10
radio input "true"
click at [432, 345] on button "Apply" at bounding box center [416, 344] width 101 height 22
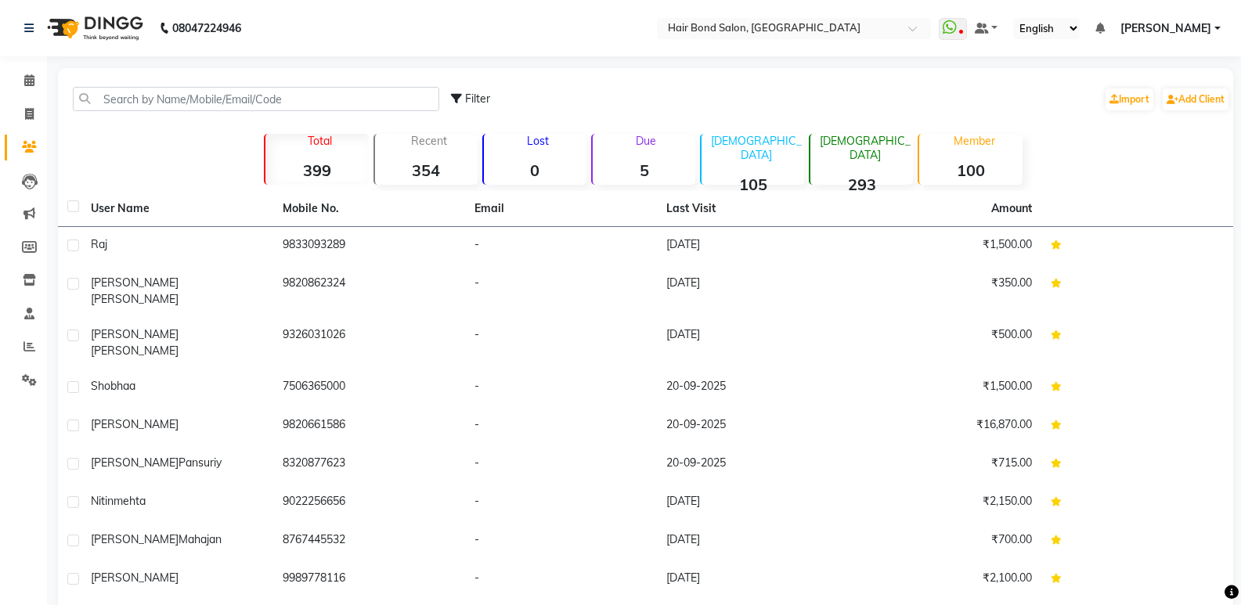
click at [456, 97] on icon at bounding box center [456, 98] width 11 height 11
select select "1000000"
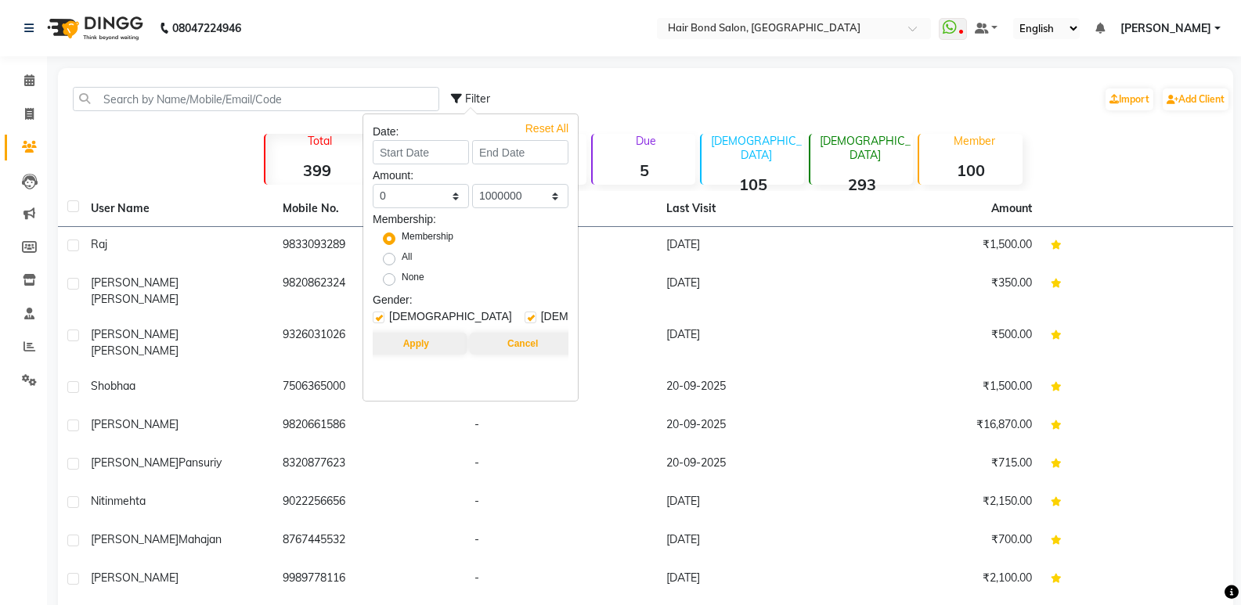
click at [402, 258] on label "All" at bounding box center [407, 259] width 10 height 19
click at [389, 258] on input "All" at bounding box center [394, 258] width 10 height 10
radio input "true"
radio input "false"
click at [418, 343] on button "Apply" at bounding box center [416, 344] width 101 height 22
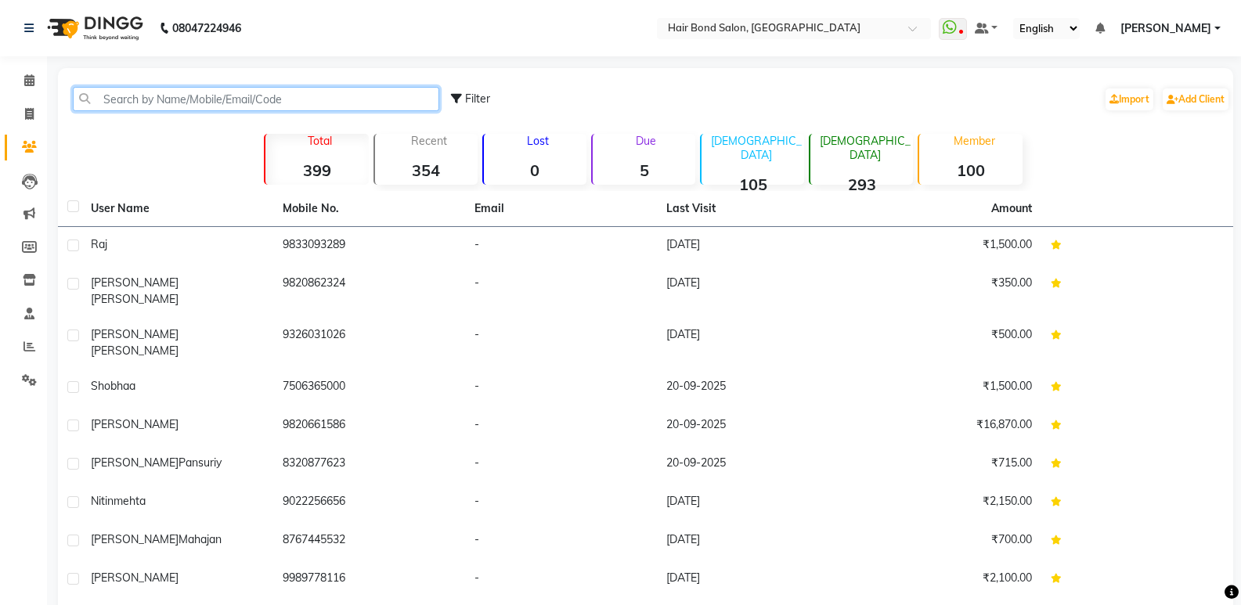
click at [260, 98] on input "text" at bounding box center [256, 99] width 366 height 24
click at [470, 97] on span "Filter" at bounding box center [477, 99] width 25 height 14
select select "1000000"
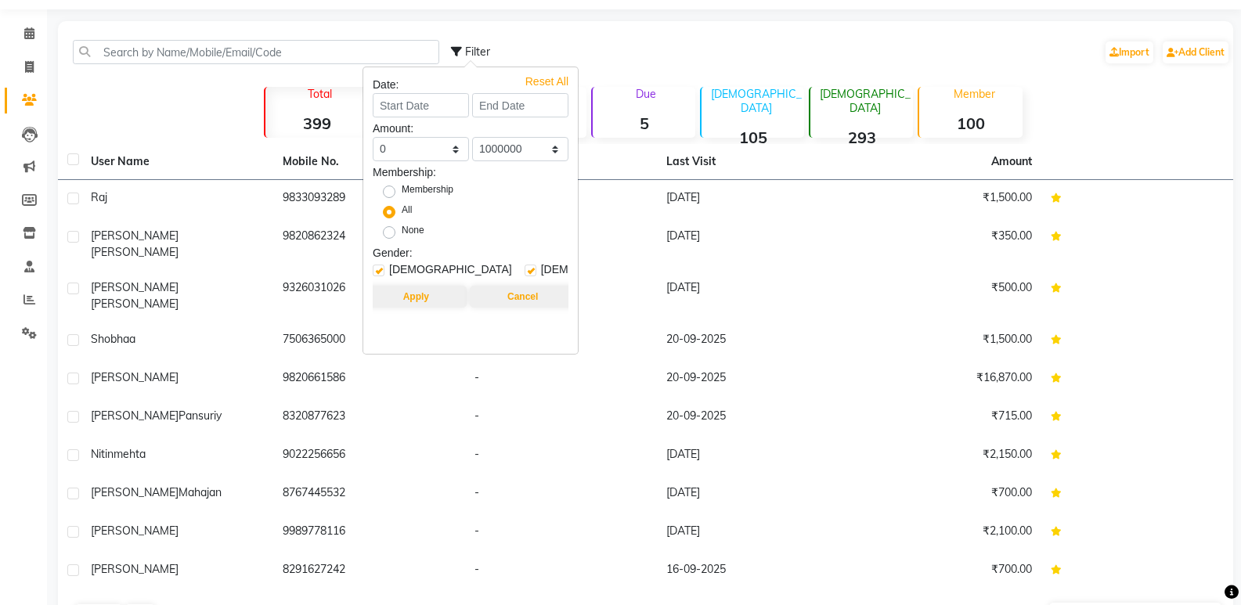
scroll to position [73, 0]
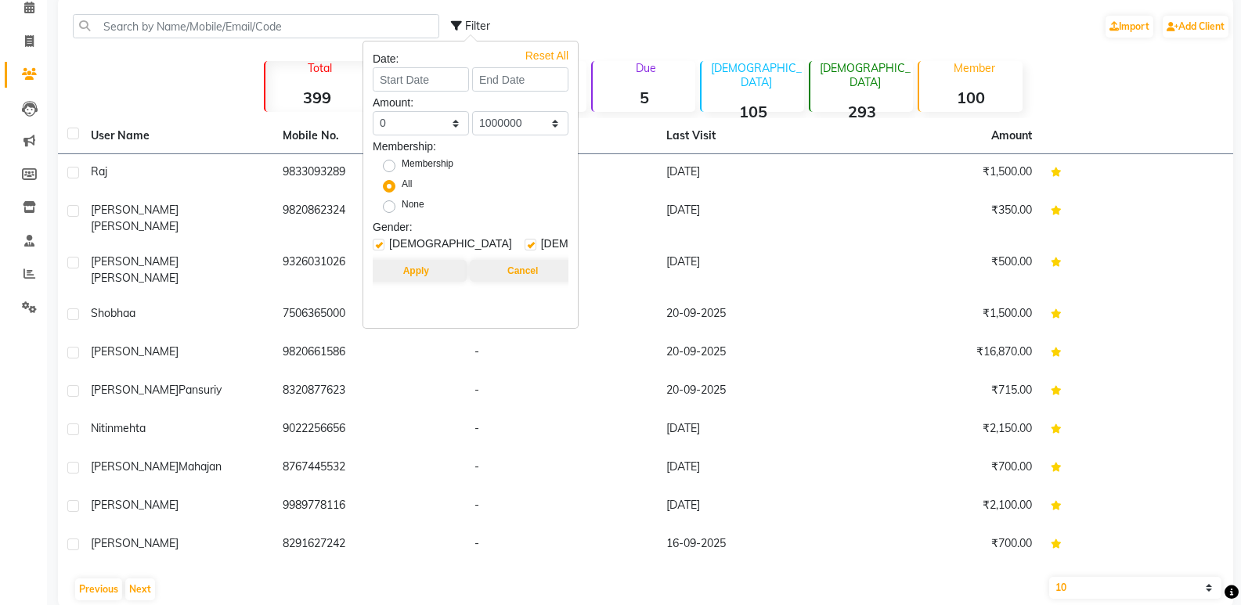
click at [857, 28] on div "Filter Import Add Client" at bounding box center [840, 26] width 779 height 49
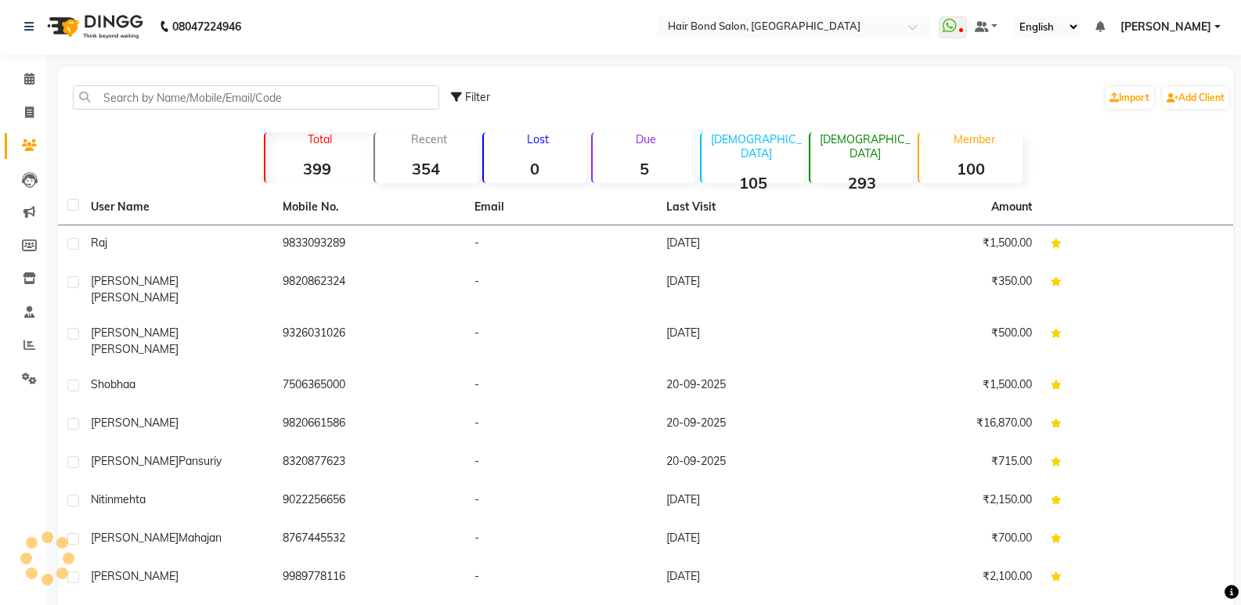
scroll to position [0, 0]
click at [1215, 28] on link "[PERSON_NAME]" at bounding box center [1170, 28] width 100 height 16
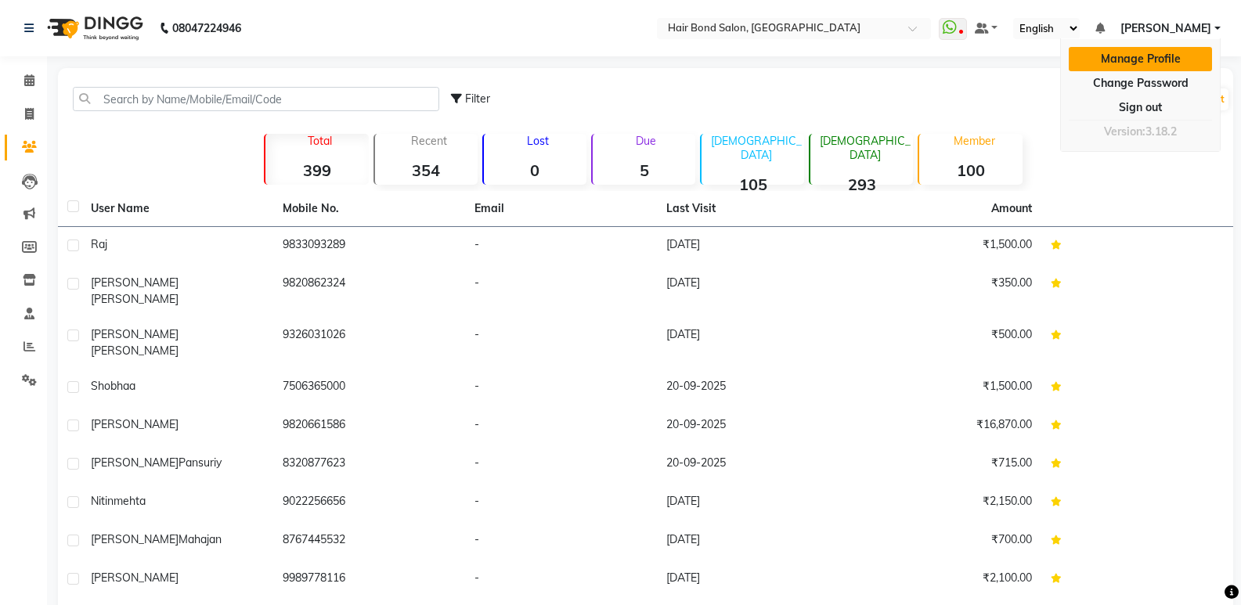
click at [1151, 59] on link "Manage Profile" at bounding box center [1139, 59] width 143 height 24
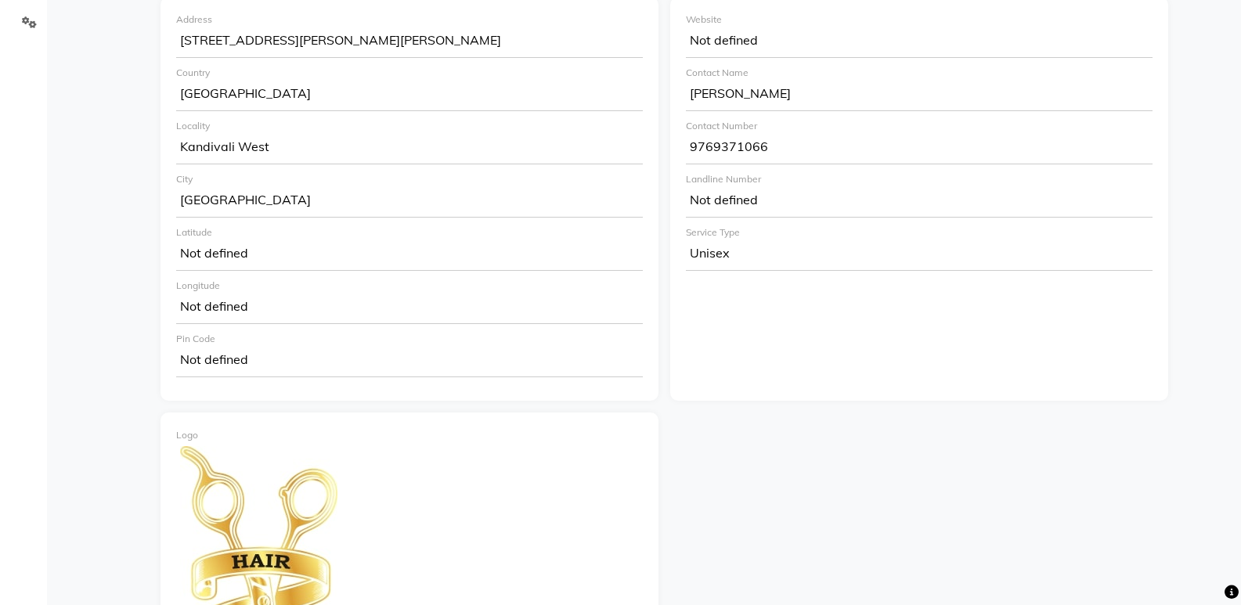
scroll to position [313, 0]
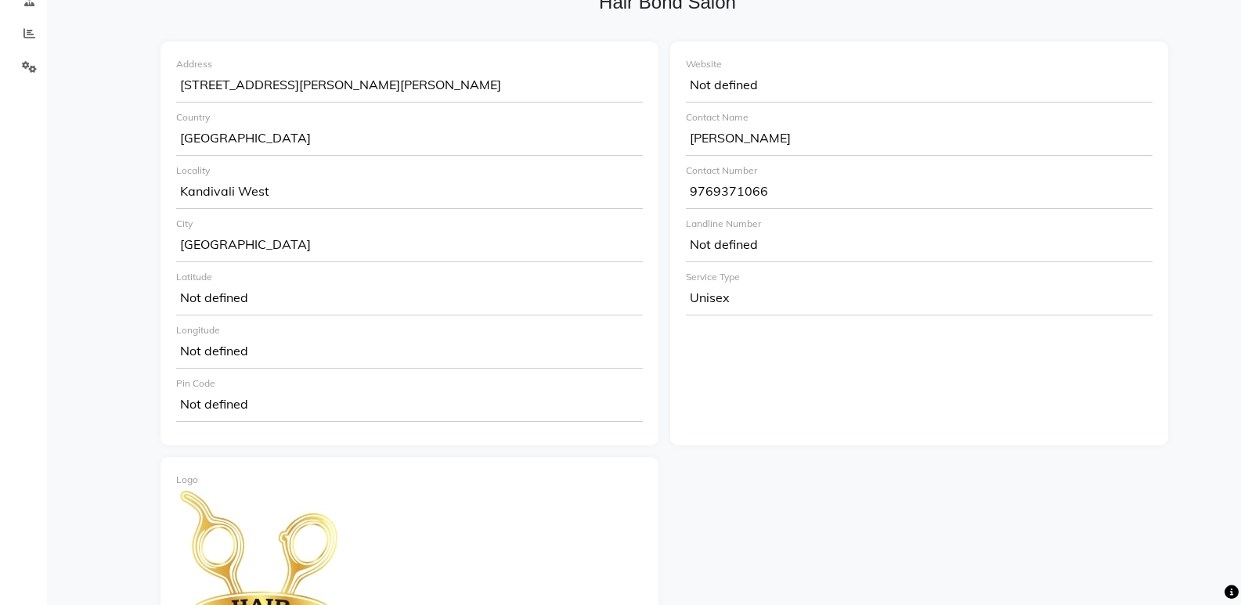
click at [765, 246] on div "Not defined" at bounding box center [919, 246] width 466 height 31
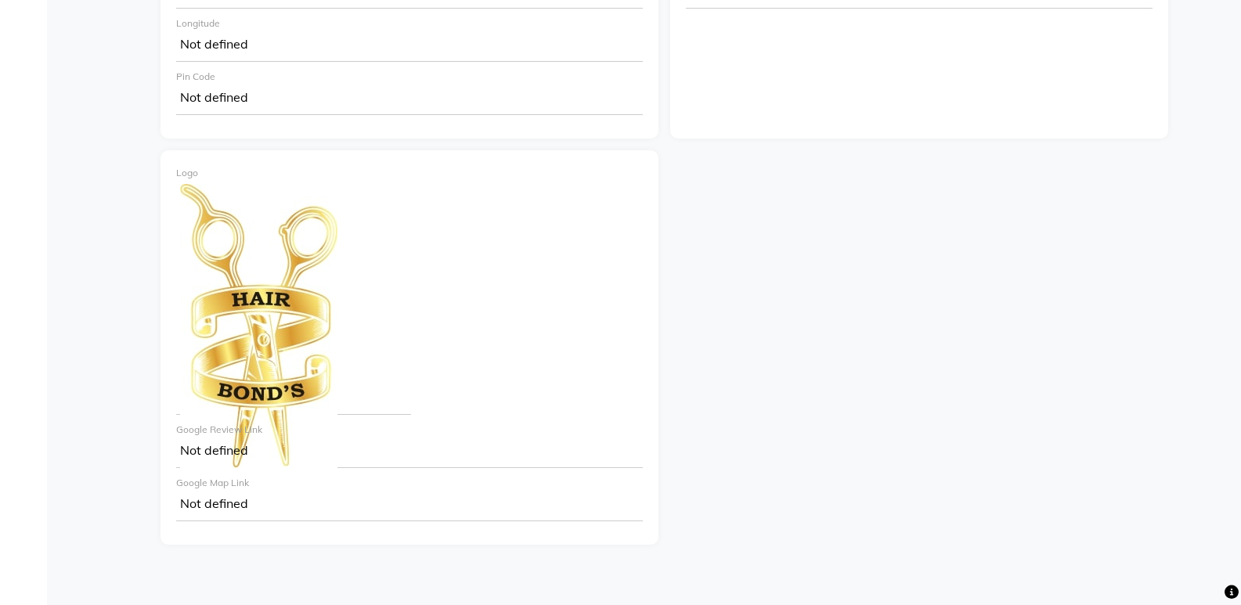
scroll to position [645, 0]
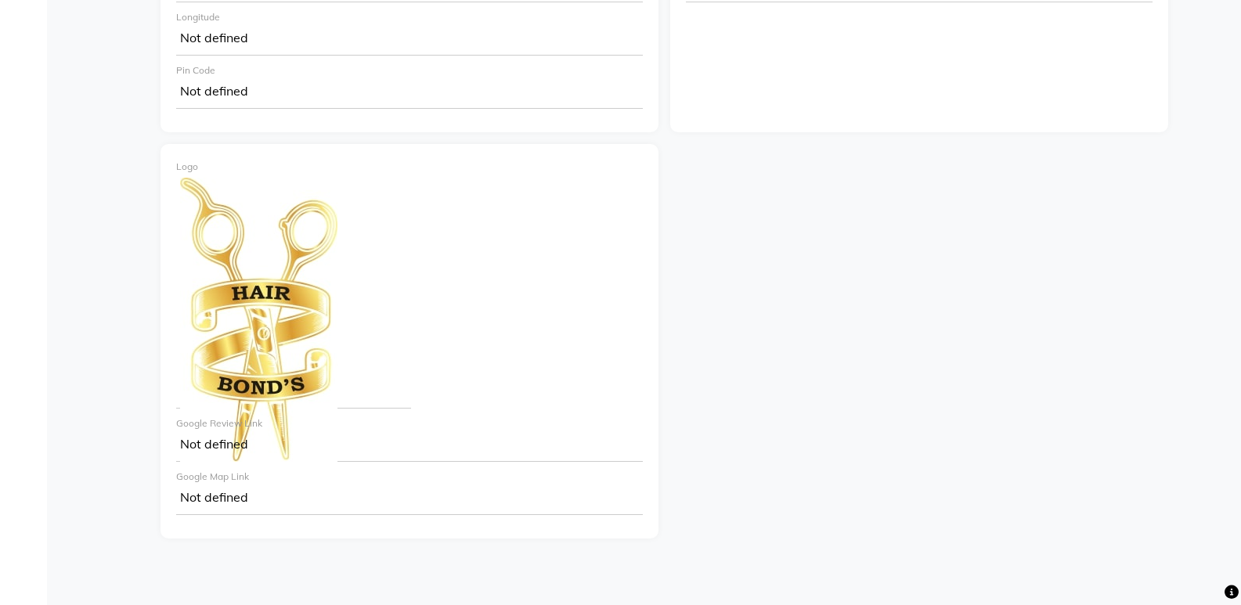
click at [207, 470] on div "Google Map Link" at bounding box center [409, 477] width 466 height 14
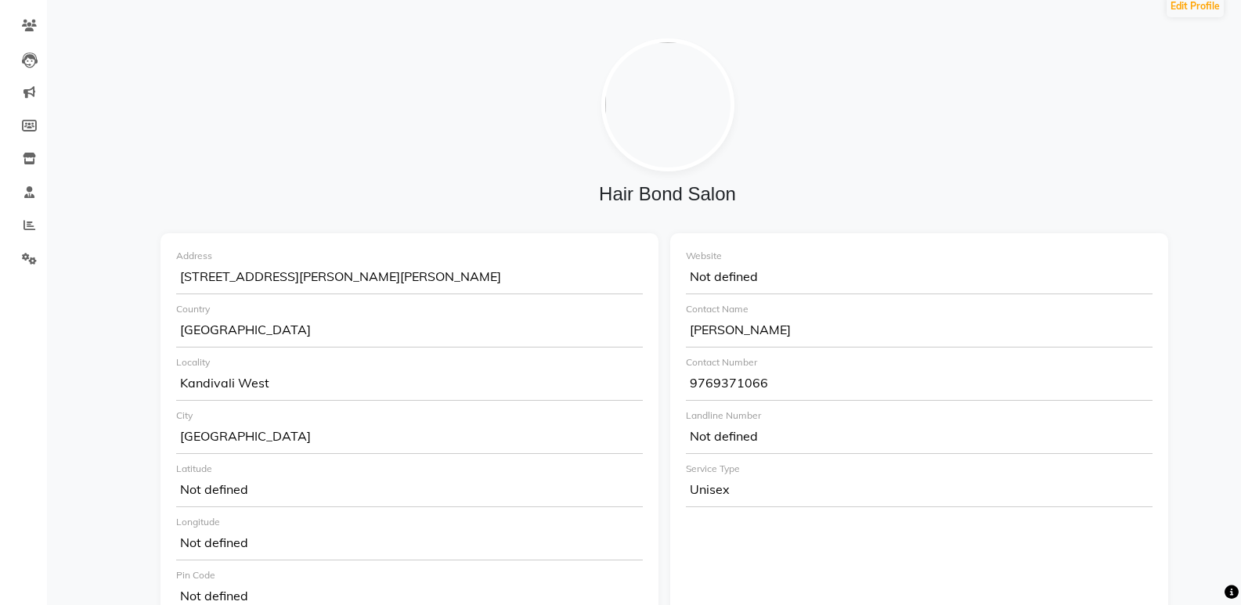
scroll to position [0, 0]
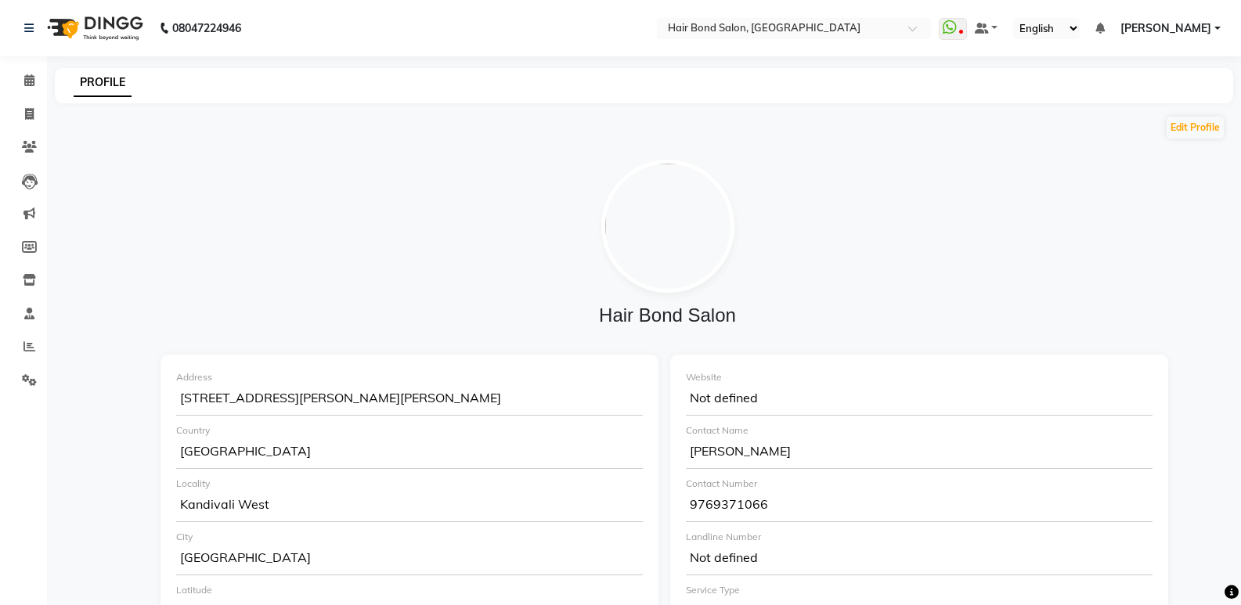
click at [659, 261] on img at bounding box center [667, 226] width 133 height 133
click at [1191, 132] on button "Edit Profile" at bounding box center [1194, 128] width 57 height 22
select select "1"
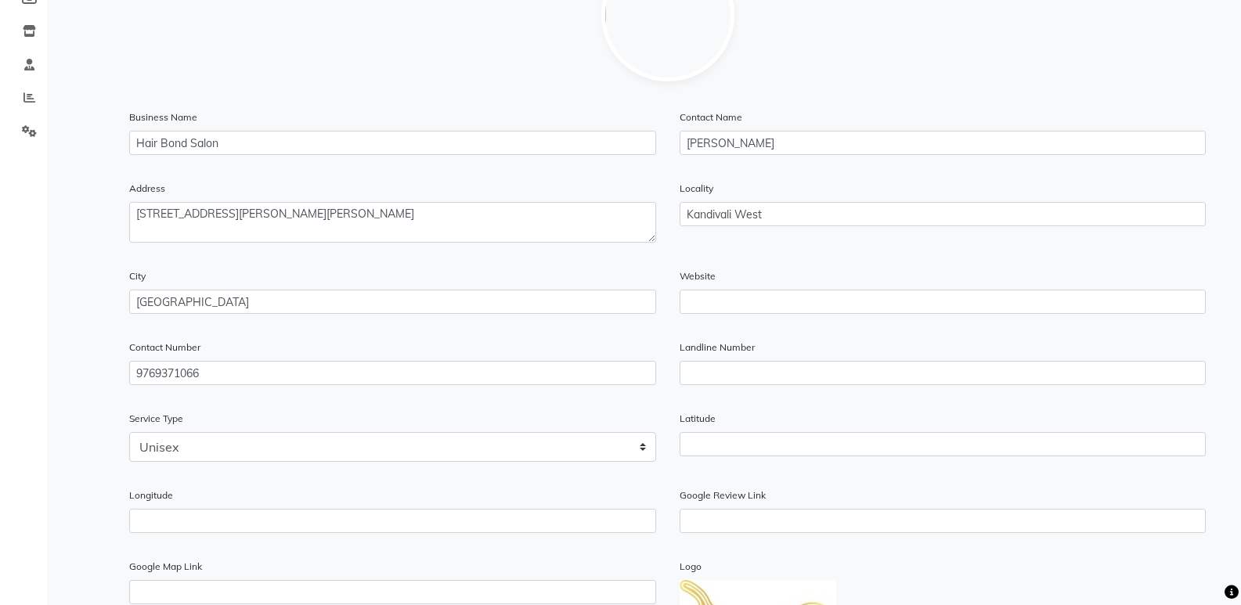
scroll to position [470, 0]
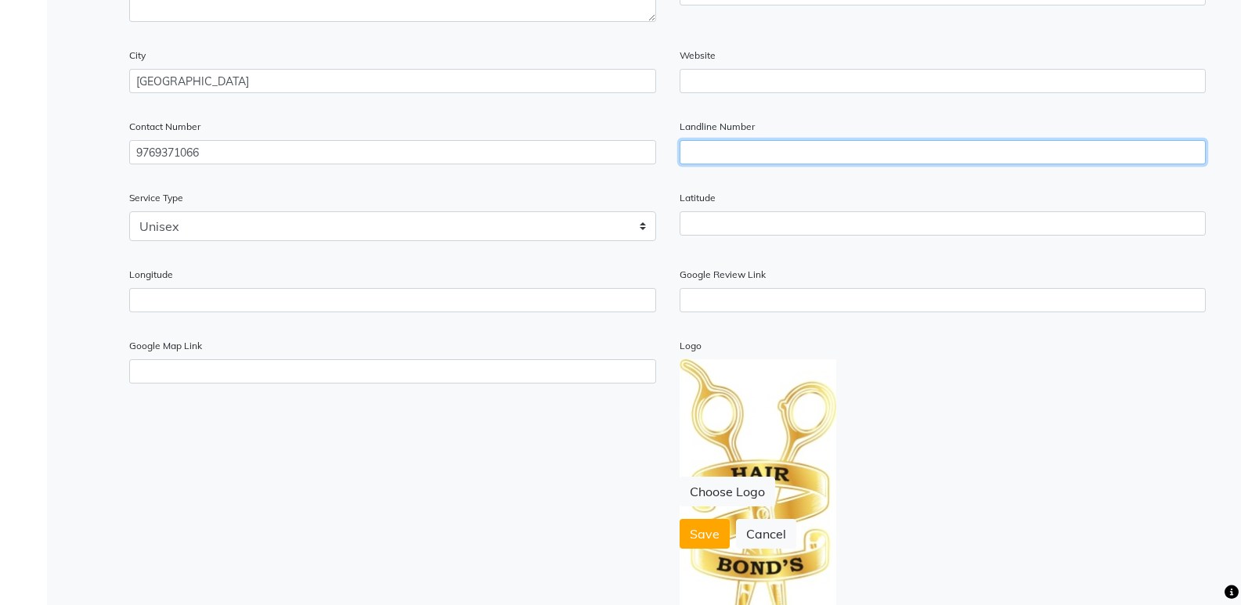
drag, startPoint x: 799, startPoint y: 152, endPoint x: 787, endPoint y: 148, distance: 12.4
click at [793, 150] on input "text" at bounding box center [942, 152] width 527 height 24
type input "02246661946"
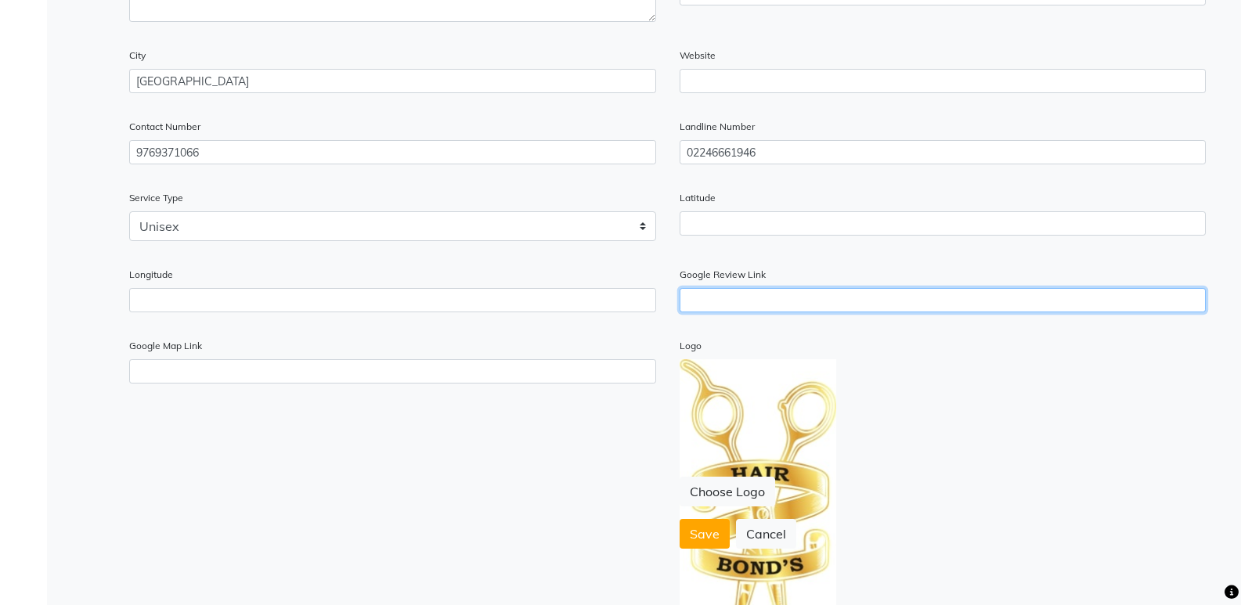
click at [768, 296] on input "text" at bounding box center [942, 300] width 527 height 24
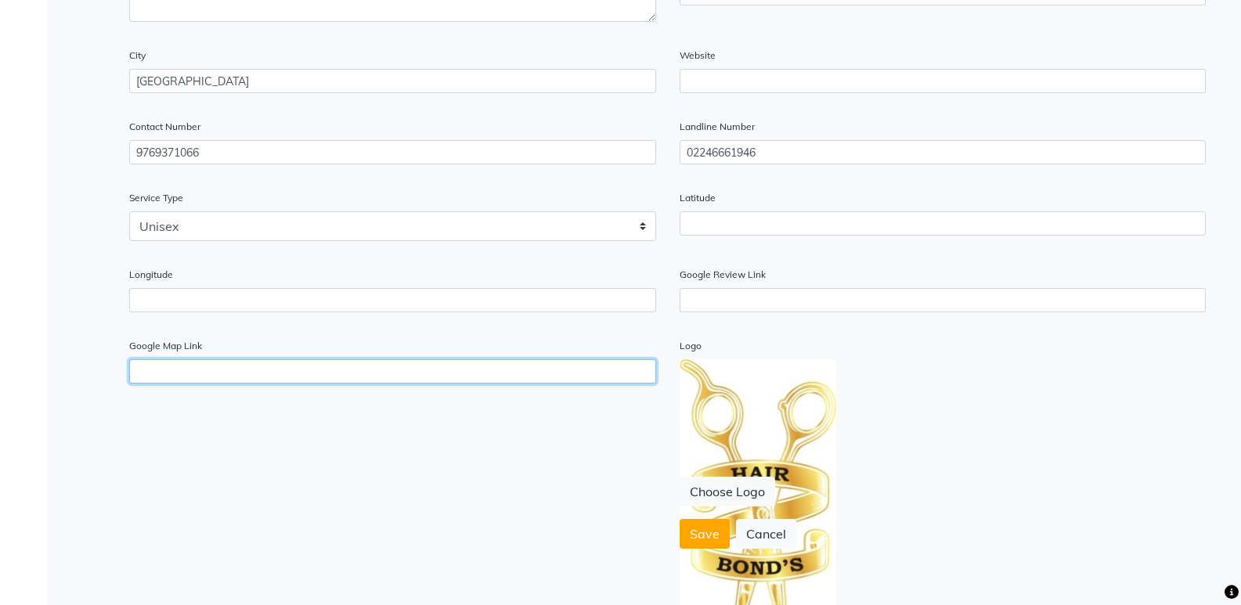
click at [398, 368] on input "text" at bounding box center [392, 371] width 527 height 24
drag, startPoint x: 398, startPoint y: 368, endPoint x: 574, endPoint y: 373, distance: 176.2
click at [574, 373] on input "text" at bounding box center [392, 371] width 527 height 24
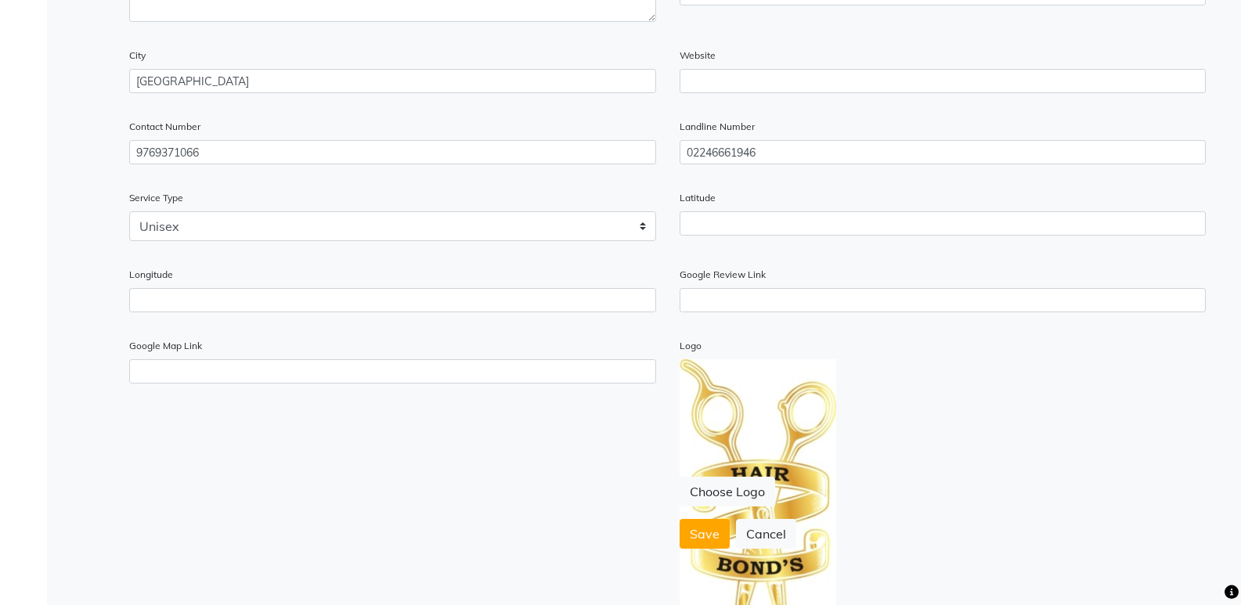
drag, startPoint x: 758, startPoint y: 301, endPoint x: 405, endPoint y: 466, distance: 389.7
click at [405, 466] on div "Google Map Link" at bounding box center [392, 421] width 550 height 169
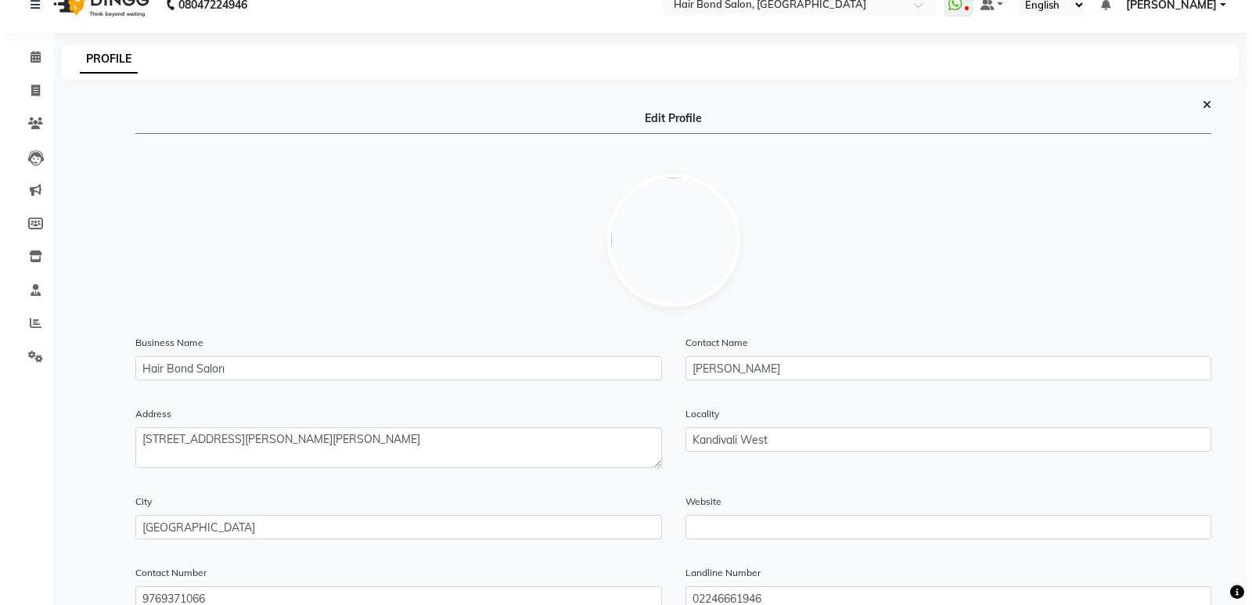
scroll to position [0, 0]
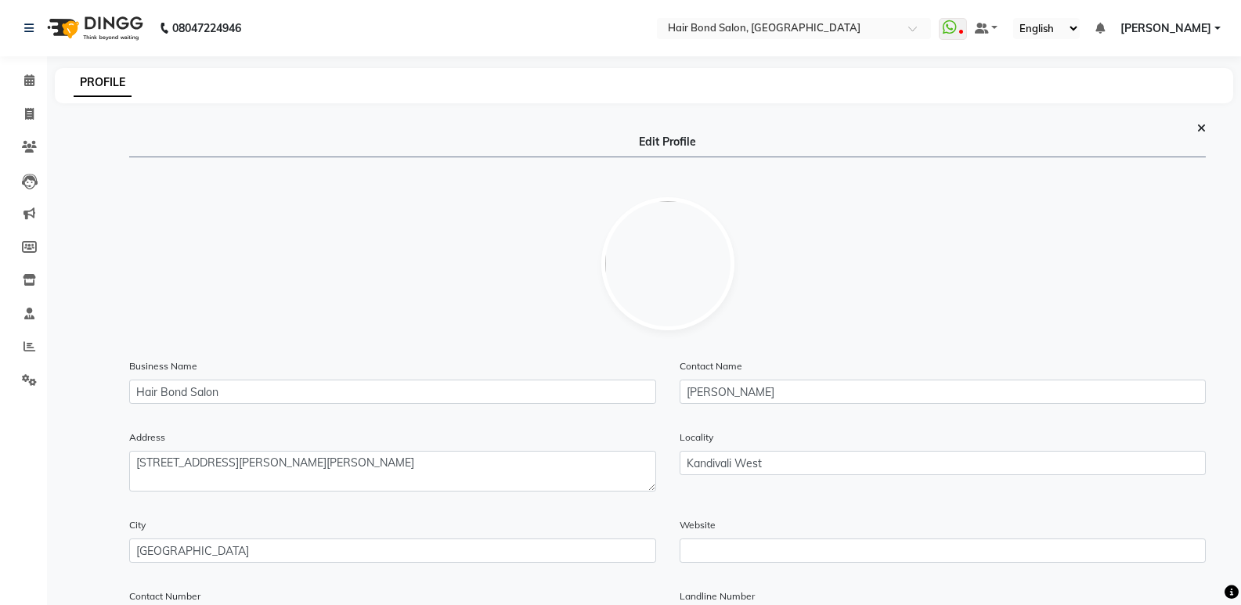
click at [1198, 126] on icon at bounding box center [1201, 128] width 9 height 11
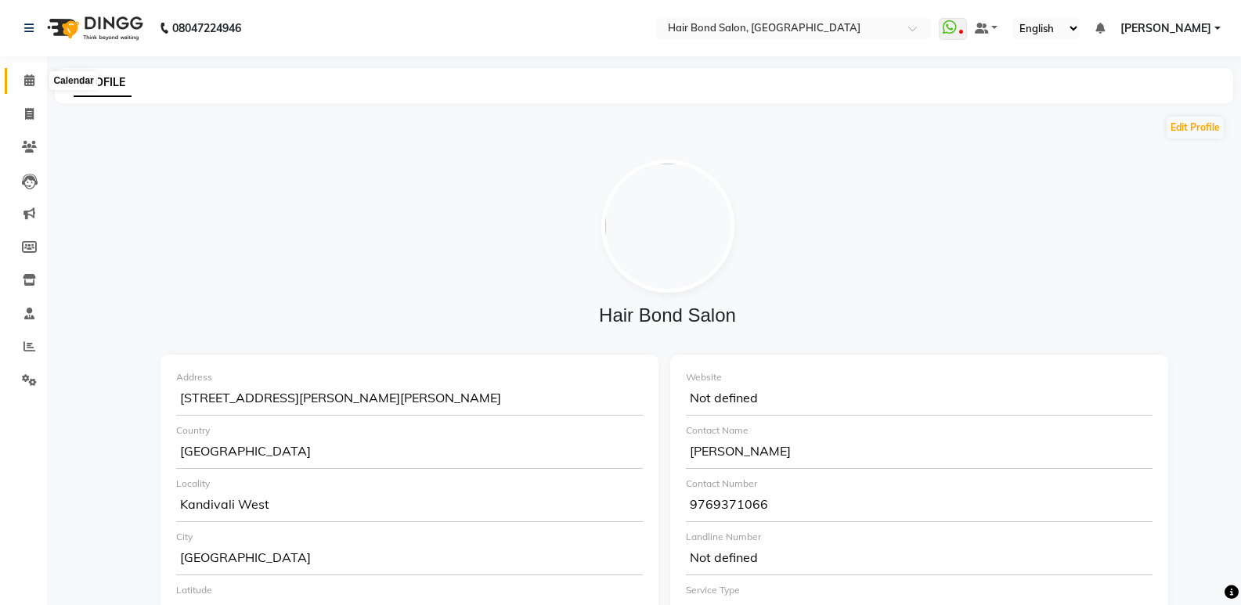
click at [30, 81] on icon at bounding box center [29, 80] width 10 height 12
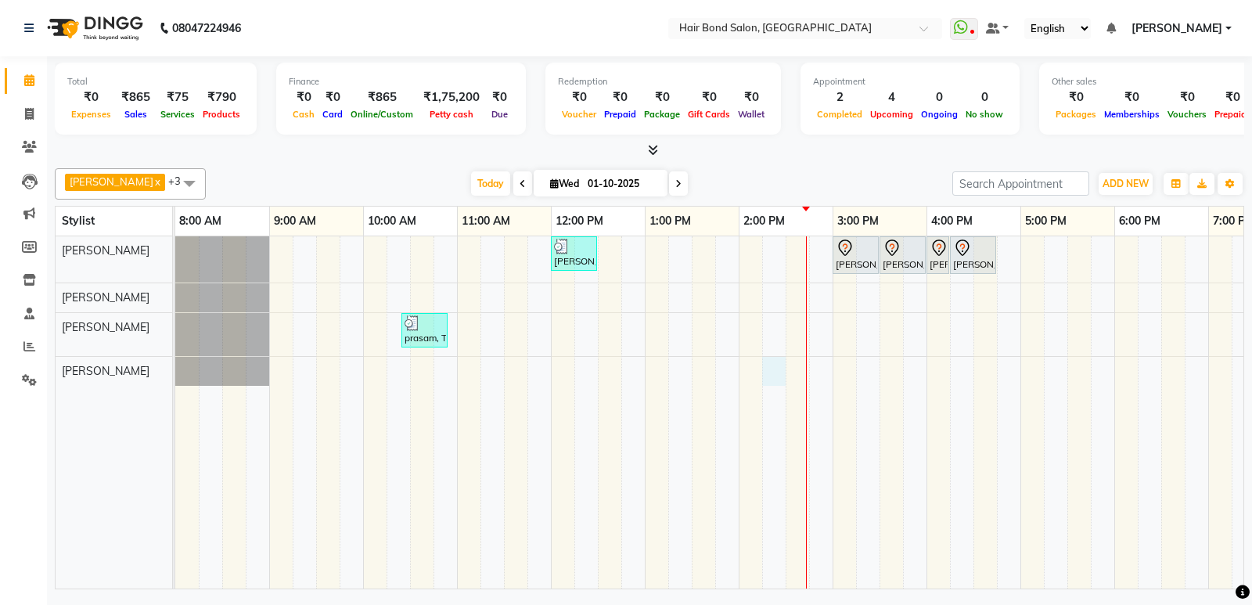
click at [780, 383] on div "shafique sk, TK03, 12:00 PM-12:30 PM, HAIR CUTS - Kids Haircut (upto 4yrs) dhru…" at bounding box center [879, 412] width 1409 height 352
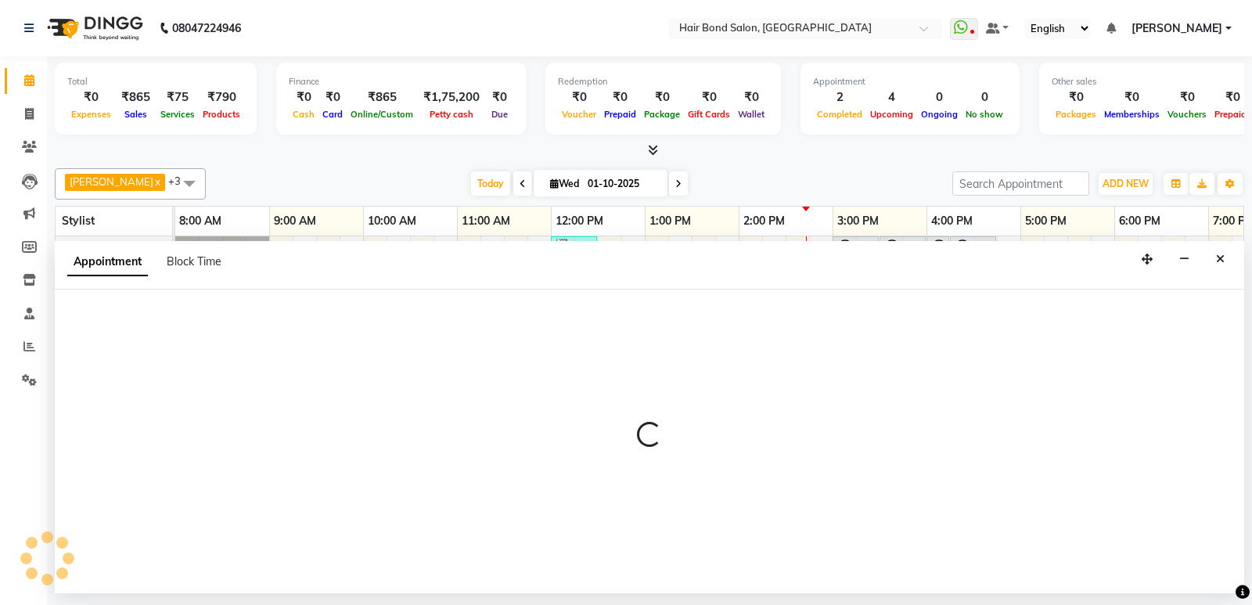
select select "92019"
select select "tentative"
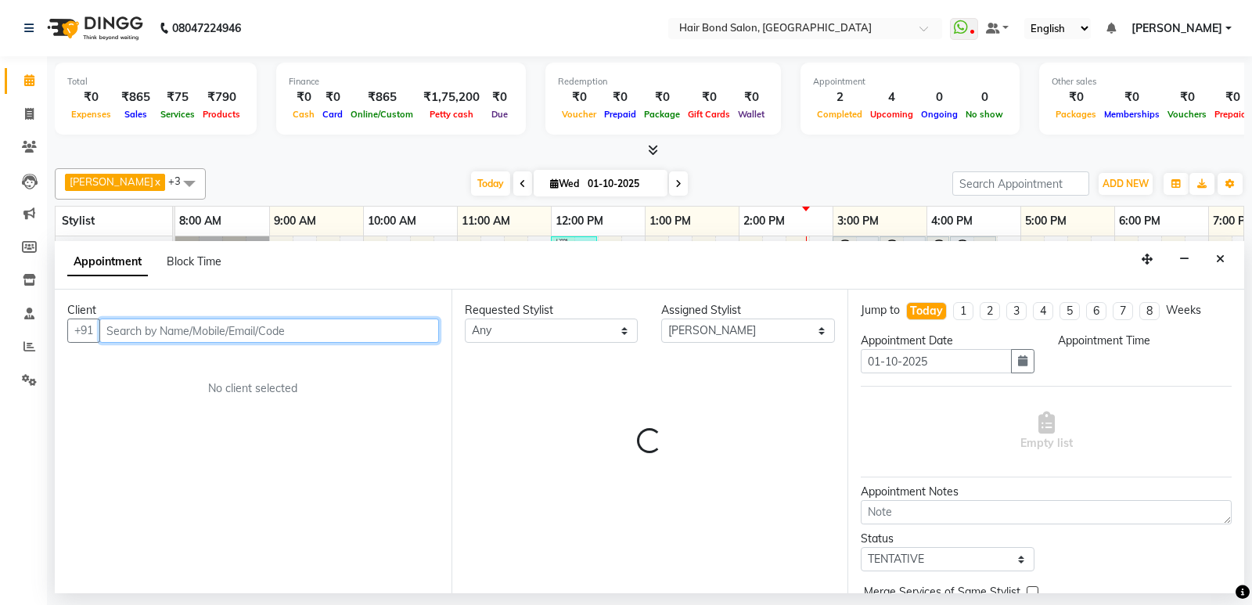
select select "855"
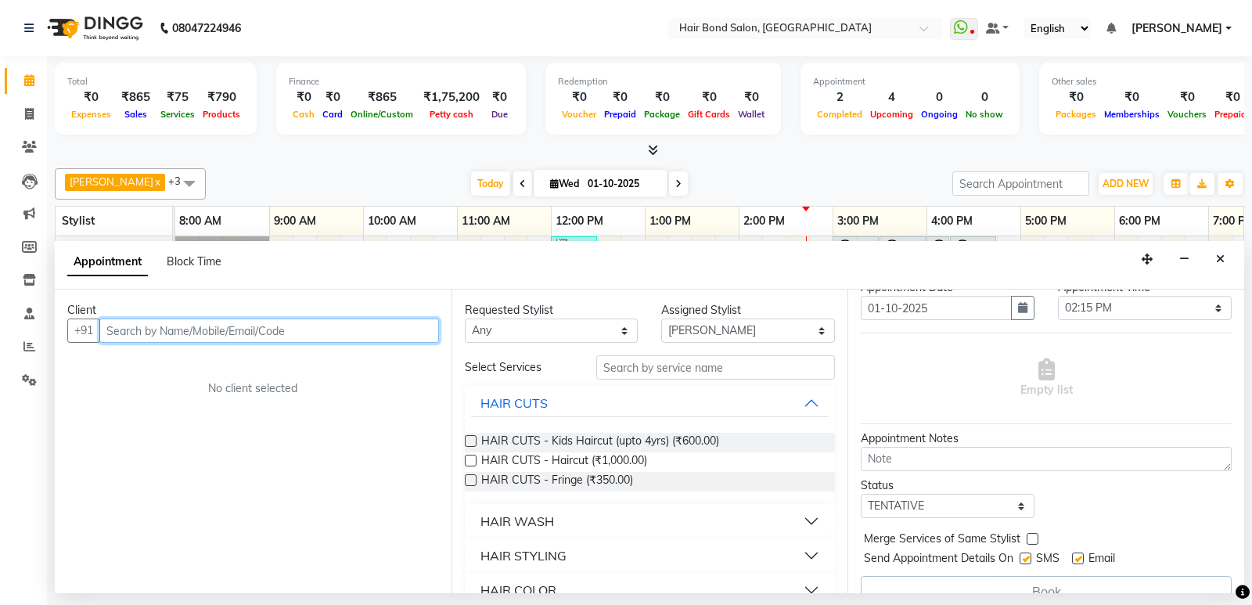
scroll to position [78, 0]
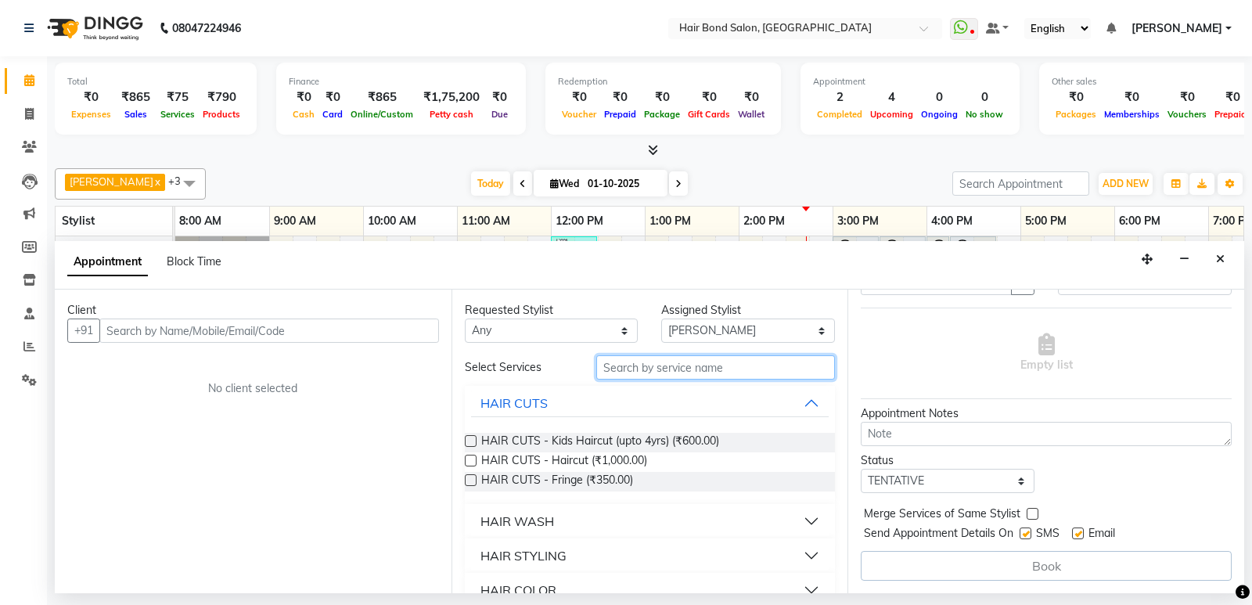
click at [668, 368] on input "text" at bounding box center [715, 367] width 239 height 24
type input "hair cut"
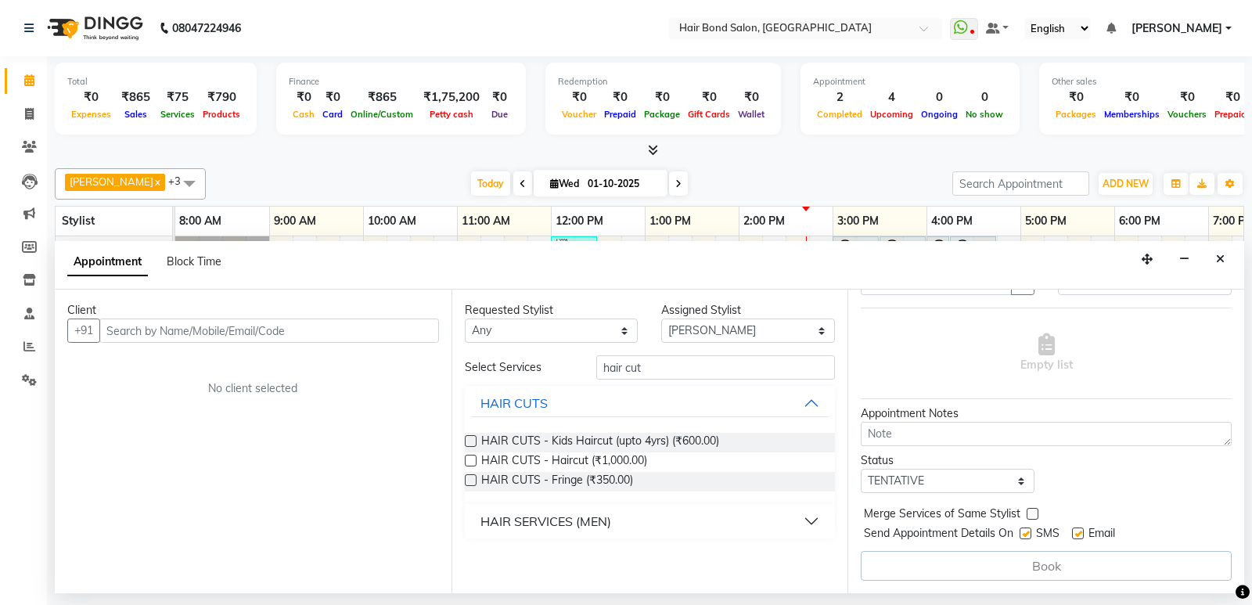
drag, startPoint x: 471, startPoint y: 460, endPoint x: 458, endPoint y: 461, distance: 13.3
click at [469, 460] on label at bounding box center [471, 461] width 12 height 12
click at [469, 460] on input "checkbox" at bounding box center [470, 462] width 10 height 10
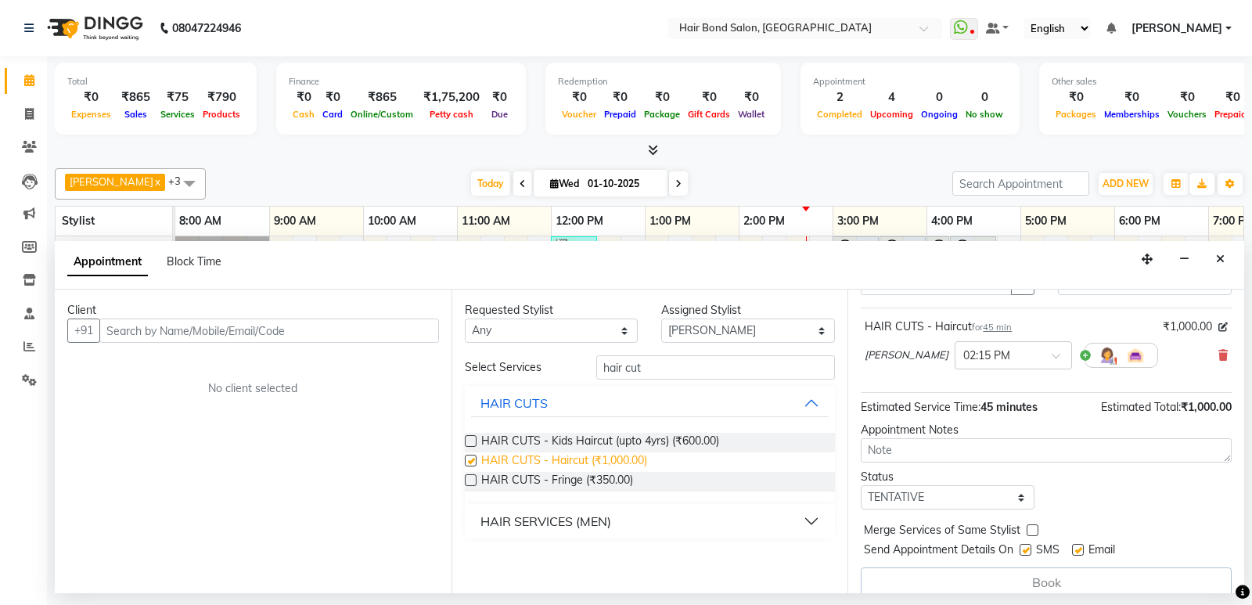
checkbox input "false"
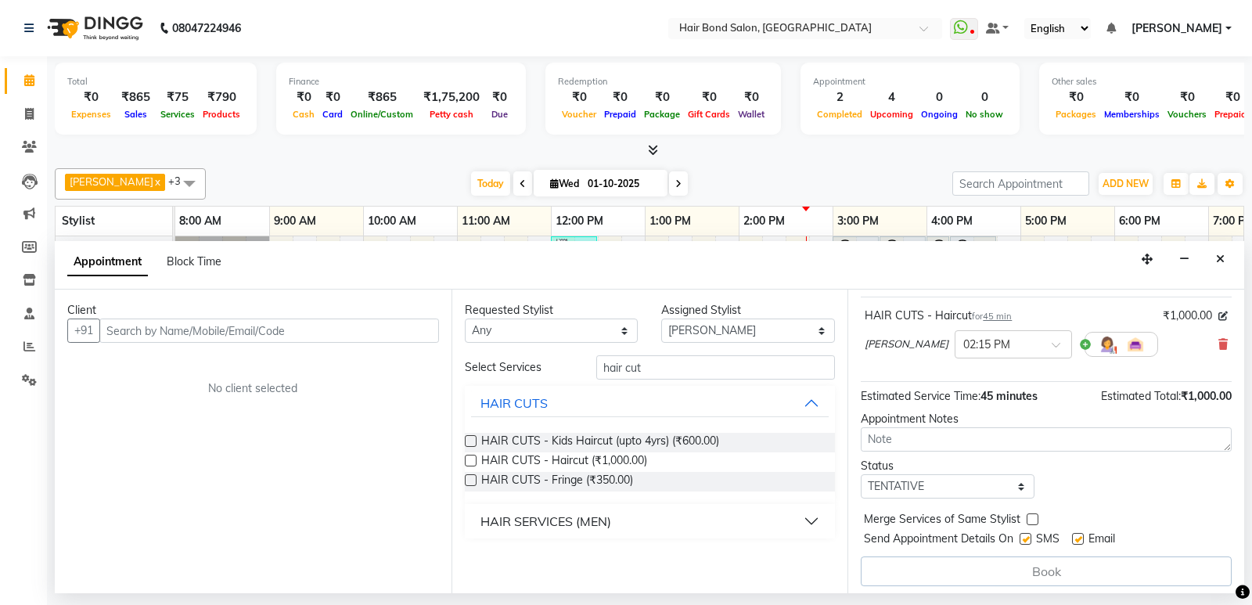
scroll to position [95, 0]
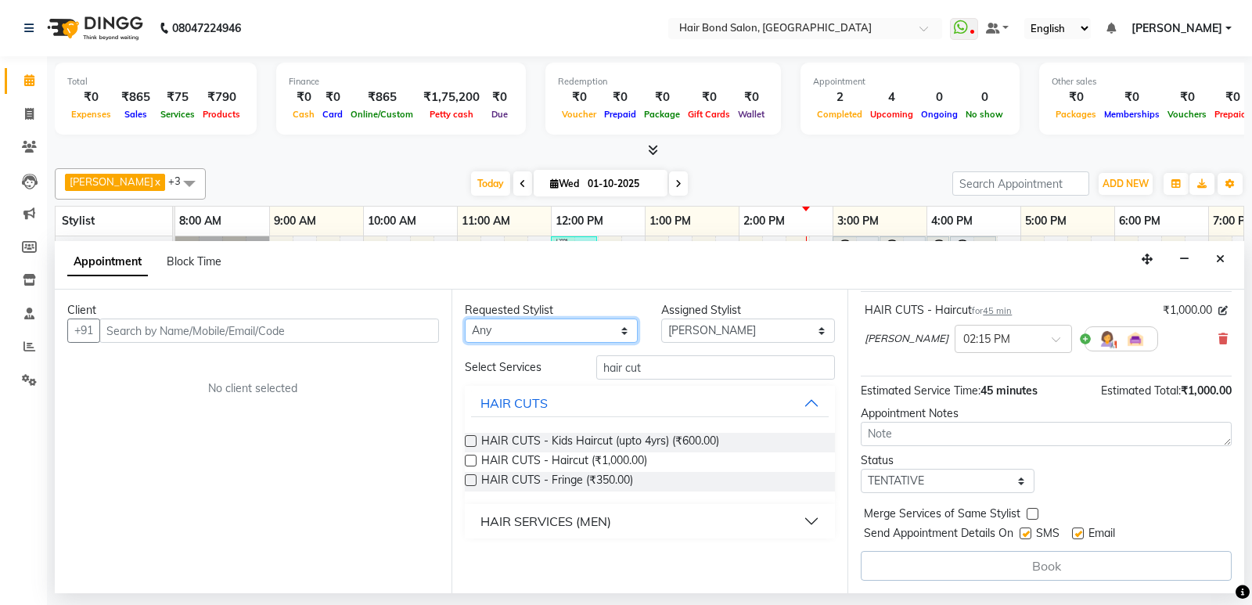
click at [602, 333] on select "Any [PERSON_NAME] [PERSON_NAME] [PERSON_NAME] [PERSON_NAME] [PERSON_NAME] Mount…" at bounding box center [552, 331] width 174 height 24
select select "92019"
click at [465, 319] on select "Any [PERSON_NAME] [PERSON_NAME] [PERSON_NAME] [PERSON_NAME] [PERSON_NAME] Mount…" at bounding box center [552, 331] width 174 height 24
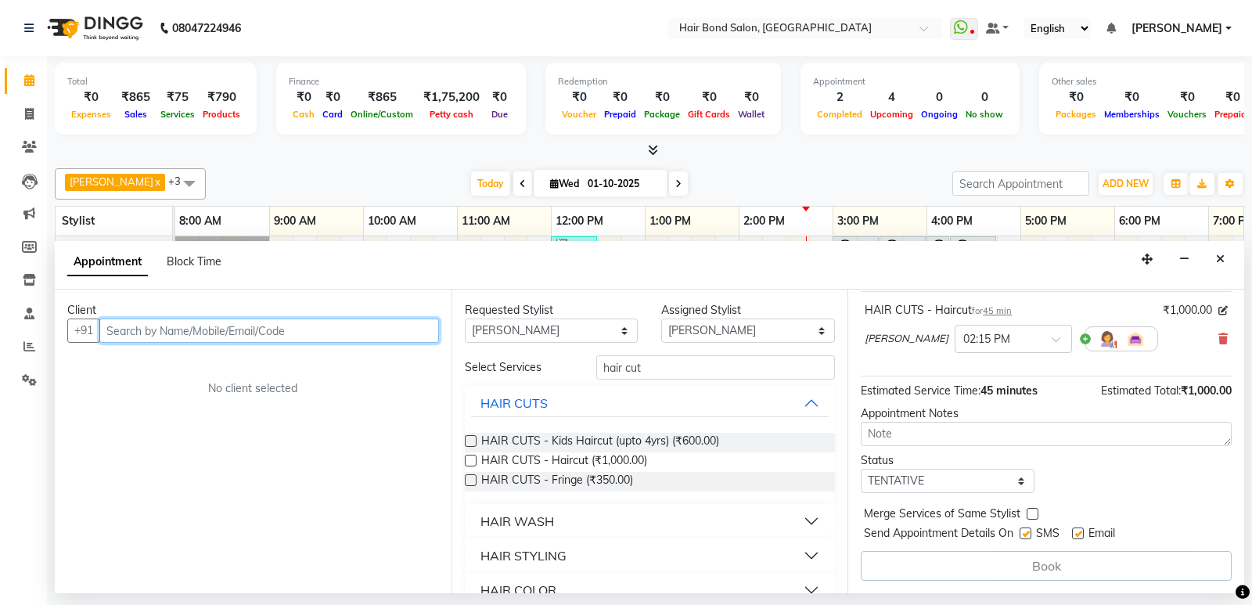
click at [274, 333] on input "text" at bounding box center [269, 331] width 340 height 24
type input "9820892840"
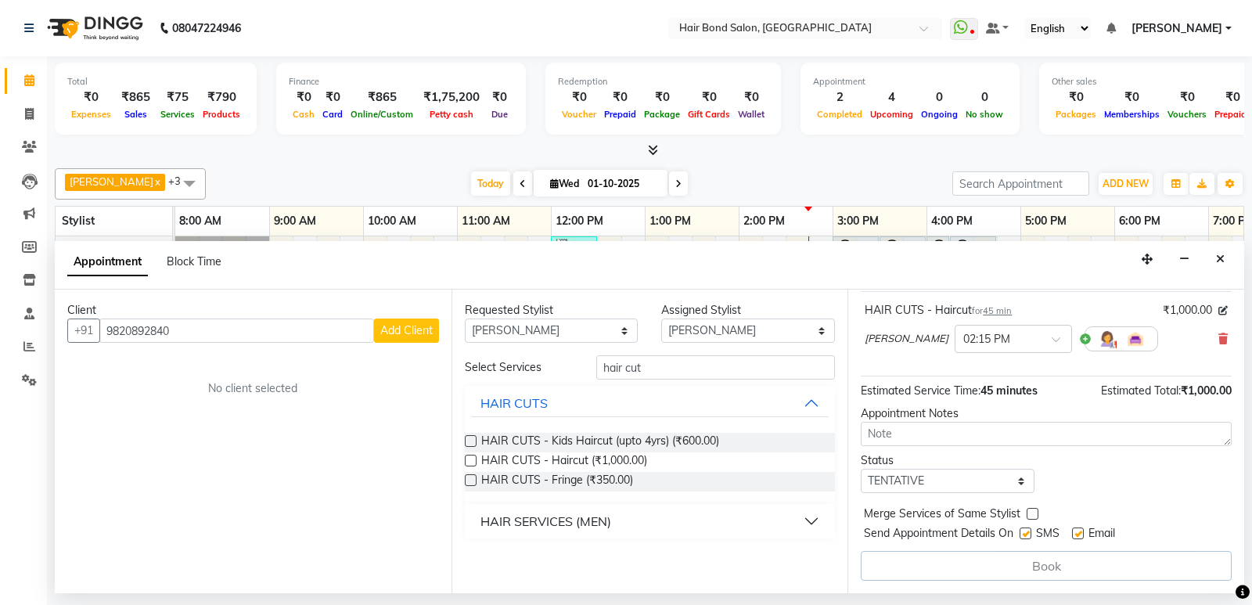
click at [398, 323] on span "Add Client" at bounding box center [406, 330] width 52 height 14
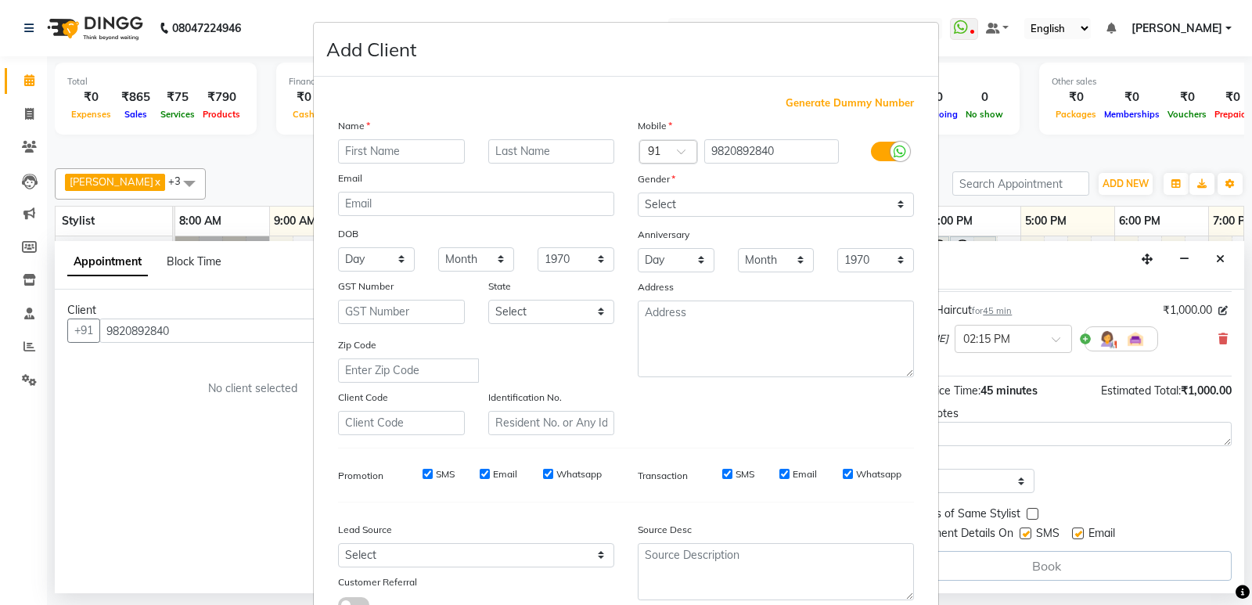
click at [387, 157] on input "text" at bounding box center [401, 151] width 127 height 24
type input "j"
type input "pooja"
click at [551, 148] on input "text" at bounding box center [551, 151] width 127 height 24
type input "doshi"
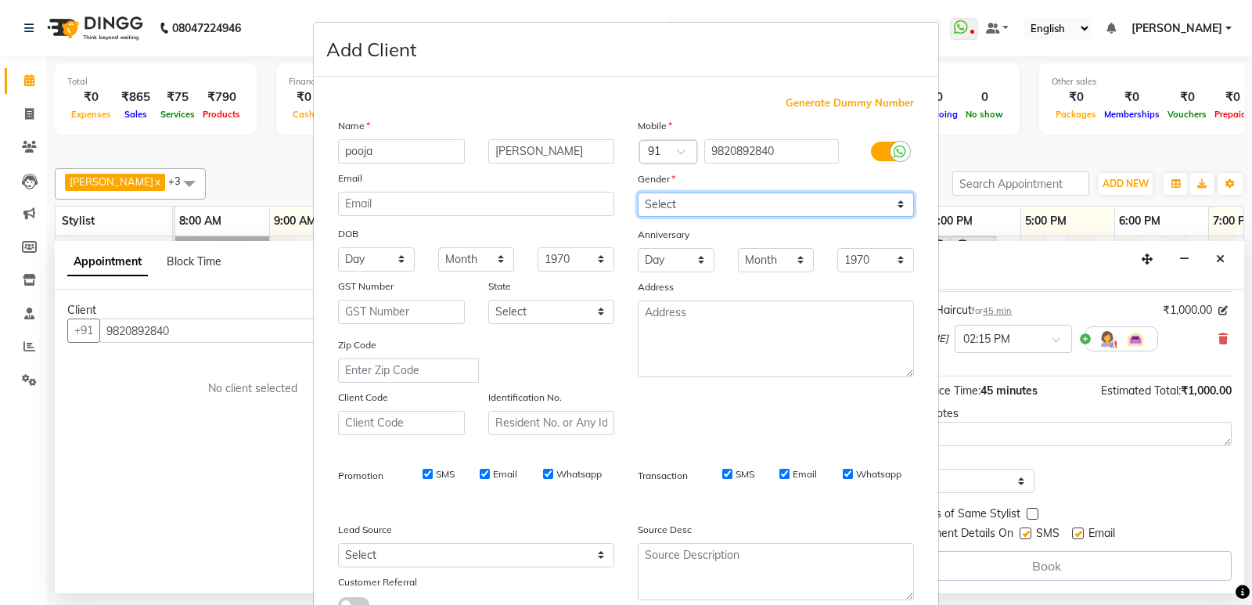
drag, startPoint x: 755, startPoint y: 200, endPoint x: 739, endPoint y: 200, distance: 16.5
click at [755, 200] on select "Select [DEMOGRAPHIC_DATA] [DEMOGRAPHIC_DATA] Other Prefer Not To Say" at bounding box center [776, 205] width 276 height 24
select select "[DEMOGRAPHIC_DATA]"
click at [638, 193] on select "Select [DEMOGRAPHIC_DATA] [DEMOGRAPHIC_DATA] Other Prefer Not To Say" at bounding box center [776, 205] width 276 height 24
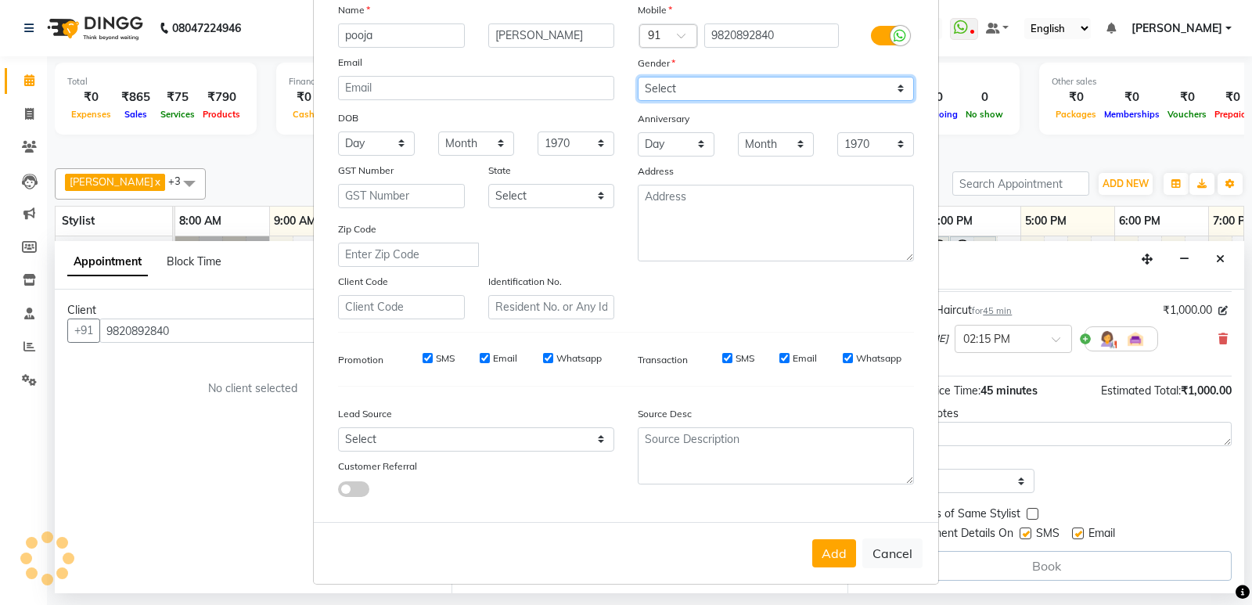
scroll to position [117, 0]
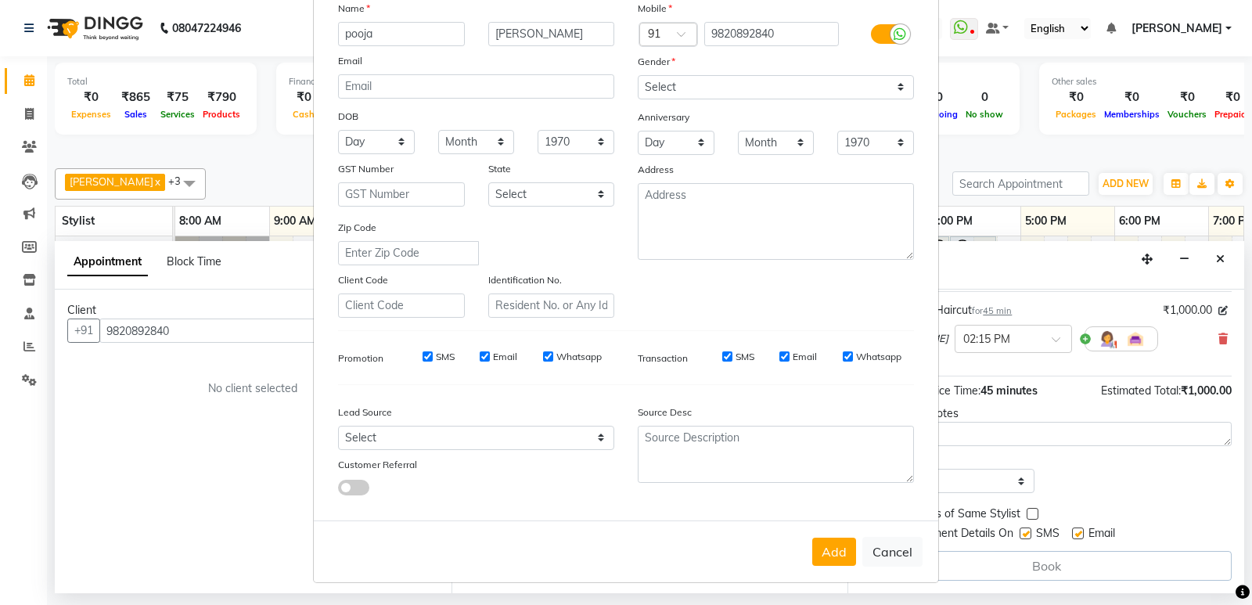
click at [831, 553] on button "Add" at bounding box center [834, 552] width 44 height 28
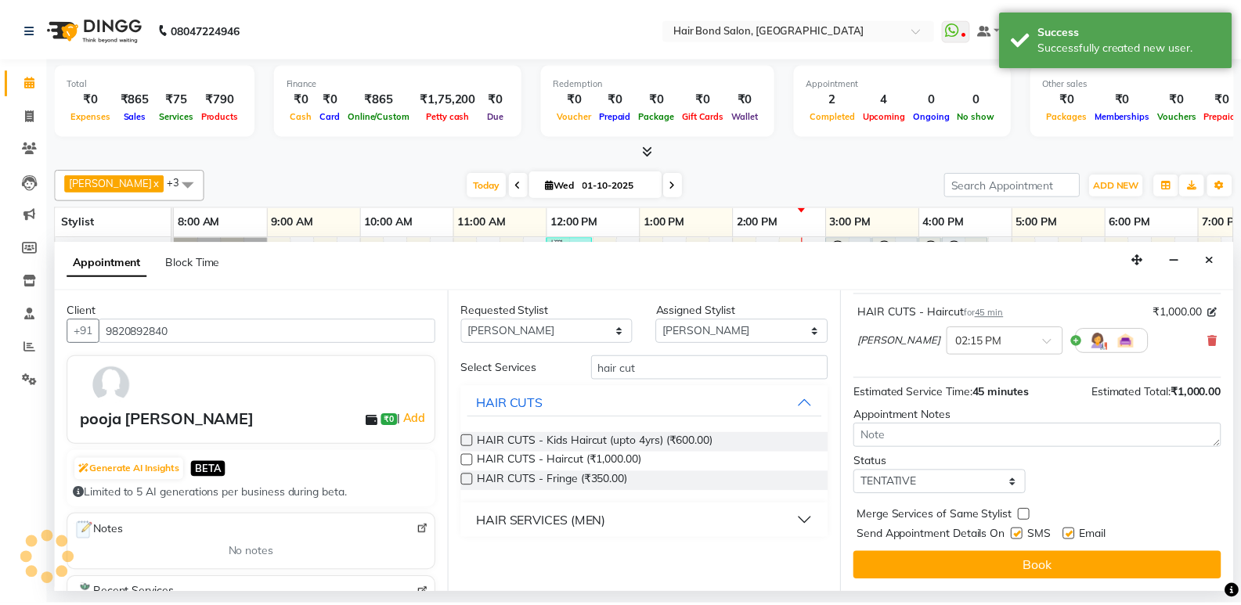
scroll to position [93, 0]
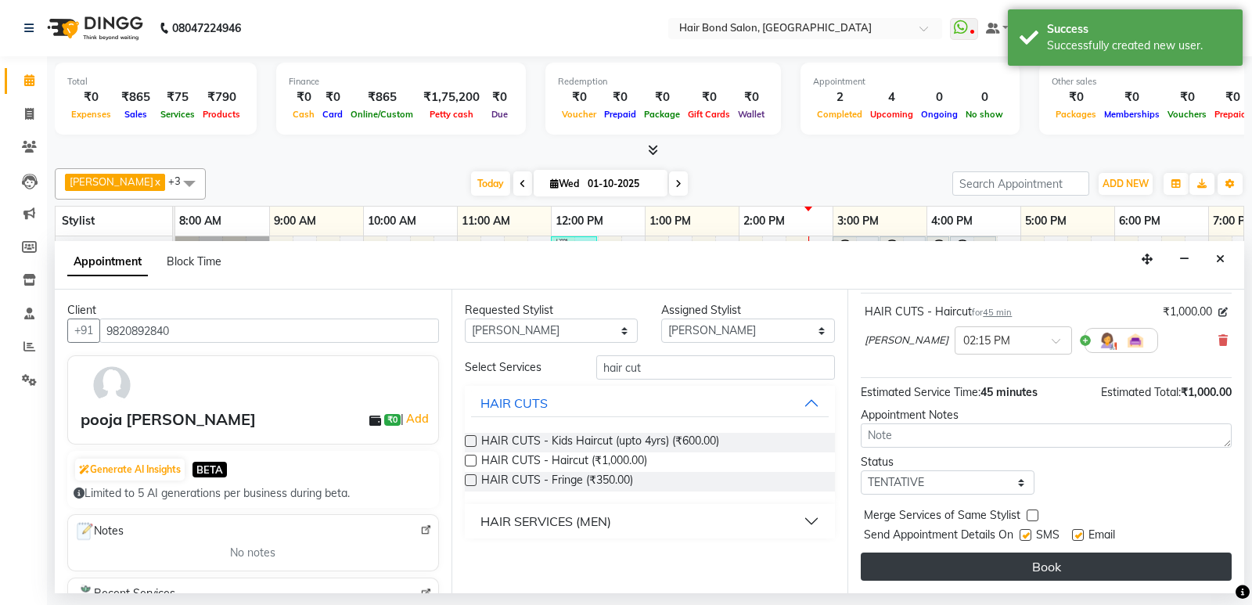
click at [1043, 563] on button "Book" at bounding box center [1046, 567] width 371 height 28
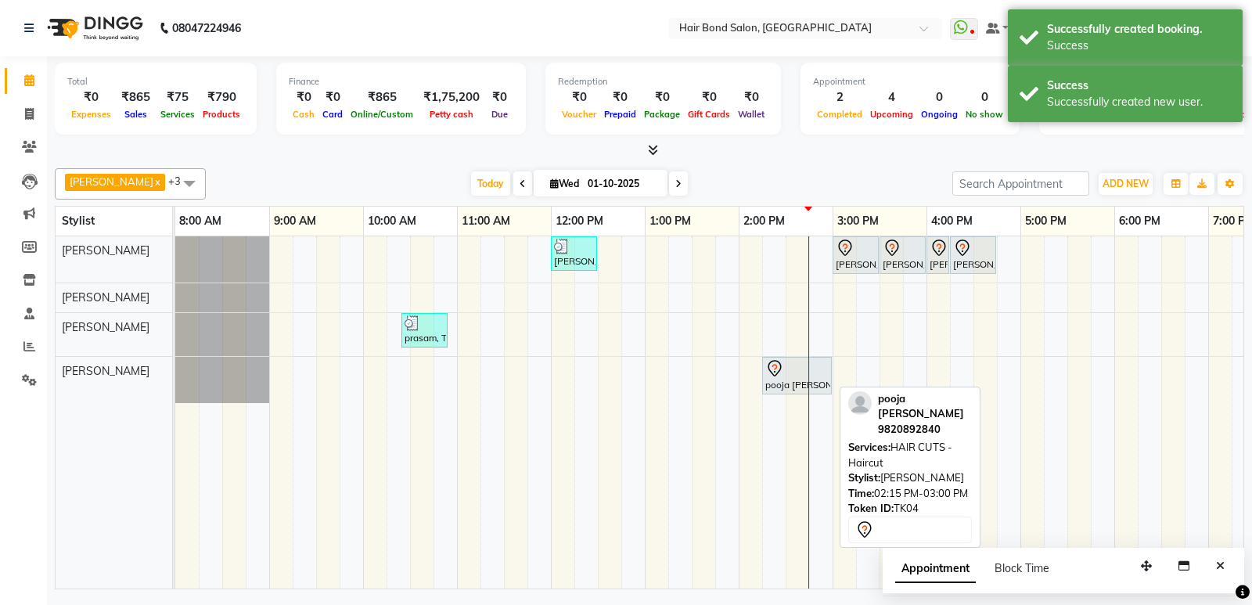
click at [785, 376] on div at bounding box center [796, 368] width 63 height 19
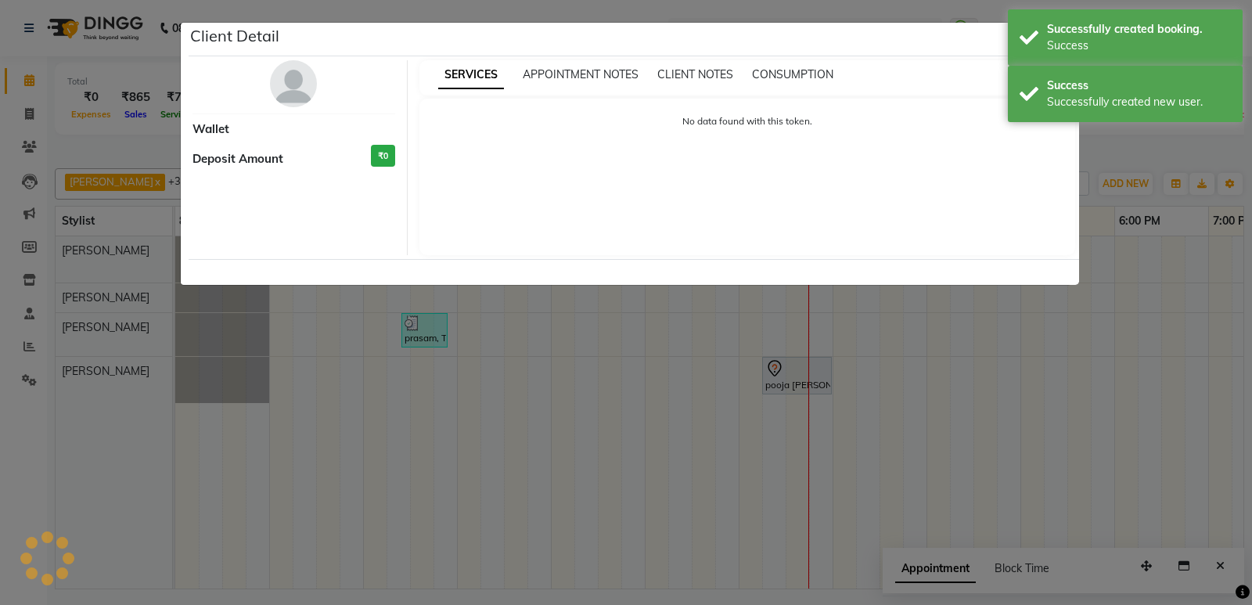
select select "7"
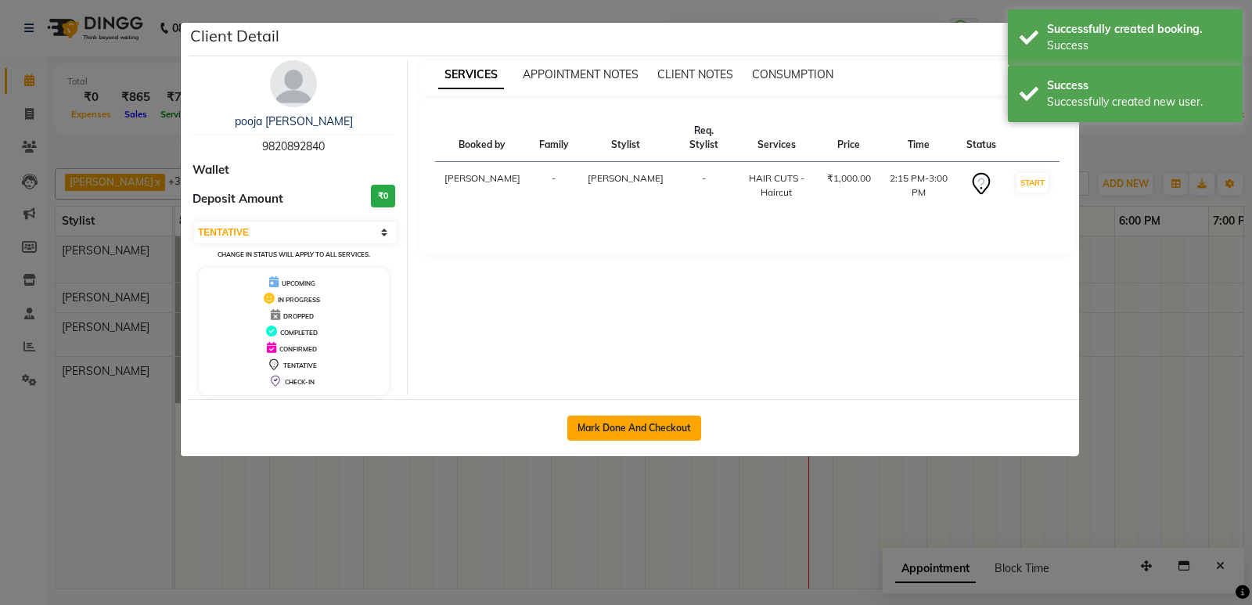
click at [606, 424] on button "Mark Done And Checkout" at bounding box center [634, 428] width 134 height 25
select select "8721"
select select "service"
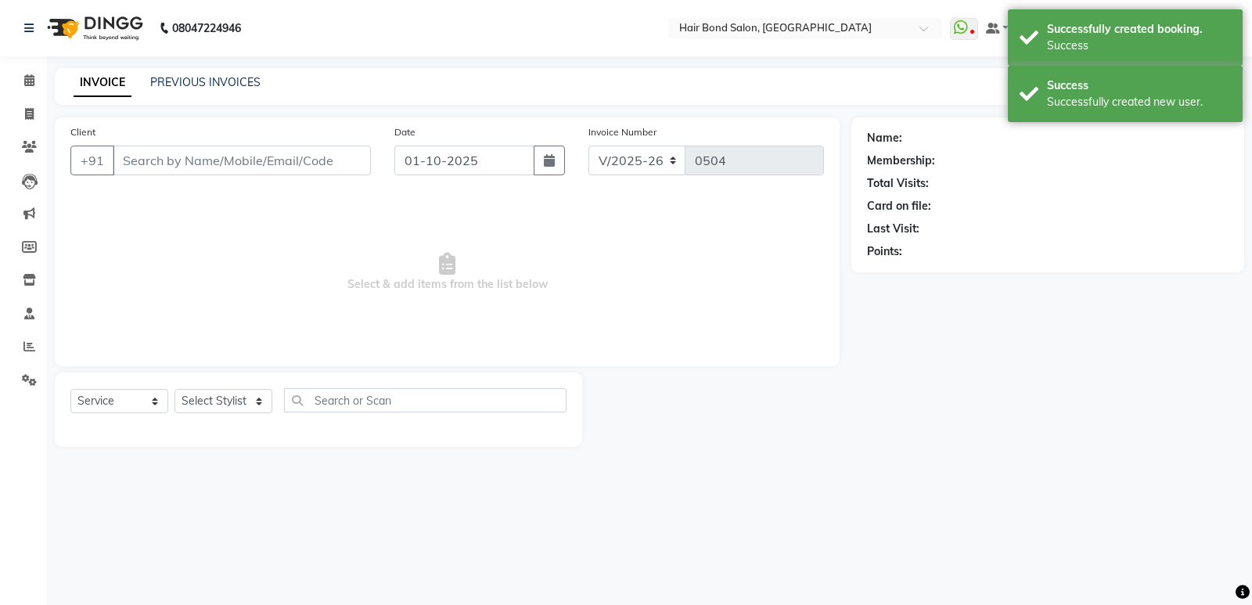
type input "9820892840"
select select "92019"
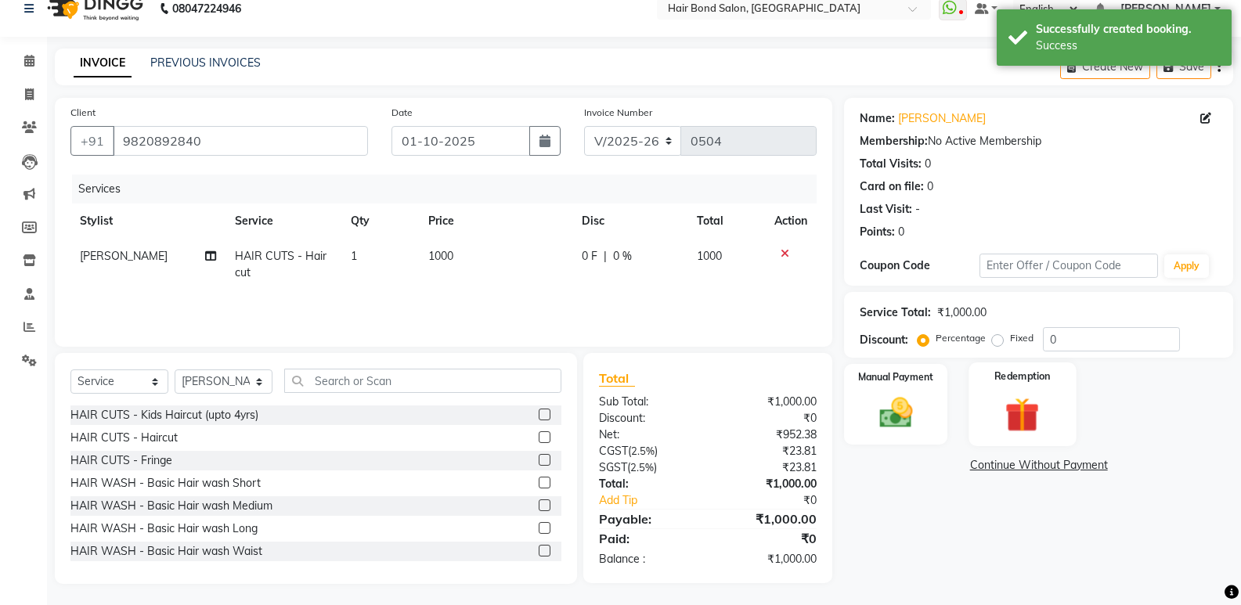
scroll to position [22, 0]
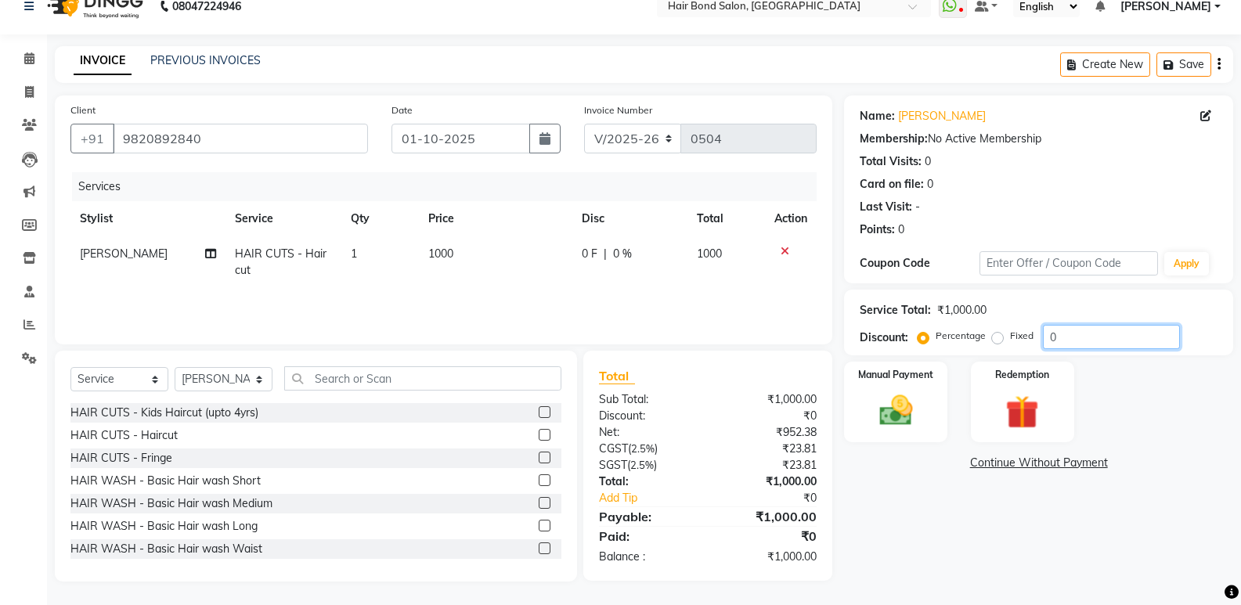
click at [1117, 338] on input "0" at bounding box center [1111, 337] width 137 height 24
type input "50"
click at [880, 403] on img at bounding box center [895, 411] width 56 height 40
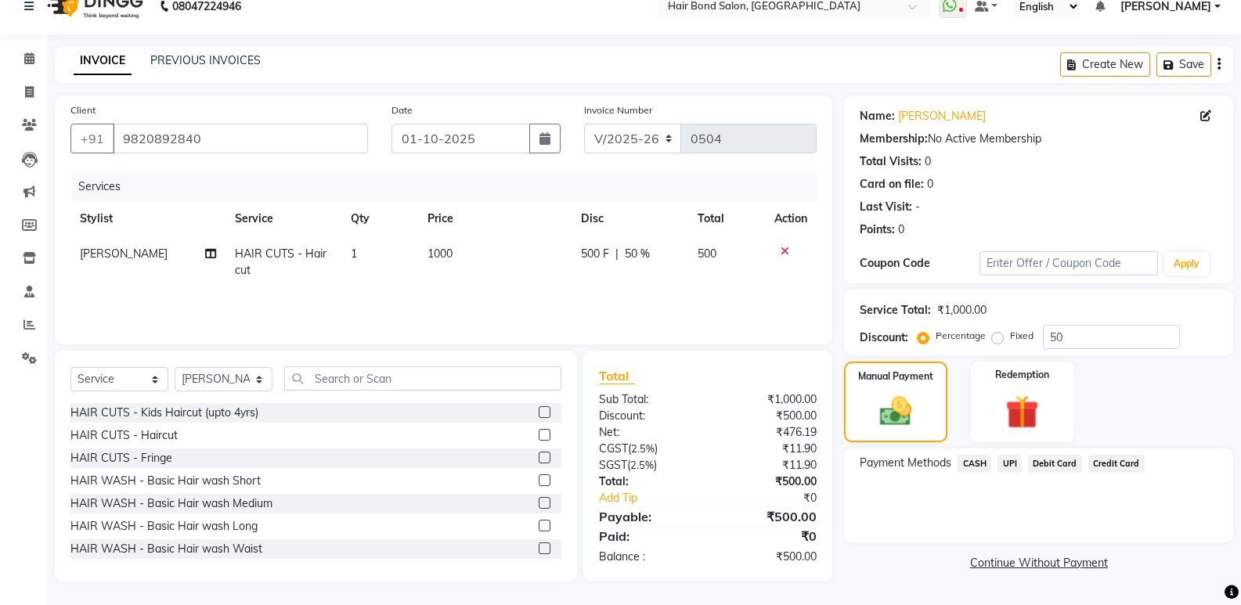
click at [1006, 464] on span "UPI" at bounding box center [1009, 464] width 24 height 18
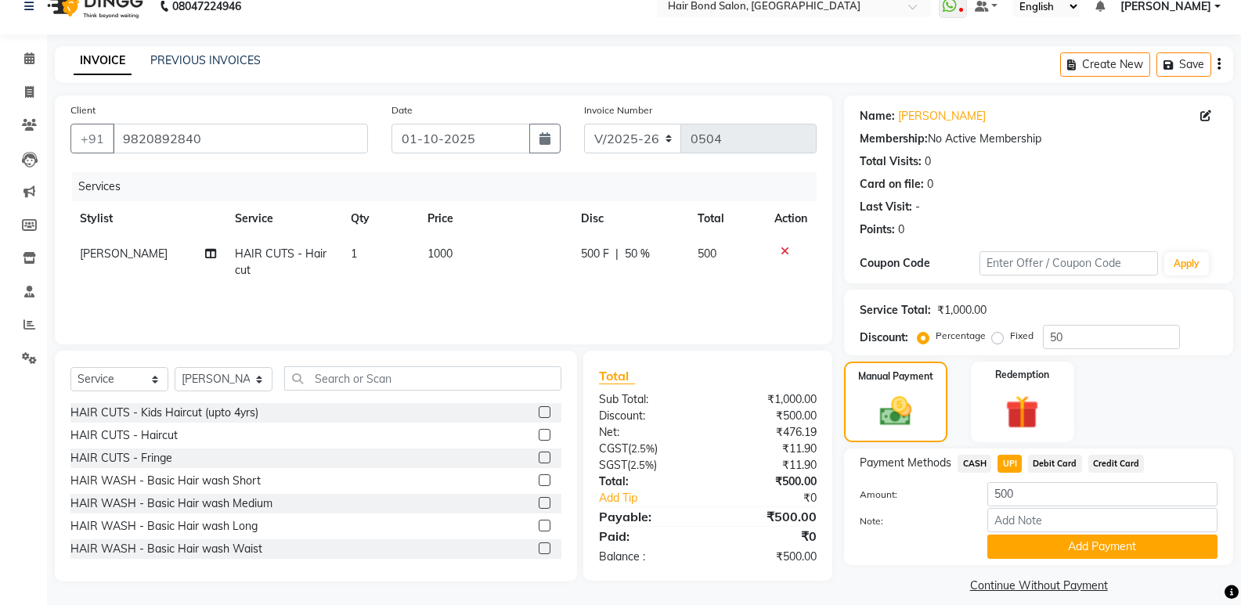
click at [975, 463] on span "CASH" at bounding box center [974, 464] width 34 height 18
drag, startPoint x: 1086, startPoint y: 546, endPoint x: 1061, endPoint y: 523, distance: 33.2
click at [1081, 542] on button "Add Payment" at bounding box center [1102, 547] width 230 height 24
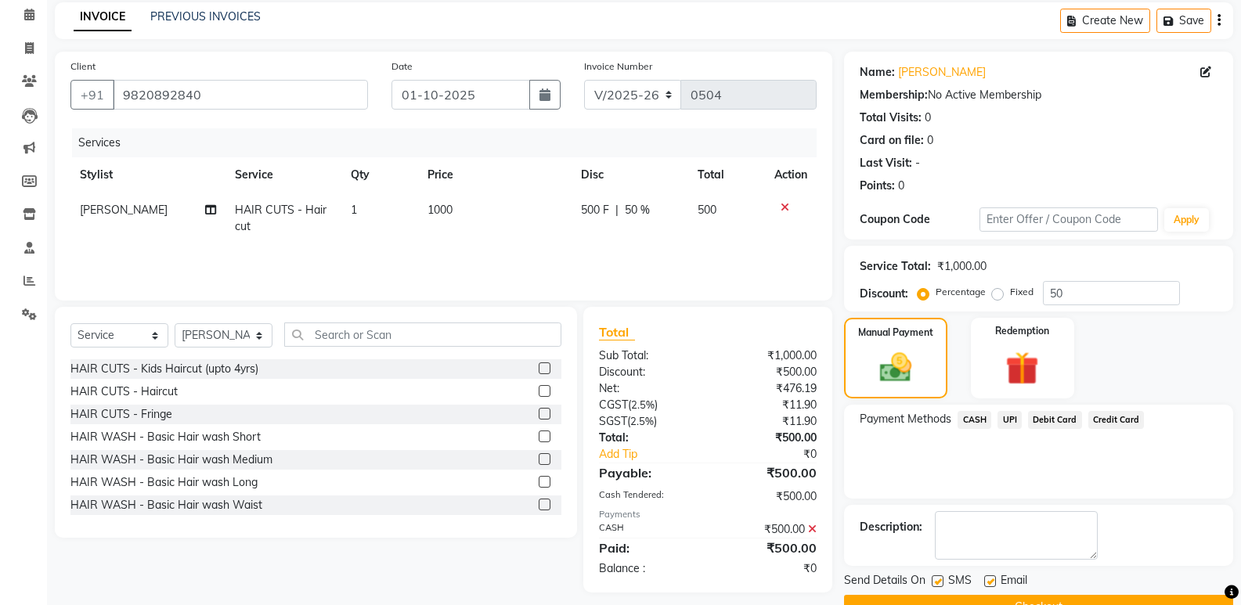
scroll to position [103, 0]
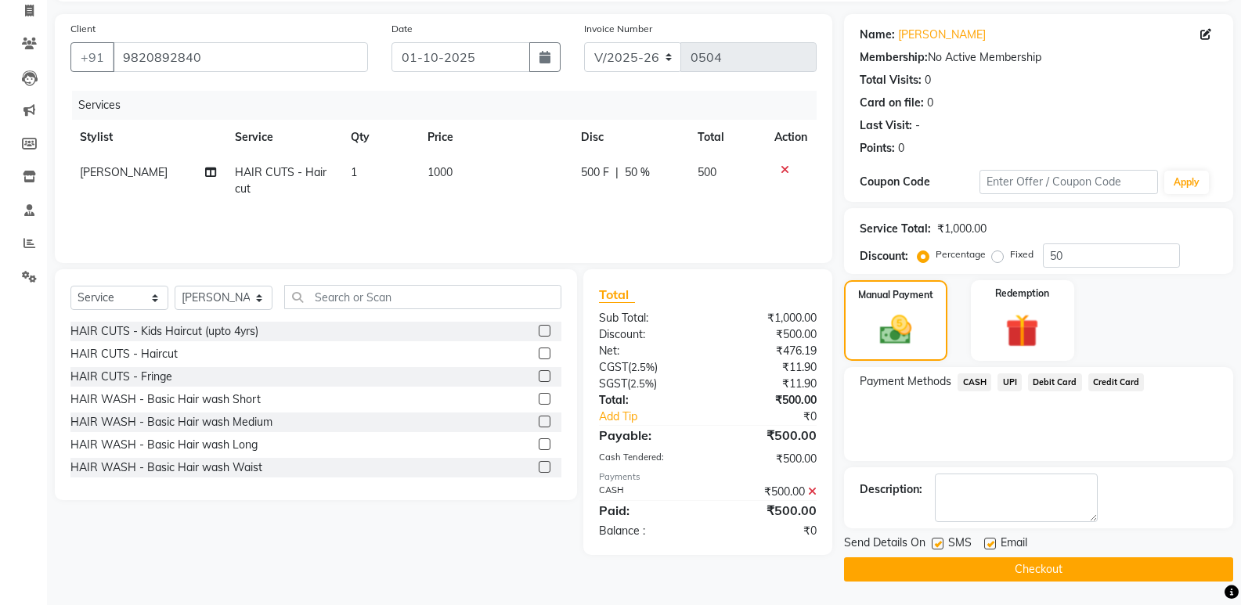
click at [1039, 567] on button "Checkout" at bounding box center [1038, 569] width 389 height 24
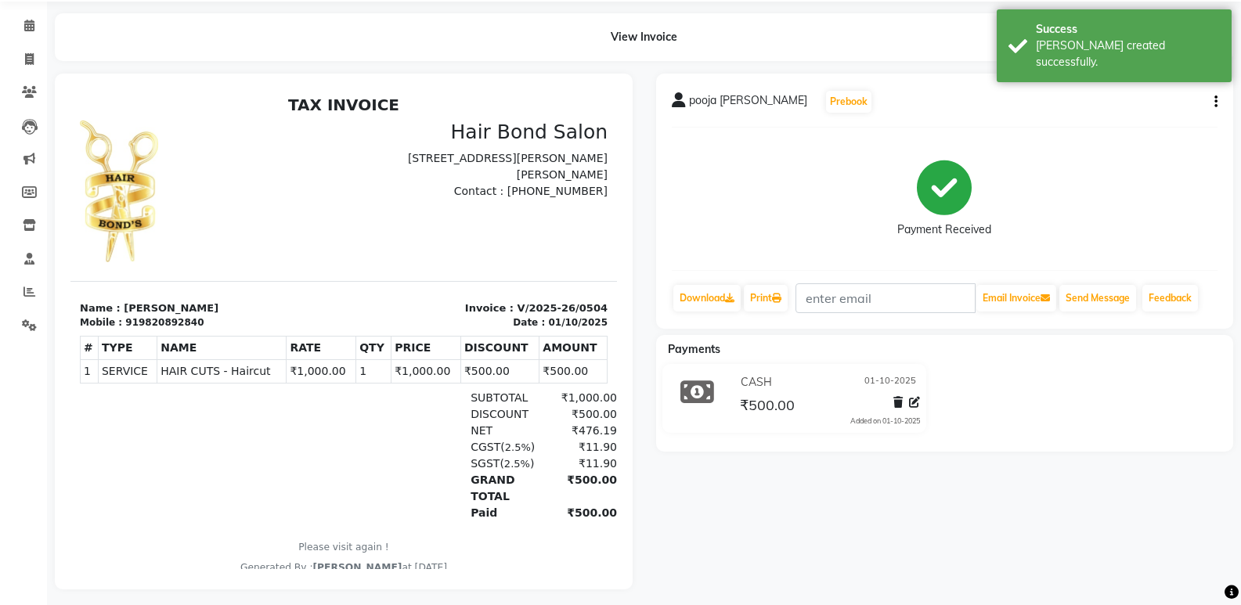
scroll to position [74, 0]
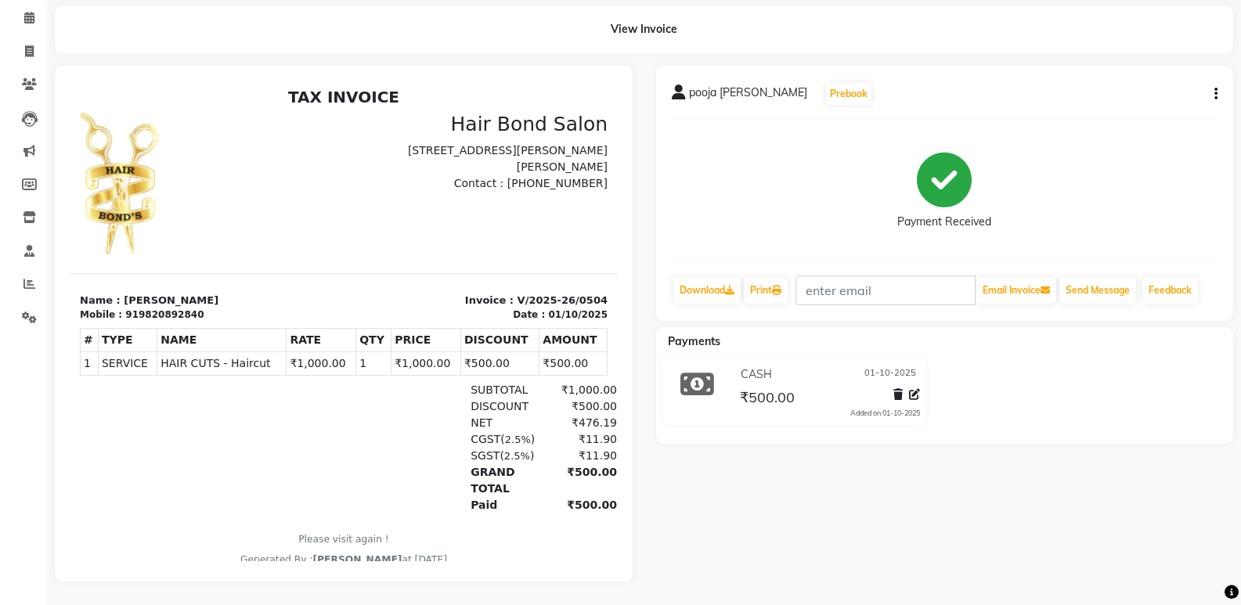
click at [1215, 94] on icon "button" at bounding box center [1215, 94] width 3 height 1
click at [1136, 220] on div "Payment Received" at bounding box center [945, 190] width 546 height 117
click at [1099, 279] on button "Send Message" at bounding box center [1097, 290] width 77 height 27
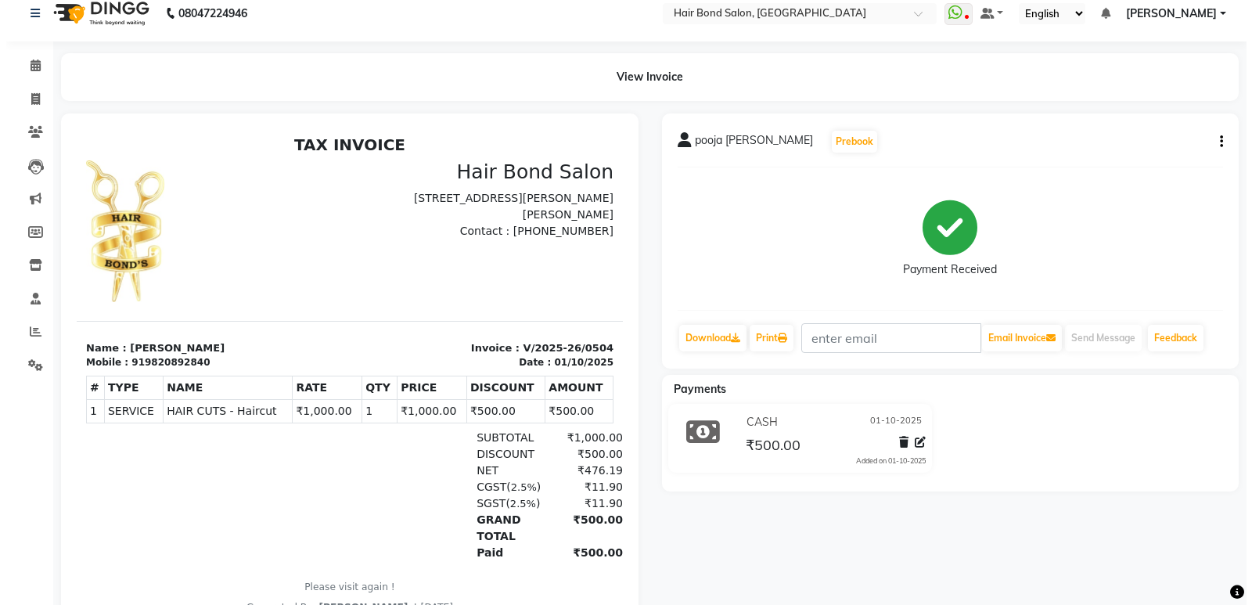
scroll to position [0, 0]
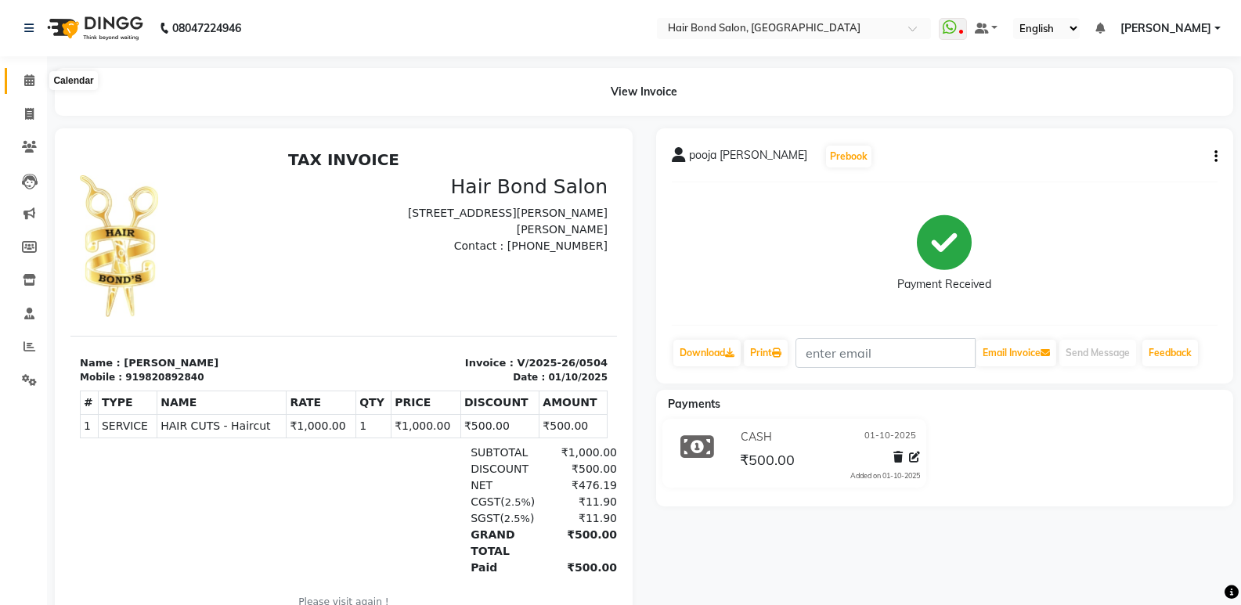
click at [29, 81] on icon at bounding box center [29, 80] width 10 height 12
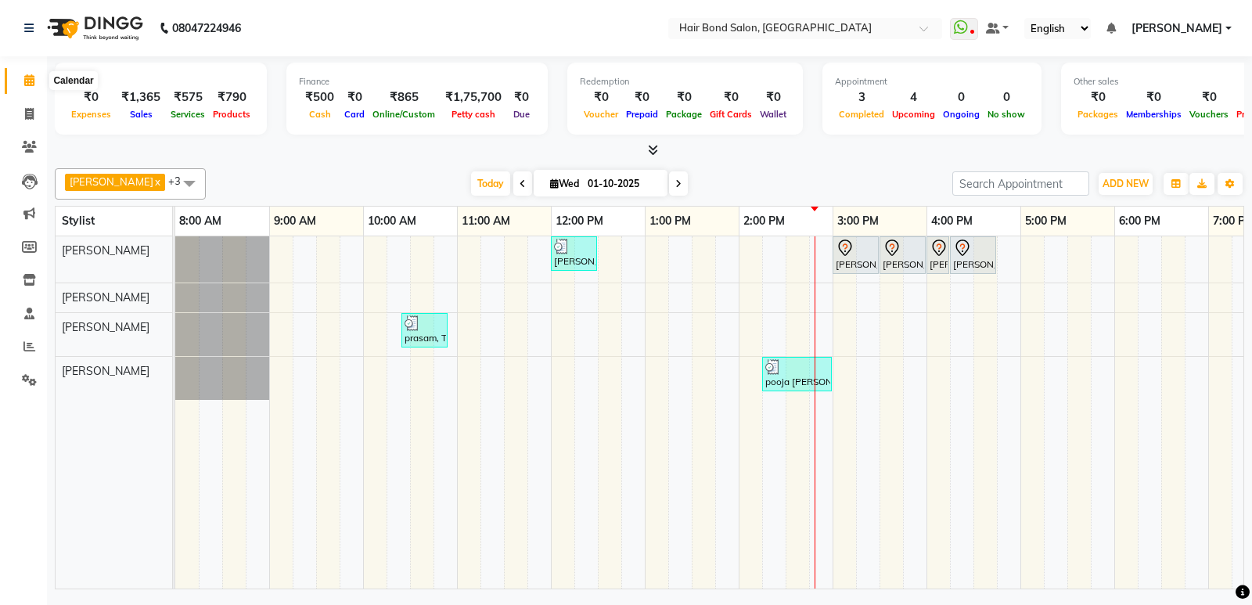
click at [33, 82] on icon at bounding box center [29, 80] width 10 height 12
click at [27, 114] on icon at bounding box center [29, 114] width 9 height 12
select select "service"
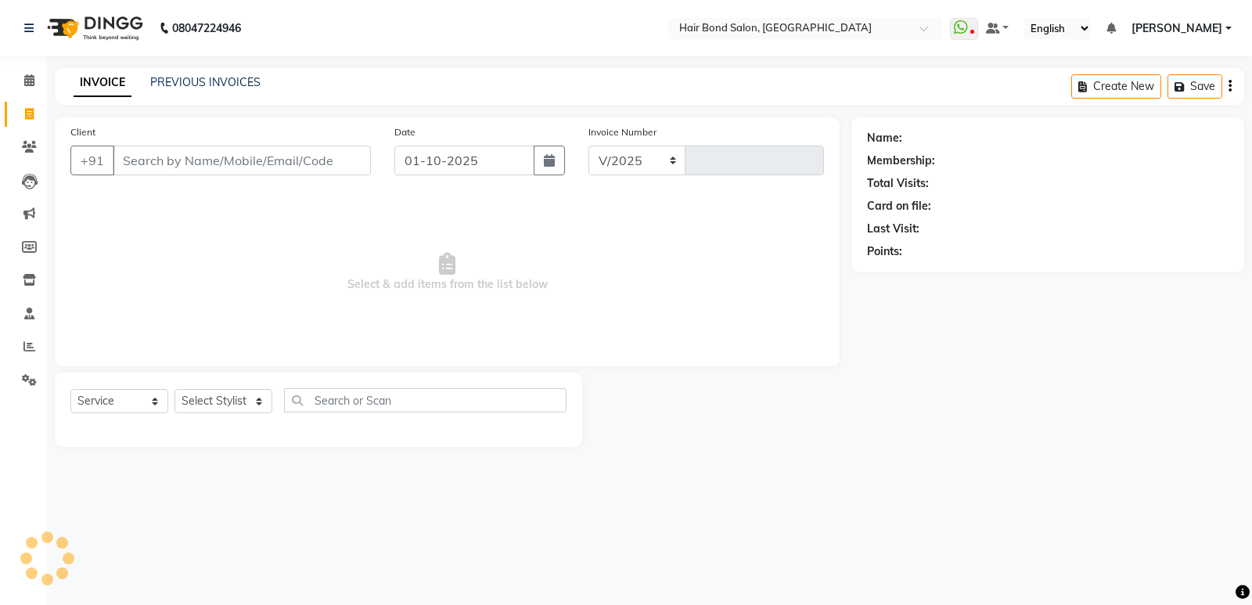
select select "8721"
type input "0505"
click at [185, 161] on input "Client" at bounding box center [242, 161] width 258 height 30
click at [207, 157] on input "Client" at bounding box center [242, 161] width 258 height 30
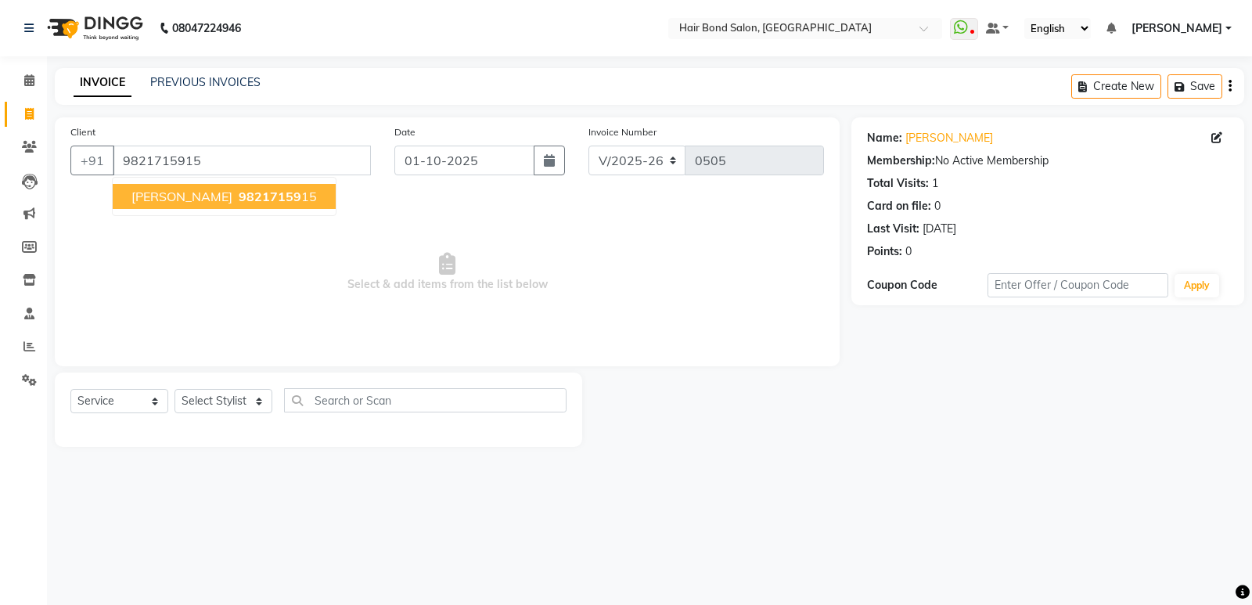
click at [276, 201] on ngb-highlight "98217159 15" at bounding box center [276, 197] width 81 height 16
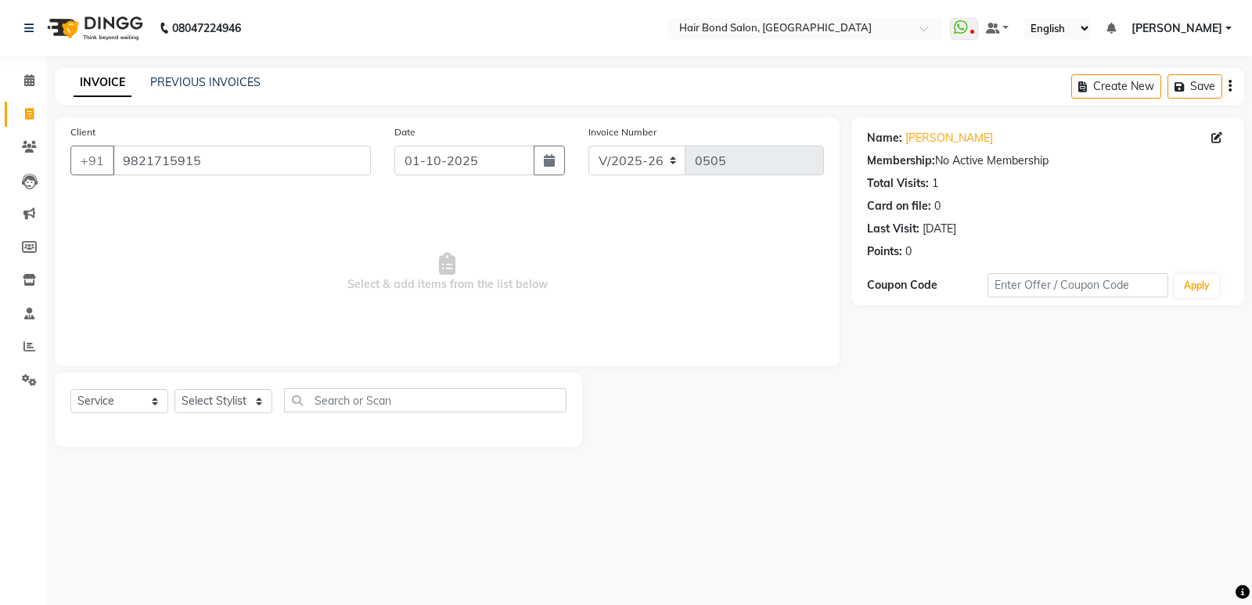
click at [396, 122] on div "Client +91 9821715915 Date 01-10-2025 Invoice Number V/2025 V/2025-26 0505 Sele…" at bounding box center [447, 241] width 785 height 249
drag, startPoint x: 328, startPoint y: 152, endPoint x: 317, endPoint y: 175, distance: 25.2
click at [327, 155] on input "9821715915" at bounding box center [242, 161] width 258 height 30
drag, startPoint x: 294, startPoint y: 153, endPoint x: 261, endPoint y: 153, distance: 33.7
click at [291, 153] on input "9821715915" at bounding box center [242, 161] width 258 height 30
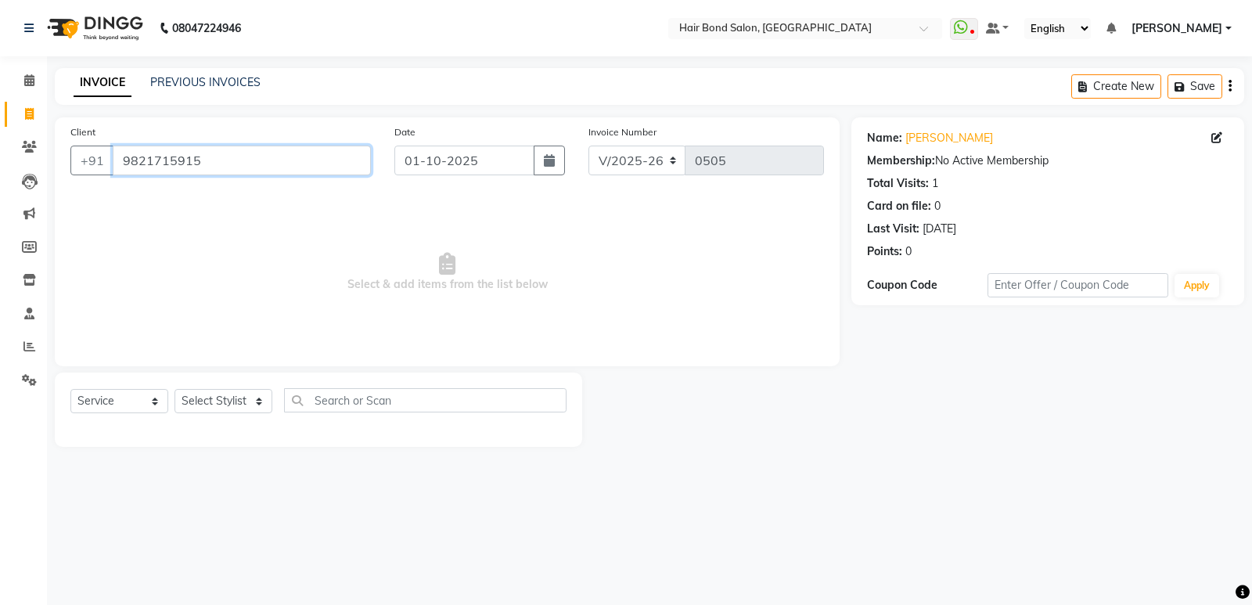
click at [194, 155] on input "9821715915" at bounding box center [242, 161] width 258 height 30
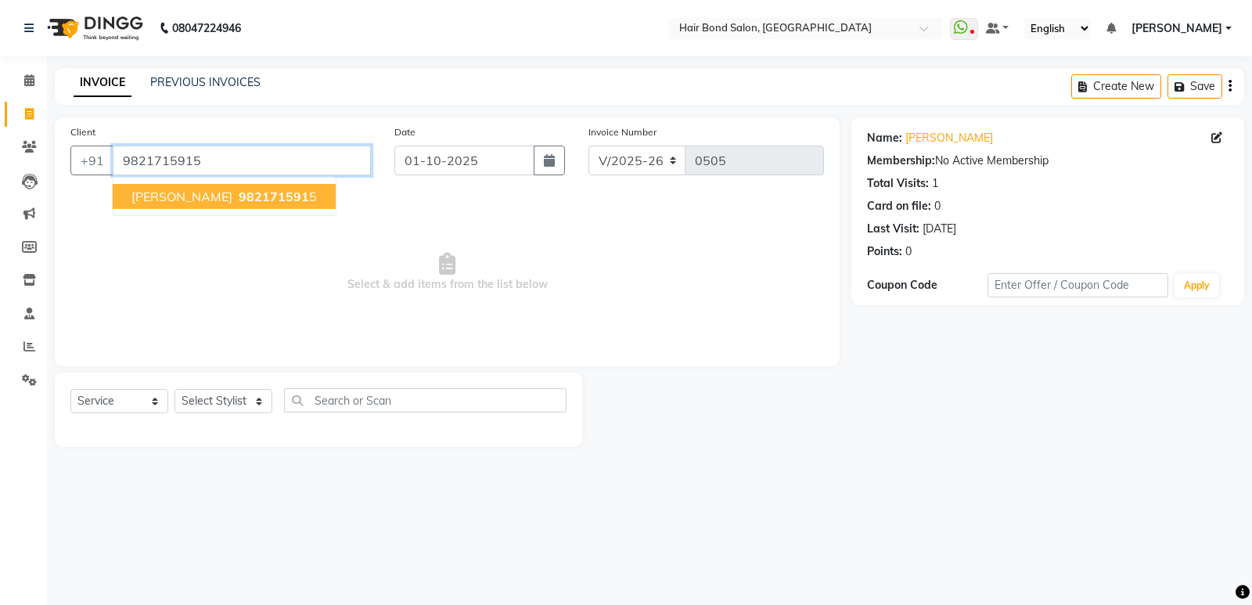
click at [217, 171] on input "9821715915" at bounding box center [242, 161] width 258 height 30
click at [217, 170] on input "9821715915" at bounding box center [242, 161] width 258 height 30
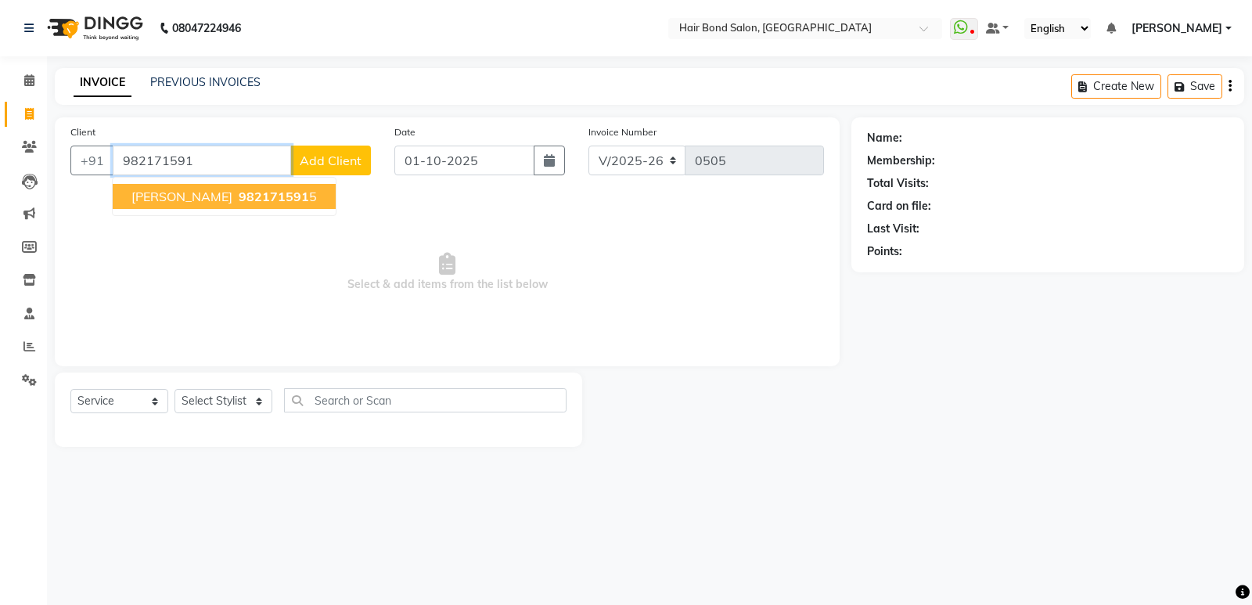
type input "982171591"
click at [351, 163] on span "Add Client" at bounding box center [331, 161] width 62 height 16
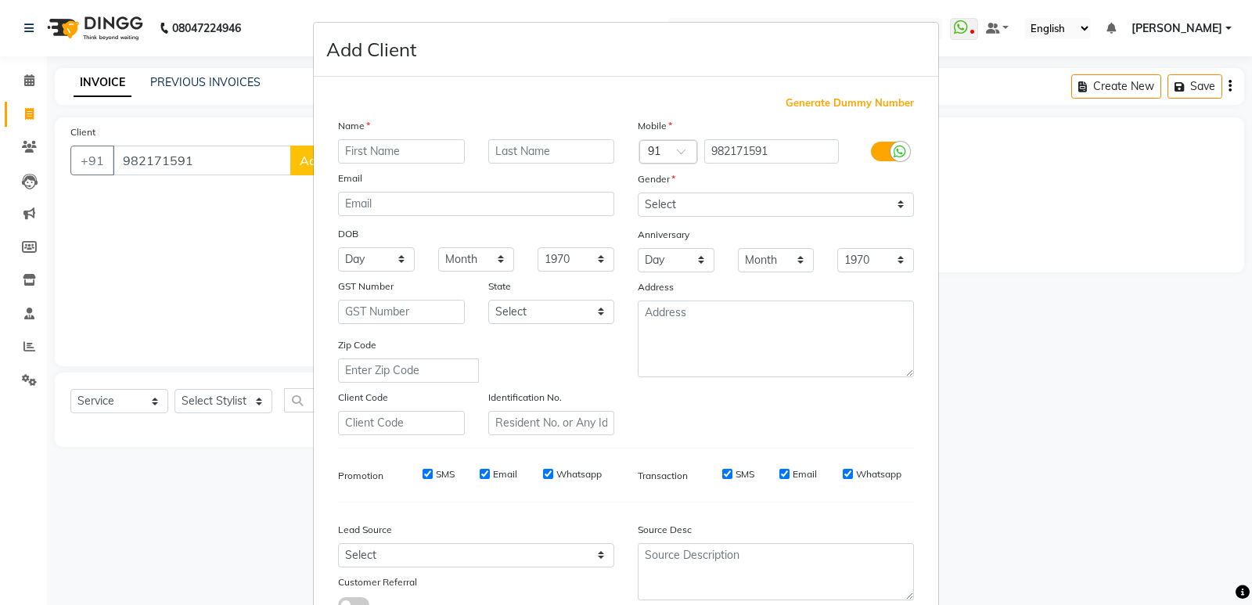
click at [391, 150] on input "text" at bounding box center [401, 151] width 127 height 24
type input "urja"
click at [808, 215] on select "Select [DEMOGRAPHIC_DATA] [DEMOGRAPHIC_DATA] Other Prefer Not To Say" at bounding box center [776, 205] width 276 height 24
select select "[DEMOGRAPHIC_DATA]"
click at [638, 193] on select "Select [DEMOGRAPHIC_DATA] [DEMOGRAPHIC_DATA] Other Prefer Not To Say" at bounding box center [776, 205] width 276 height 24
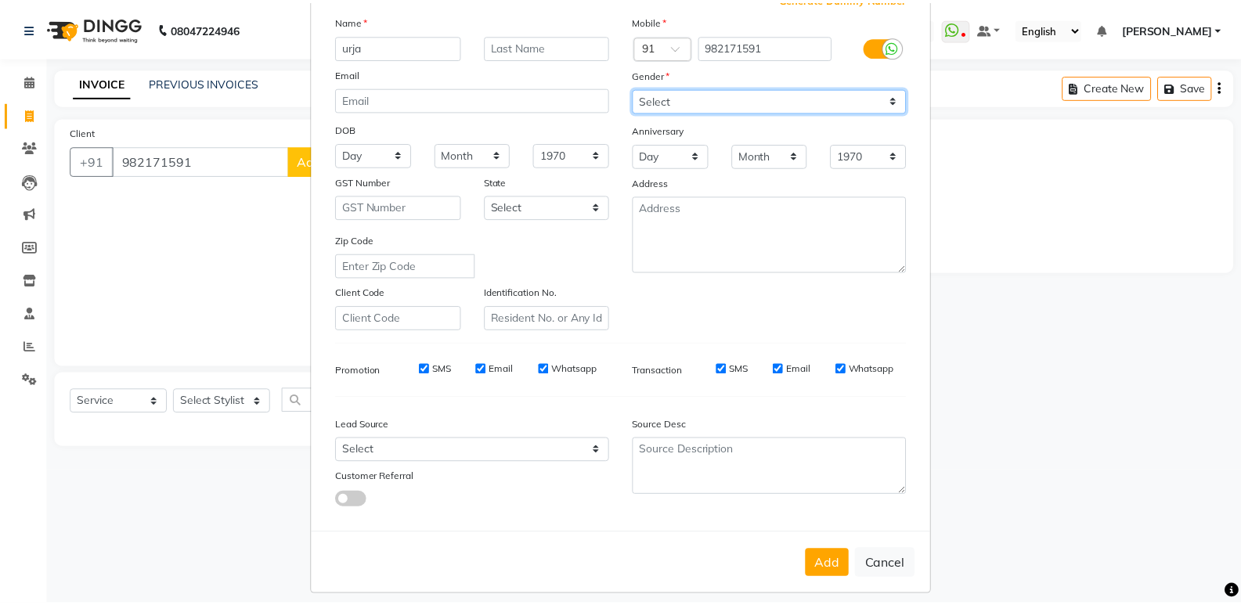
scroll to position [117, 0]
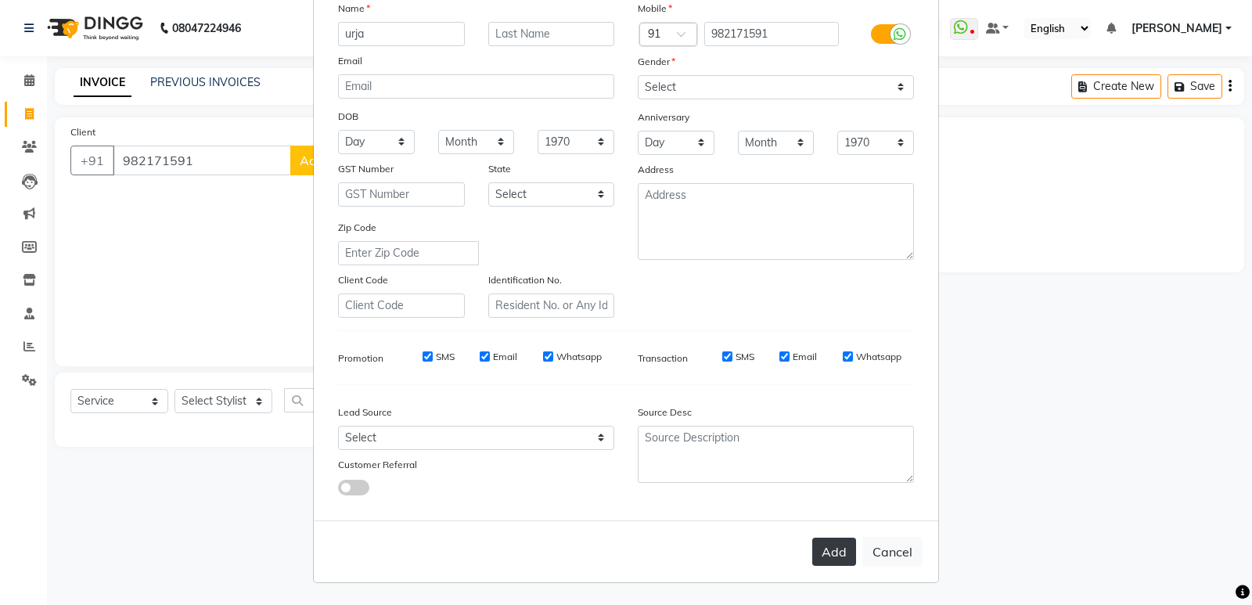
click at [831, 546] on button "Add" at bounding box center [834, 552] width 44 height 28
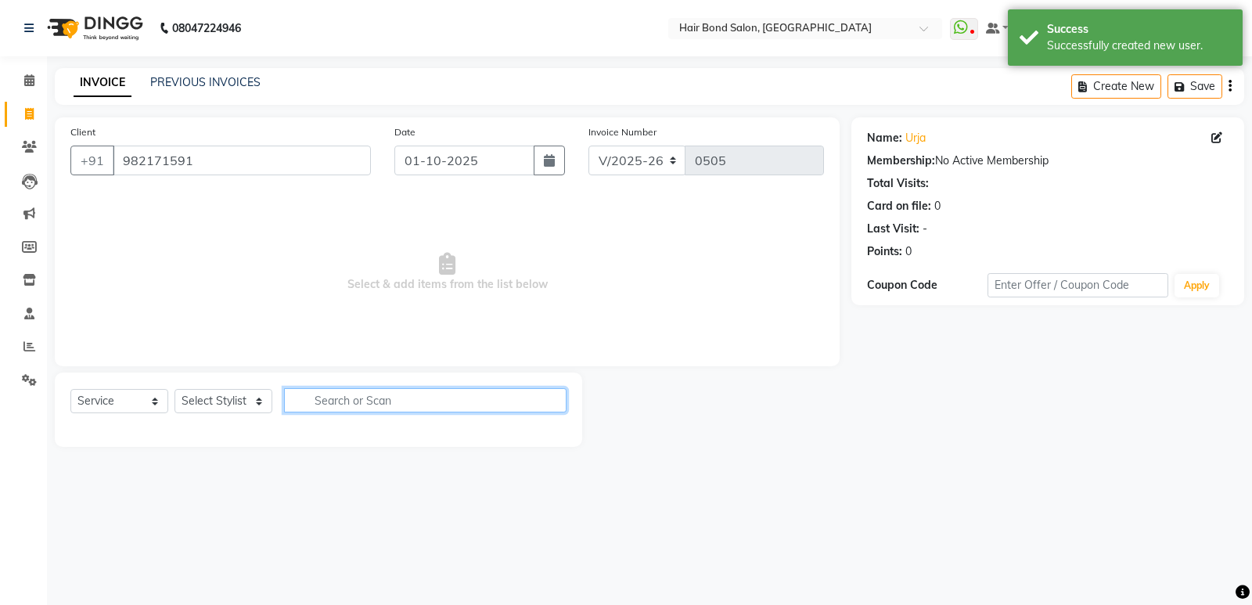
click at [382, 401] on input "text" at bounding box center [425, 400] width 283 height 24
type input "ha"
drag, startPoint x: 214, startPoint y: 381, endPoint x: 222, endPoint y: 409, distance: 29.5
click at [222, 409] on div "Select Service Product Membership Package Voucher Prepaid Gift Card Select Styl…" at bounding box center [319, 410] width 528 height 74
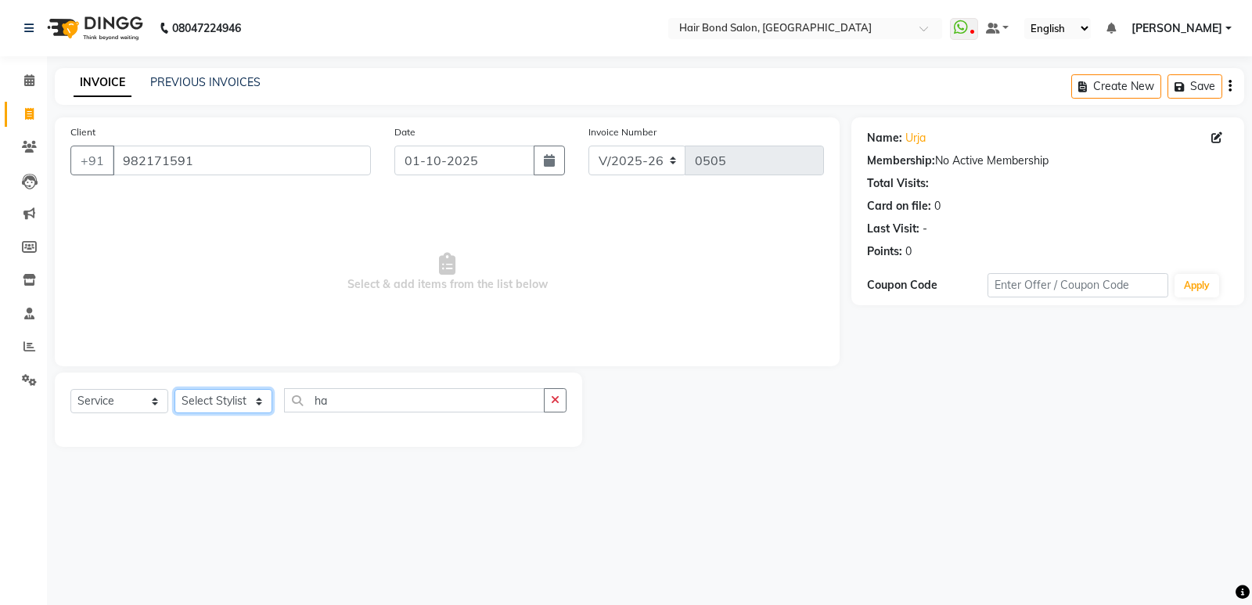
click at [225, 409] on select "Select Stylist Alisha Sasankar Ayan Daksha Faiz Gazala imran kamal khende Mirza…" at bounding box center [224, 401] width 98 height 24
click at [175, 389] on select "Select Stylist Alisha Sasankar Ayan Daksha Faiz Gazala imran kamal khende Mirza…" at bounding box center [224, 401] width 98 height 24
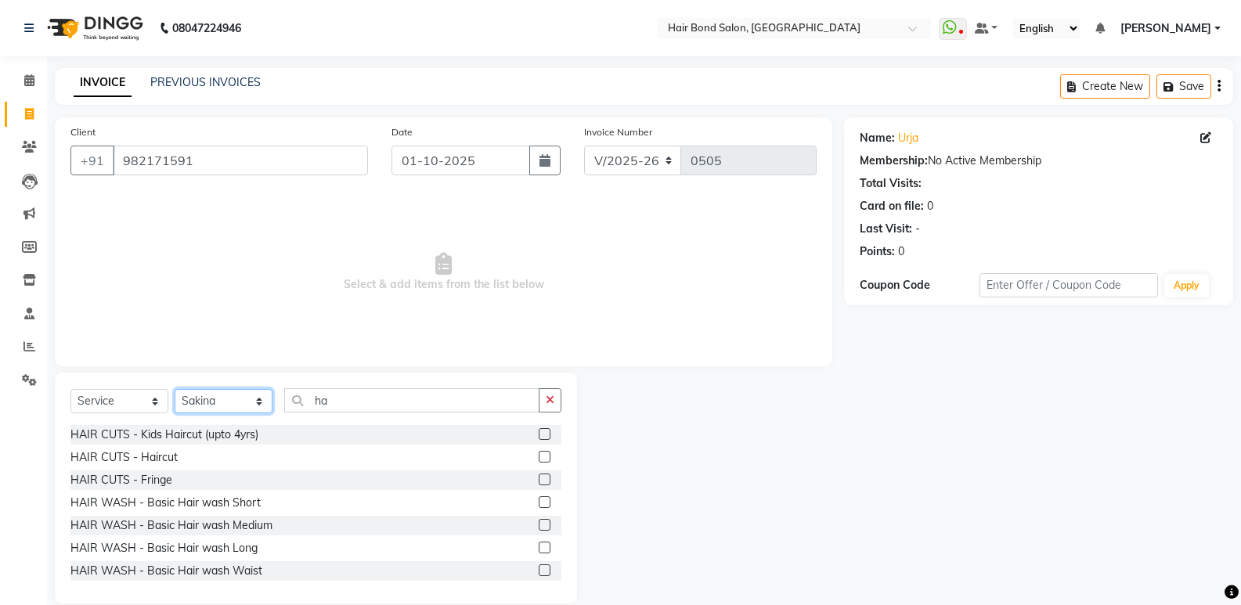
click at [243, 391] on select "Select Stylist Alisha Sasankar Ayan Daksha Faiz Gazala imran kamal khende Mirza…" at bounding box center [224, 401] width 98 height 24
select select "90700"
click at [175, 389] on select "Select Stylist Alisha Sasankar Ayan Daksha Faiz Gazala imran kamal khende Mirza…" at bounding box center [224, 401] width 98 height 24
click at [375, 398] on input "ha" at bounding box center [411, 400] width 255 height 24
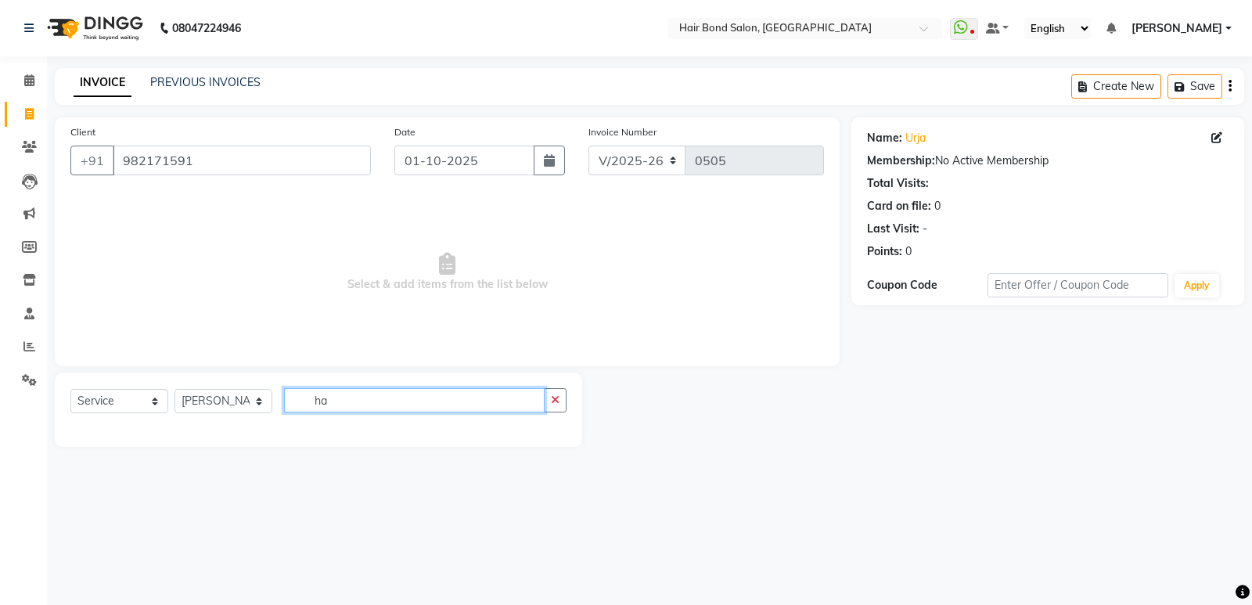
type input "h"
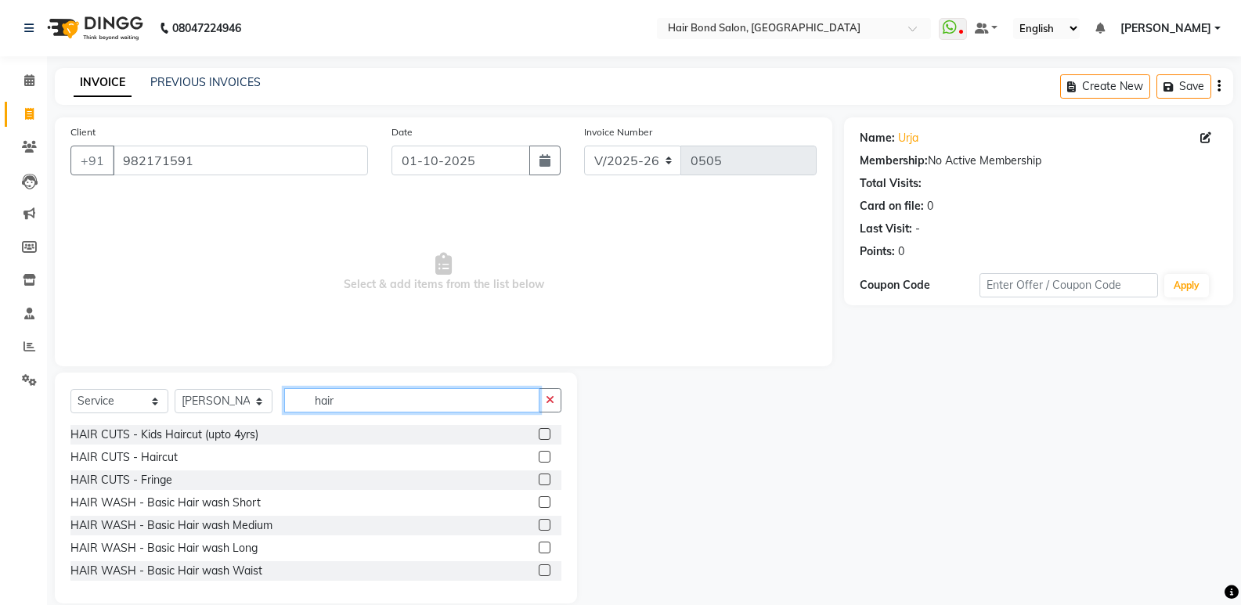
type input "hair"
click at [260, 507] on div "HAIR WASH - Basic Hair wash Short" at bounding box center [315, 503] width 491 height 20
click at [538, 481] on label at bounding box center [544, 480] width 12 height 12
click at [538, 481] on input "checkbox" at bounding box center [543, 480] width 10 height 10
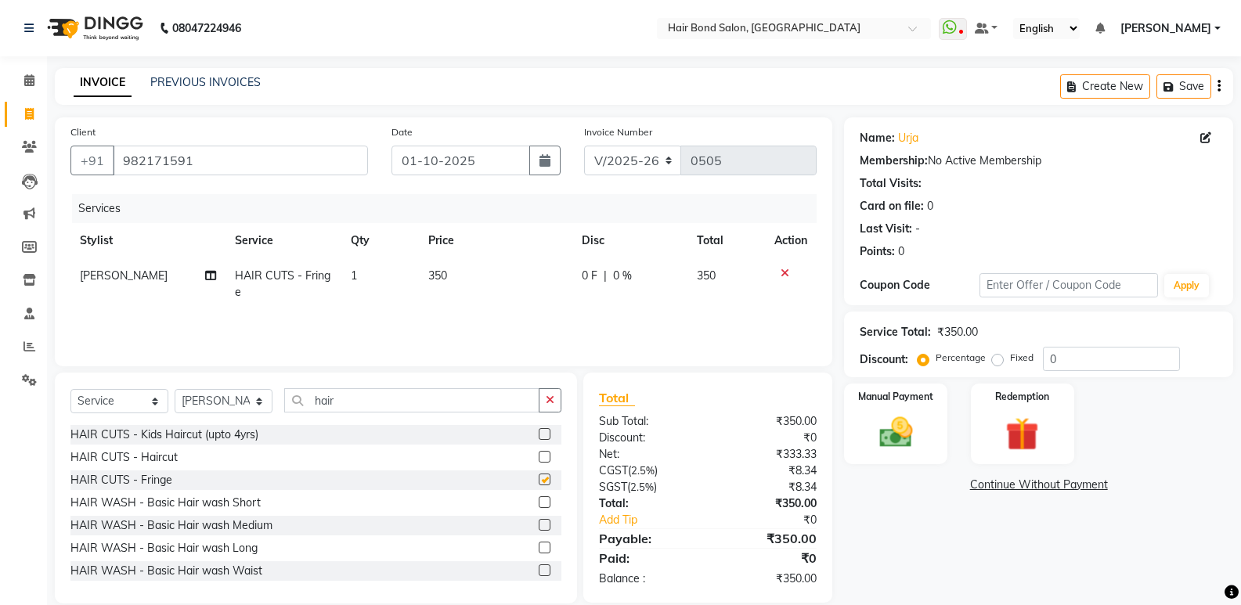
checkbox input "false"
click at [556, 400] on button "button" at bounding box center [549, 400] width 23 height 24
click at [221, 500] on div "HAIR WASH - Basic Hair wash Short" at bounding box center [165, 503] width 190 height 16
checkbox input "false"
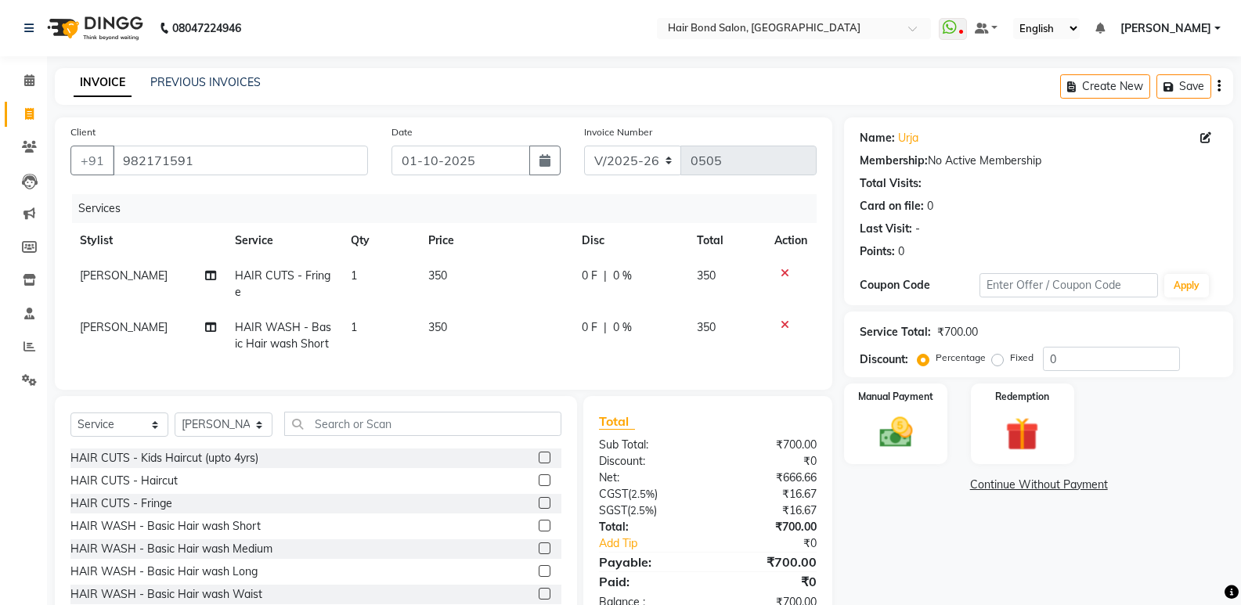
click at [787, 271] on icon at bounding box center [784, 273] width 9 height 11
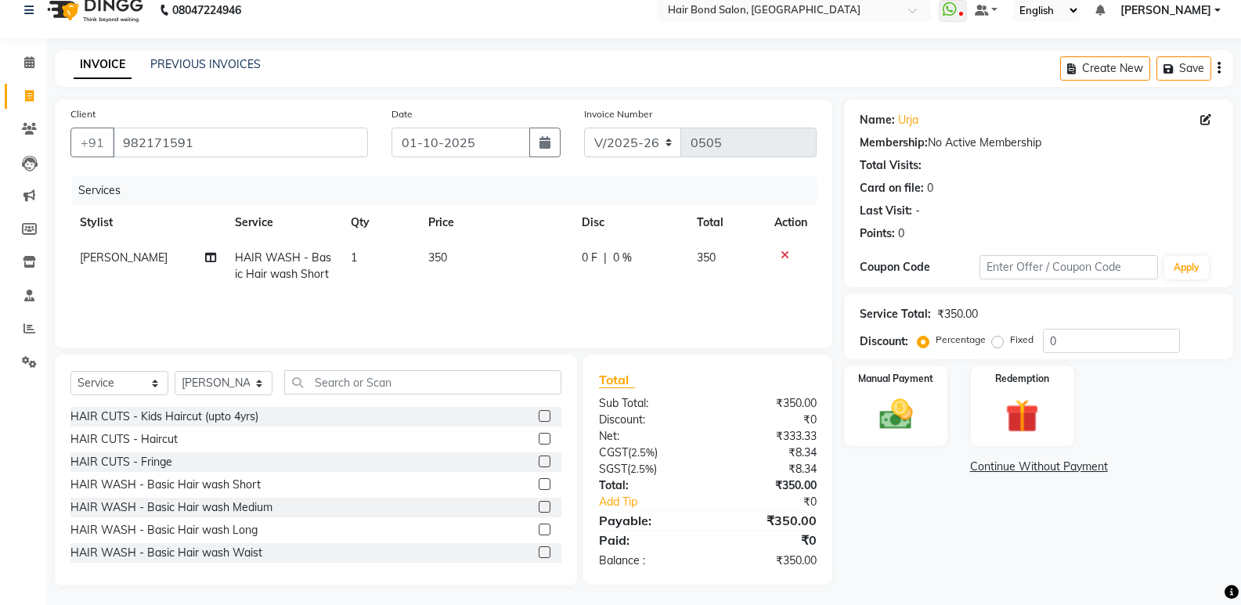
scroll to position [22, 0]
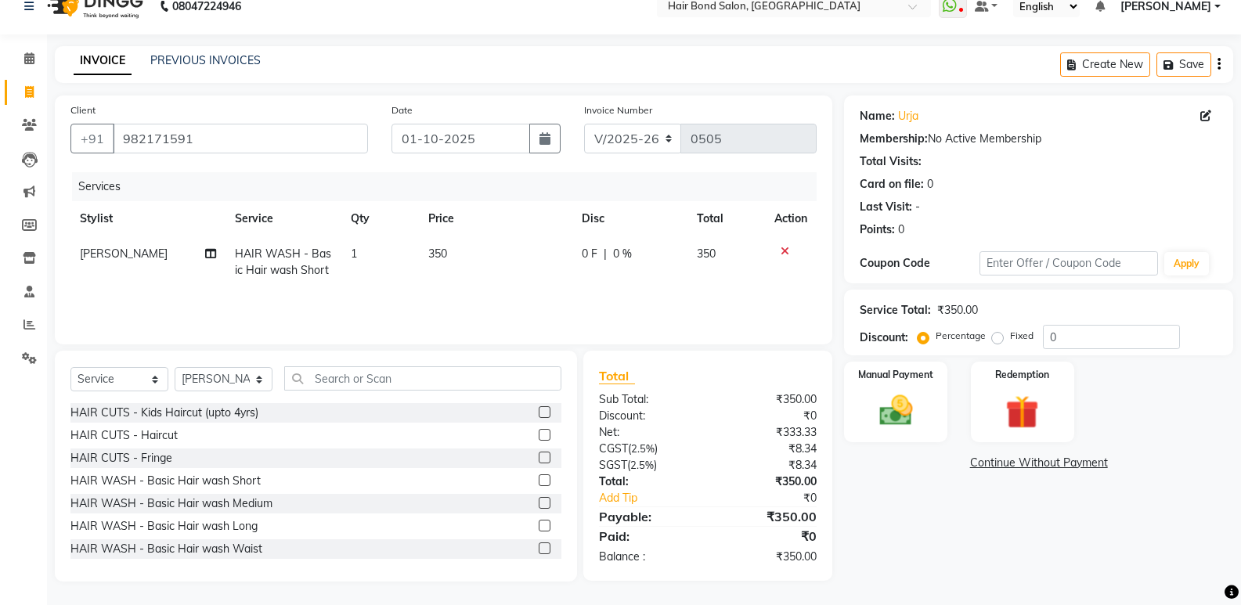
click at [395, 369] on div "Select Service Product Membership Package Voucher Prepaid Gift Card Select Styl…" at bounding box center [316, 466] width 522 height 231
click at [392, 384] on input "text" at bounding box center [422, 378] width 277 height 24
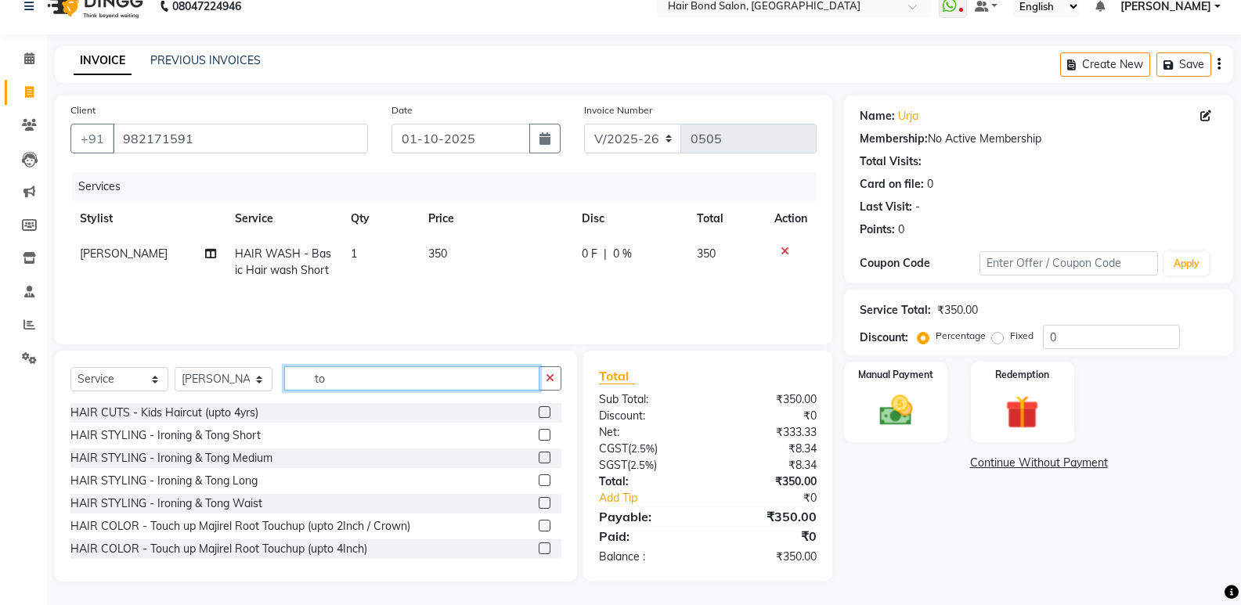
type input "to"
click at [538, 430] on label at bounding box center [544, 435] width 12 height 12
click at [538, 430] on input "checkbox" at bounding box center [543, 435] width 10 height 10
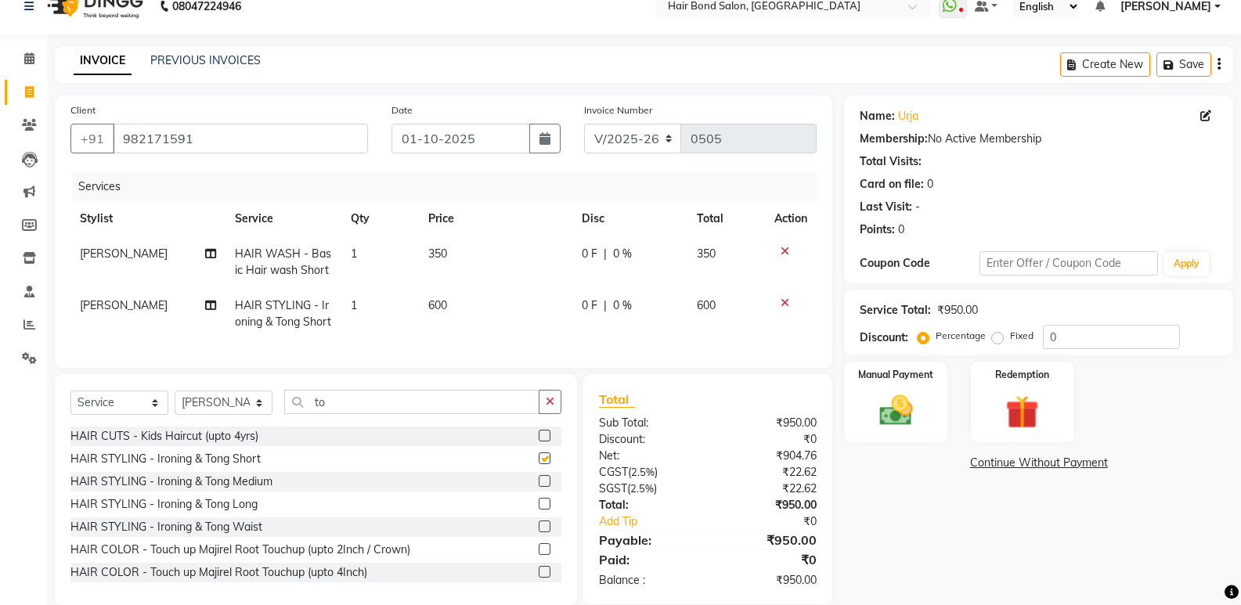
checkbox input "false"
click at [1124, 344] on input "0" at bounding box center [1111, 337] width 137 height 24
drag, startPoint x: 459, startPoint y: 296, endPoint x: 445, endPoint y: 301, distance: 14.4
click at [457, 297] on td "600" at bounding box center [495, 314] width 153 height 52
select select "90700"
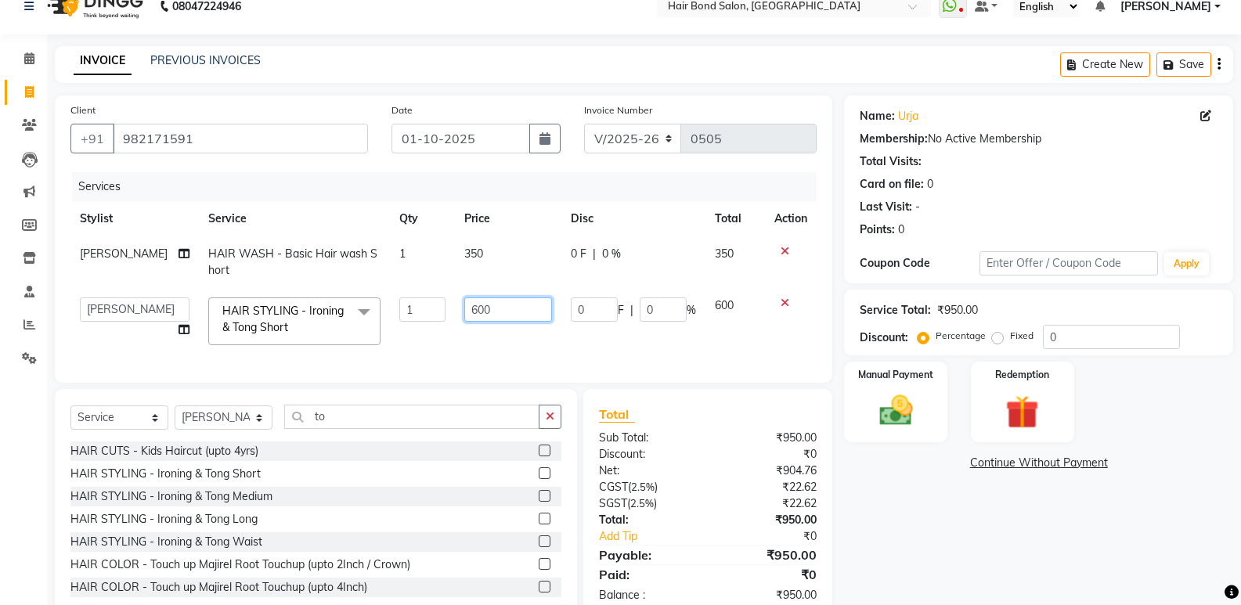
click at [499, 310] on input "600" at bounding box center [508, 309] width 88 height 24
type input "6"
type input "700"
click at [1100, 342] on input "0" at bounding box center [1111, 337] width 137 height 24
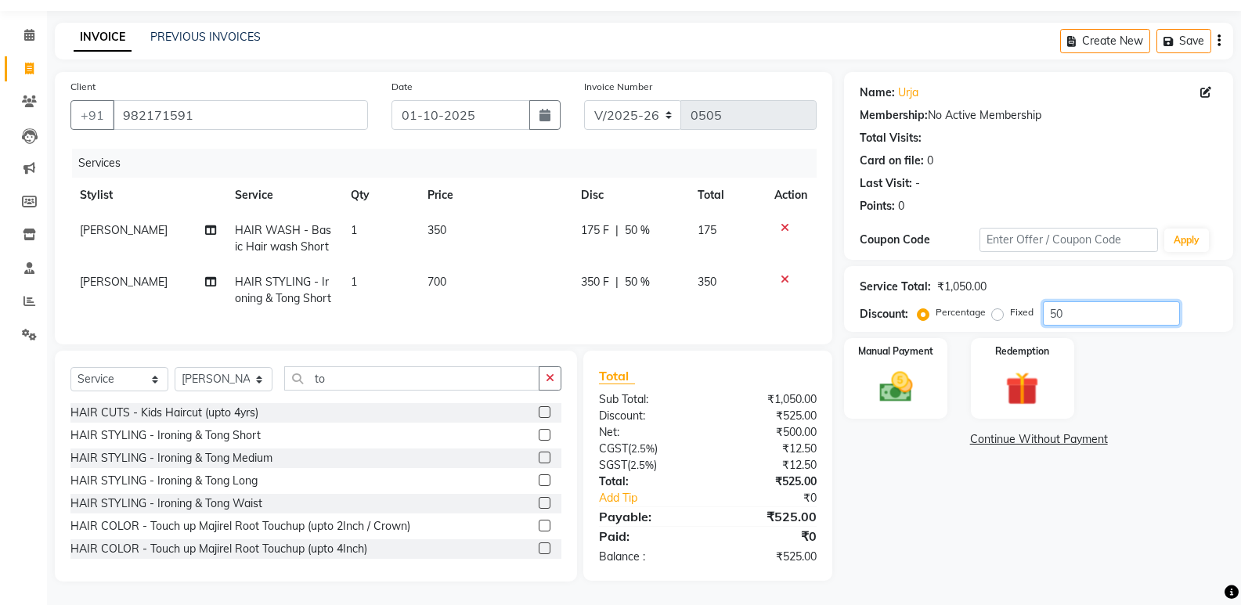
scroll to position [74, 0]
type input "50"
click at [900, 384] on div "Manual Payment" at bounding box center [895, 379] width 107 height 84
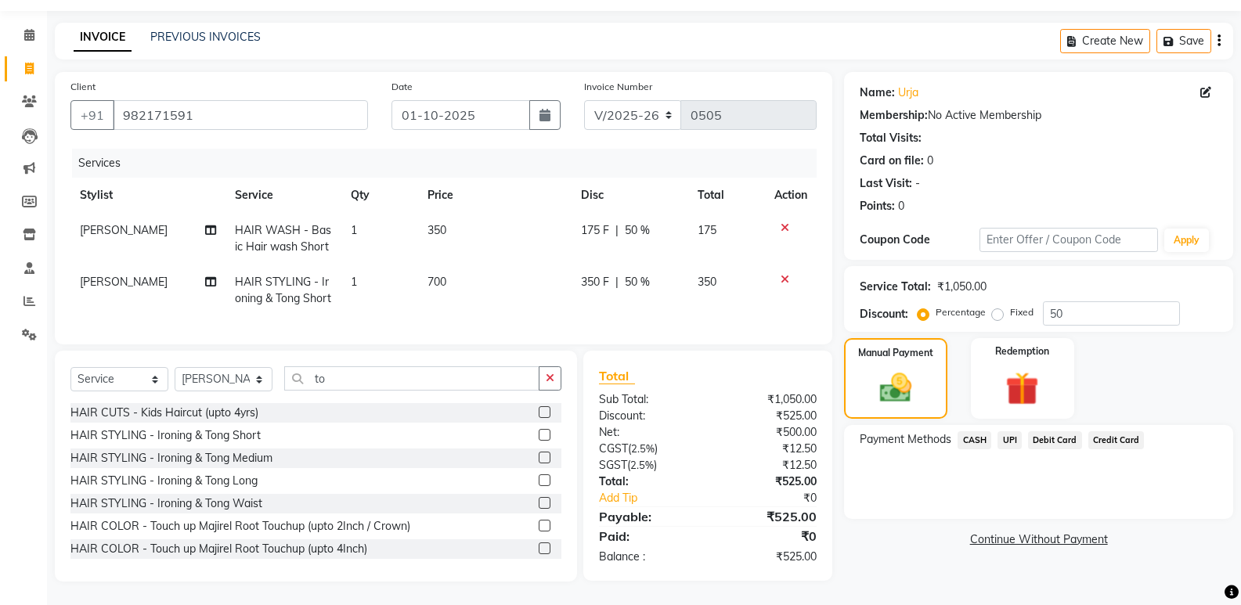
click at [1009, 431] on span "UPI" at bounding box center [1009, 440] width 24 height 18
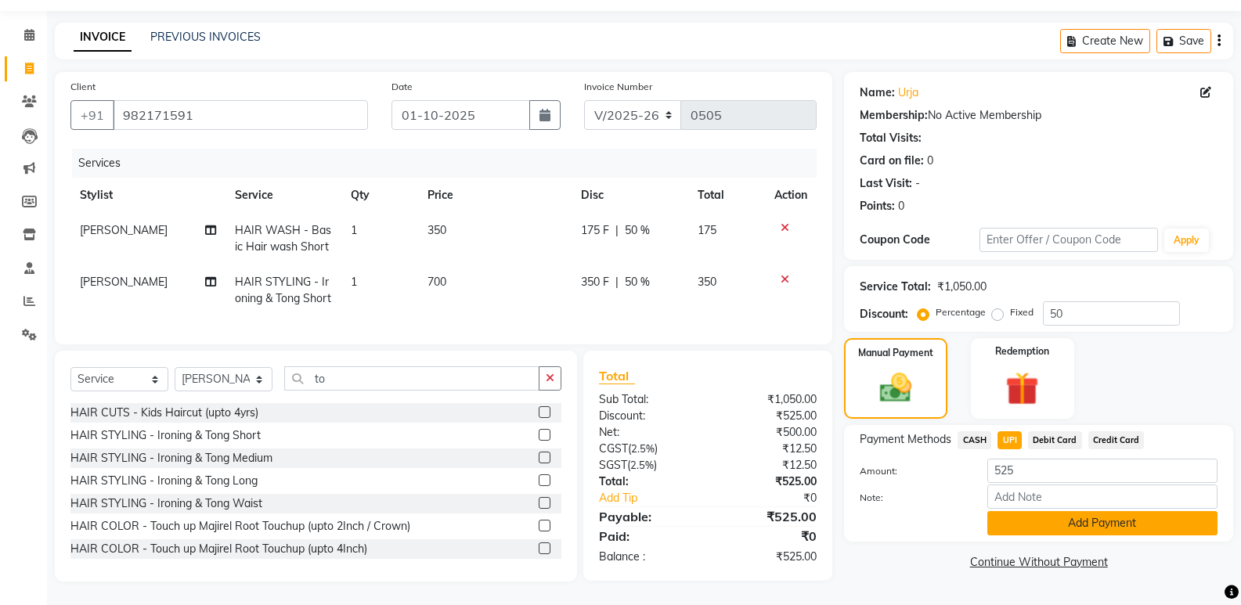
click at [1017, 511] on button "Add Payment" at bounding box center [1102, 523] width 230 height 24
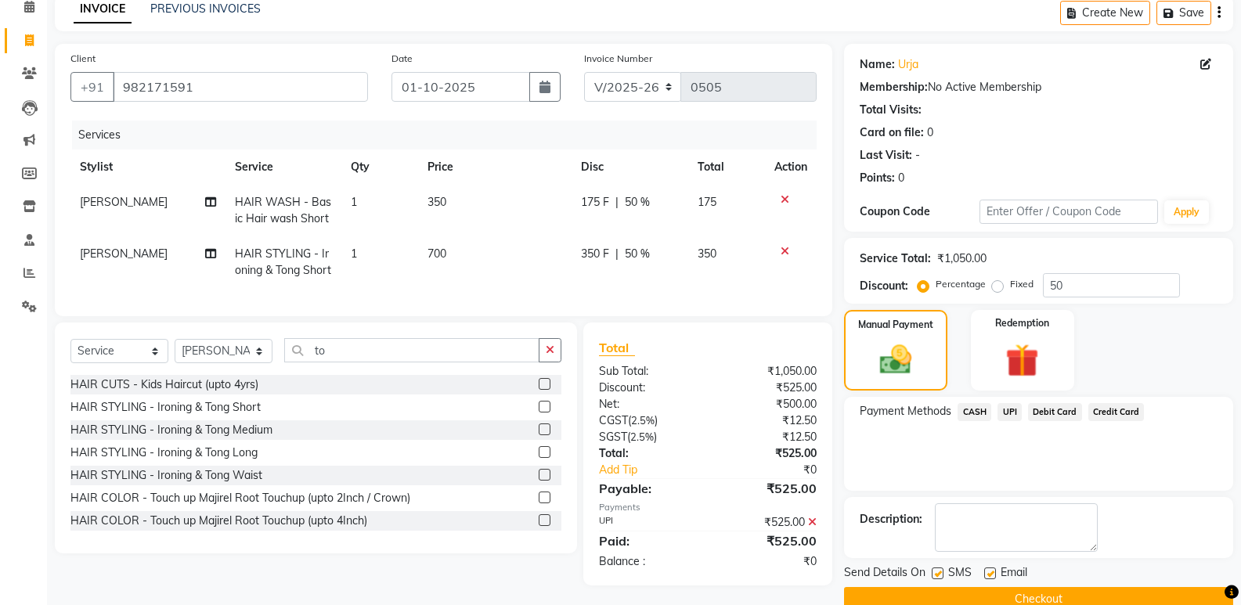
click at [1032, 600] on button "Checkout" at bounding box center [1038, 599] width 389 height 24
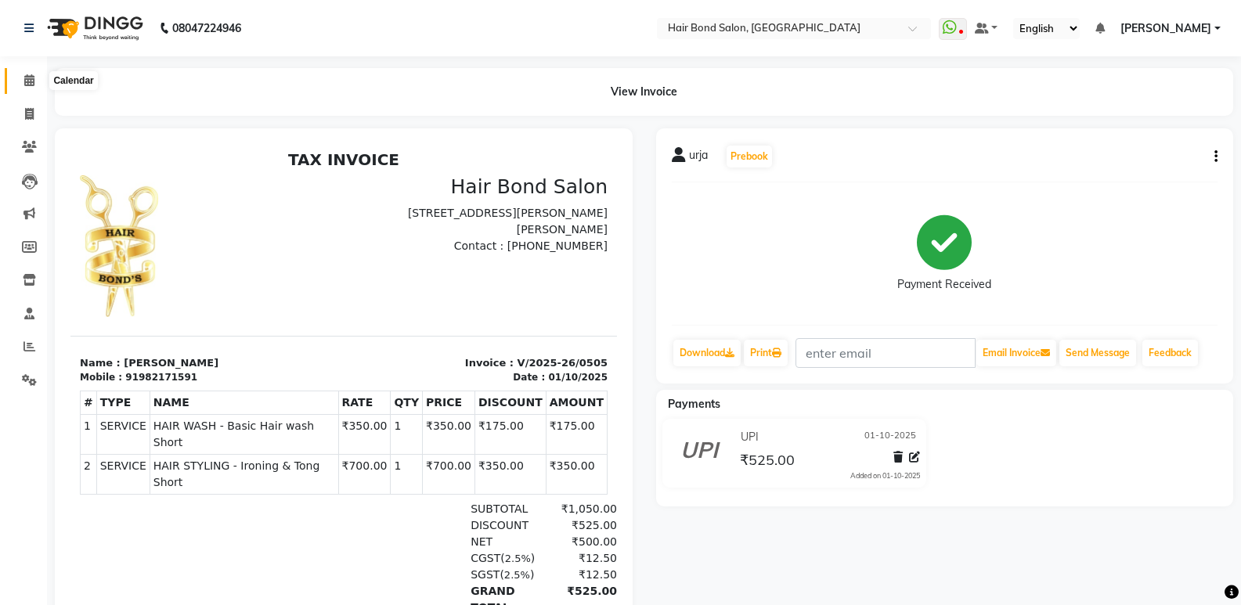
click at [26, 76] on icon at bounding box center [29, 80] width 10 height 12
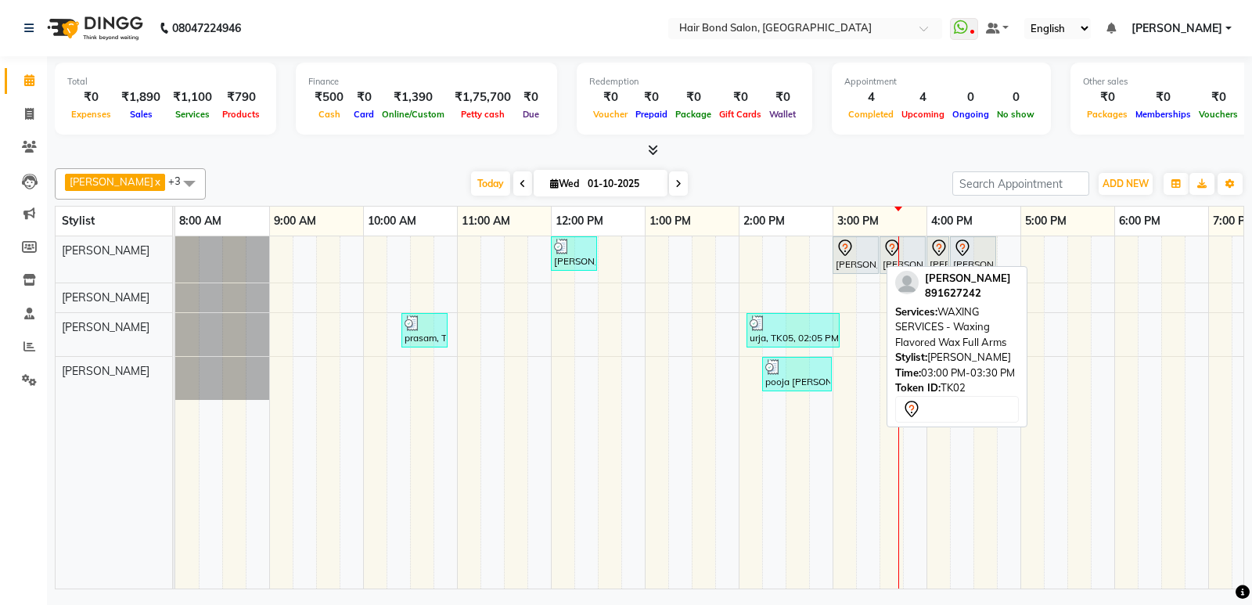
click at [856, 257] on div "[PERSON_NAME], TK02, 03:00 PM-03:30 PM, WAXING SERVICES - Waxing Flavored Wax F…" at bounding box center [855, 255] width 43 height 33
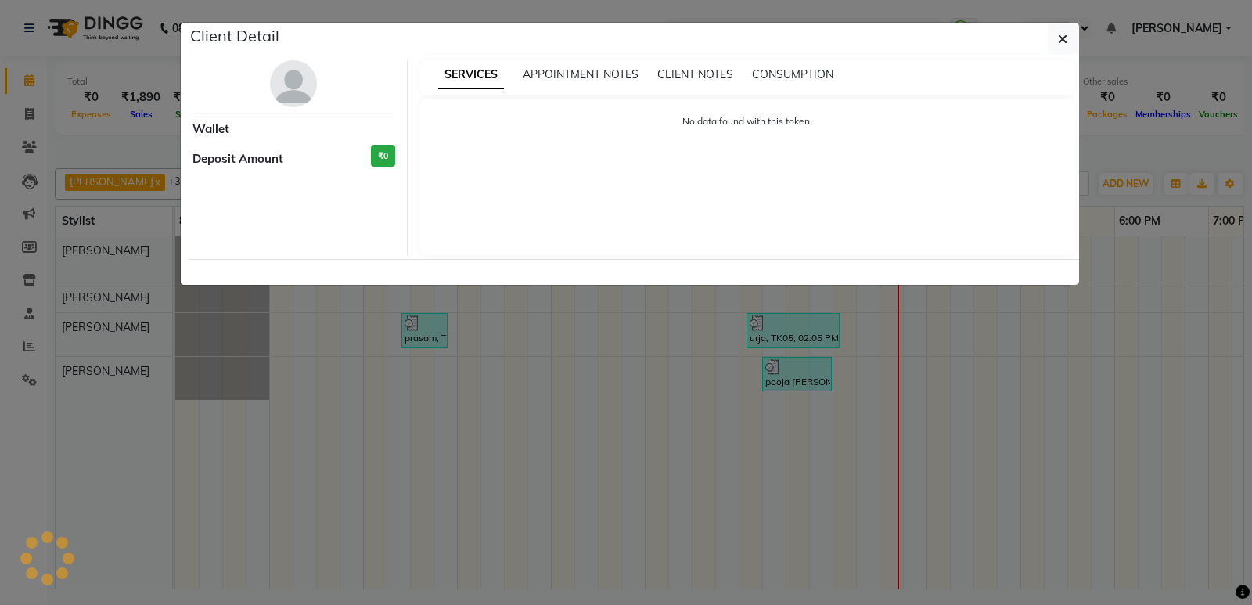
select select "7"
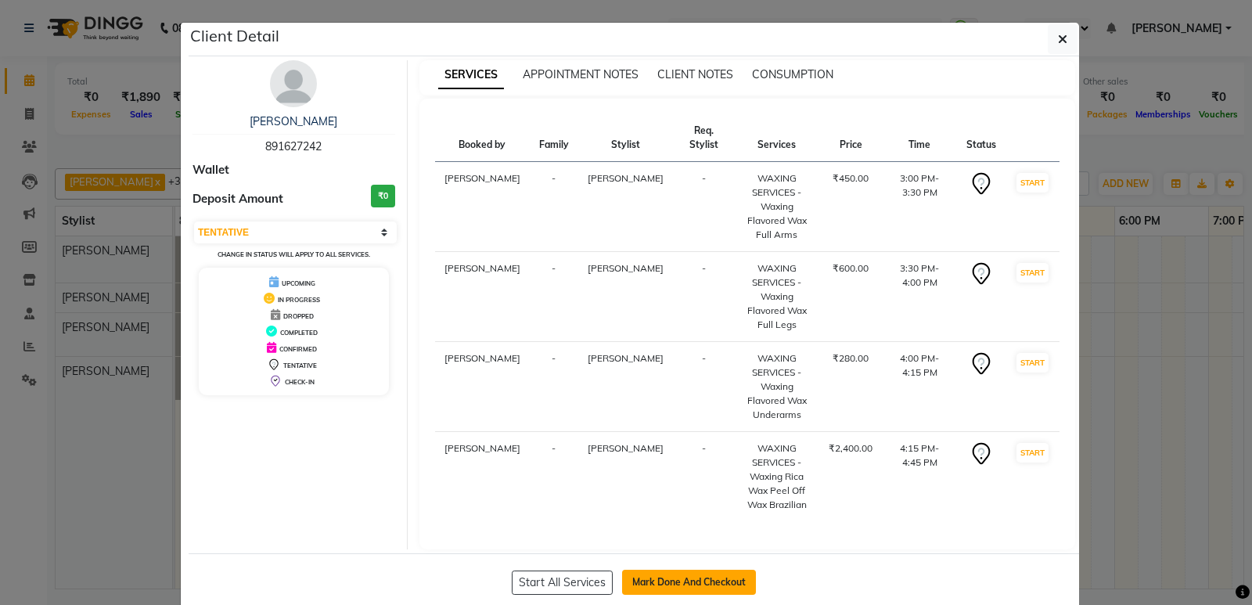
click at [690, 570] on button "Mark Done And Checkout" at bounding box center [689, 582] width 134 height 25
select select "service"
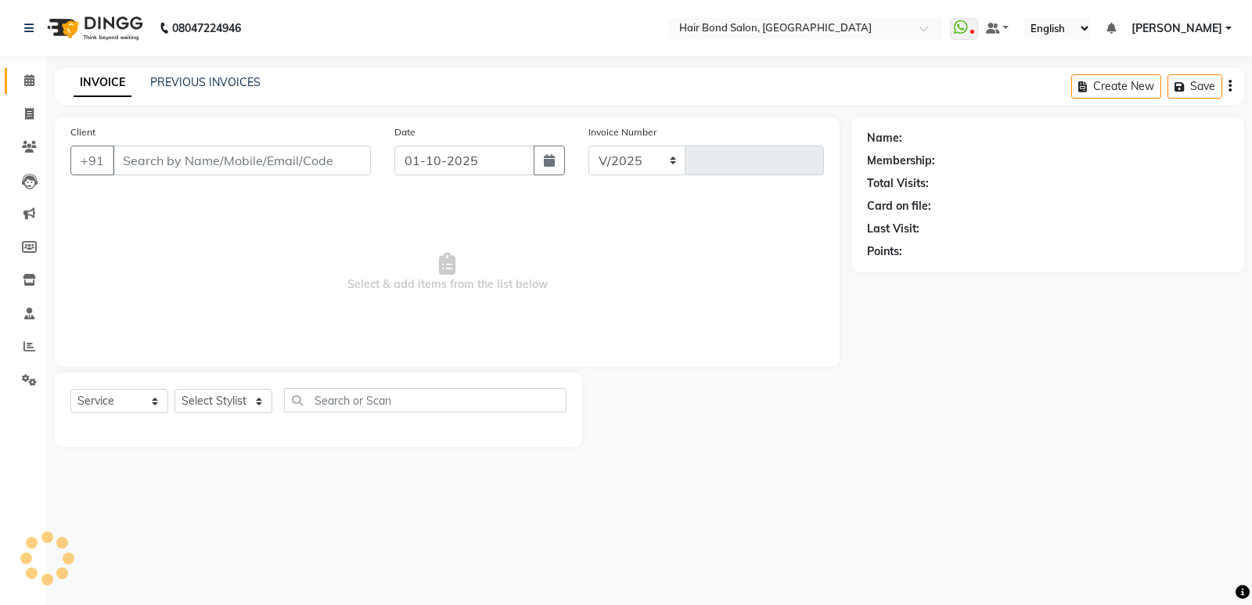
select select "8721"
type input "0506"
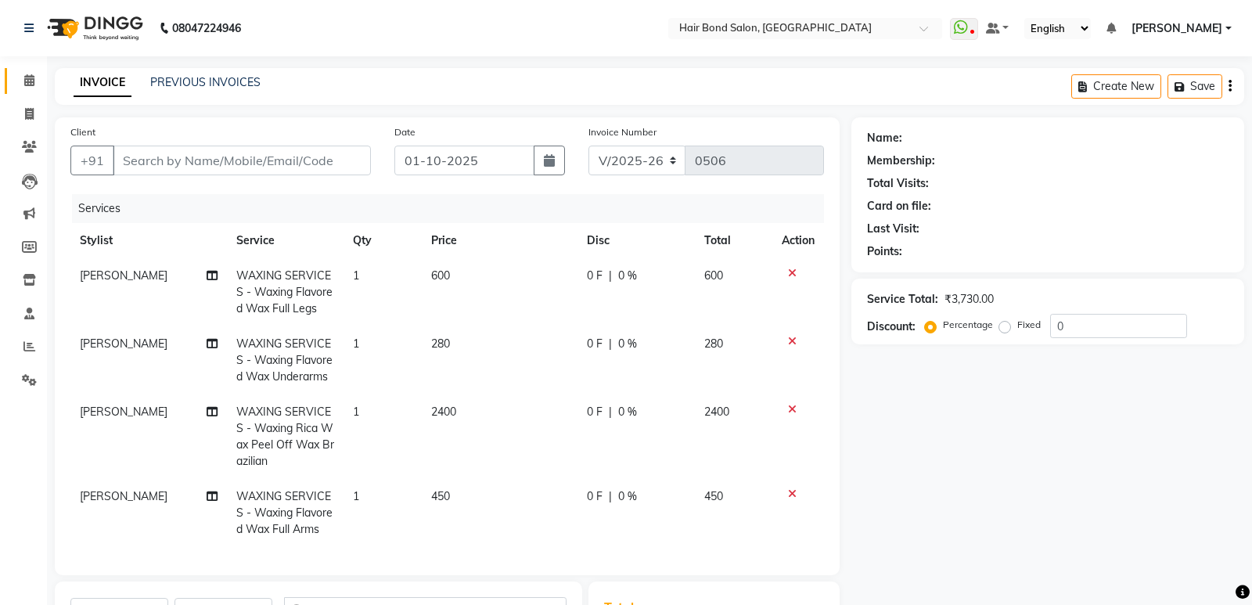
type input "891627242"
select select "88188"
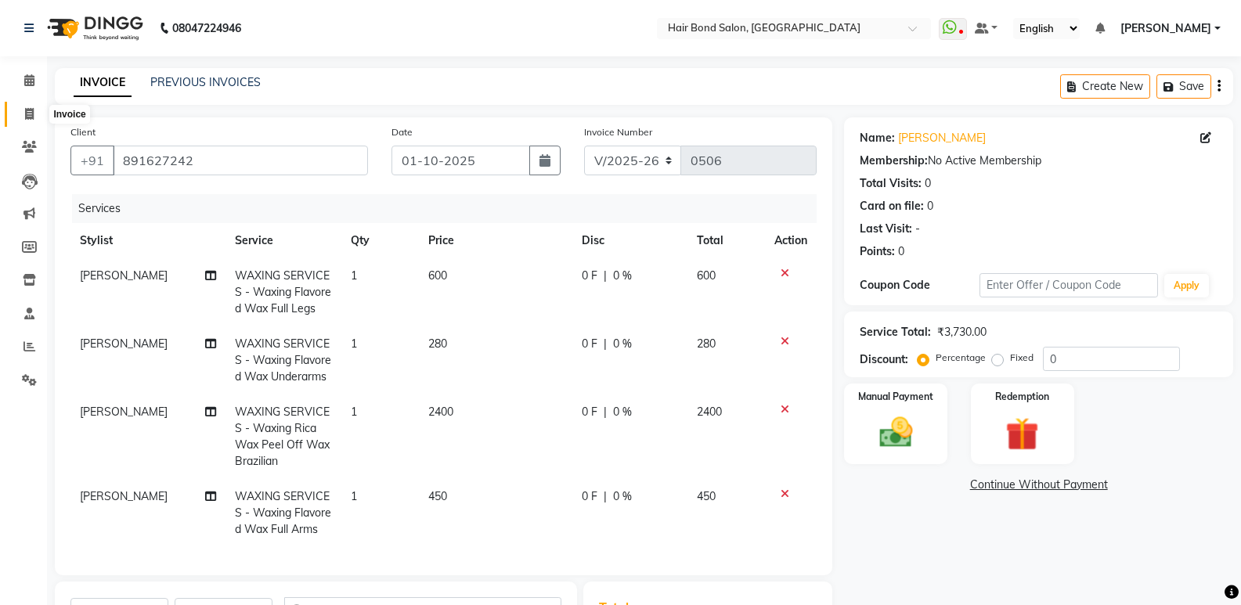
click at [31, 117] on icon at bounding box center [29, 114] width 9 height 12
select select "service"
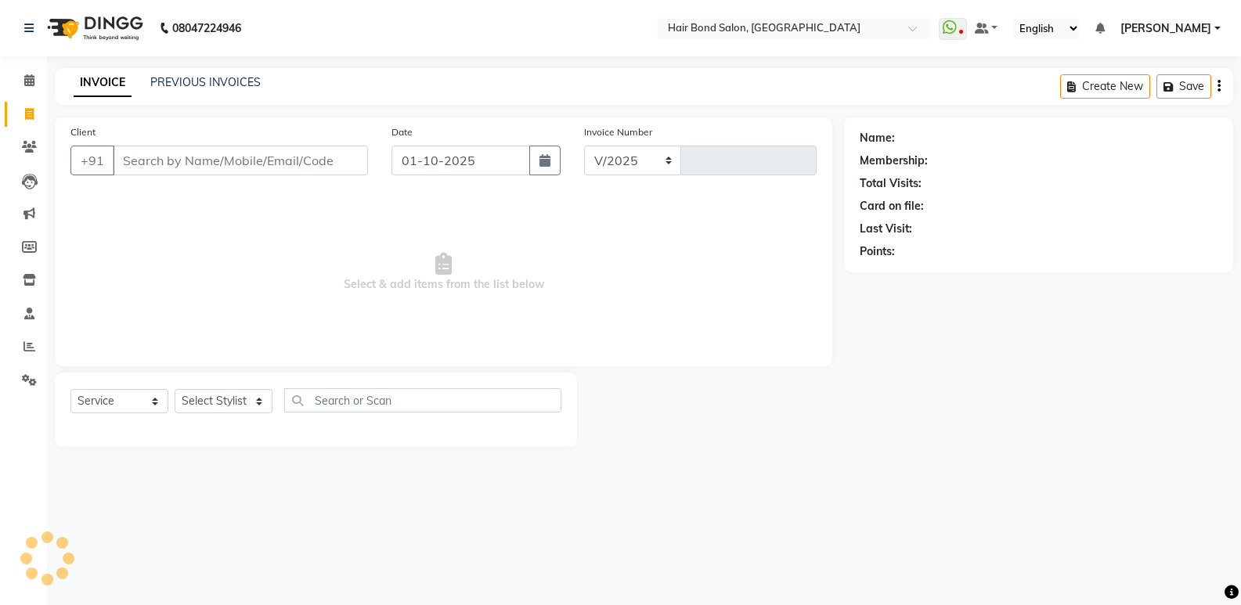
select select "8721"
type input "0506"
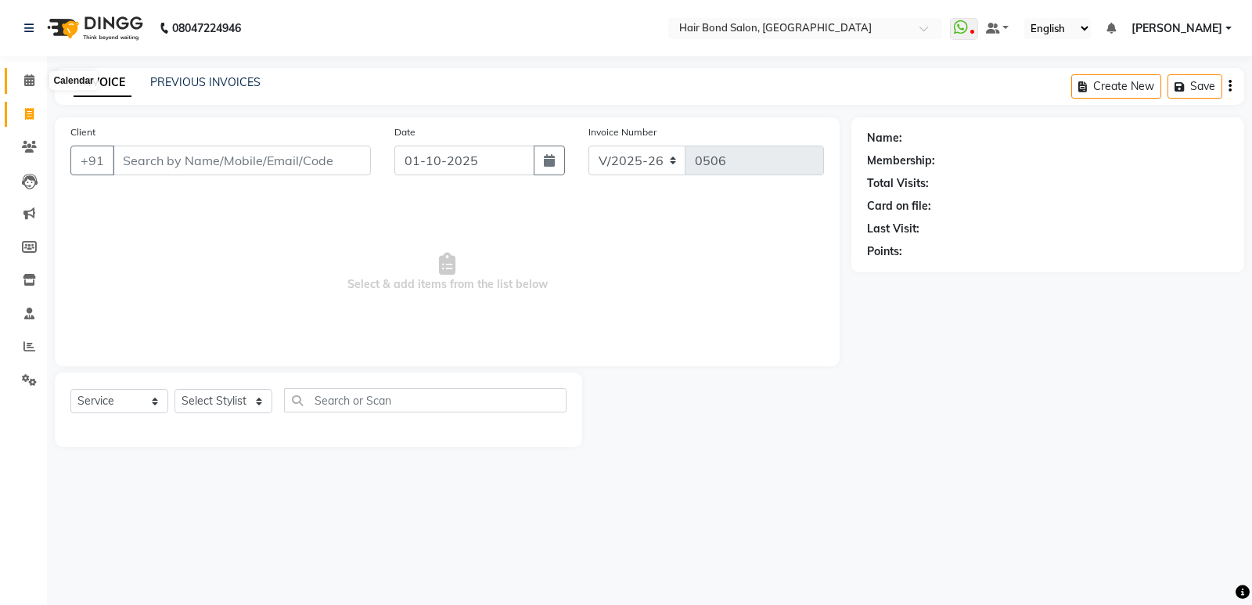
click at [40, 85] on span at bounding box center [29, 81] width 27 height 18
click at [34, 86] on span at bounding box center [29, 81] width 27 height 18
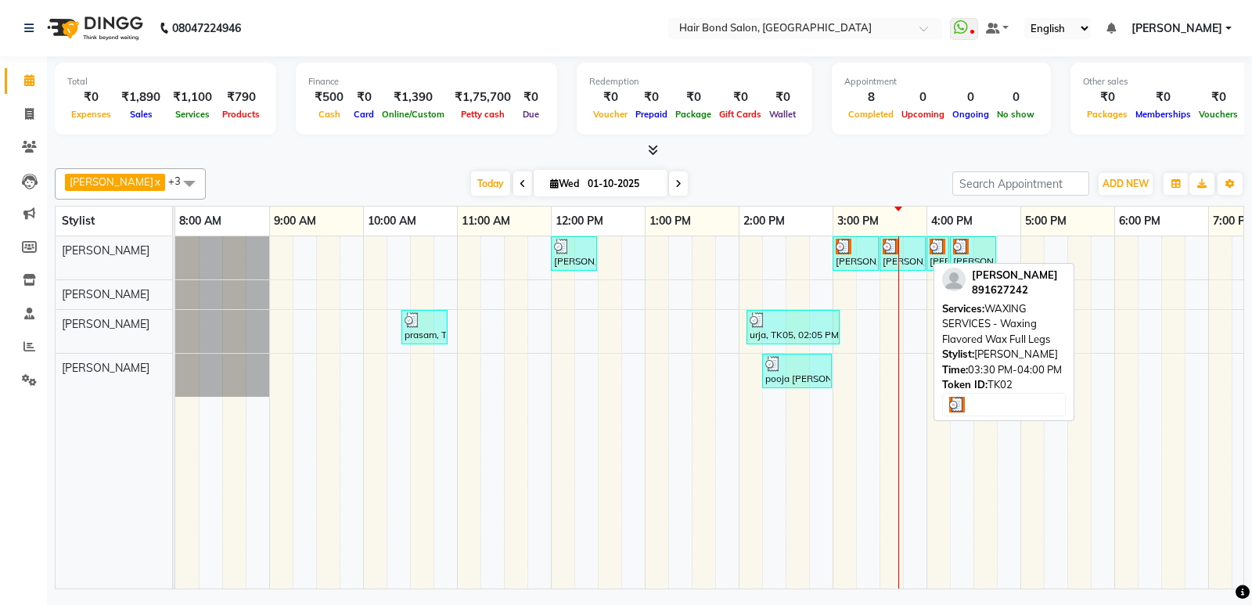
click at [918, 267] on div "[PERSON_NAME], TK02, 03:30 PM-04:00 PM, WAXING SERVICES - Waxing Flavored Wax F…" at bounding box center [902, 254] width 43 height 30
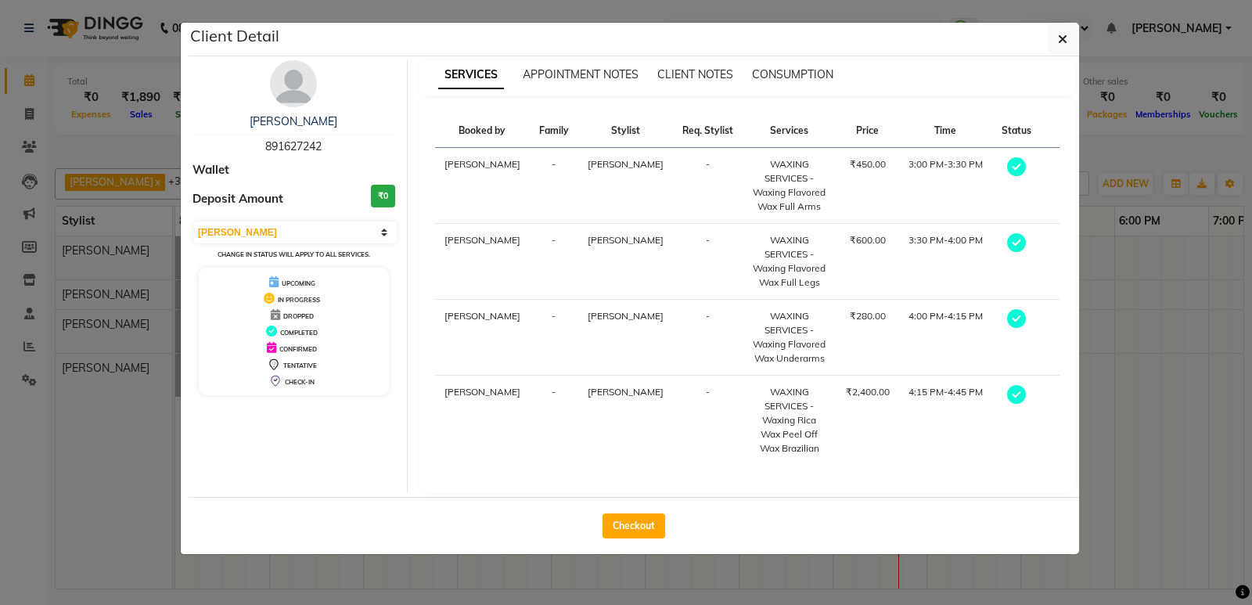
click at [311, 310] on div "DROPPED" at bounding box center [294, 315] width 178 height 16
click at [310, 317] on span "DROPPED" at bounding box center [298, 316] width 31 height 8
click at [384, 232] on select "Select MARK DONE UPCOMING" at bounding box center [295, 232] width 203 height 22
click at [194, 221] on select "Select MARK DONE UPCOMING" at bounding box center [295, 232] width 203 height 22
click at [368, 229] on select "Select MARK DONE UPCOMING" at bounding box center [295, 232] width 203 height 22
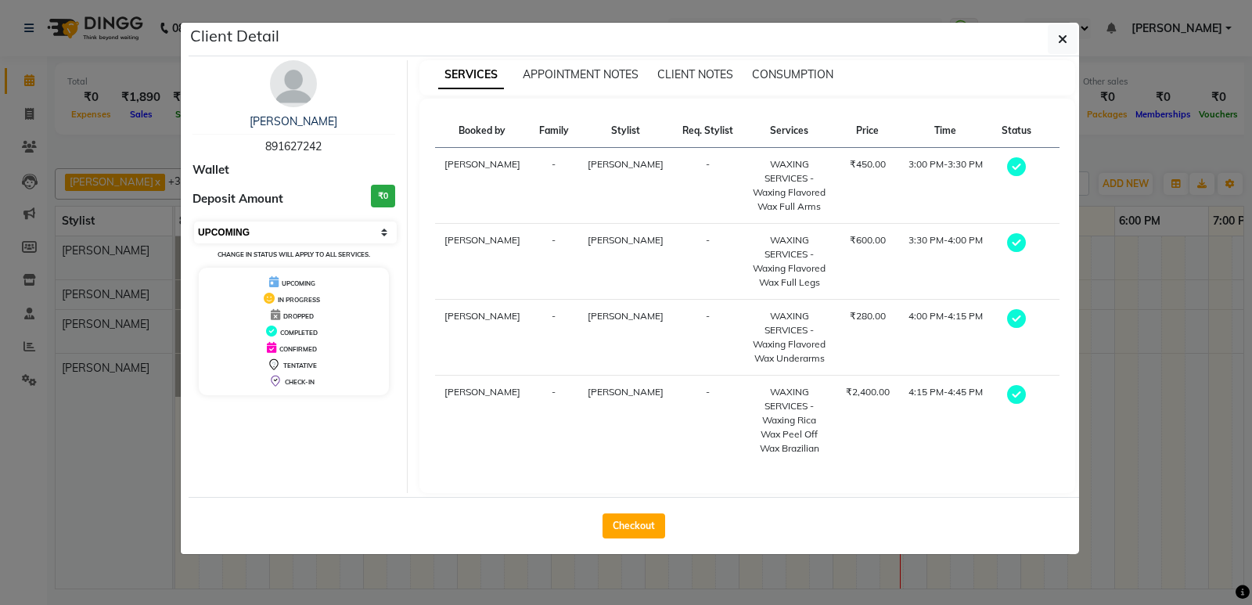
click at [194, 221] on select "Select MARK DONE UPCOMING" at bounding box center [295, 232] width 203 height 22
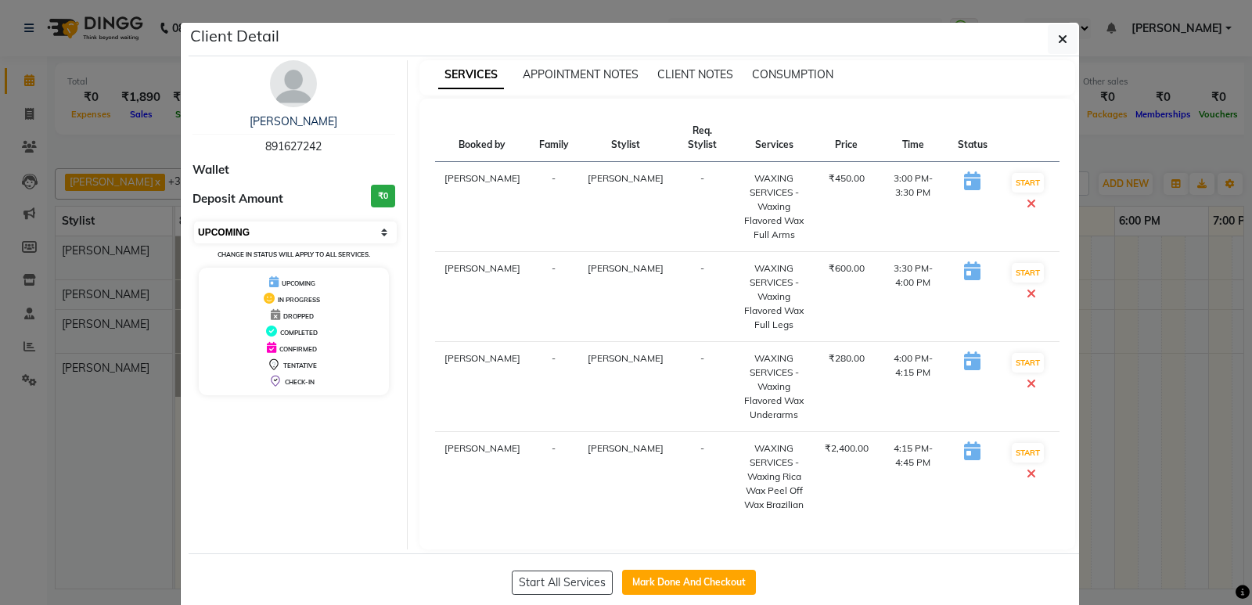
click at [381, 225] on select "Select IN SERVICE CONFIRMED TENTATIVE CHECK IN MARK DONE DROPPED UPCOMING" at bounding box center [295, 232] width 203 height 22
select select "2"
click at [194, 221] on select "Select IN SERVICE CONFIRMED TENTATIVE CHECK IN MARK DONE DROPPED UPCOMING" at bounding box center [295, 232] width 203 height 22
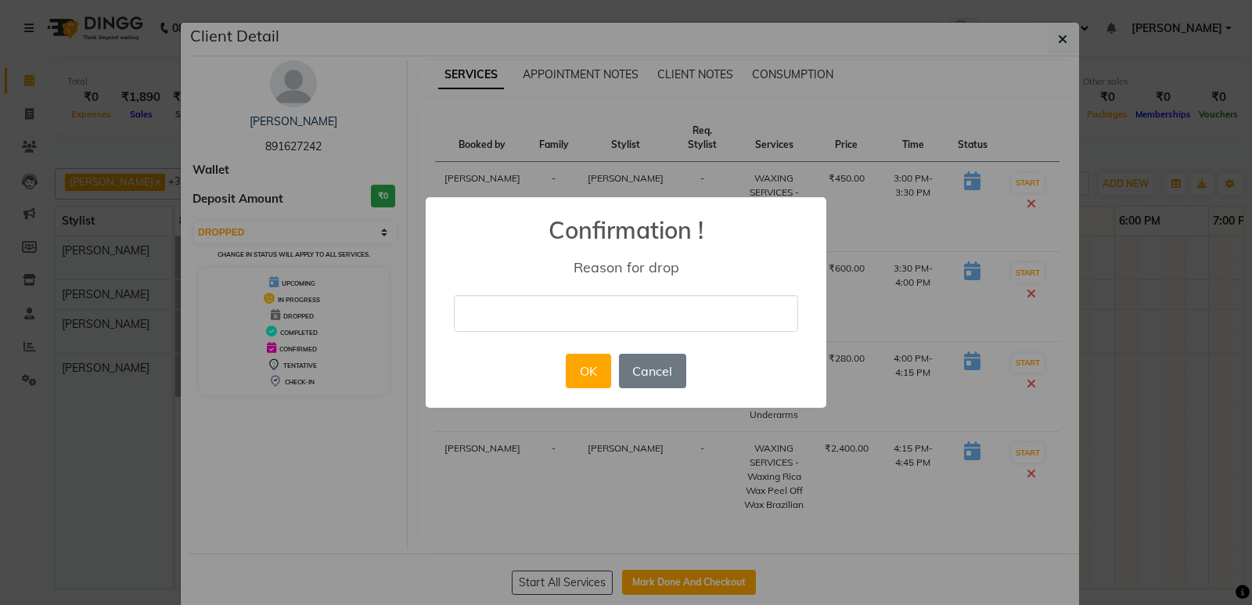
click at [697, 326] on input "text" at bounding box center [626, 313] width 344 height 37
type input "cancalled"
click at [603, 375] on button "OK" at bounding box center [588, 371] width 45 height 34
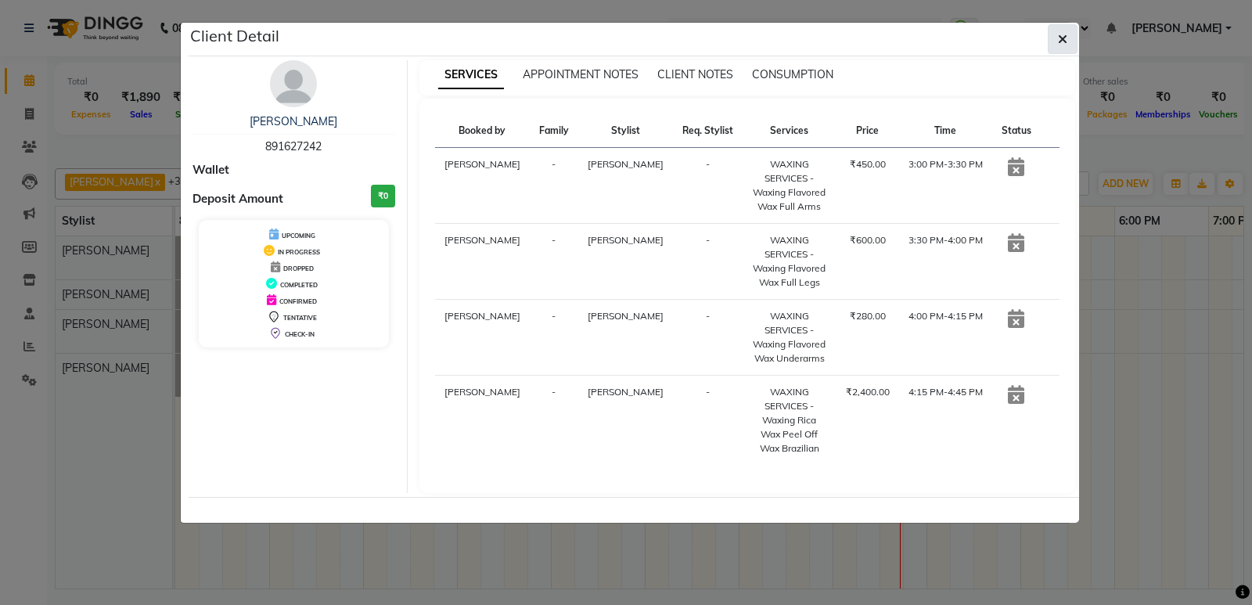
click at [1063, 51] on button "button" at bounding box center [1063, 39] width 30 height 30
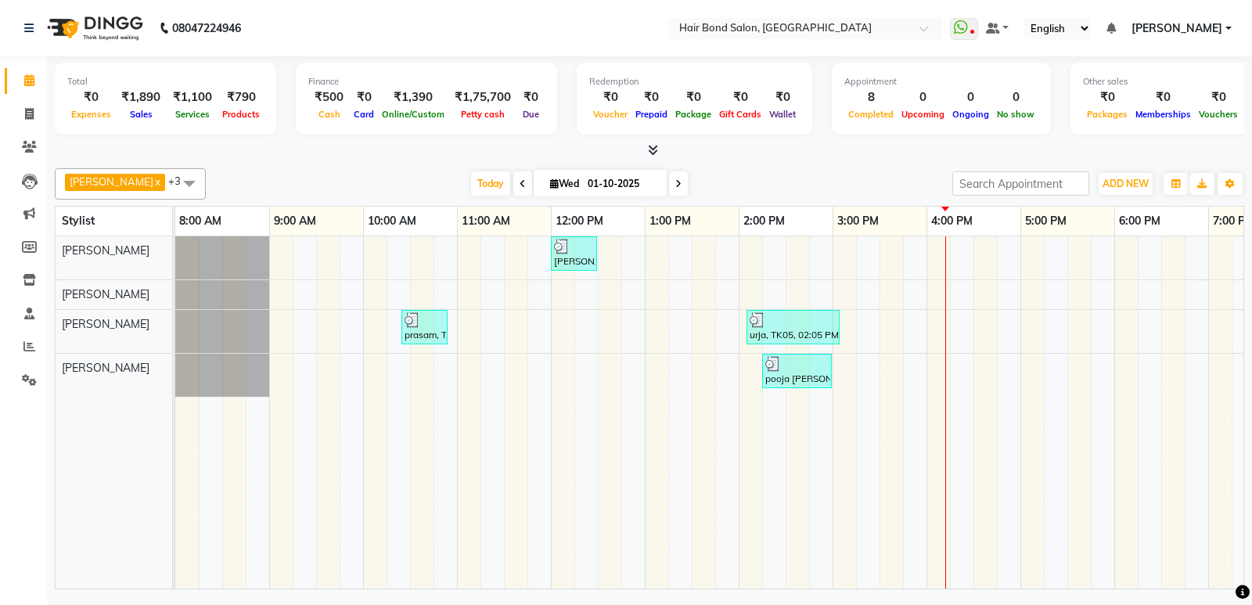
click at [675, 182] on icon at bounding box center [678, 183] width 6 height 9
type input "02-10-2025"
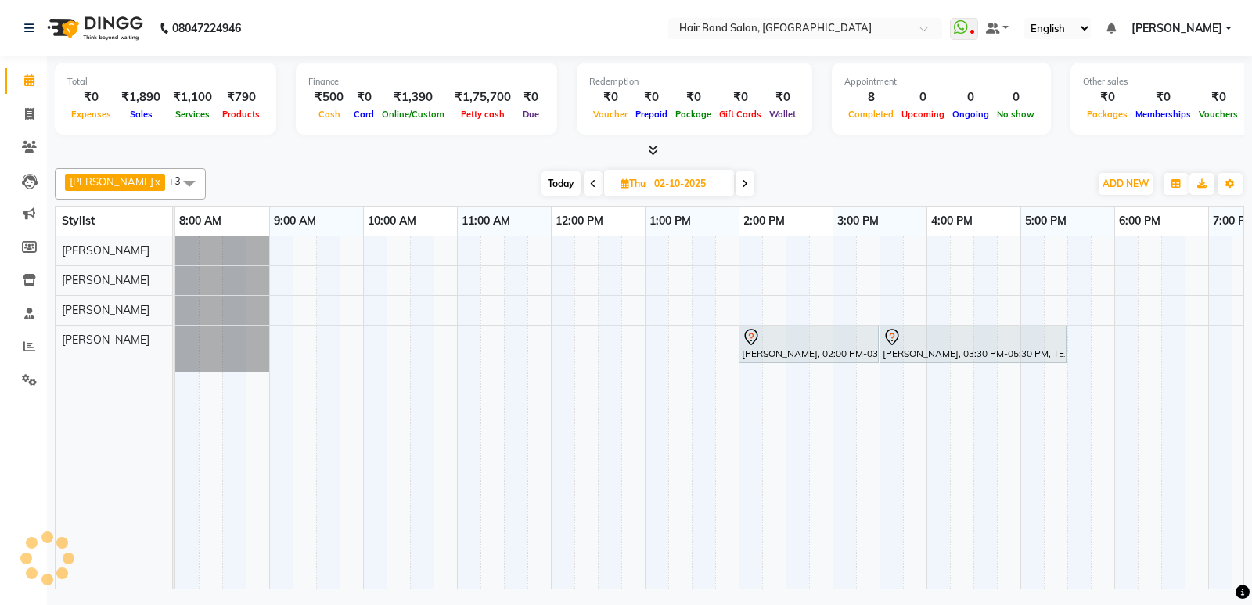
scroll to position [0, 340]
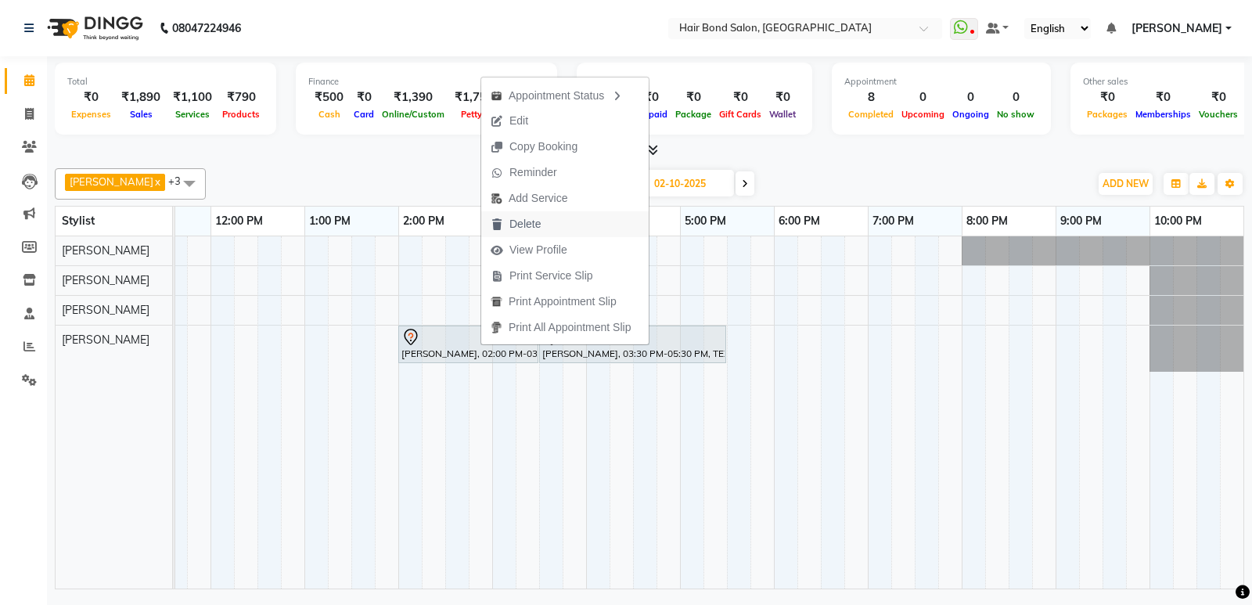
click at [529, 222] on span "Delete" at bounding box center [525, 224] width 31 height 16
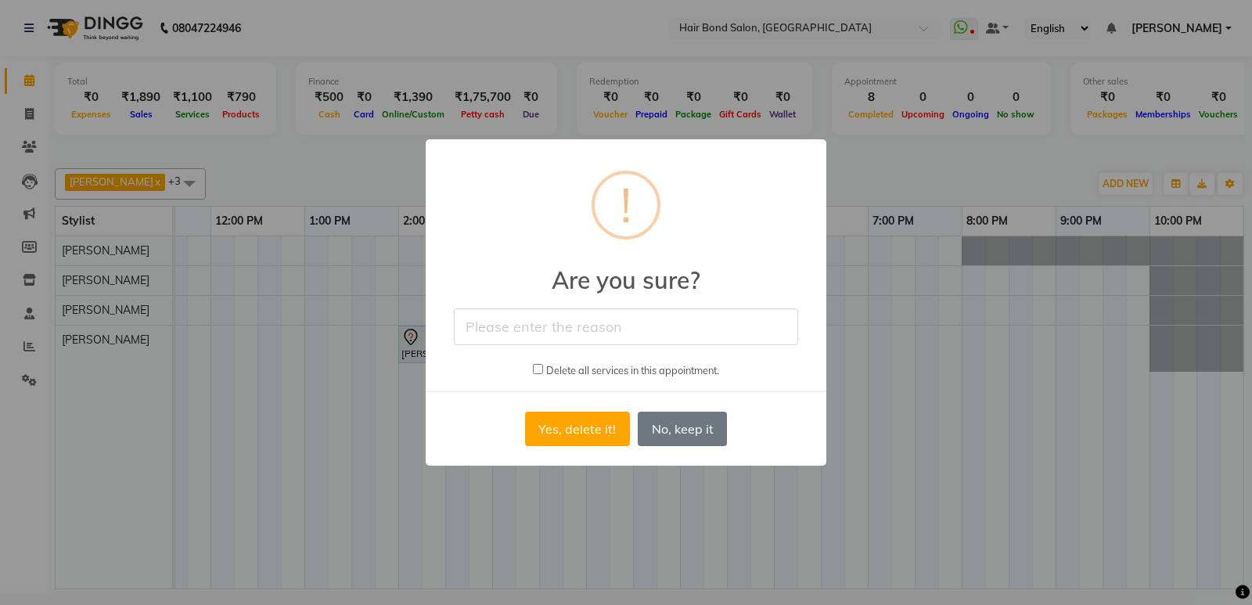
click at [587, 336] on input "text" at bounding box center [626, 326] width 344 height 37
type input "didnt come"
click at [579, 434] on button "Yes, delete it!" at bounding box center [577, 429] width 105 height 34
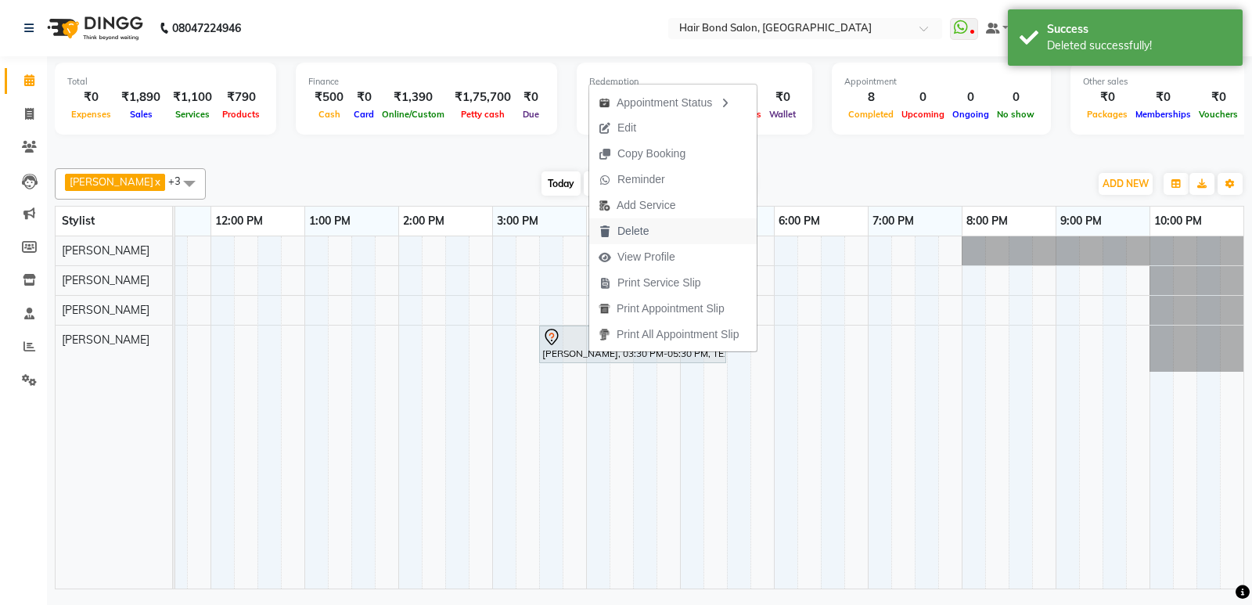
click at [630, 230] on span "Delete" at bounding box center [633, 231] width 31 height 16
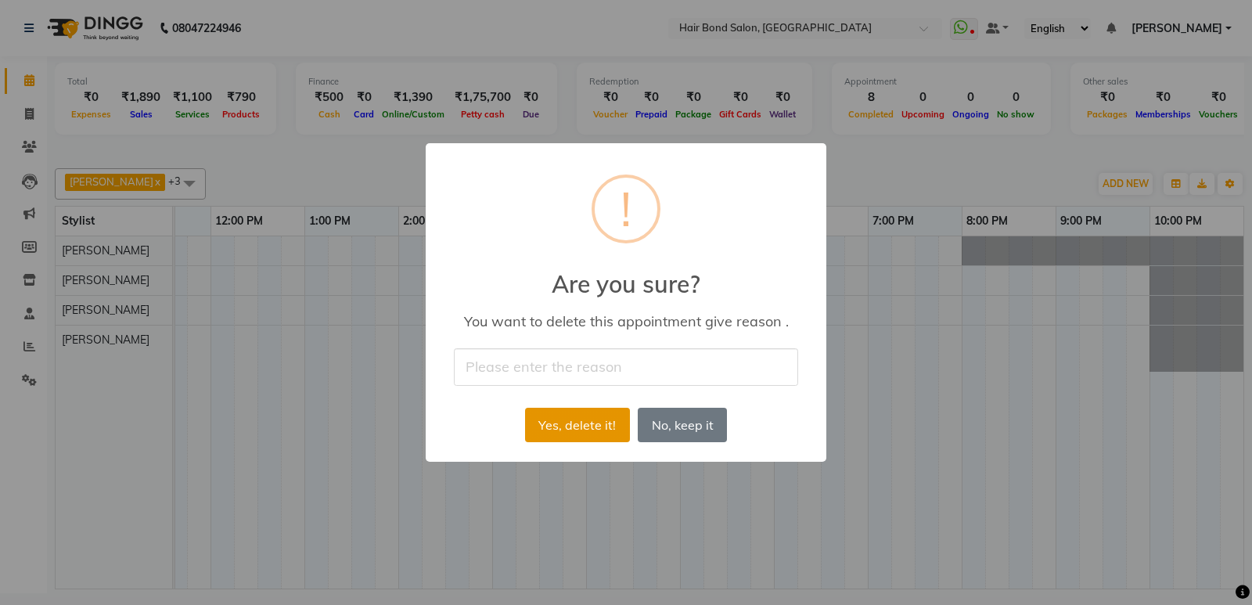
drag, startPoint x: 568, startPoint y: 362, endPoint x: 592, endPoint y: 430, distance: 71.5
click at [592, 430] on button "Yes, delete it!" at bounding box center [577, 425] width 105 height 34
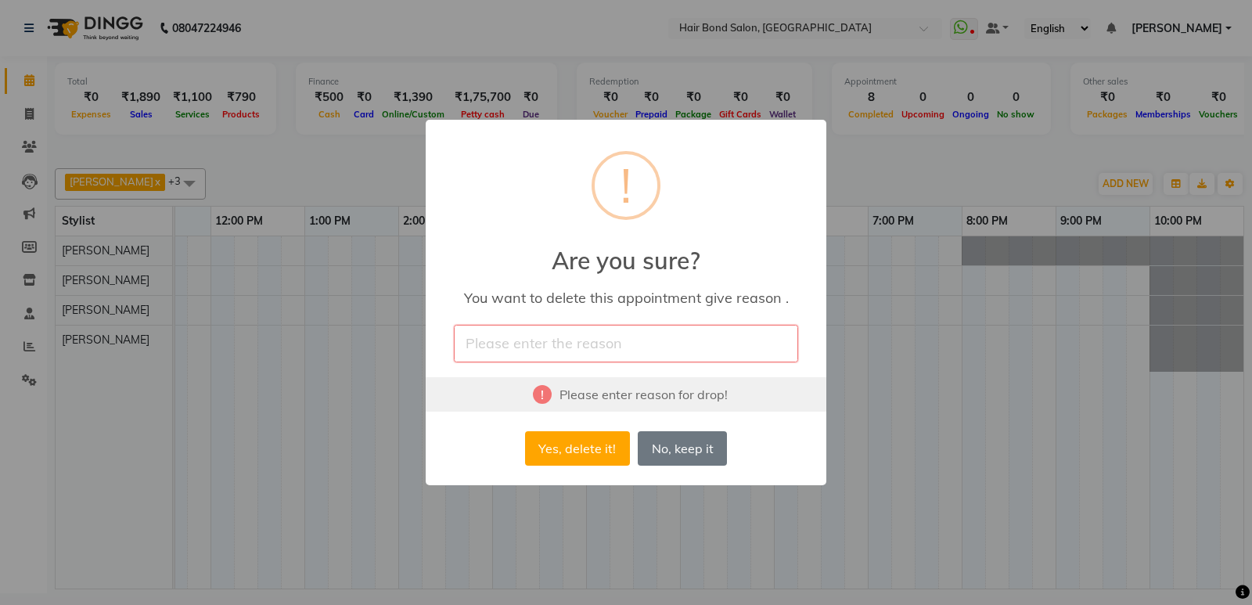
drag, startPoint x: 608, startPoint y: 343, endPoint x: 597, endPoint y: 345, distance: 11.2
click at [597, 345] on input "text" at bounding box center [626, 343] width 344 height 37
type input "cancelled"
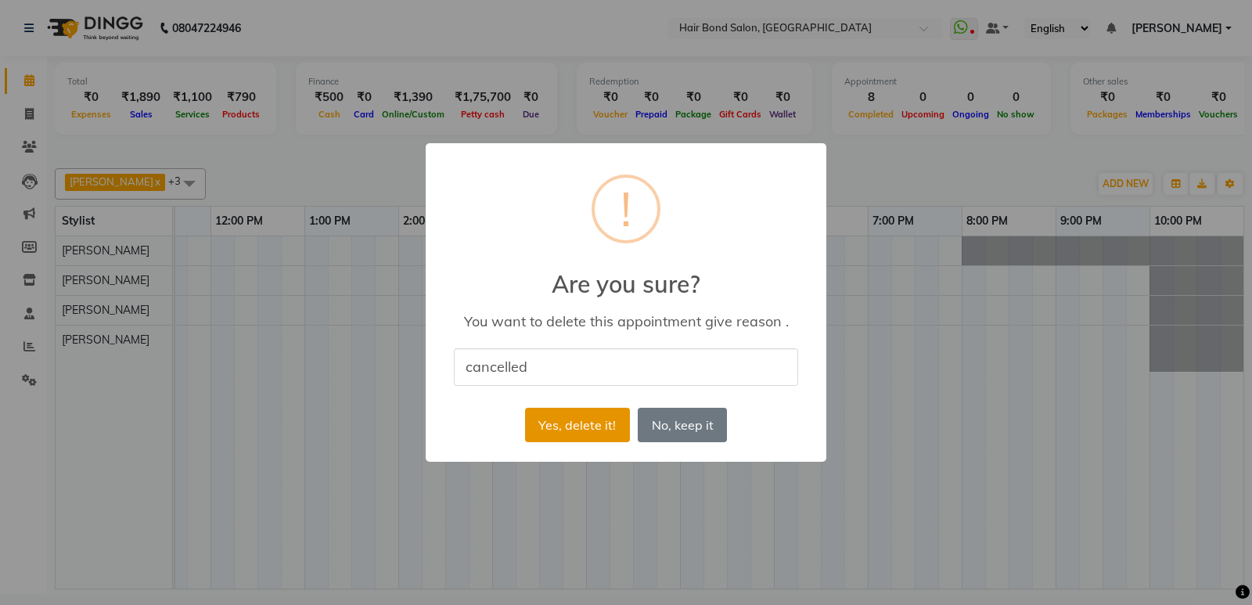
click at [574, 427] on button "Yes, delete it!" at bounding box center [577, 425] width 105 height 34
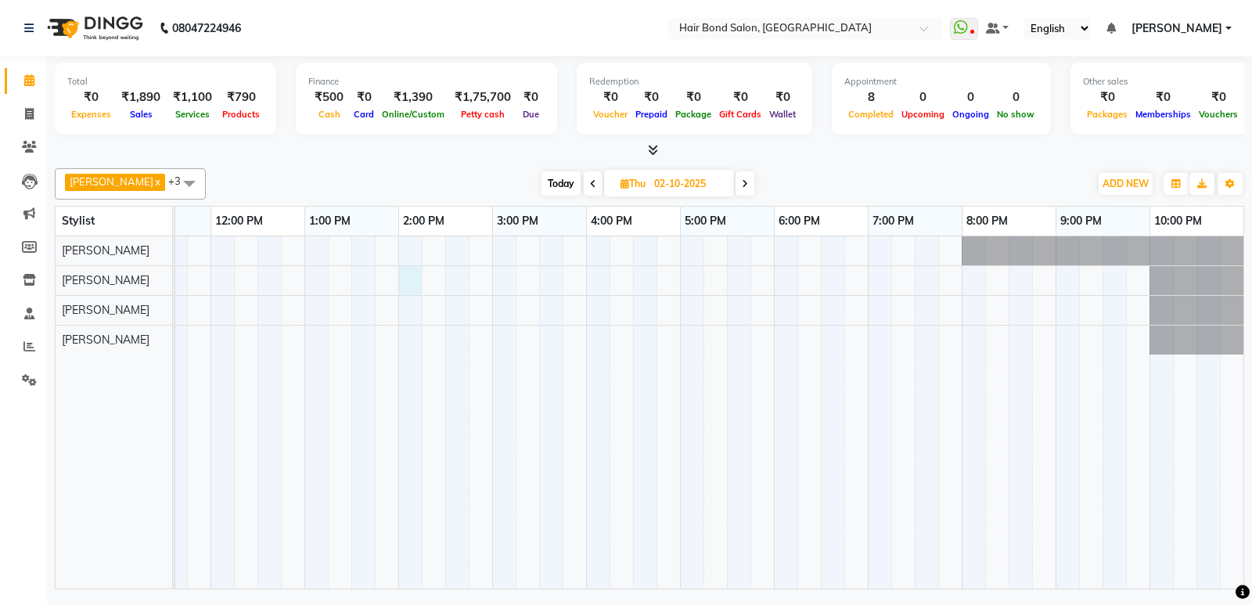
click at [411, 287] on div at bounding box center [539, 412] width 1409 height 352
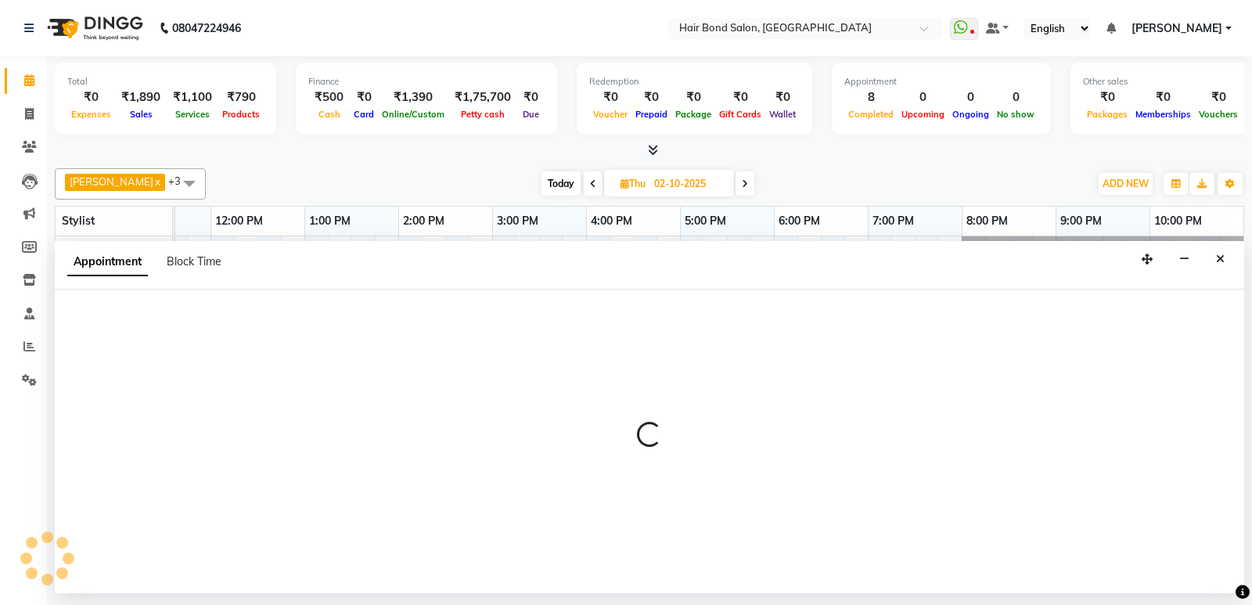
select select "88858"
select select "tentative"
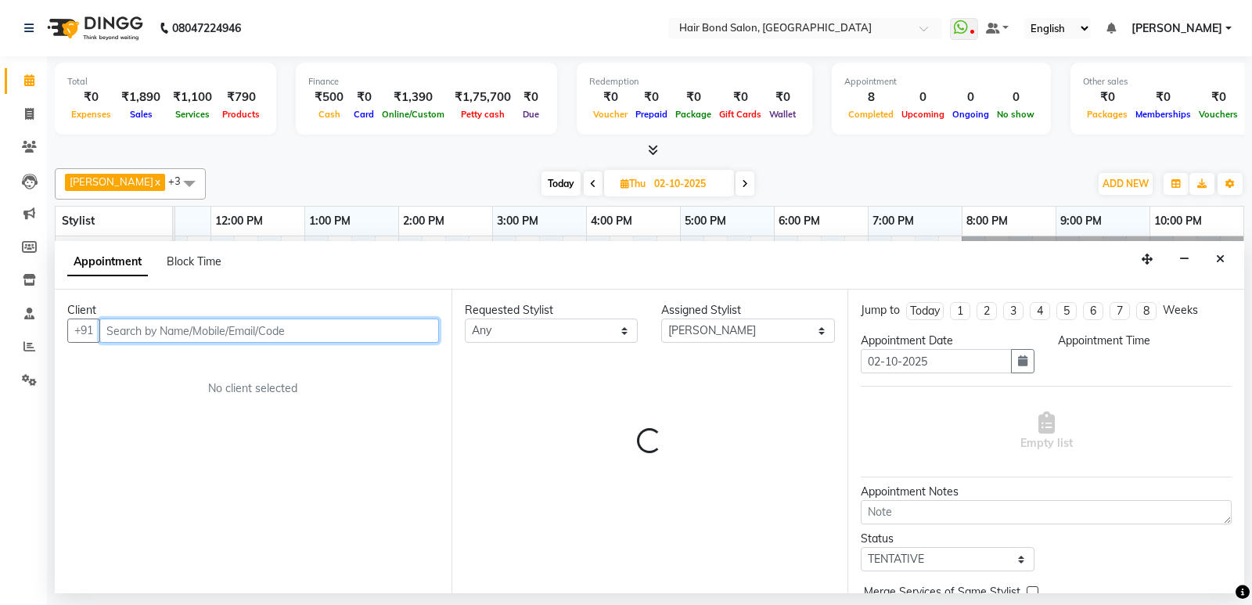
select select "840"
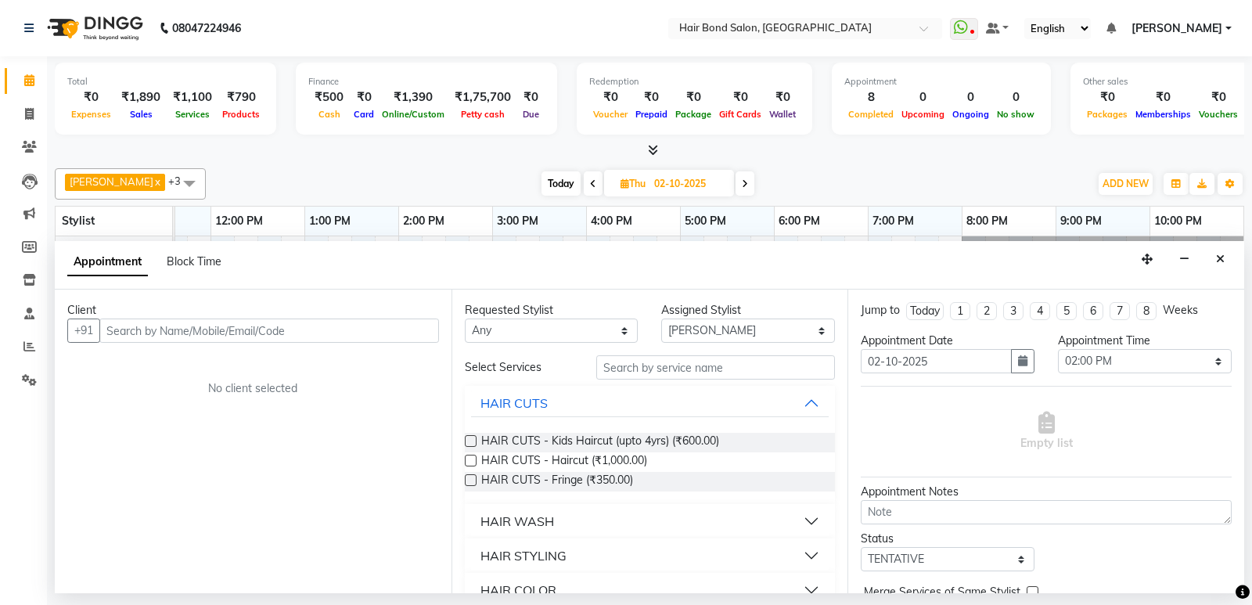
click at [524, 29] on nav "08047224946 Select Location × Hair Bond Salon, Kandivali West WhatsApp Status ✕…" at bounding box center [626, 28] width 1252 height 56
